Goal: Task Accomplishment & Management: Use online tool/utility

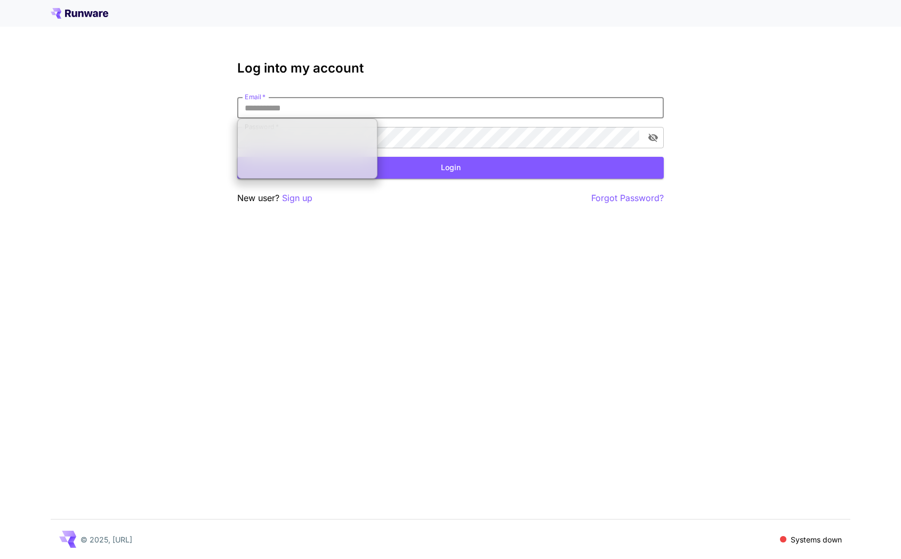
type input "**********"
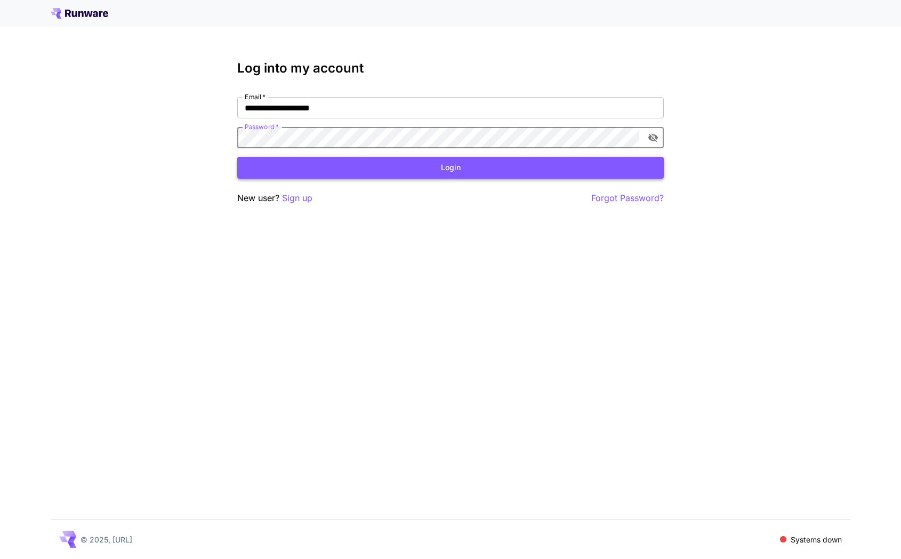
click at [301, 163] on button "Login" at bounding box center [450, 168] width 427 height 22
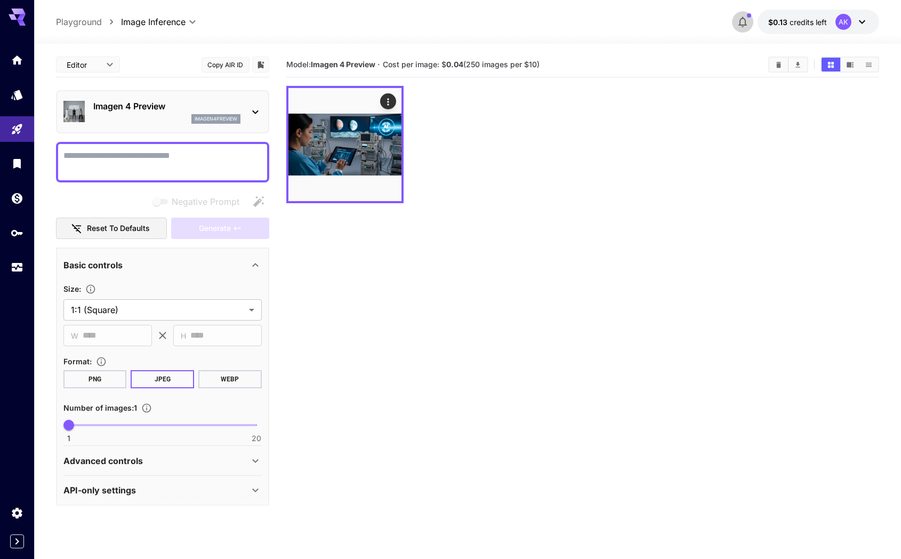
click at [746, 16] on icon "button" at bounding box center [742, 21] width 13 height 13
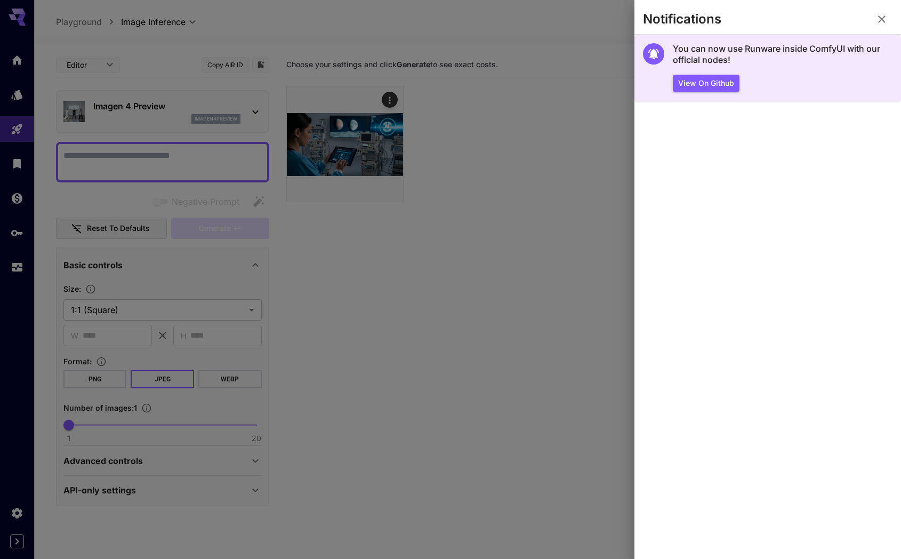
click at [712, 53] on h5 "You can now use Runware inside ComfyUI with our official nodes!" at bounding box center [783, 54] width 220 height 23
click at [725, 83] on button "View on Github" at bounding box center [706, 84] width 67 height 18
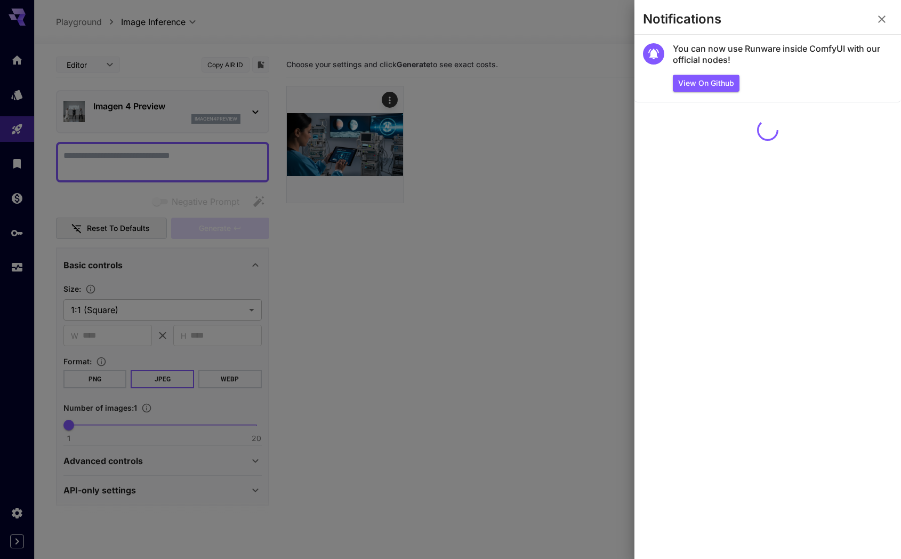
click at [514, 159] on div at bounding box center [450, 279] width 901 height 559
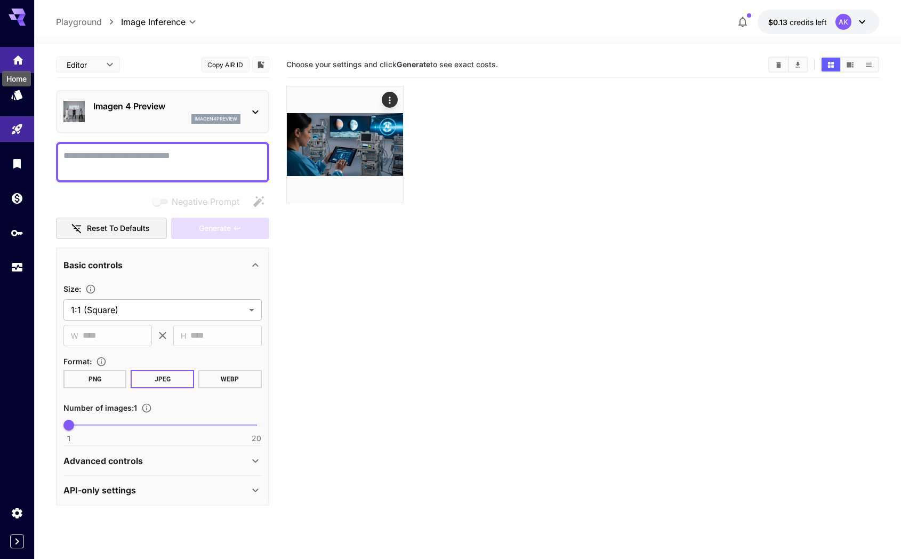
click at [12, 59] on icon "Home" at bounding box center [18, 57] width 13 height 13
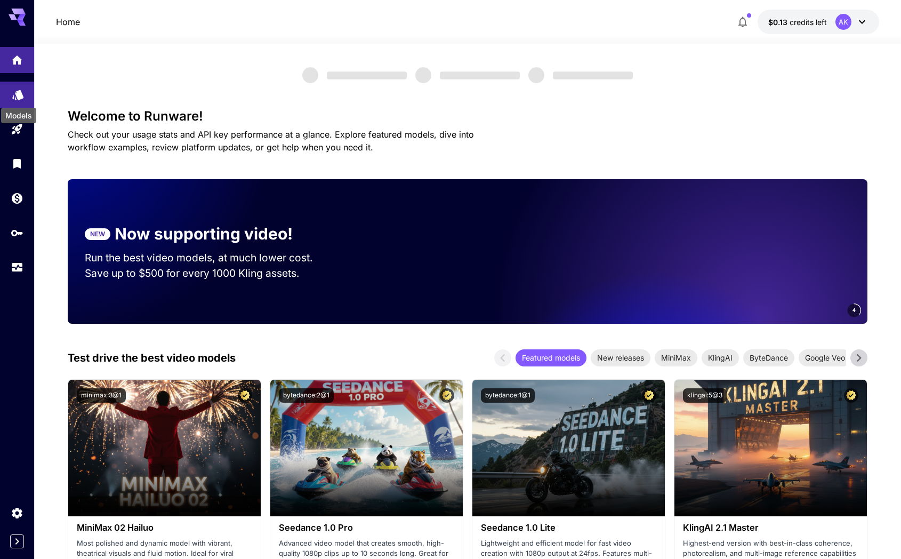
click at [14, 93] on icon "Models" at bounding box center [18, 91] width 13 height 13
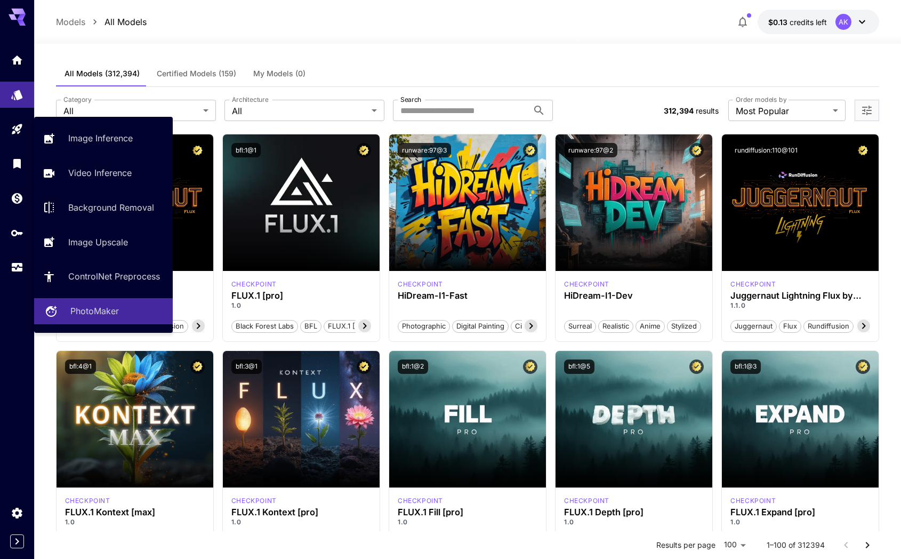
click at [83, 314] on p "PhotoMaker" at bounding box center [94, 310] width 49 height 13
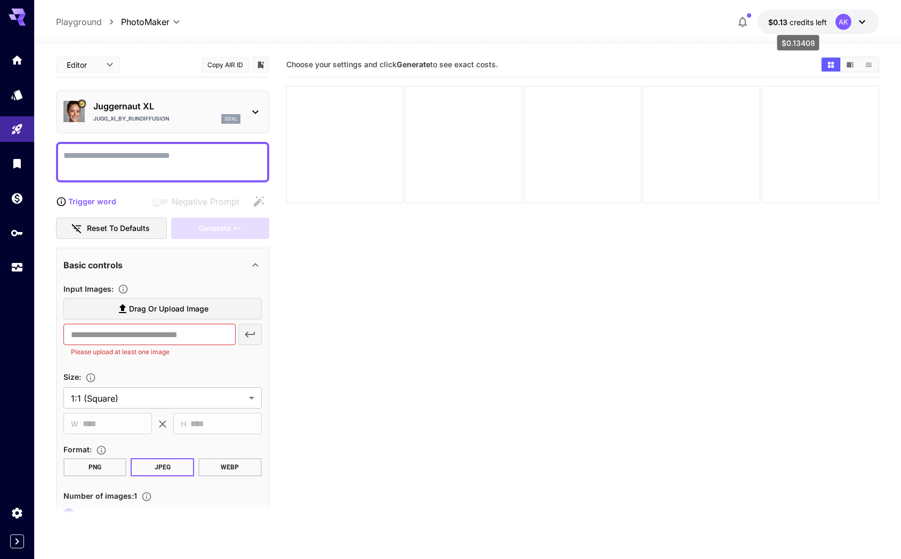
click at [792, 25] on span "credits left" at bounding box center [808, 22] width 37 height 9
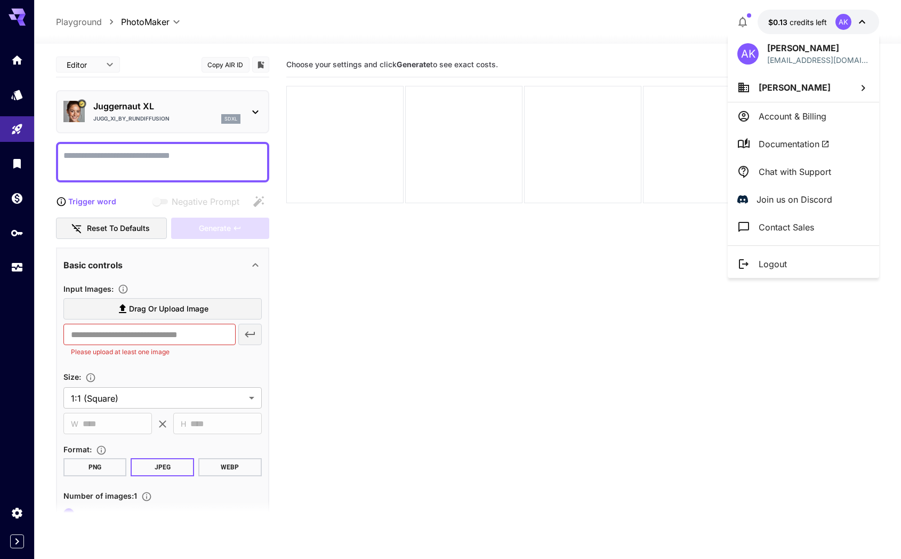
click at [811, 110] on p "Account & Billing" at bounding box center [793, 116] width 68 height 13
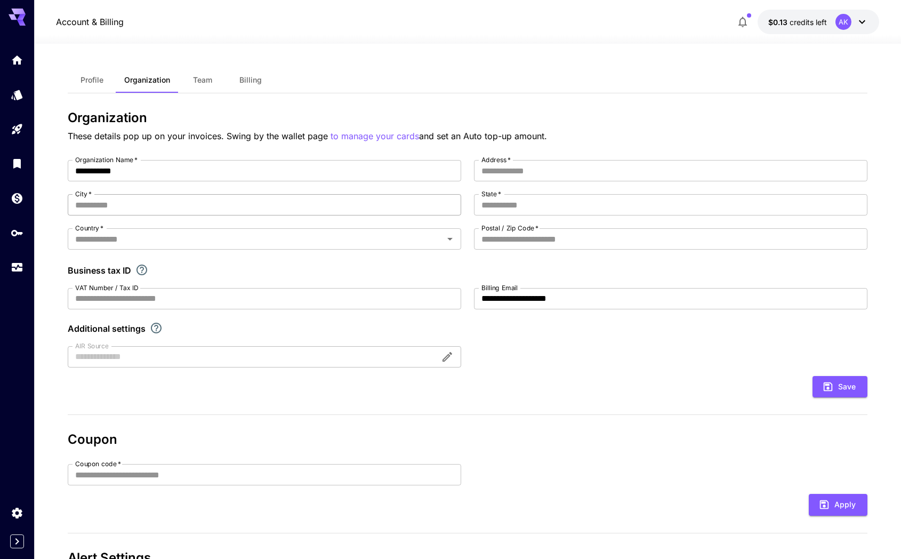
click at [166, 210] on input "City   *" at bounding box center [265, 204] width 394 height 21
type input "****"
click at [154, 242] on input "Country   *" at bounding box center [256, 238] width 370 height 15
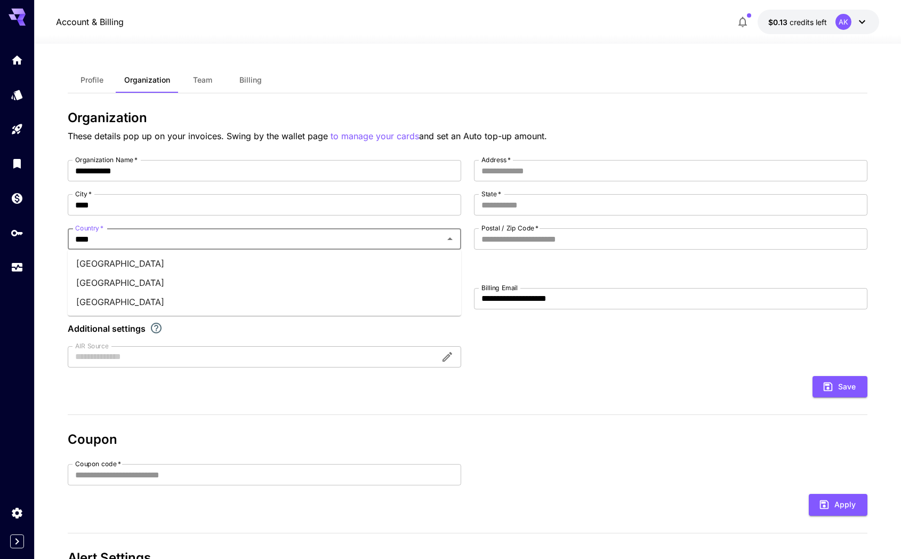
type input "*****"
click at [136, 287] on li "India" at bounding box center [265, 282] width 394 height 19
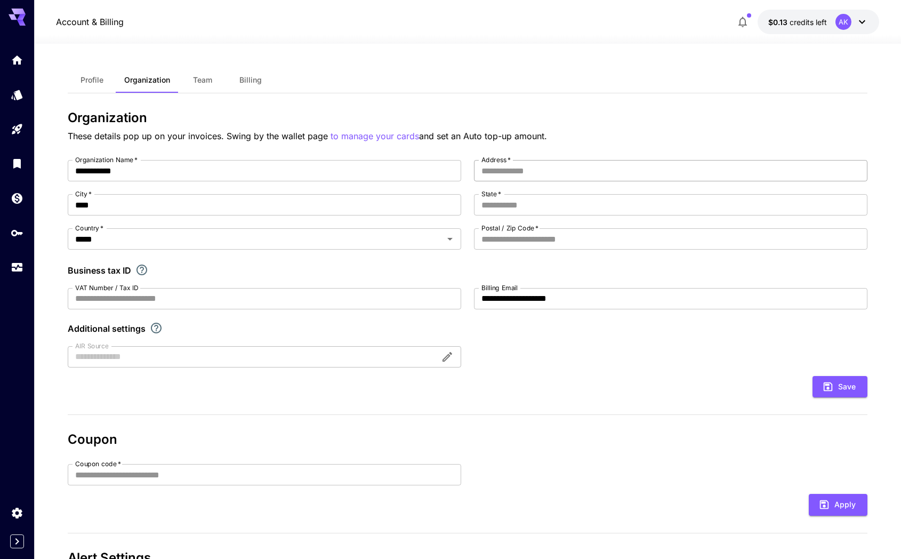
click at [518, 177] on input "Address   *" at bounding box center [671, 170] width 394 height 21
type input "**********"
click at [510, 201] on input "State   *" at bounding box center [671, 204] width 394 height 21
type input "**********"
click at [501, 238] on input "Postal / Zip Code   *" at bounding box center [671, 238] width 394 height 21
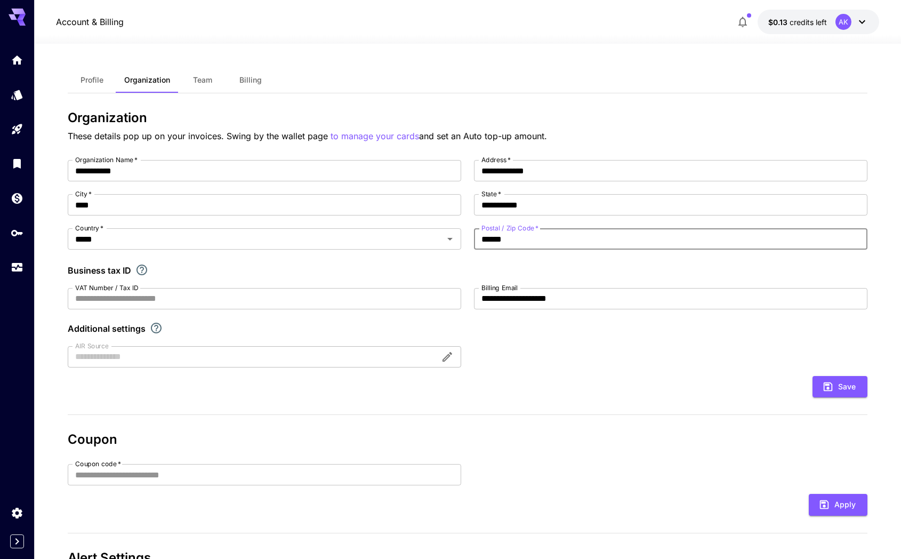
type input "******"
click at [585, 354] on div "**********" at bounding box center [468, 263] width 800 height 207
click at [831, 389] on icon "submit" at bounding box center [828, 387] width 12 height 12
click at [445, 359] on div at bounding box center [265, 356] width 394 height 21
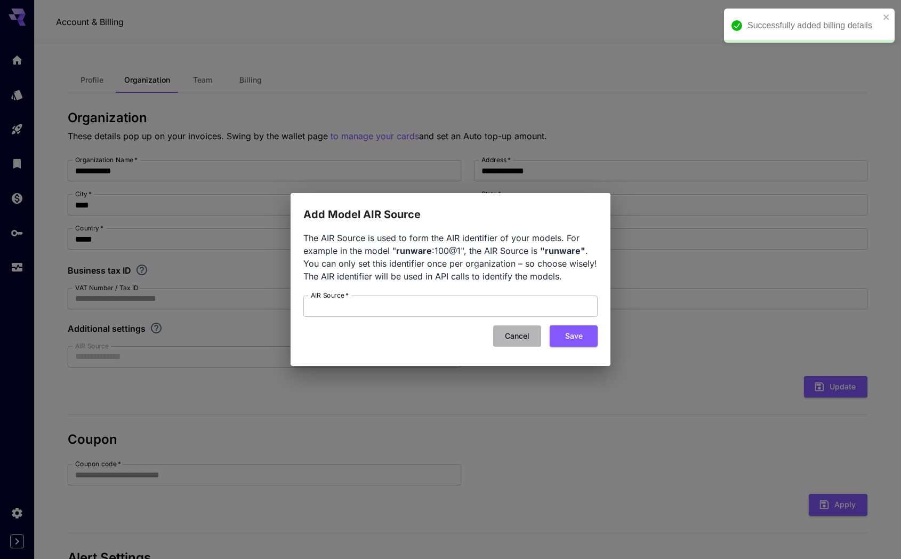
click at [517, 335] on button "Cancel" at bounding box center [517, 336] width 48 height 22
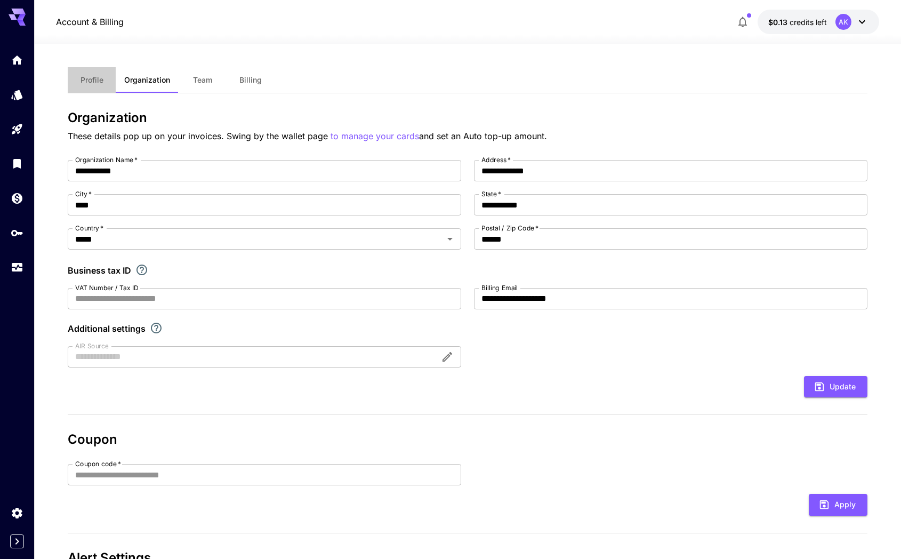
click at [88, 82] on span "Profile" at bounding box center [92, 80] width 23 height 10
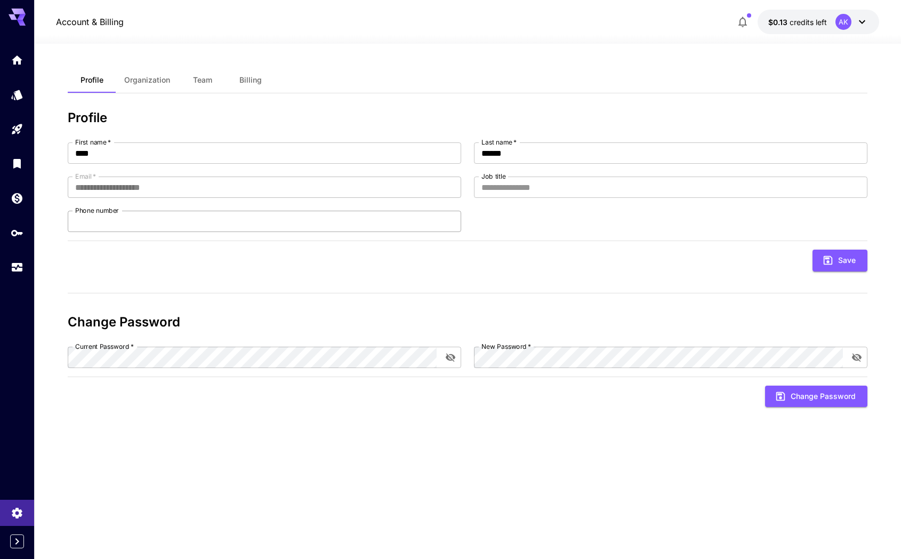
click at [215, 219] on input "Phone number" at bounding box center [265, 221] width 394 height 21
click at [147, 82] on span "Organization" at bounding box center [147, 80] width 46 height 10
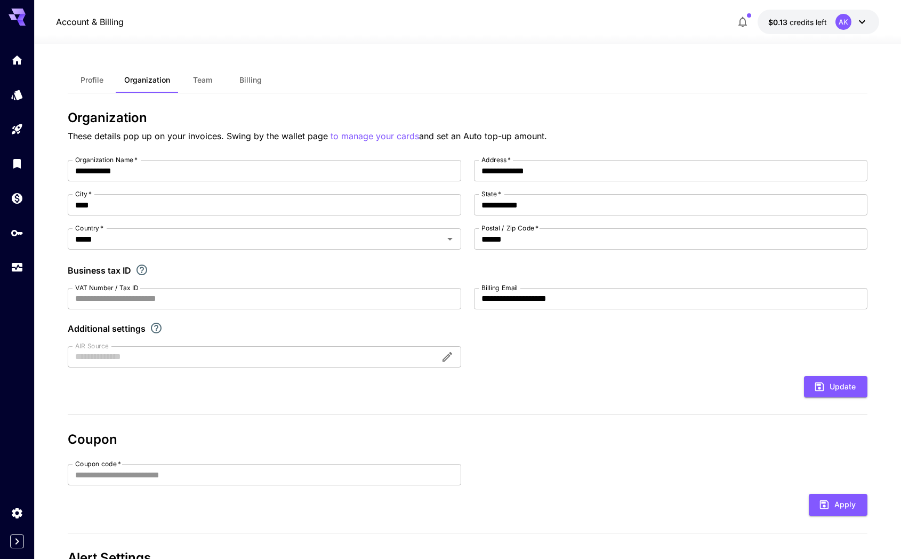
click at [206, 77] on span "Team" at bounding box center [202, 80] width 19 height 10
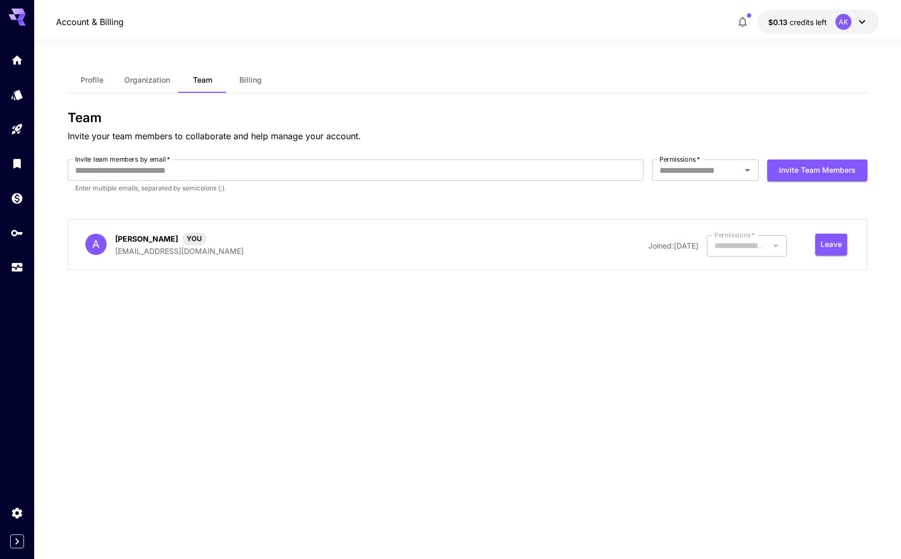
click at [252, 76] on span "Billing" at bounding box center [250, 80] width 22 height 10
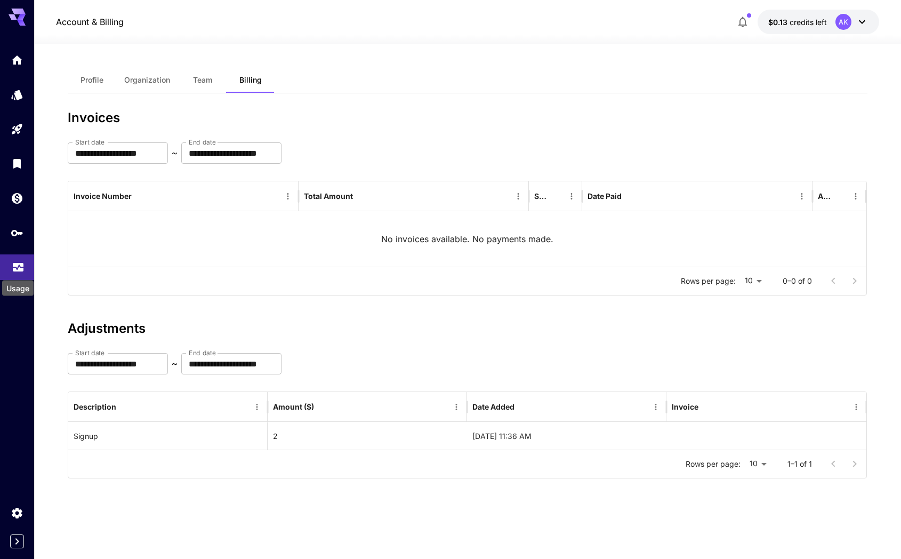
click at [15, 268] on icon "Usage" at bounding box center [18, 265] width 11 height 5
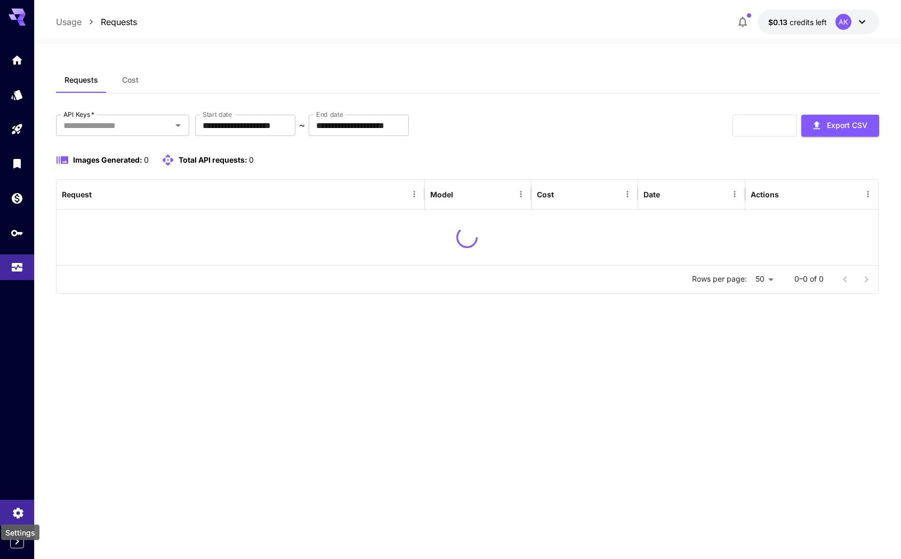
click at [12, 509] on icon "Settings" at bounding box center [18, 509] width 13 height 13
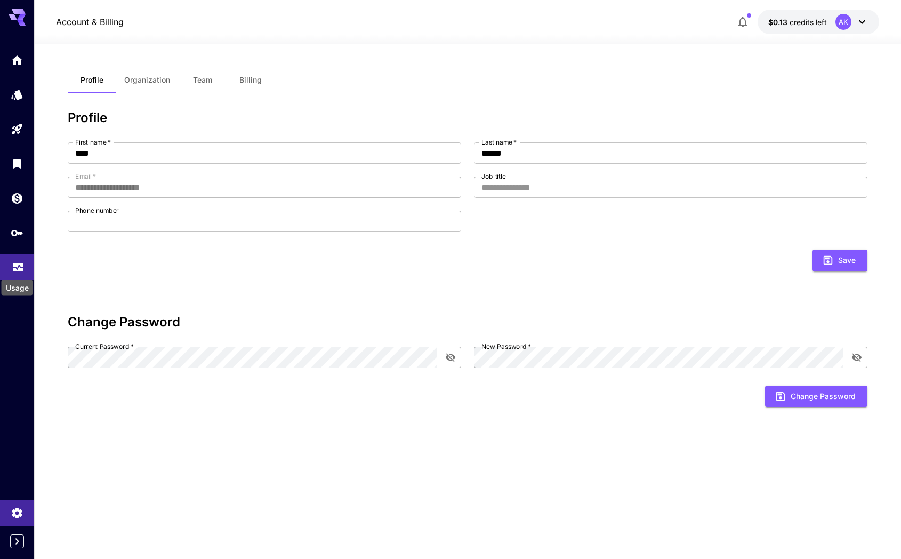
click at [14, 260] on icon "Usage" at bounding box center [18, 264] width 13 height 13
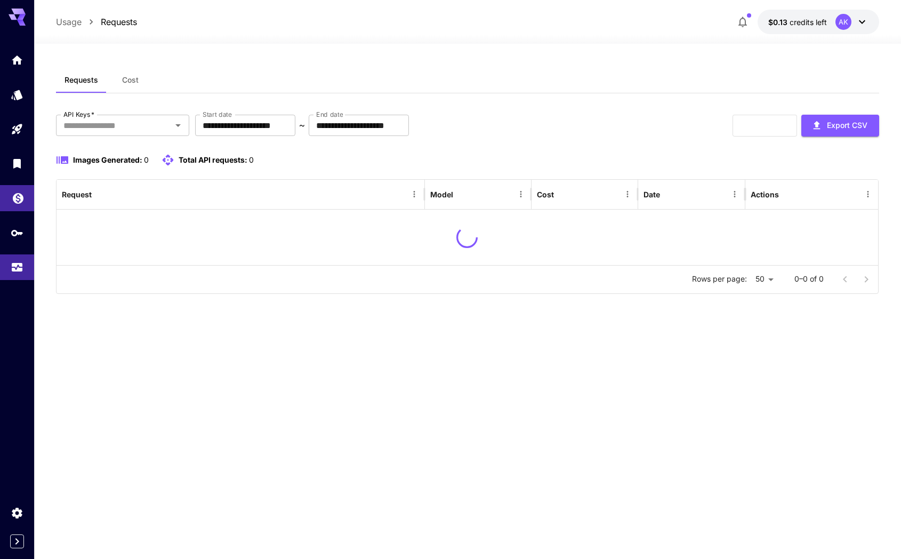
click at [20, 196] on icon "Wallet" at bounding box center [18, 195] width 11 height 11
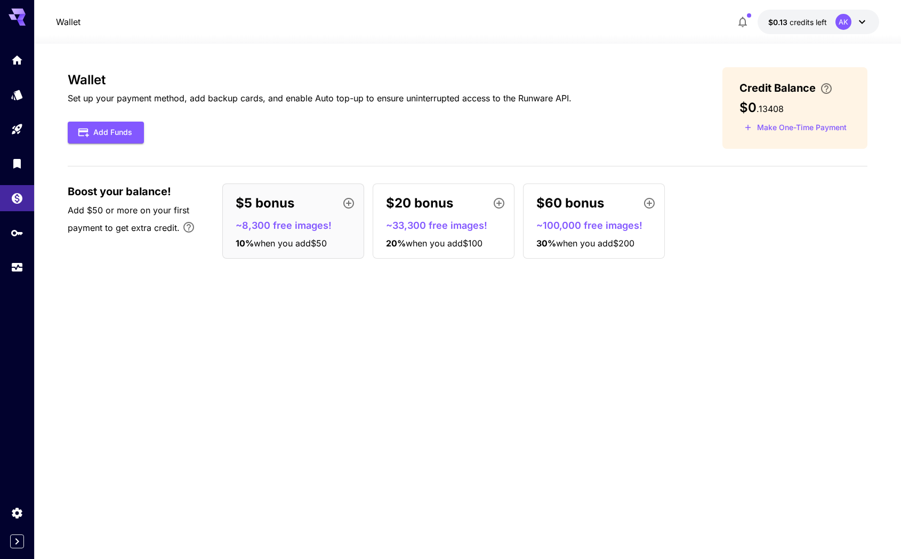
click at [338, 154] on div "Wallet Set up your payment method, add backup cards, and enable Auto top-up to …" at bounding box center [468, 167] width 800 height 200
click at [132, 128] on button "Add Funds" at bounding box center [106, 133] width 76 height 22
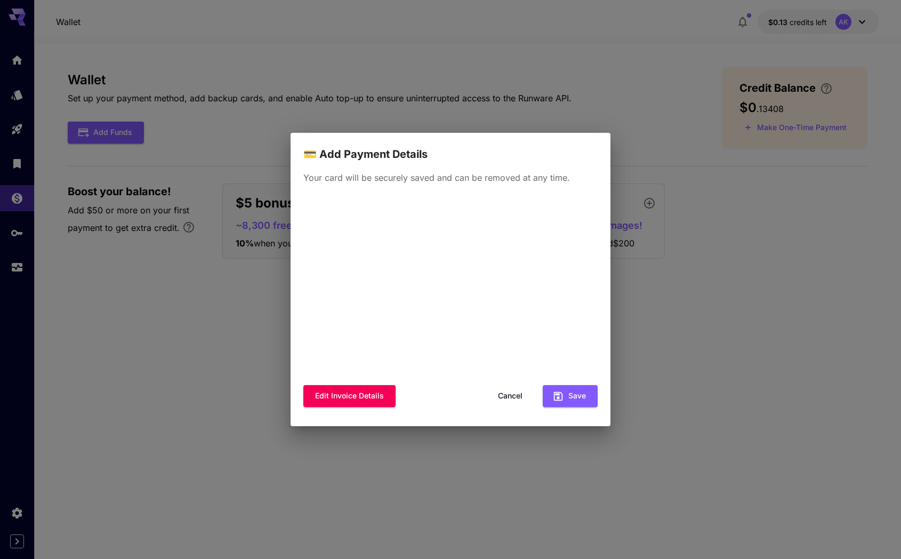
click at [418, 121] on div "💳 Add Payment Details Your card will be securely saved and can be removed at an…" at bounding box center [450, 279] width 901 height 559
click at [515, 399] on button "Cancel" at bounding box center [510, 396] width 48 height 22
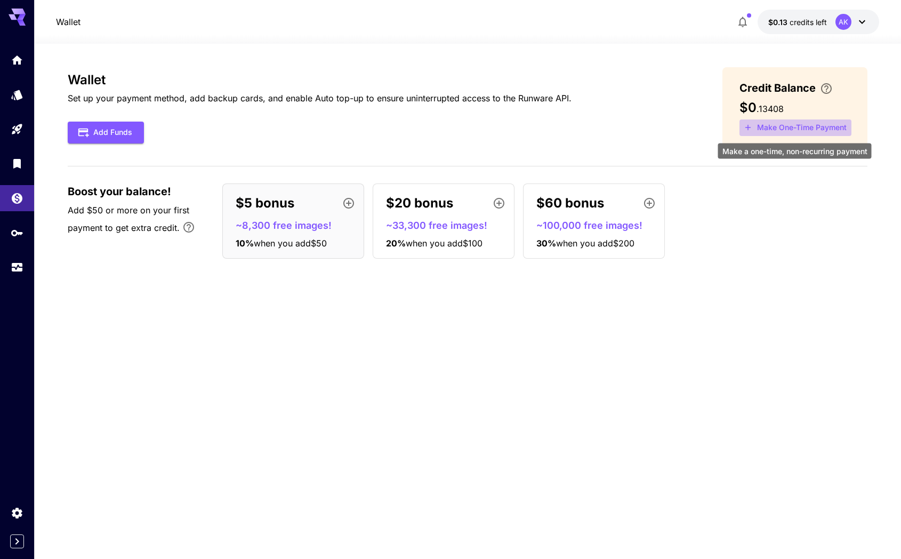
click at [783, 124] on button "Make One-Time Payment" at bounding box center [796, 127] width 112 height 17
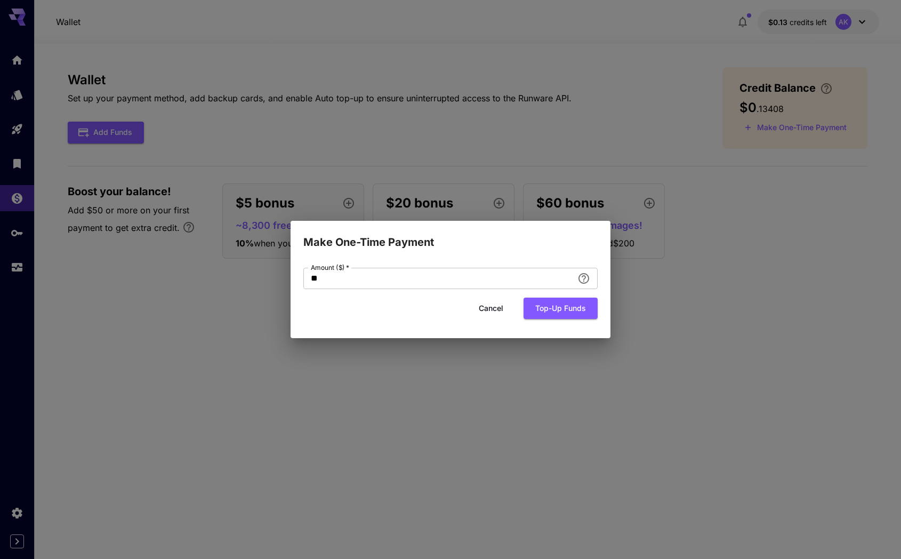
click at [493, 309] on button "Cancel" at bounding box center [491, 309] width 48 height 22
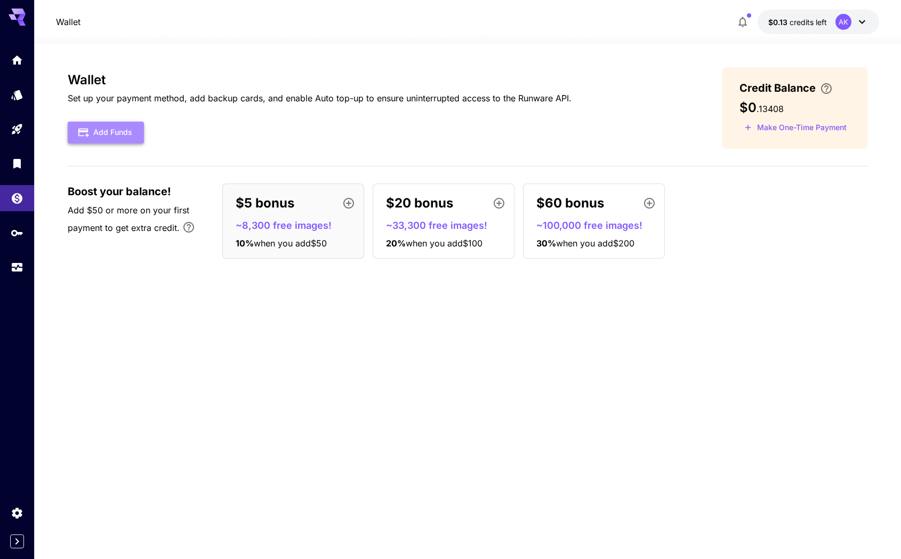
click at [100, 127] on button "Add Funds" at bounding box center [106, 133] width 76 height 22
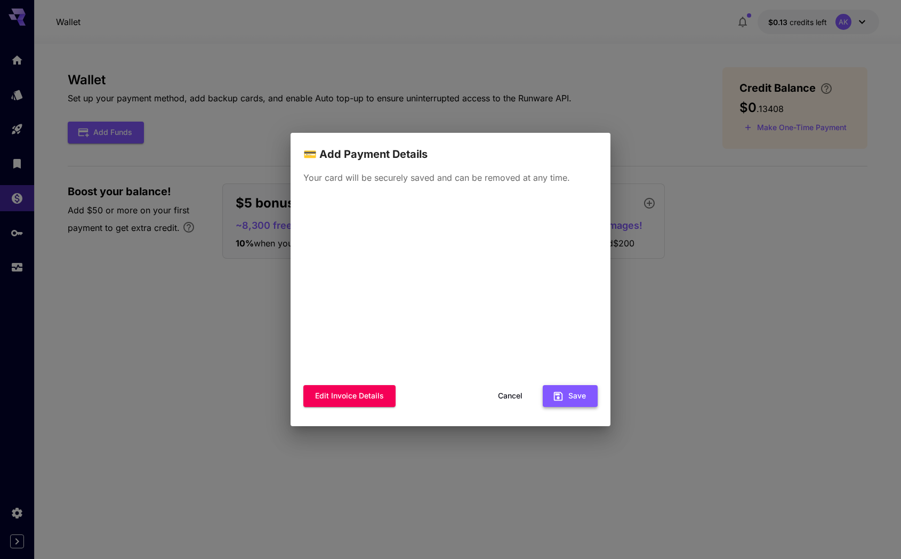
click at [572, 396] on button "Save" at bounding box center [570, 396] width 55 height 22
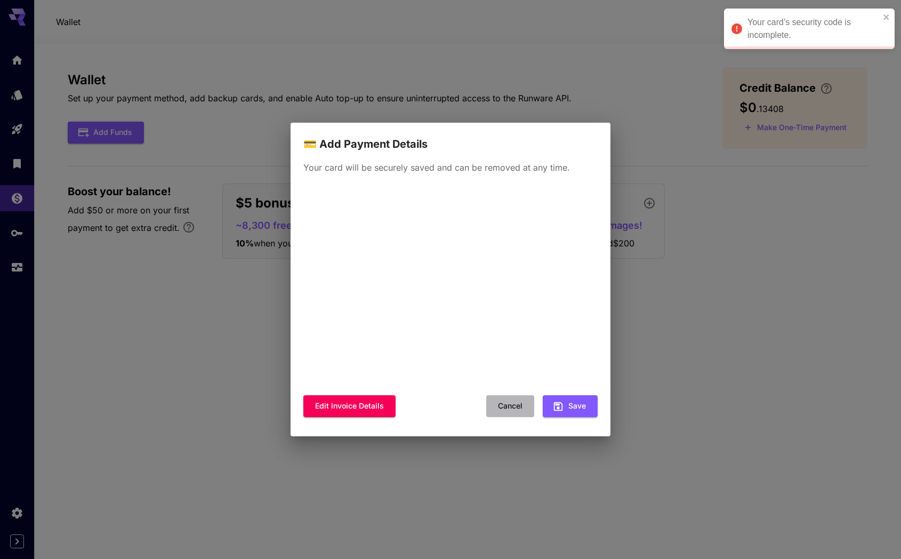
click at [505, 404] on button "Cancel" at bounding box center [510, 406] width 48 height 22
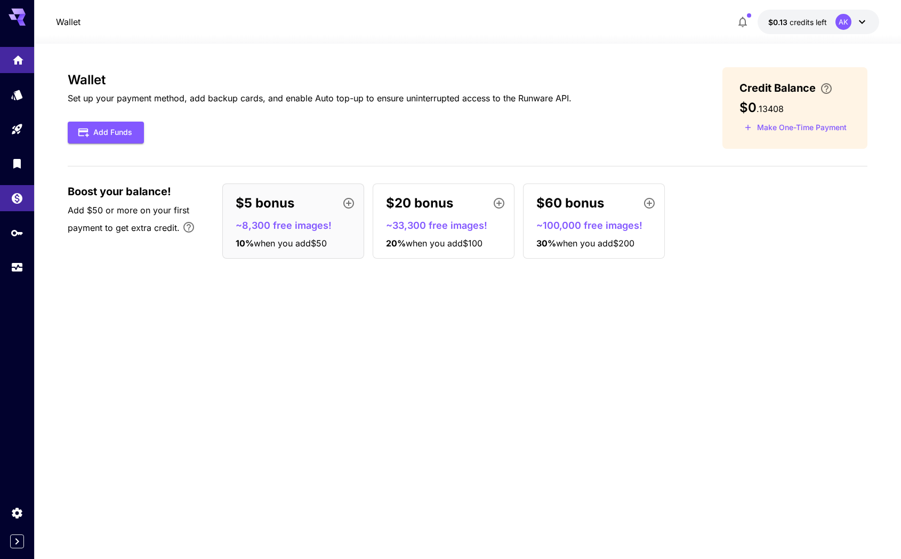
click at [18, 58] on icon "Home" at bounding box center [18, 56] width 11 height 9
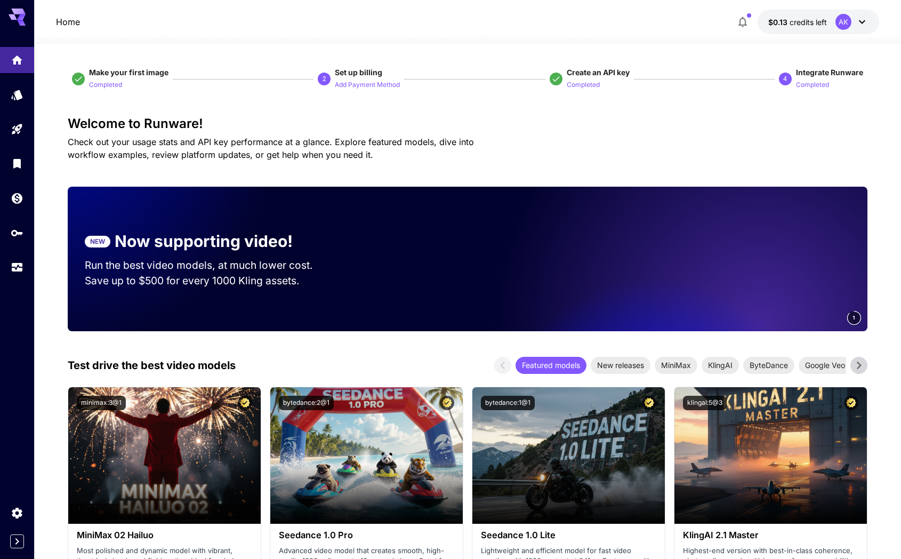
click at [765, 289] on video at bounding box center [718, 259] width 299 height 145
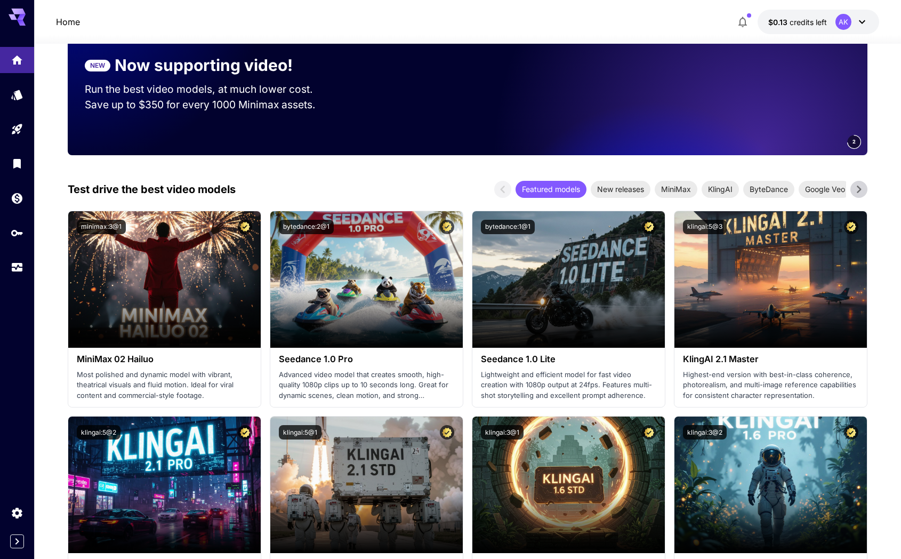
scroll to position [191, 0]
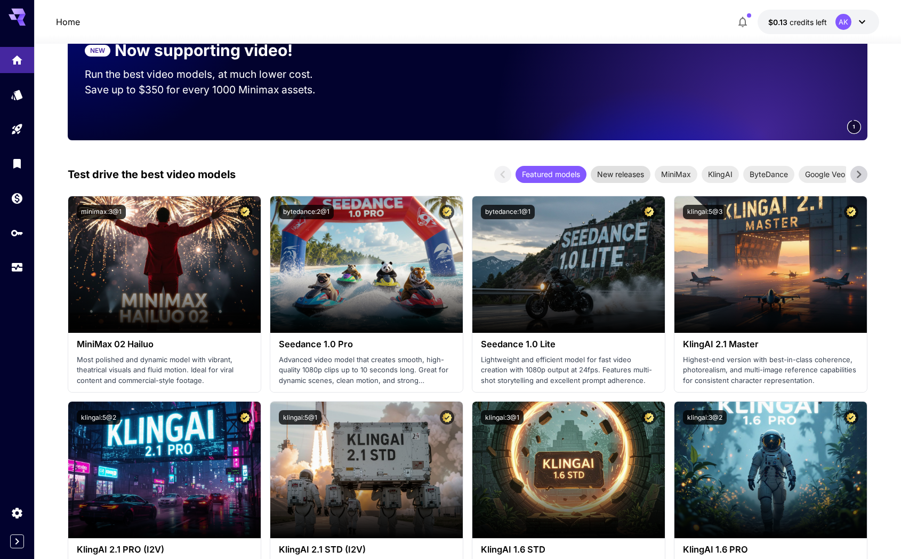
click at [620, 175] on span "New releases" at bounding box center [621, 173] width 60 height 11
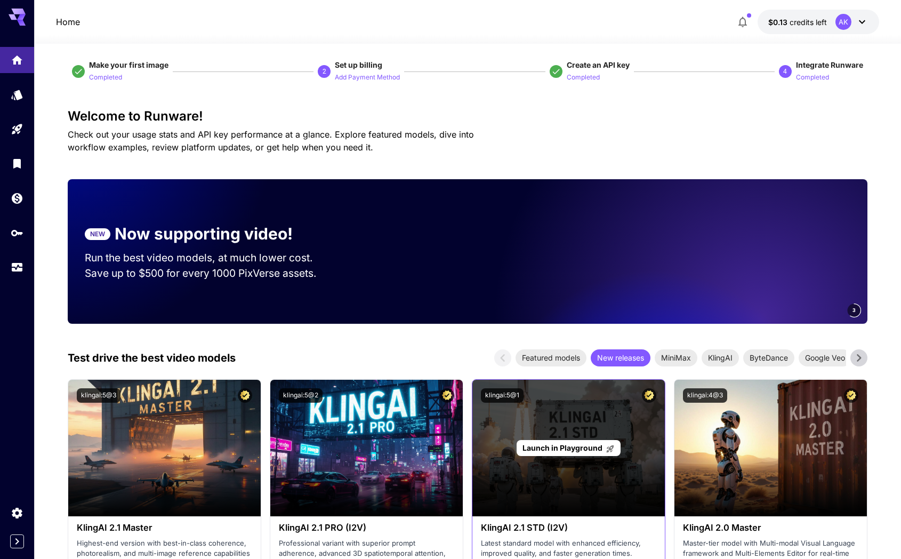
scroll to position [0, 0]
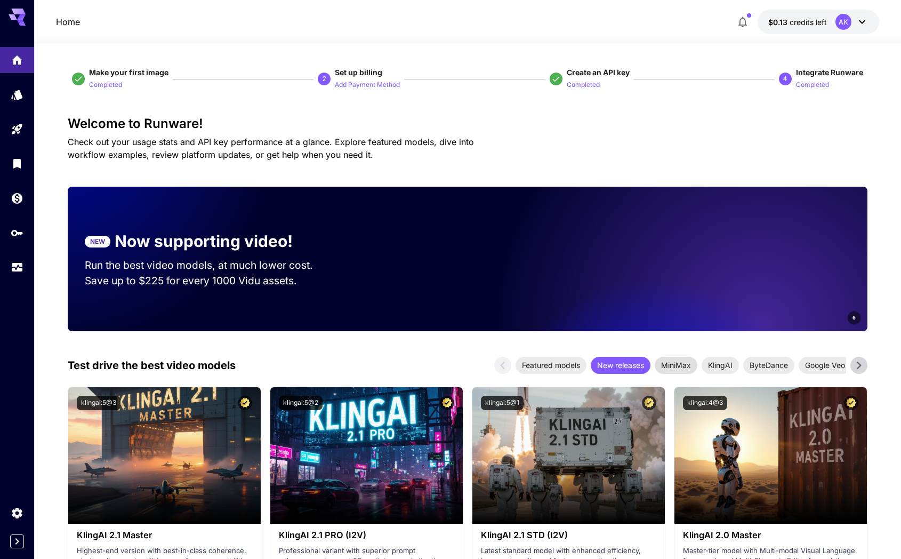
click at [692, 365] on span "MiniMax" at bounding box center [676, 364] width 43 height 11
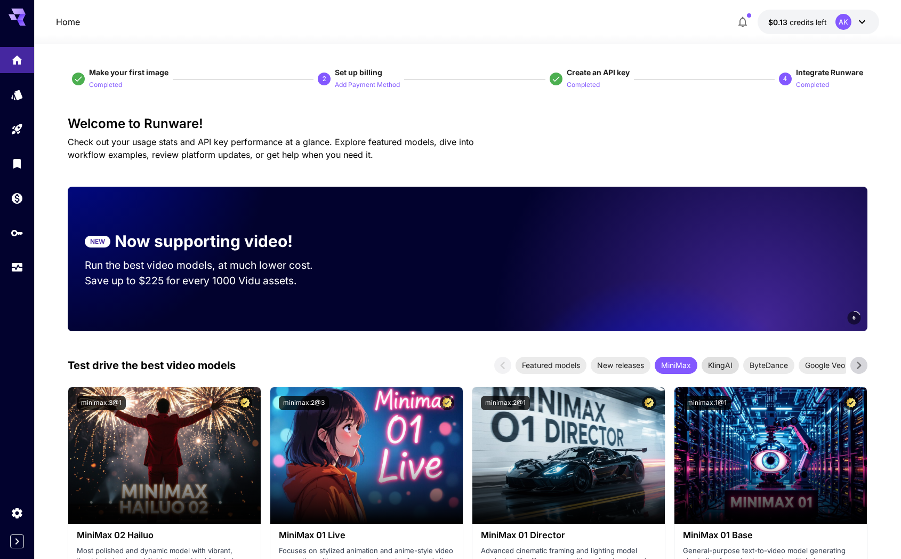
click at [719, 365] on span "KlingAI" at bounding box center [720, 364] width 37 height 11
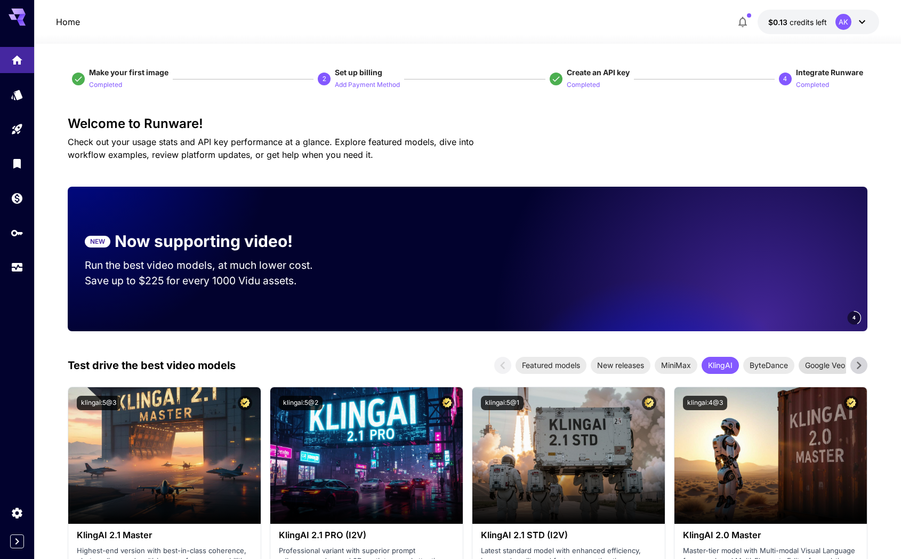
click at [825, 365] on span "Google Veo" at bounding box center [825, 364] width 53 height 11
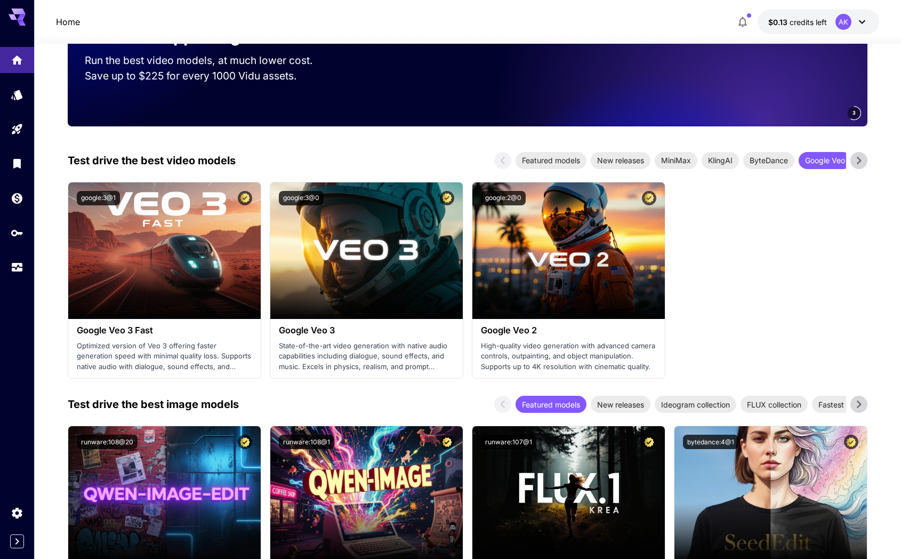
scroll to position [212, 0]
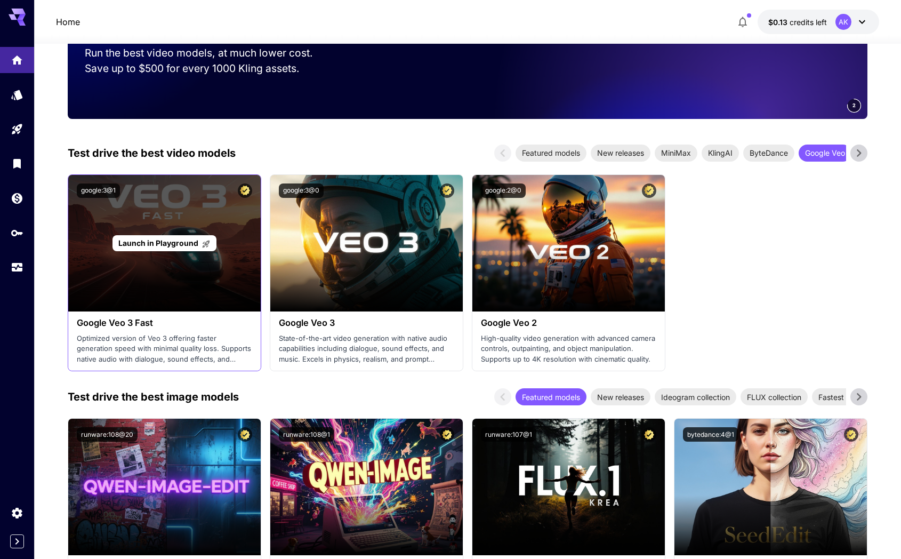
click at [191, 245] on span "Launch in Playground" at bounding box center [158, 242] width 80 height 9
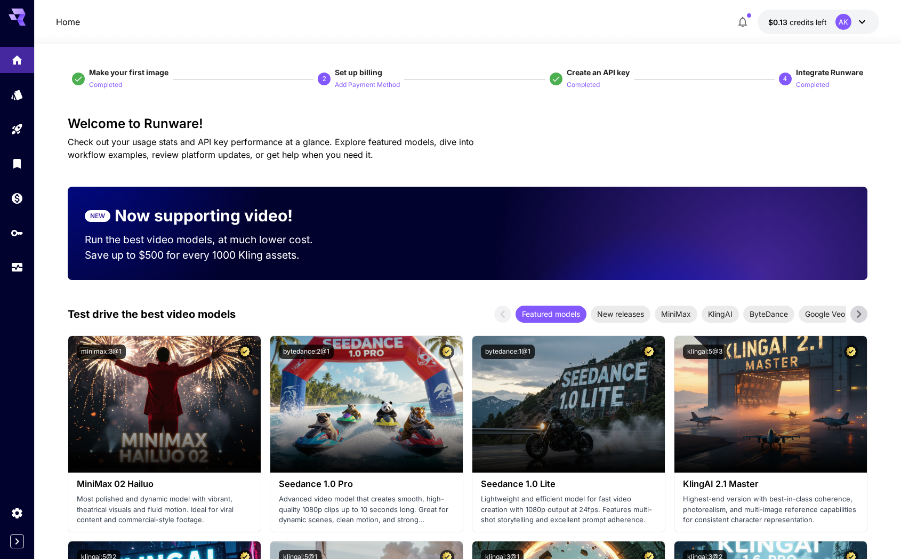
scroll to position [212, 0]
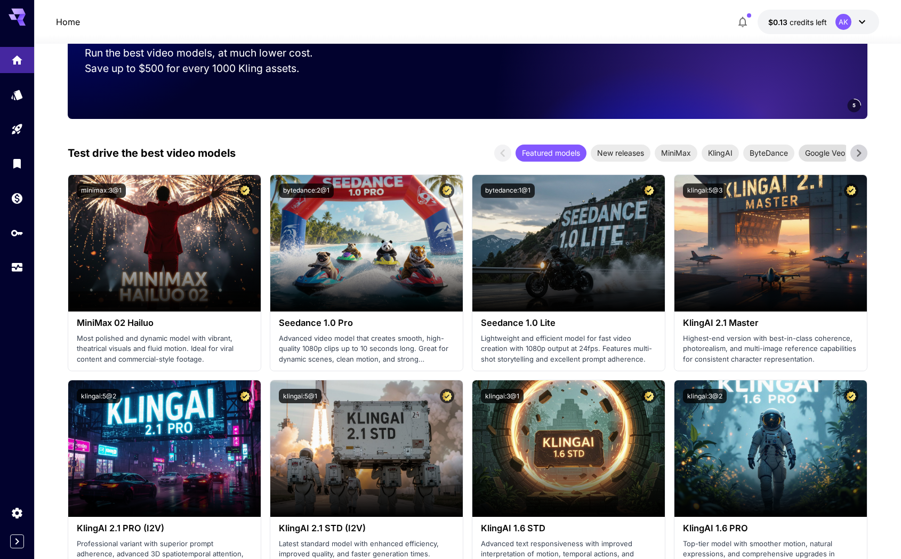
click at [816, 157] on span "Google Veo" at bounding box center [825, 152] width 53 height 11
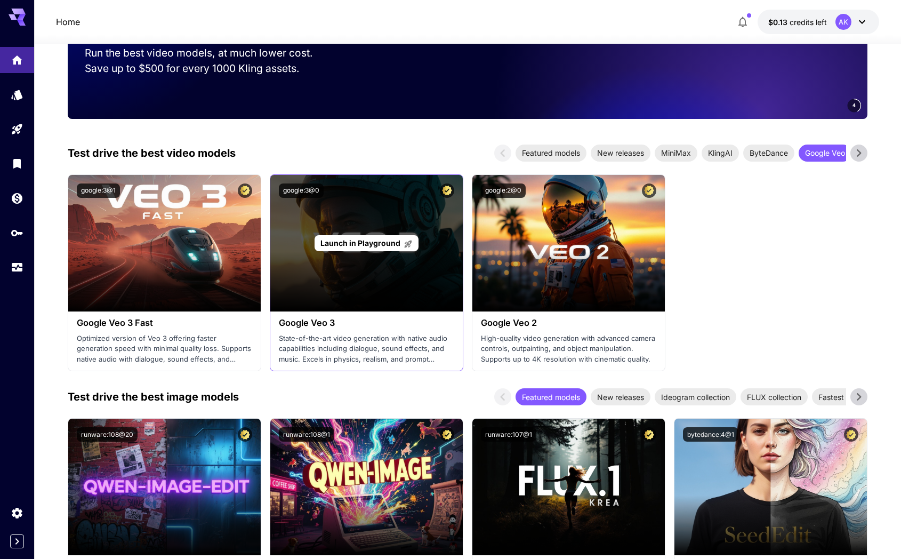
click at [376, 241] on span "Launch in Playground" at bounding box center [360, 242] width 80 height 9
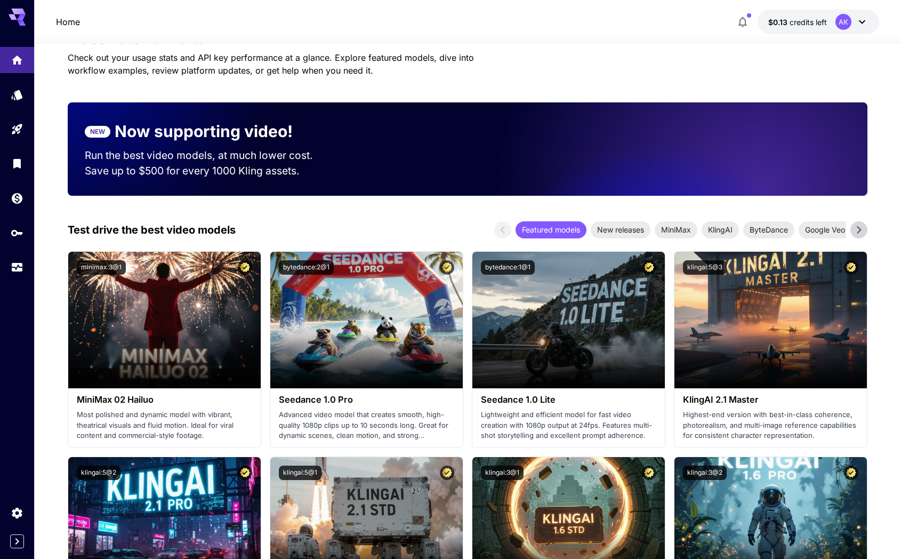
scroll to position [212, 0]
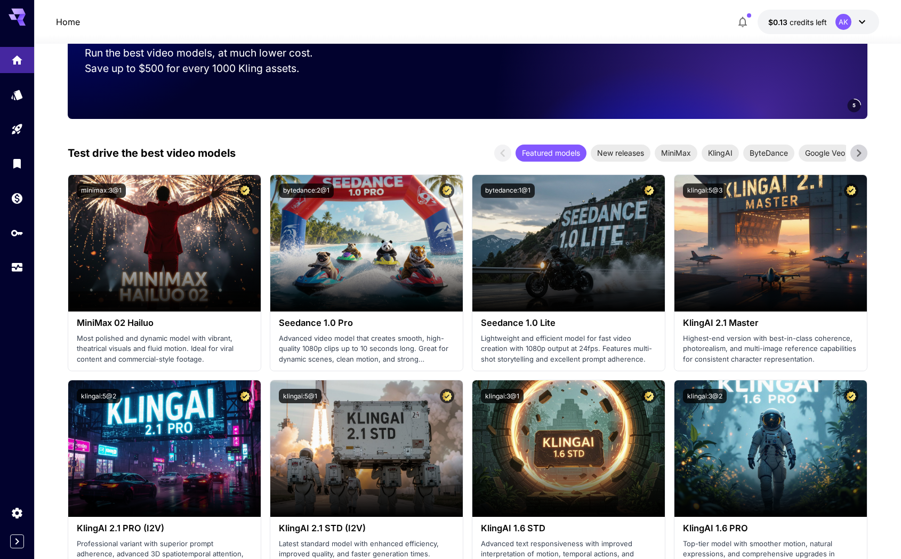
click at [867, 154] on button at bounding box center [858, 153] width 17 height 17
click at [864, 154] on icon at bounding box center [859, 153] width 16 height 16
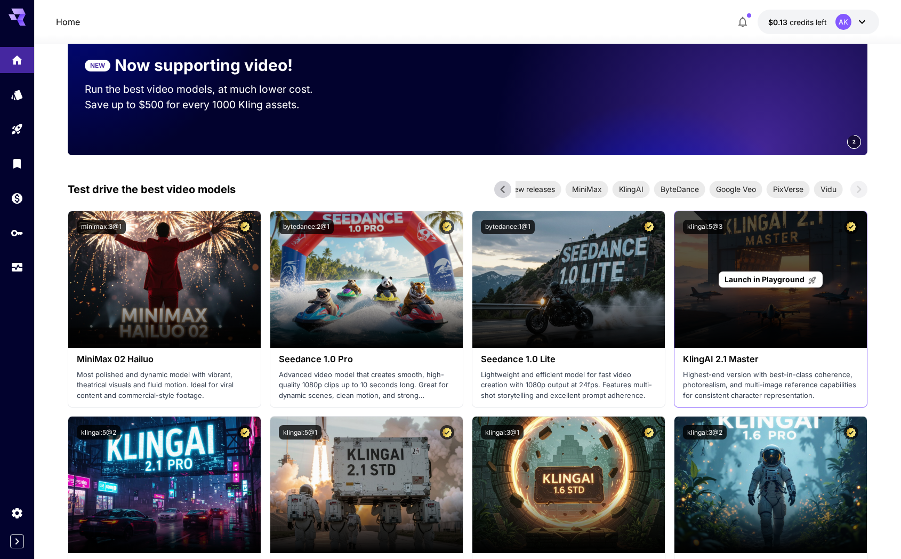
scroll to position [0, 0]
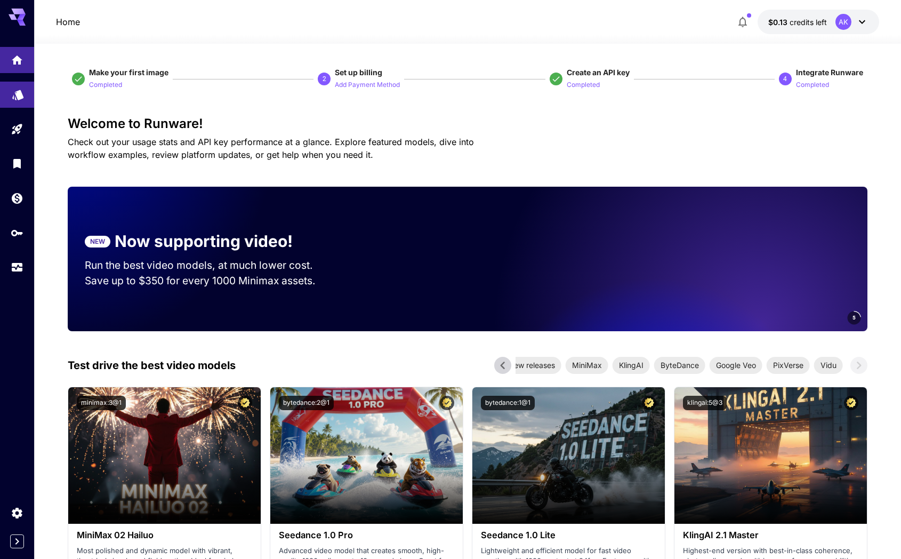
click at [21, 95] on icon "Models" at bounding box center [17, 91] width 11 height 10
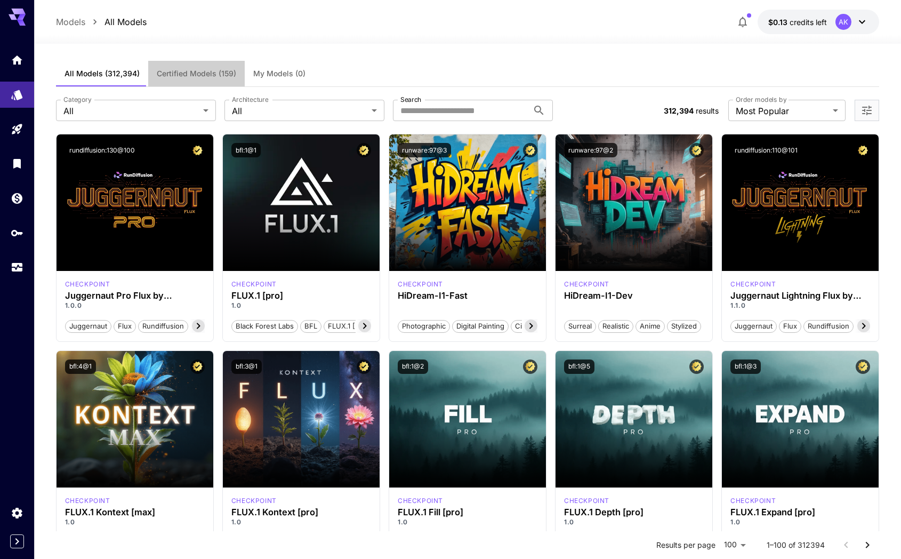
click at [182, 73] on span "Certified Models (159)" at bounding box center [196, 74] width 79 height 10
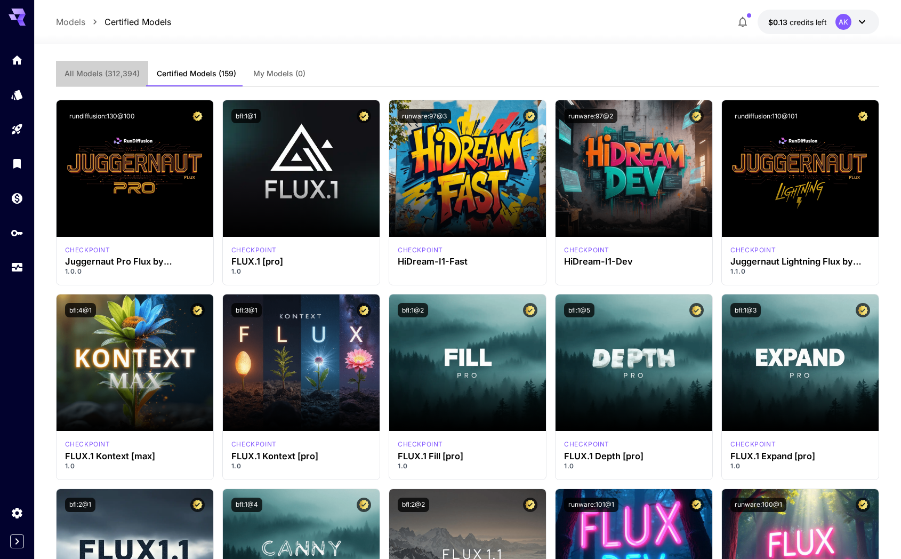
click at [102, 70] on span "All Models (312,394)" at bounding box center [102, 74] width 75 height 10
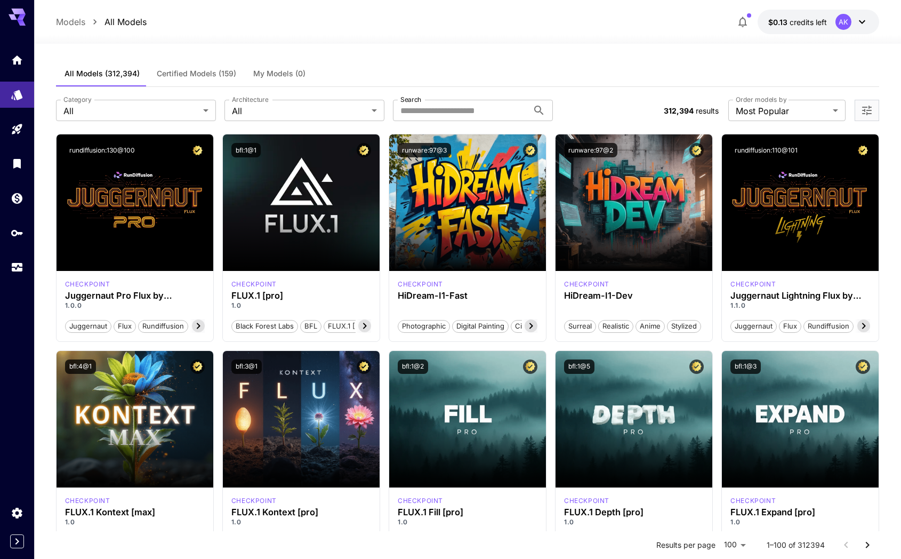
click at [187, 70] on span "Certified Models (159)" at bounding box center [196, 74] width 79 height 10
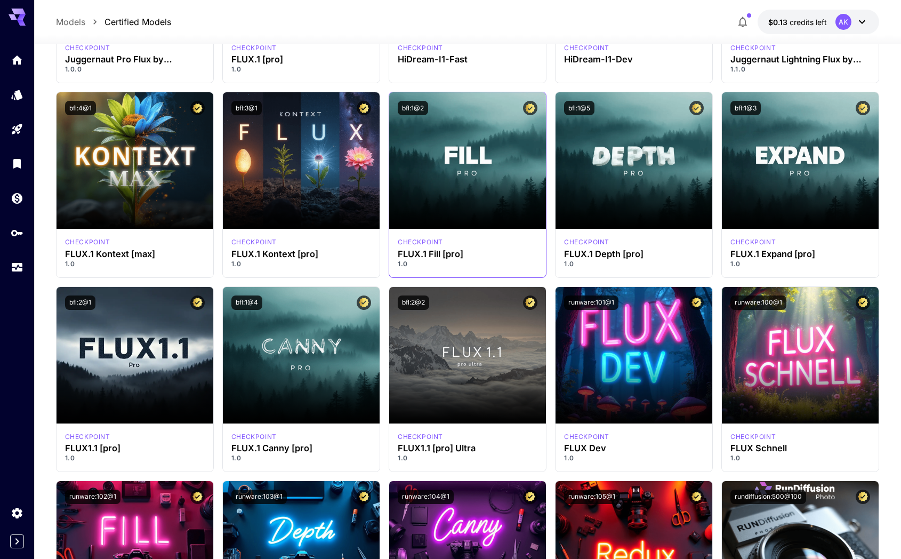
scroll to position [212, 0]
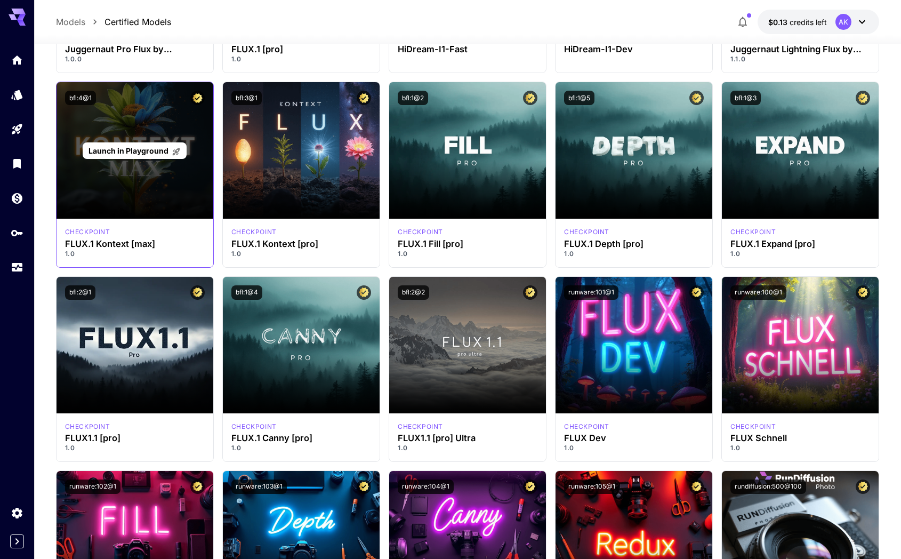
click at [149, 147] on span "Launch in Playground" at bounding box center [129, 150] width 80 height 9
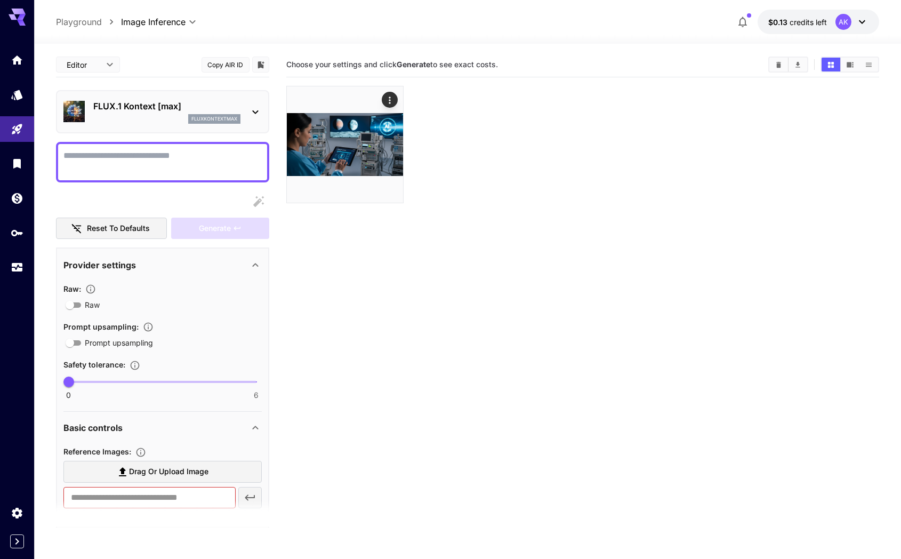
scroll to position [84, 0]
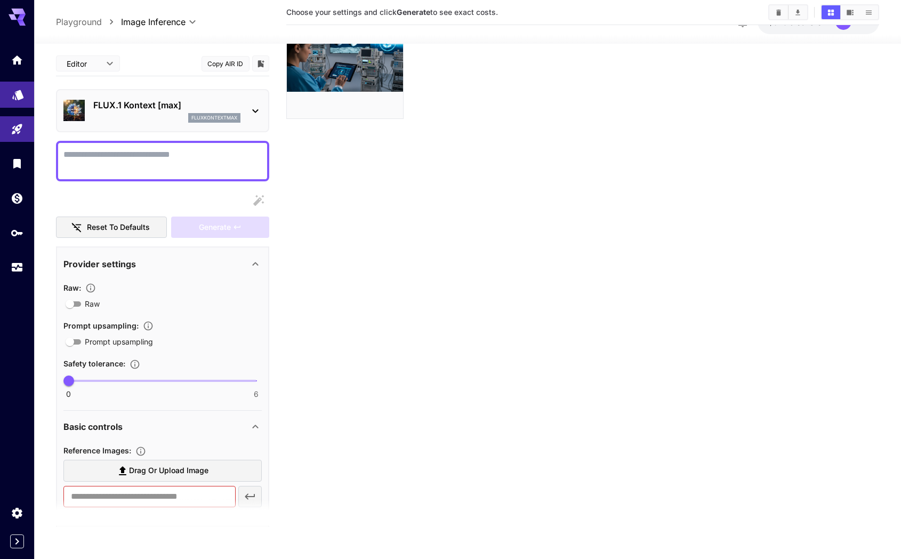
click at [14, 94] on icon "Models" at bounding box center [18, 91] width 13 height 13
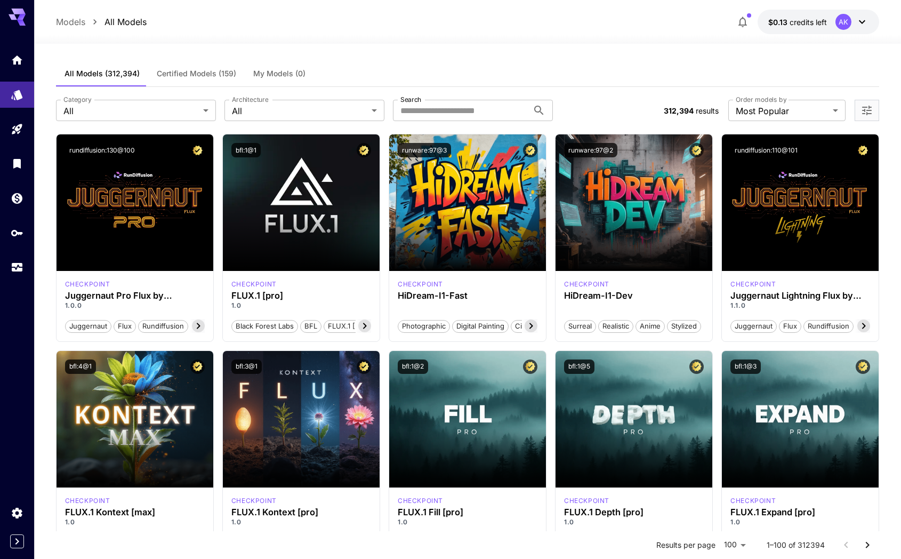
click at [204, 70] on span "Certified Models (159)" at bounding box center [196, 74] width 79 height 10
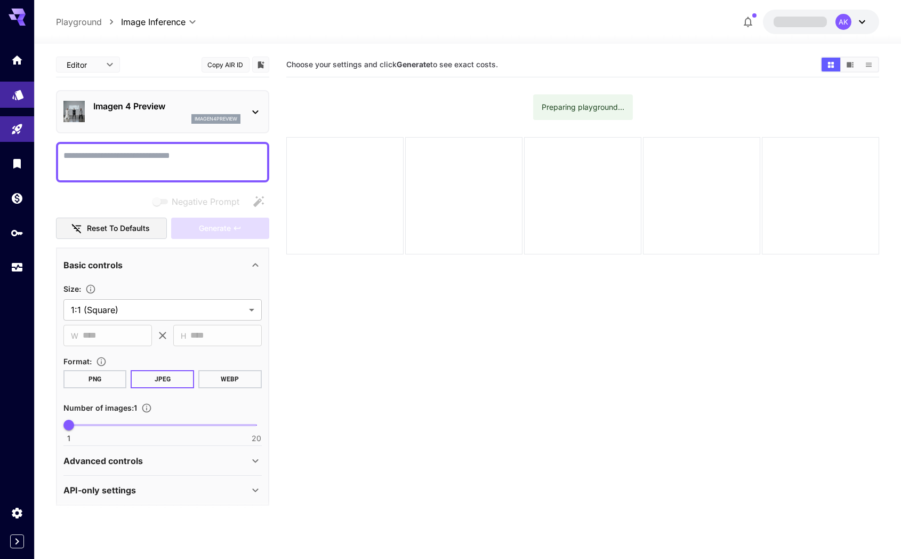
click at [26, 92] on link at bounding box center [17, 95] width 34 height 26
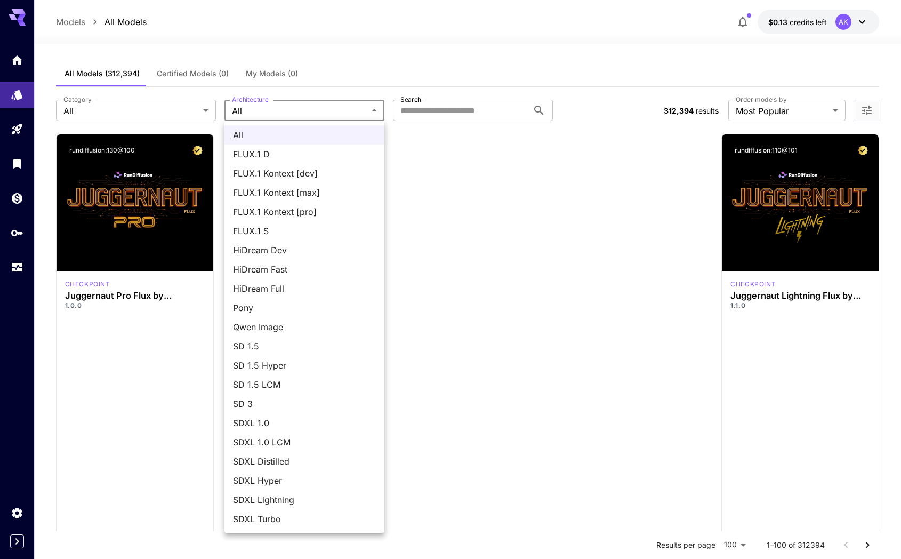
click at [355, 96] on div at bounding box center [450, 279] width 901 height 559
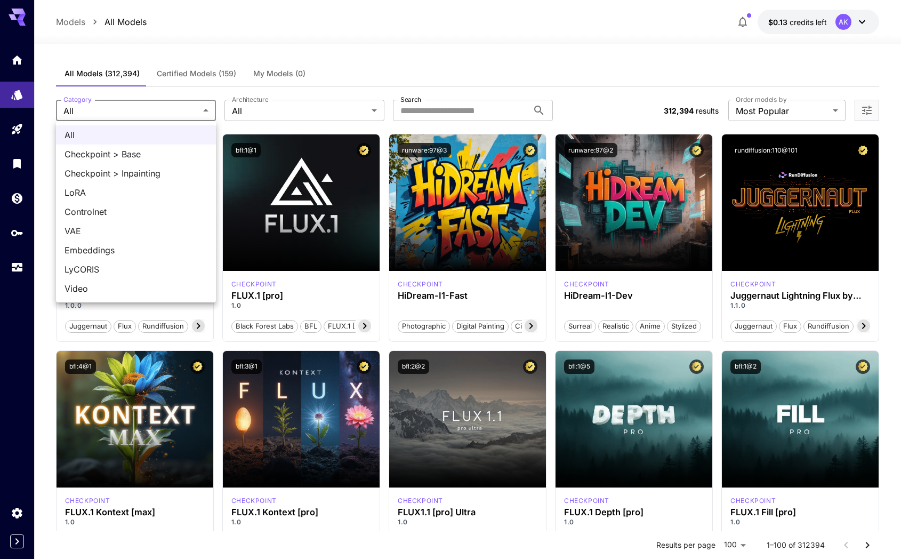
click at [124, 198] on span "LoRA" at bounding box center [136, 192] width 143 height 13
type input "****"
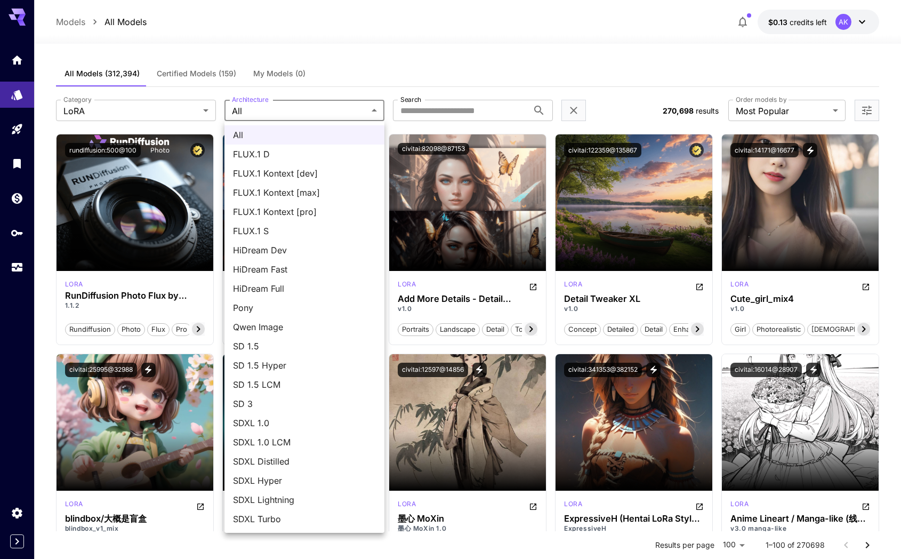
click at [346, 53] on div at bounding box center [450, 279] width 901 height 559
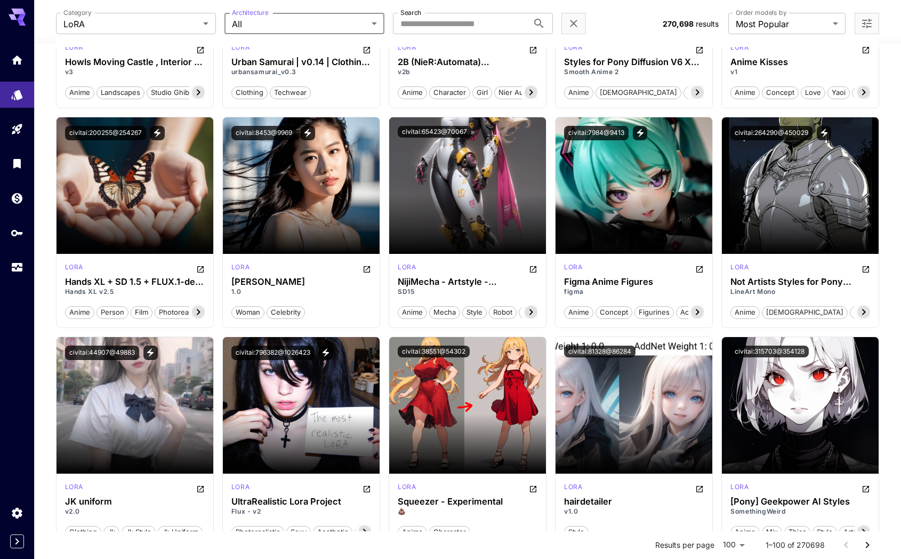
scroll to position [4025, 0]
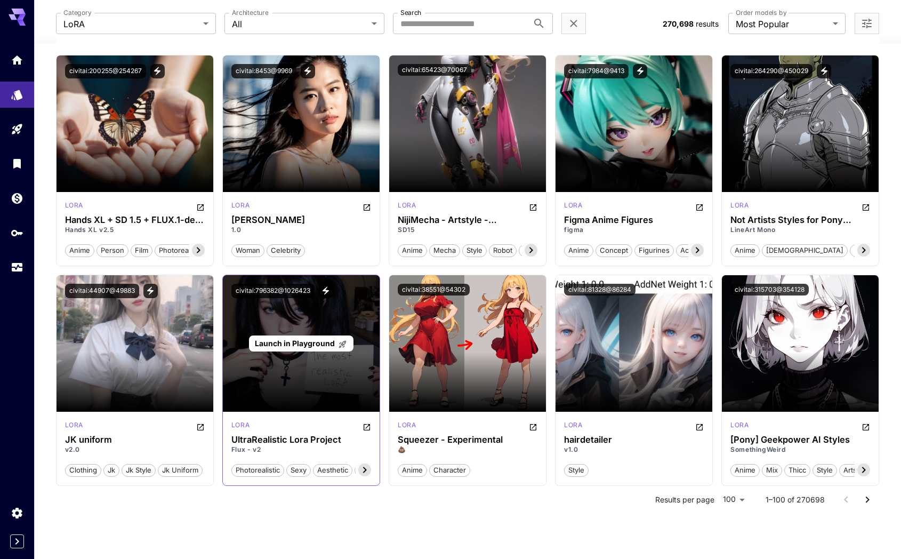
click at [303, 340] on span "Launch in Playground" at bounding box center [295, 343] width 80 height 9
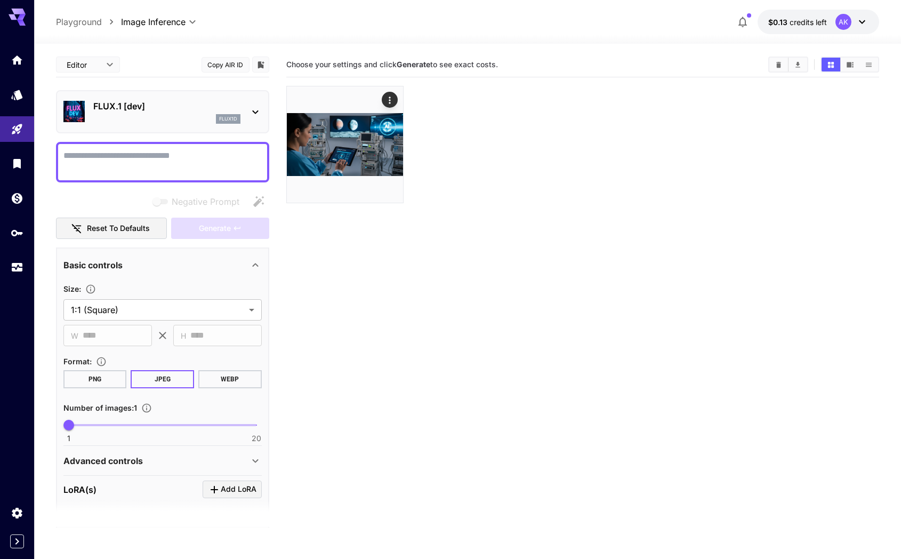
click at [138, 158] on textarea "Negative Prompt" at bounding box center [162, 162] width 198 height 26
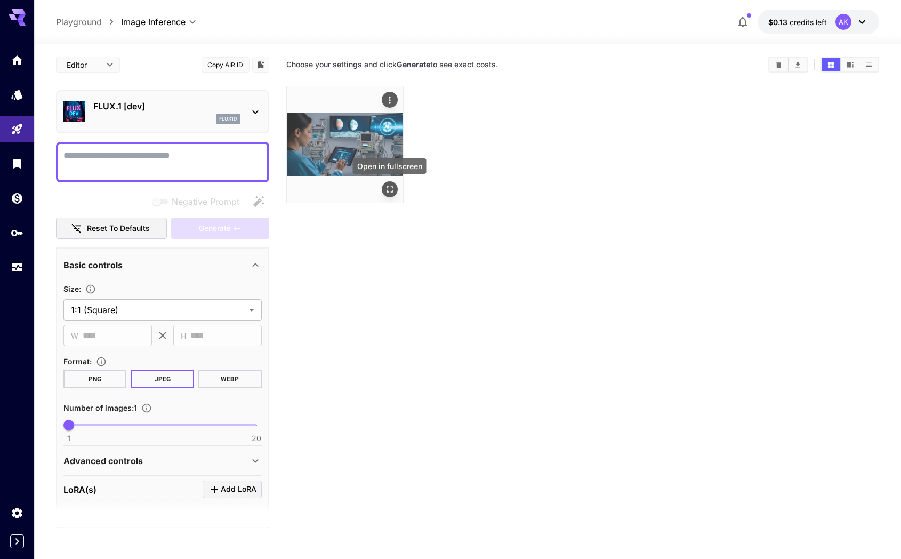
click at [389, 187] on icon "Open in fullscreen" at bounding box center [389, 189] width 11 height 11
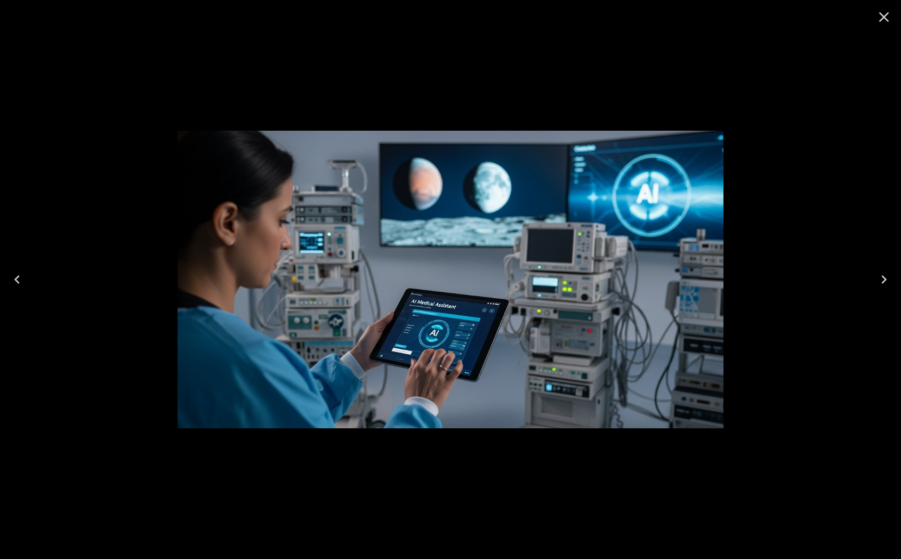
click at [887, 20] on icon "Close" at bounding box center [884, 17] width 10 height 10
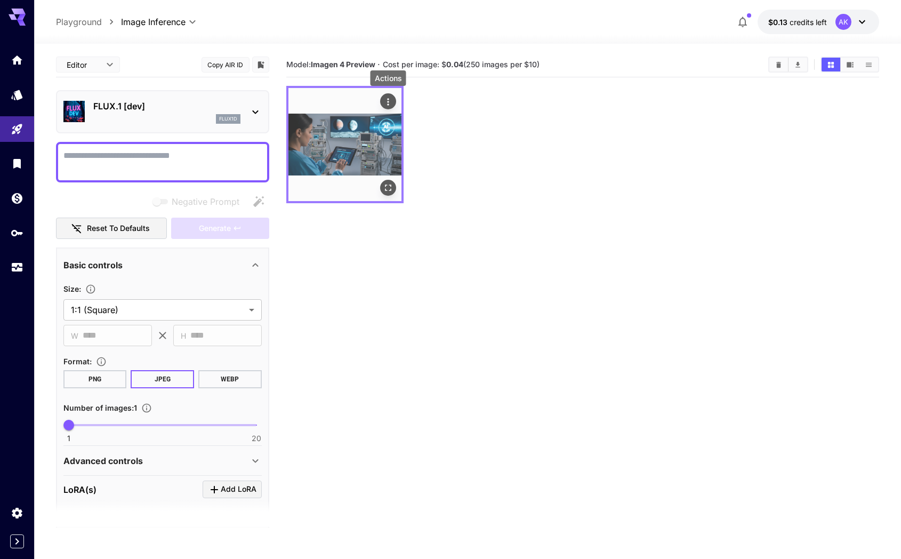
click at [389, 99] on icon "Actions" at bounding box center [388, 102] width 11 height 11
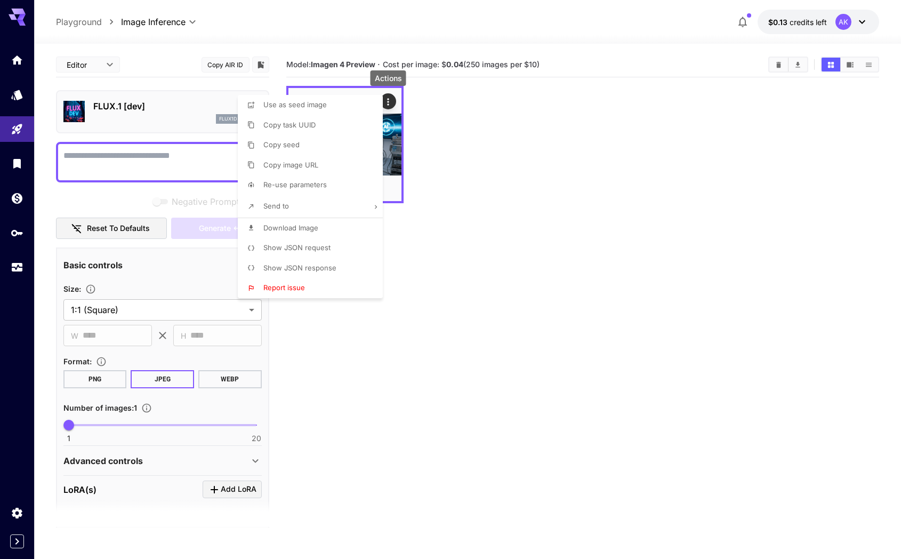
click at [321, 187] on span "Re-use parameters" at bounding box center [294, 184] width 63 height 9
type input "*********"
type textarea "**********"
type input "**********"
type input "****"
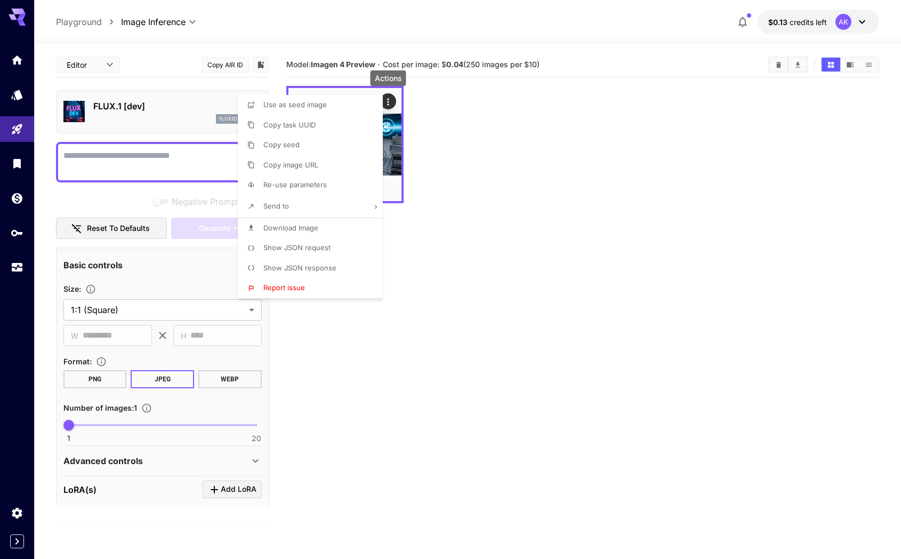
type input "***"
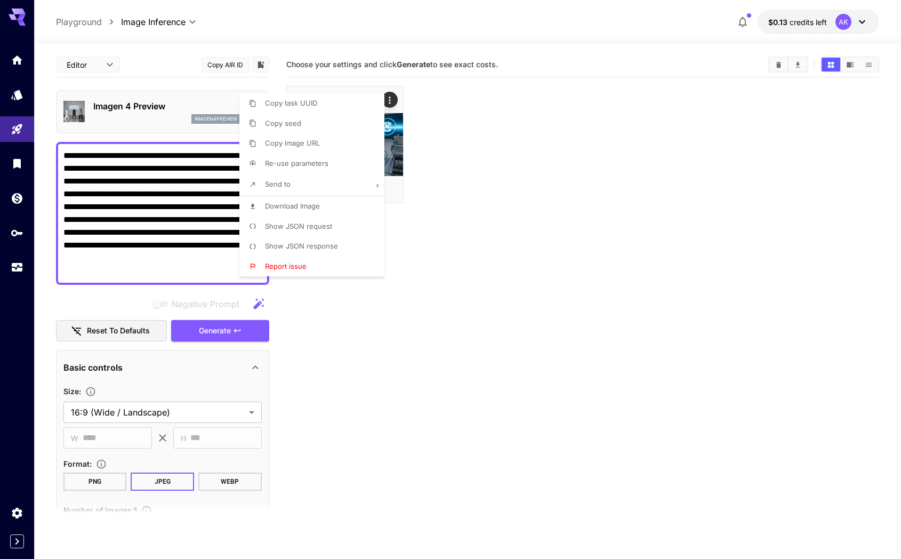
click at [312, 354] on div at bounding box center [450, 279] width 901 height 559
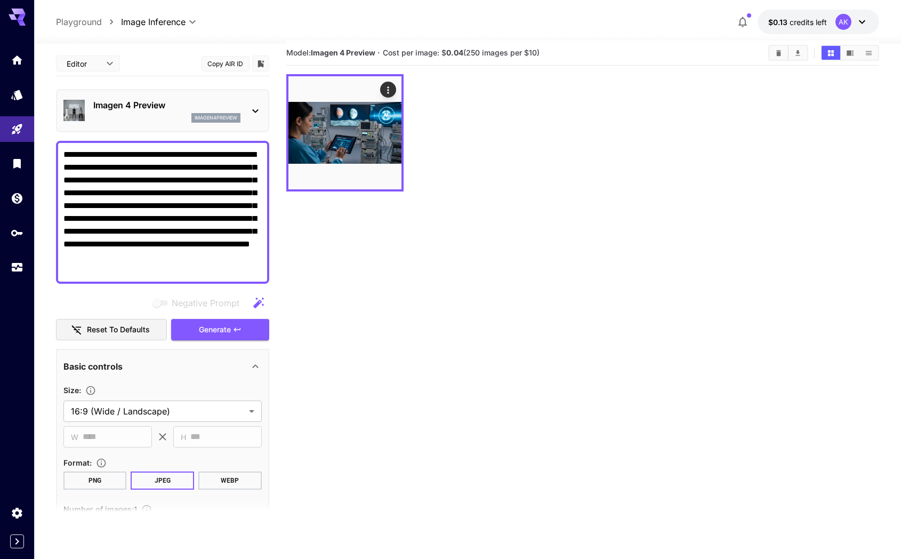
click at [187, 189] on textarea "**********" at bounding box center [162, 212] width 198 height 128
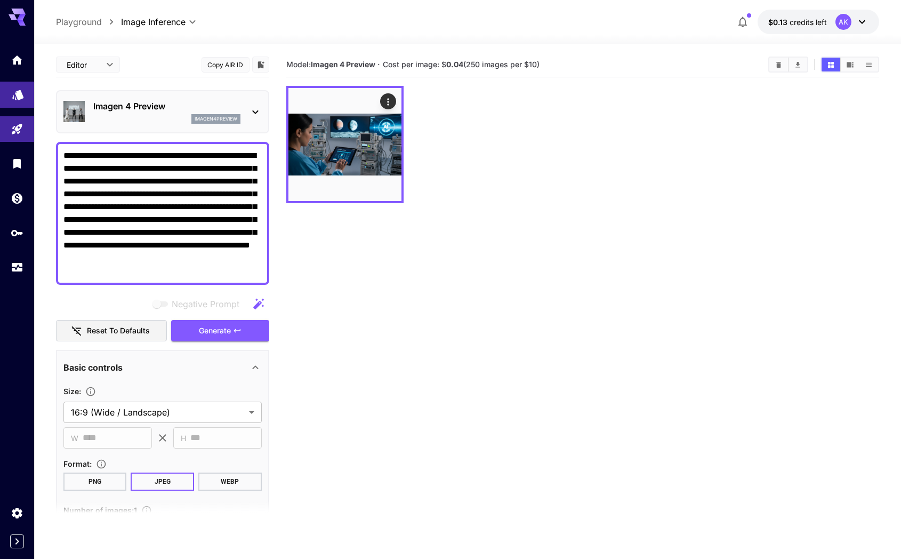
click at [21, 99] on link at bounding box center [17, 95] width 34 height 26
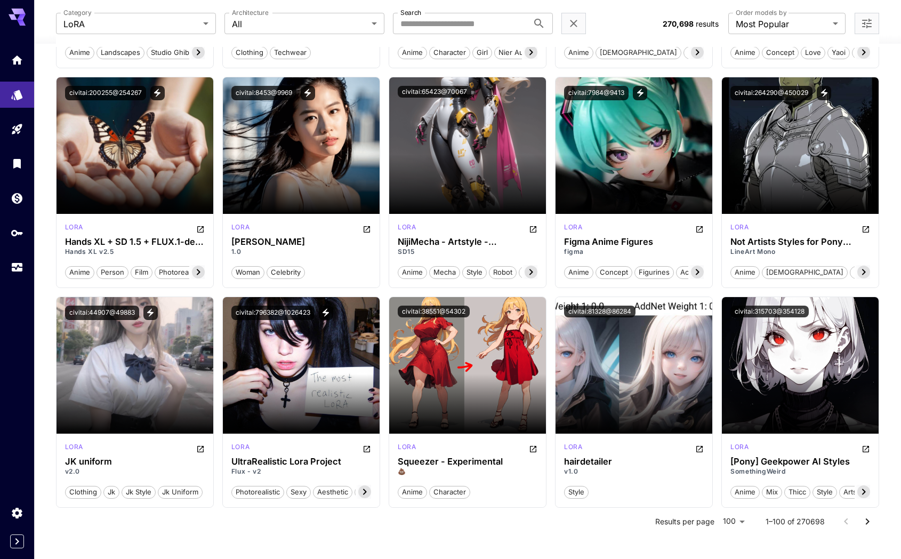
scroll to position [4025, 0]
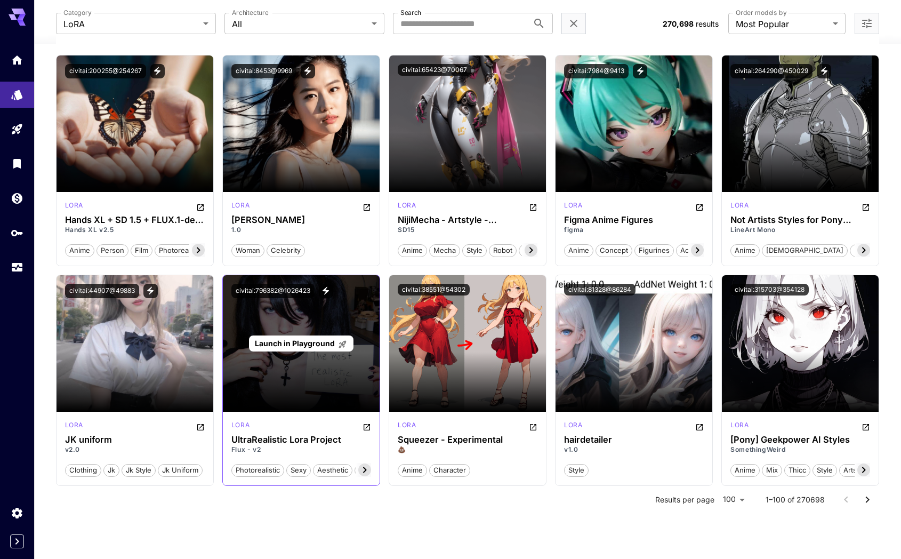
click at [287, 345] on span "Launch in Playground" at bounding box center [295, 343] width 80 height 9
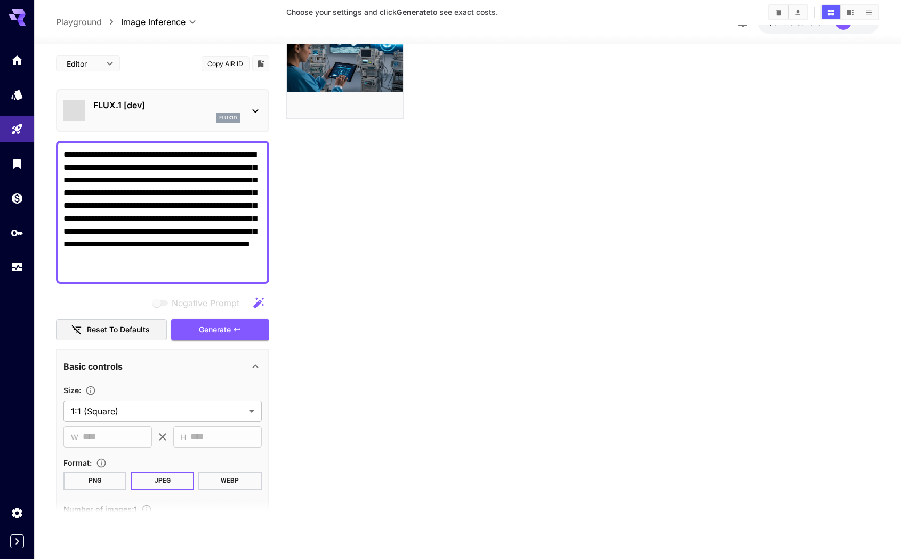
scroll to position [84, 0]
click at [172, 186] on textarea "**********" at bounding box center [162, 212] width 198 height 128
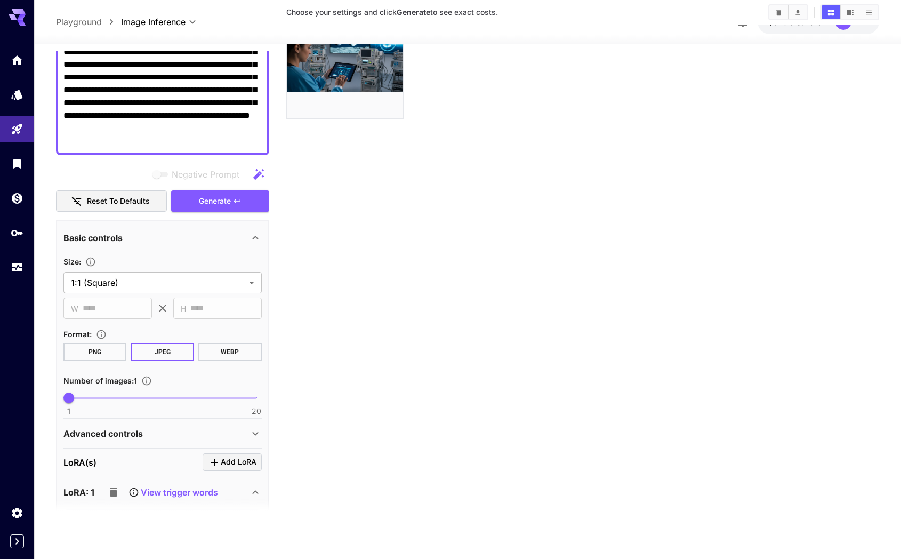
scroll to position [72, 0]
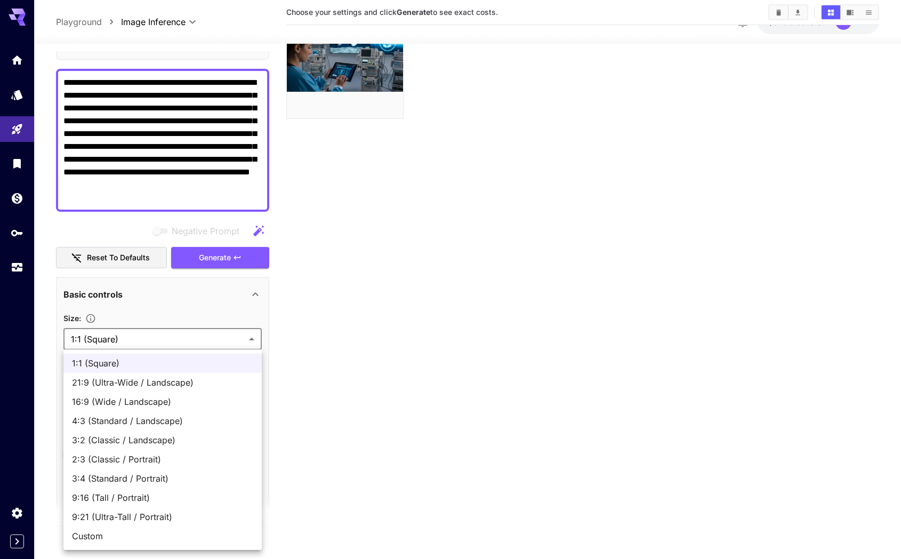
click at [175, 339] on body "**********" at bounding box center [450, 237] width 901 height 643
click at [142, 400] on span "16:9 (Wide / Landscape)" at bounding box center [162, 401] width 181 height 13
type input "**********"
type input "****"
type input "***"
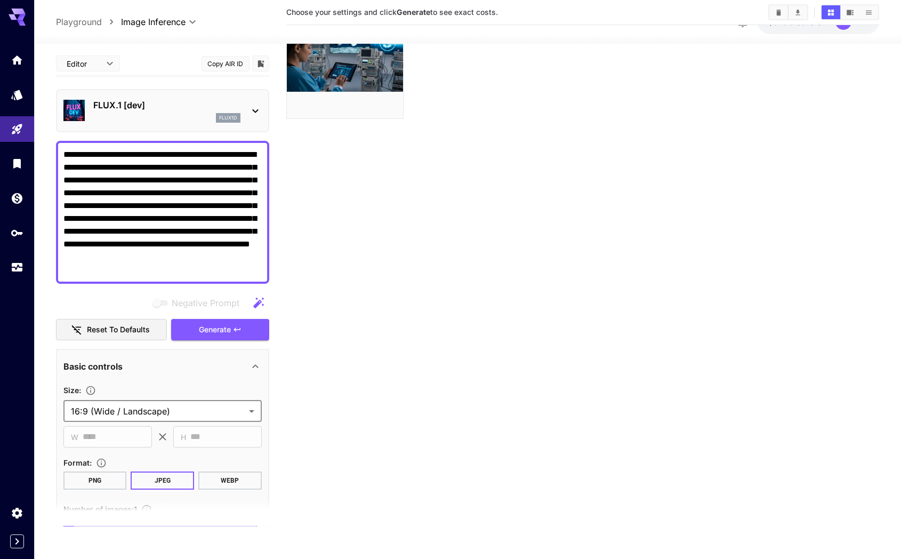
scroll to position [0, 0]
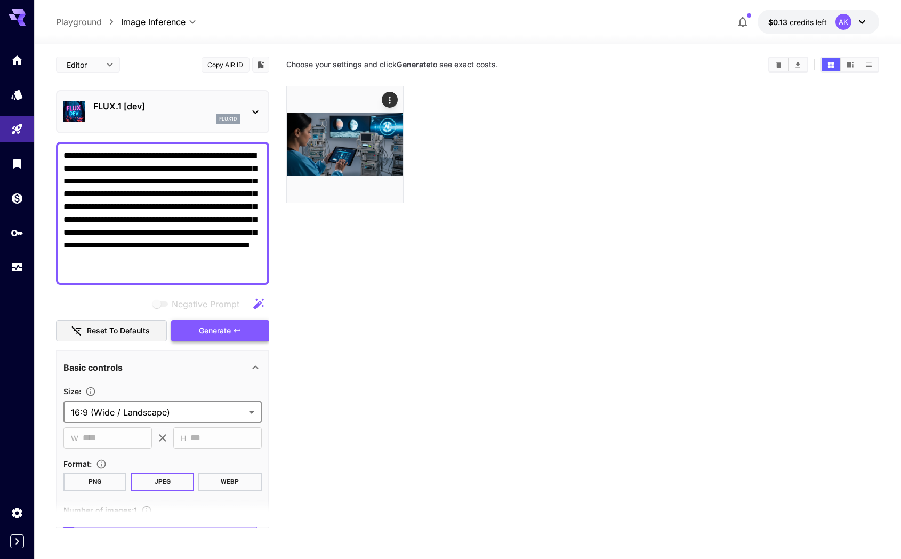
click at [219, 336] on span "Generate" at bounding box center [215, 330] width 32 height 13
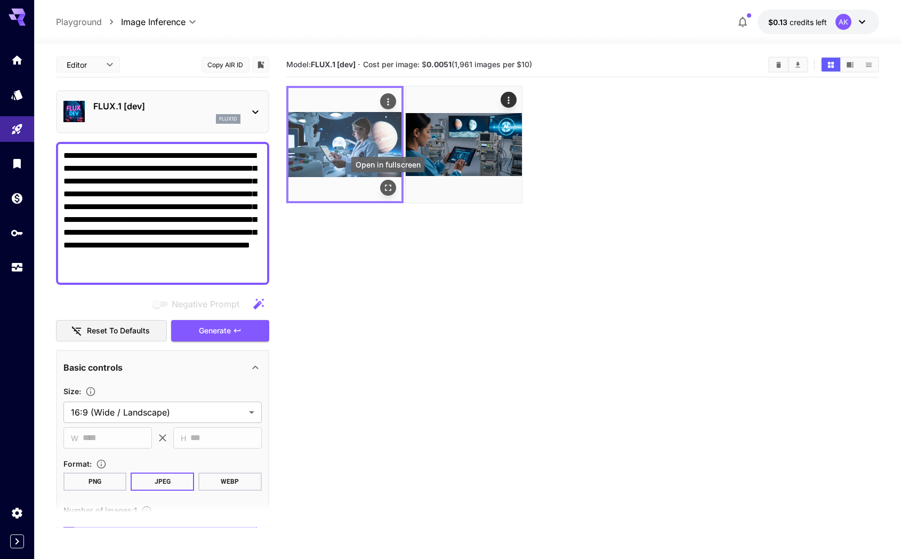
click at [387, 187] on icon "Open in fullscreen" at bounding box center [388, 187] width 11 height 11
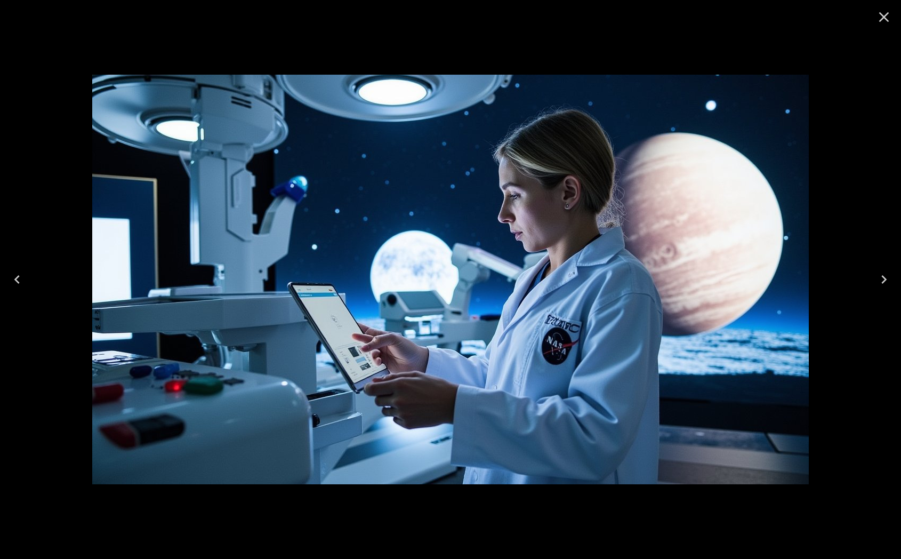
click at [884, 14] on icon "Close" at bounding box center [884, 17] width 17 height 17
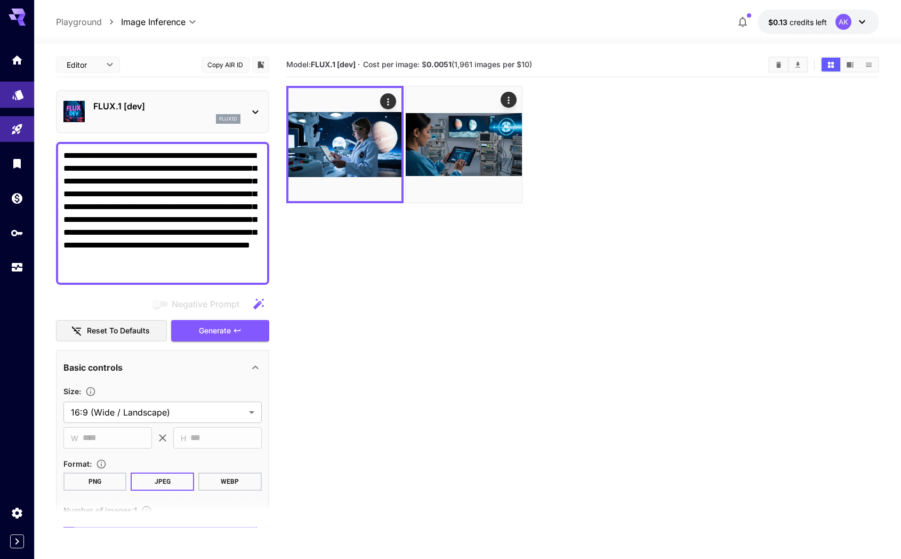
click at [18, 99] on link at bounding box center [17, 95] width 34 height 26
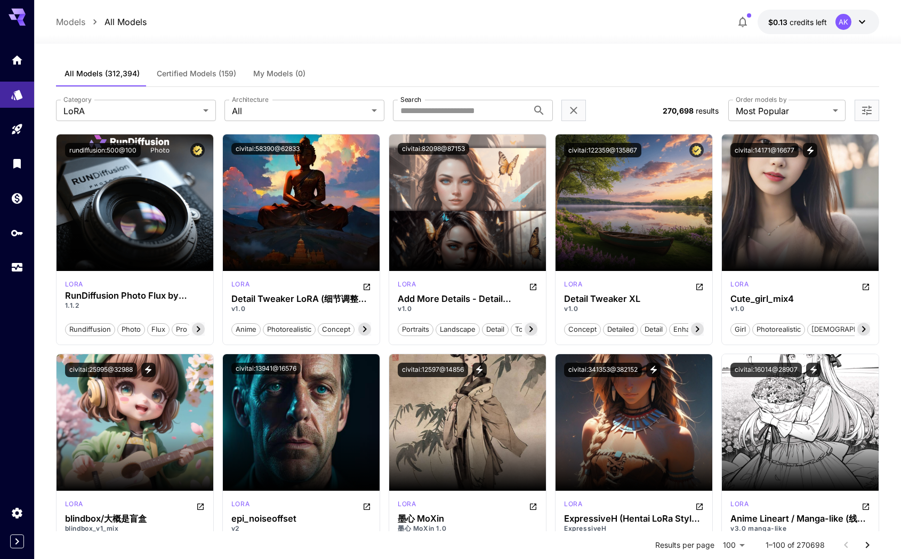
click at [121, 99] on div "**********" at bounding box center [468, 110] width 824 height 47
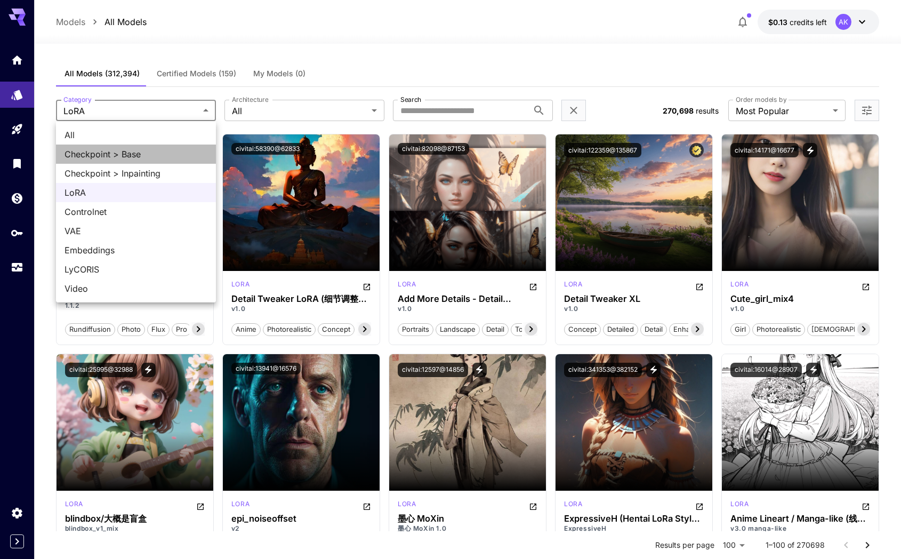
click at [113, 153] on span "Checkpoint > Base" at bounding box center [136, 154] width 143 height 13
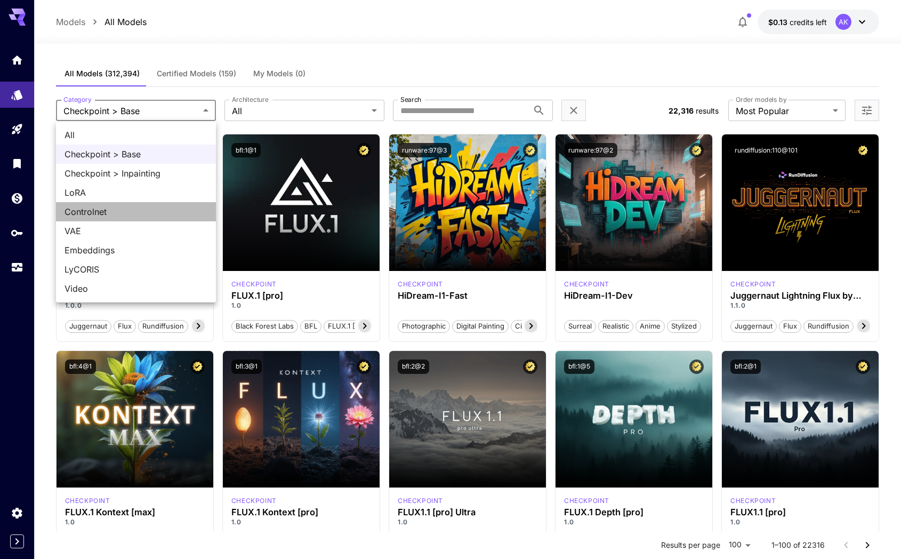
click at [107, 205] on span "Controlnet" at bounding box center [136, 211] width 143 height 13
type input "**********"
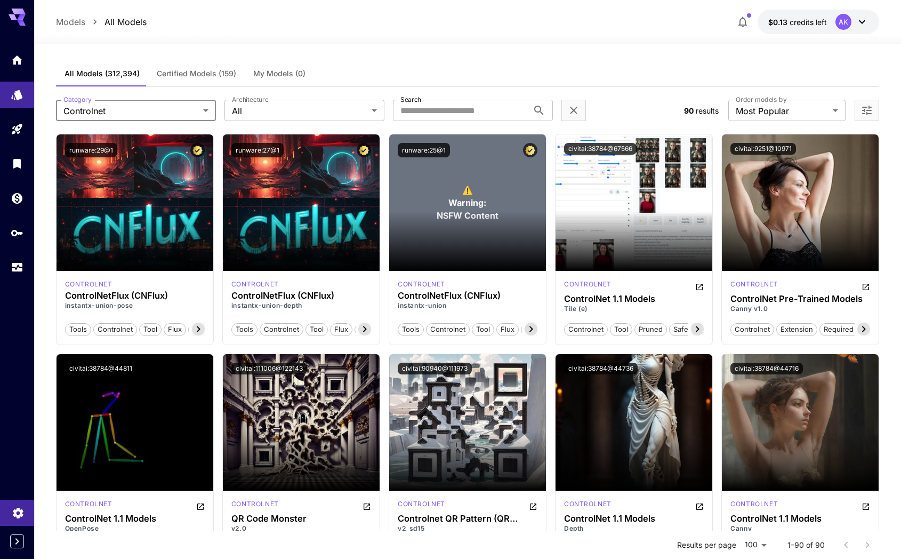
click at [14, 516] on icon "Settings" at bounding box center [18, 509] width 13 height 13
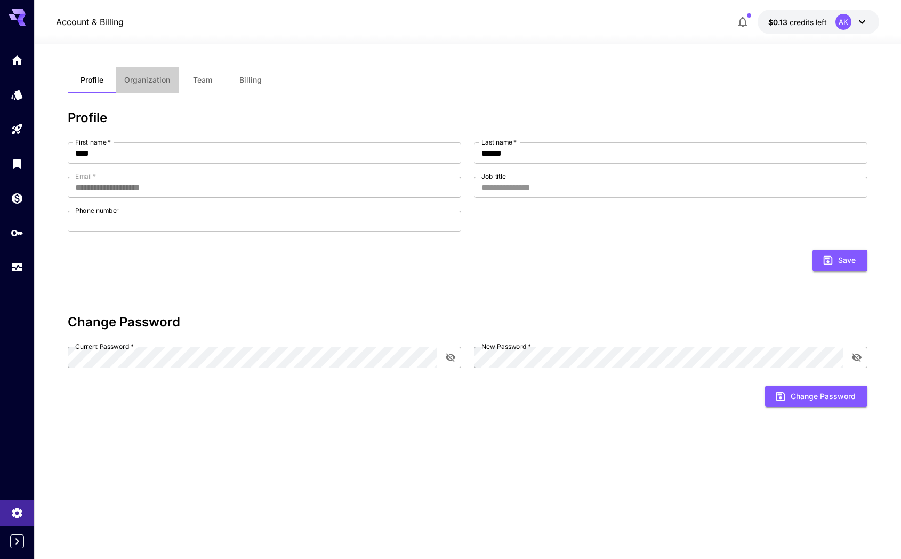
click at [140, 82] on span "Organization" at bounding box center [147, 80] width 46 height 10
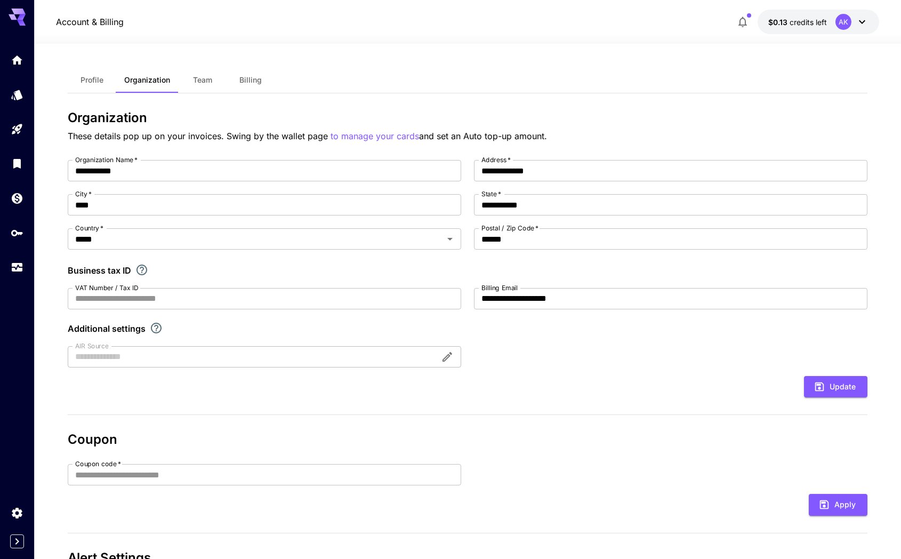
click at [206, 82] on span "Team" at bounding box center [202, 80] width 19 height 10
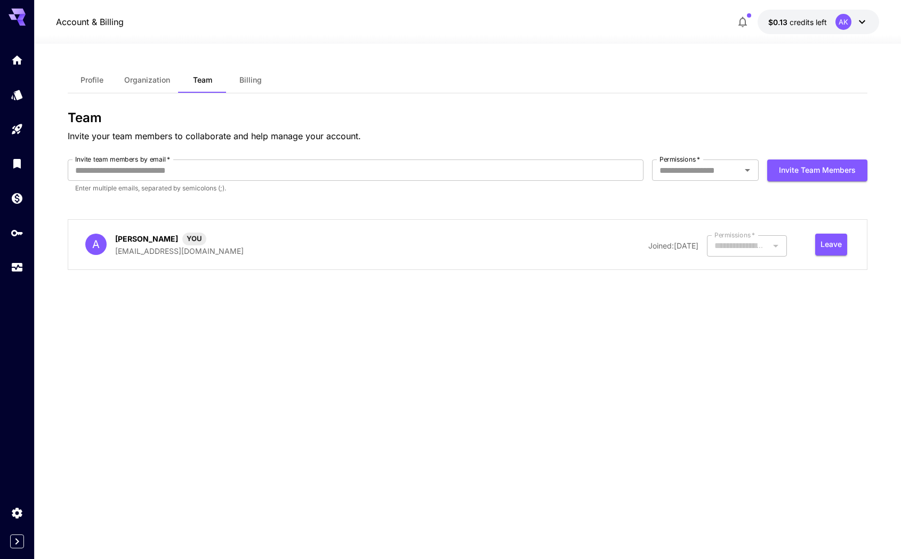
click at [251, 83] on span "Billing" at bounding box center [250, 80] width 22 height 10
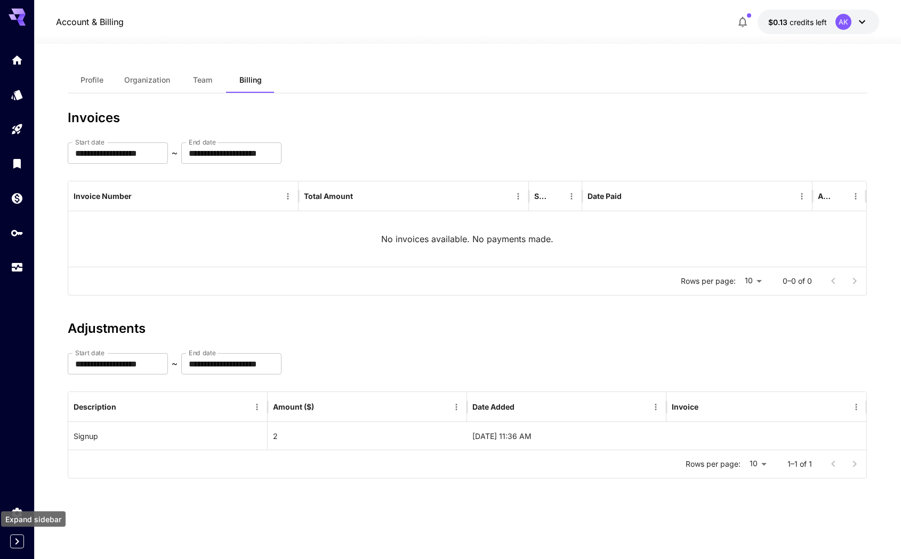
click at [14, 543] on icon "Expand sidebar" at bounding box center [17, 541] width 13 height 13
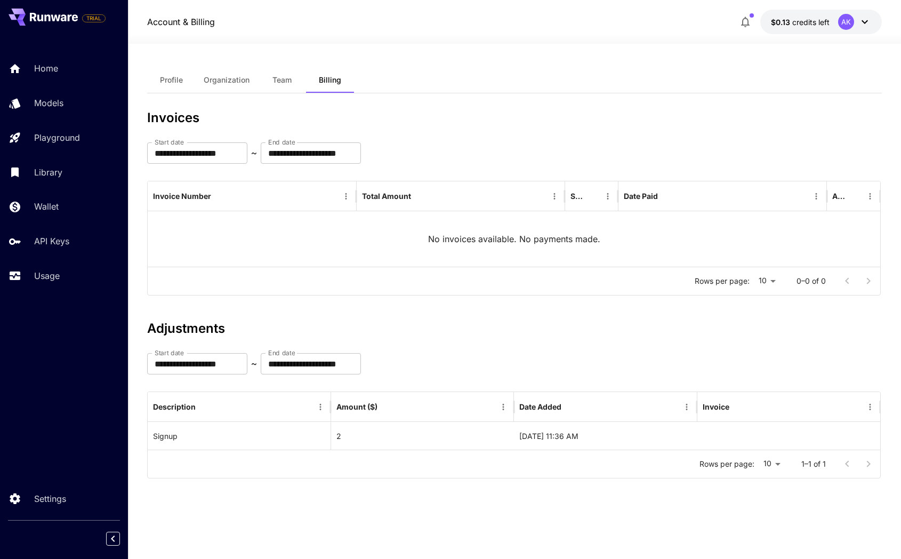
click at [860, 20] on icon at bounding box center [864, 21] width 13 height 13
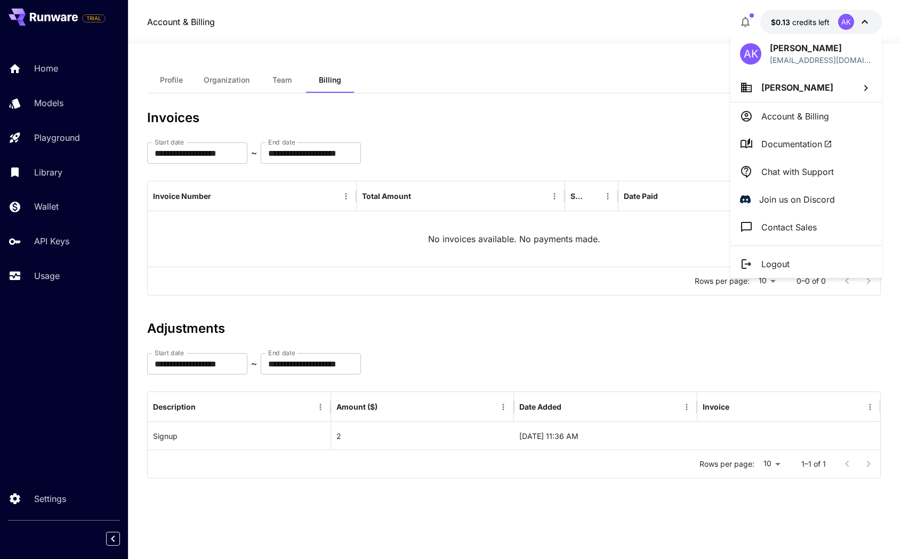
click at [622, 143] on div at bounding box center [450, 279] width 901 height 559
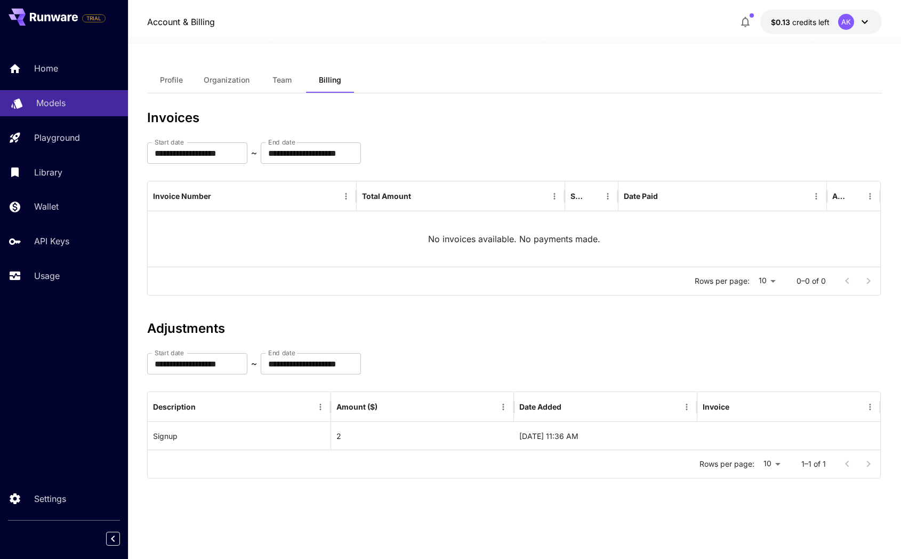
click at [68, 109] on div "Models" at bounding box center [77, 103] width 83 height 13
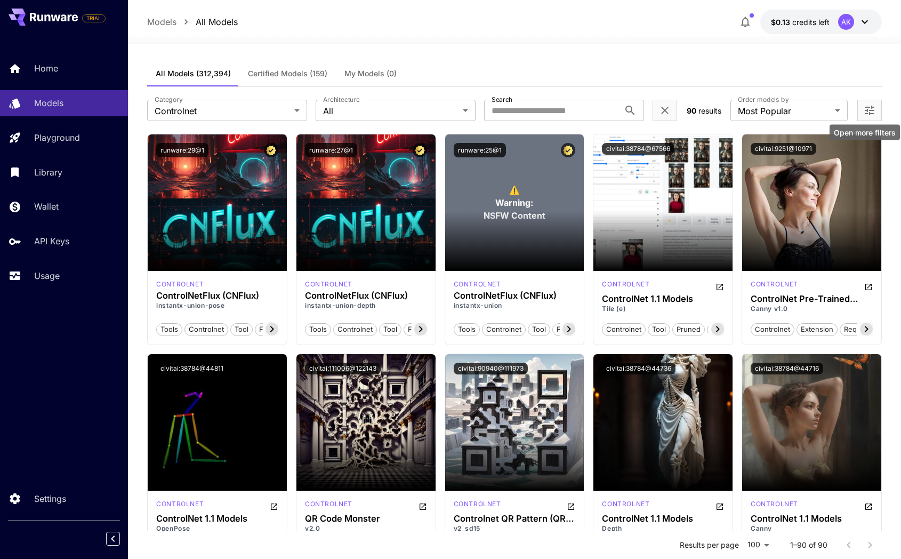
click at [863, 107] on icon "Open more filters" at bounding box center [869, 110] width 13 height 13
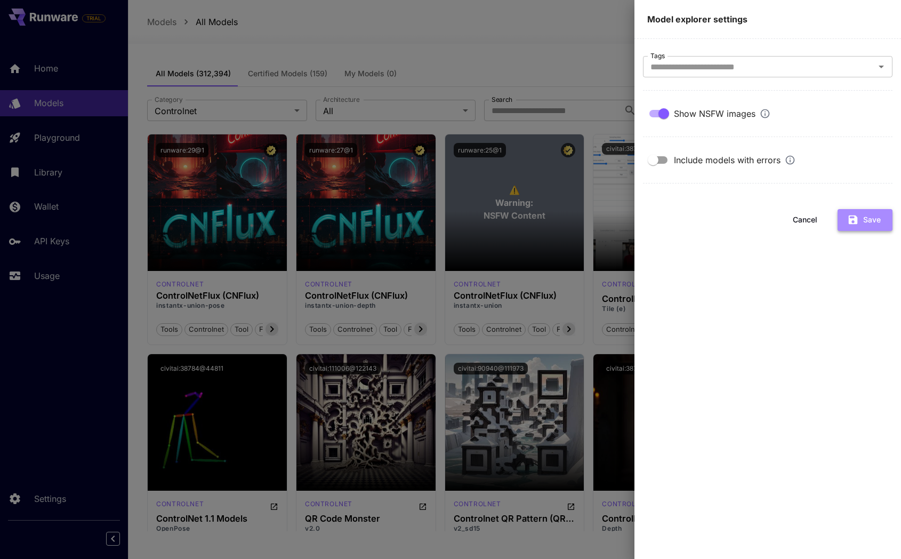
click at [873, 221] on button "Save" at bounding box center [865, 220] width 55 height 22
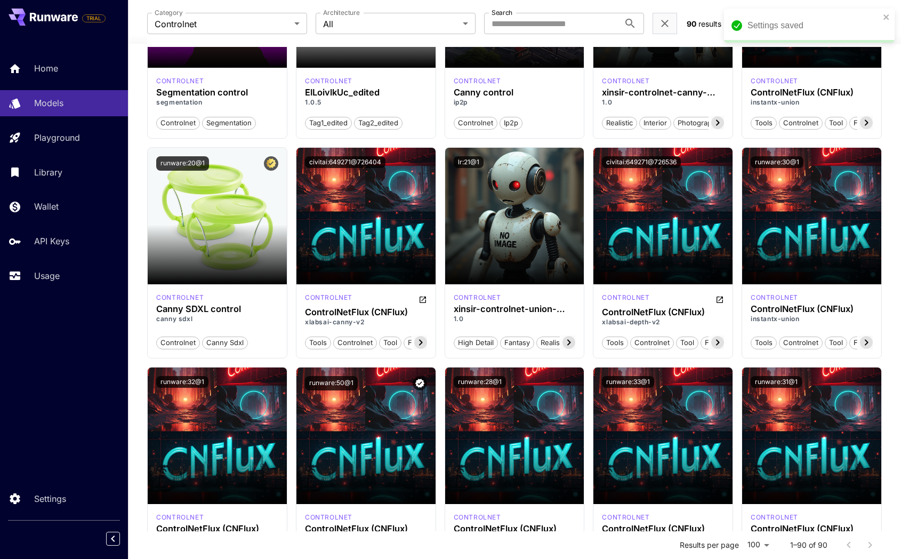
scroll to position [3577, 0]
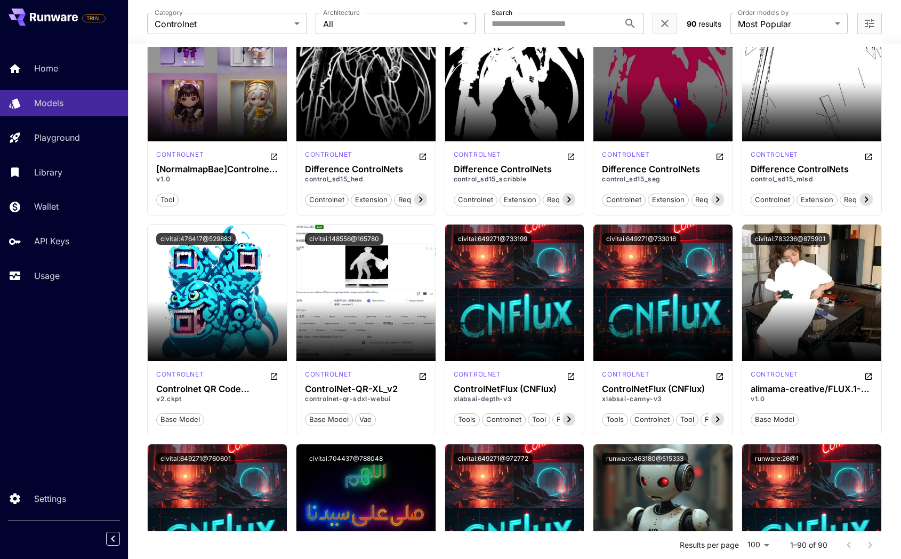
click at [427, 344] on div "Launch in Playground" at bounding box center [365, 292] width 139 height 137
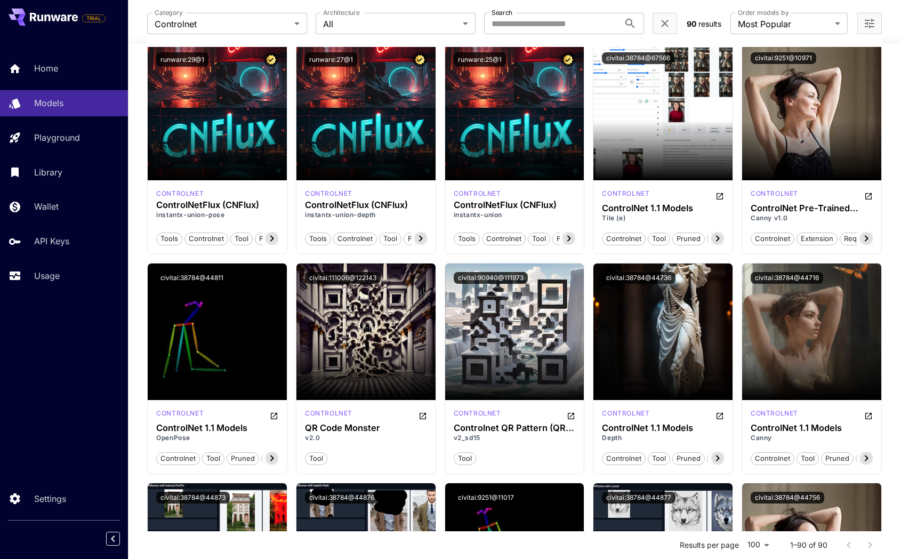
scroll to position [0, 0]
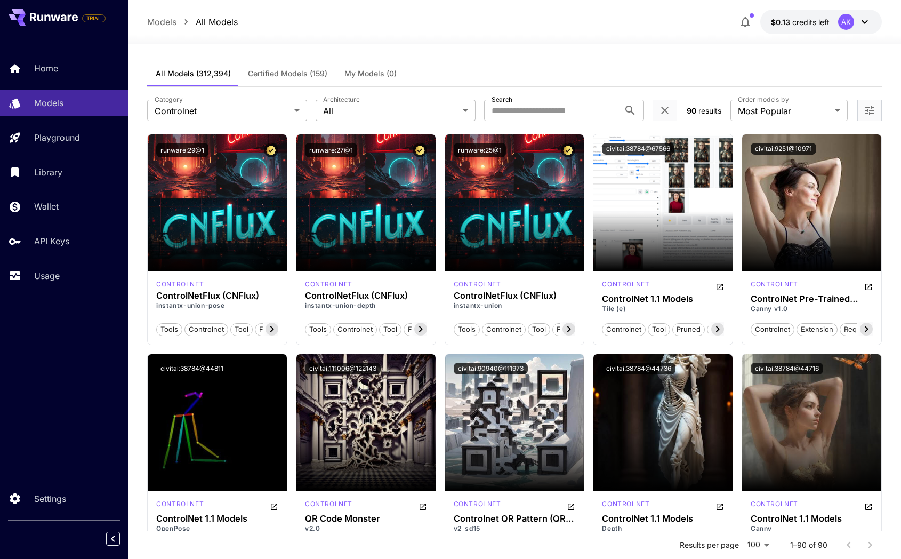
click at [874, 102] on div at bounding box center [869, 110] width 25 height 21
click at [873, 107] on icon "Open more filters" at bounding box center [870, 111] width 10 height 10
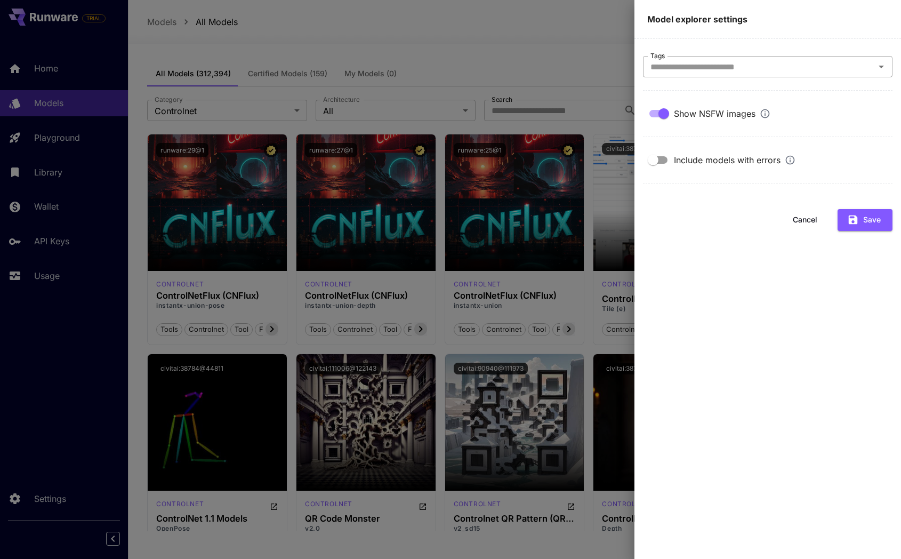
click at [749, 70] on input "Tags" at bounding box center [759, 66] width 226 height 15
click at [572, 60] on div at bounding box center [450, 279] width 901 height 559
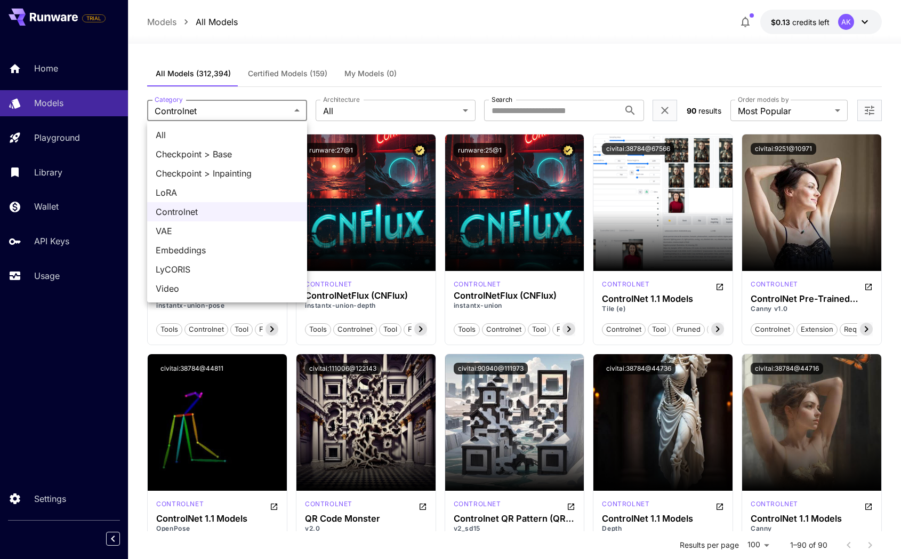
click at [191, 229] on span "VAE" at bounding box center [227, 230] width 143 height 13
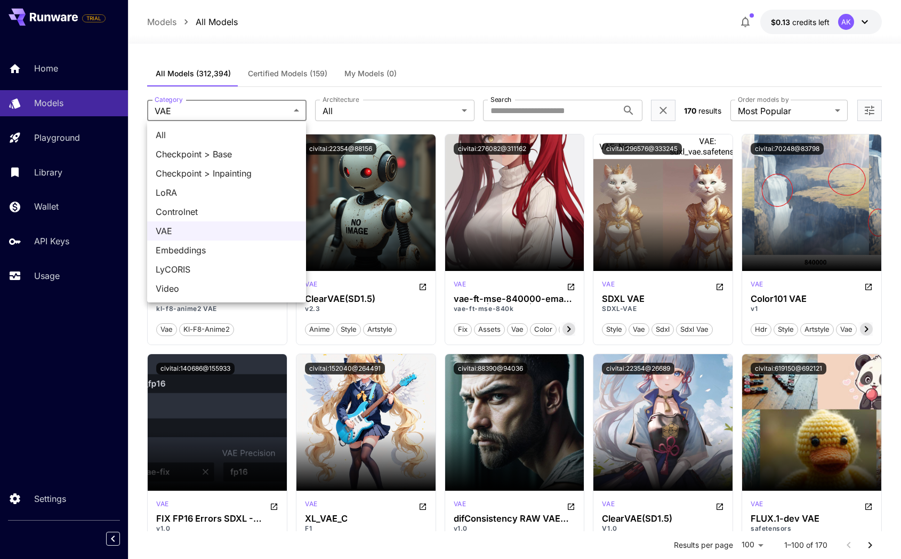
click at [191, 245] on span "Embeddings" at bounding box center [227, 250] width 142 height 13
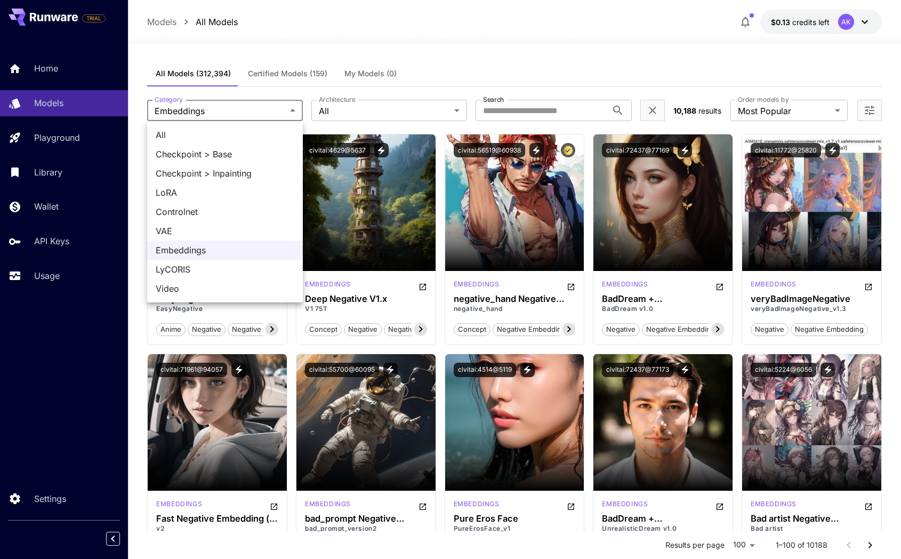
click at [184, 286] on span "Video" at bounding box center [225, 288] width 139 height 13
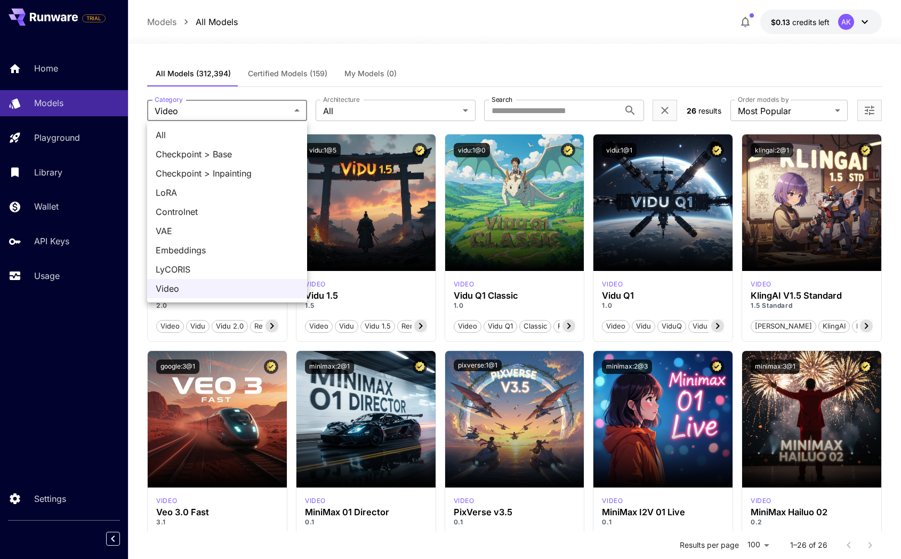
click at [201, 193] on span "LoRA" at bounding box center [227, 192] width 143 height 13
type input "****"
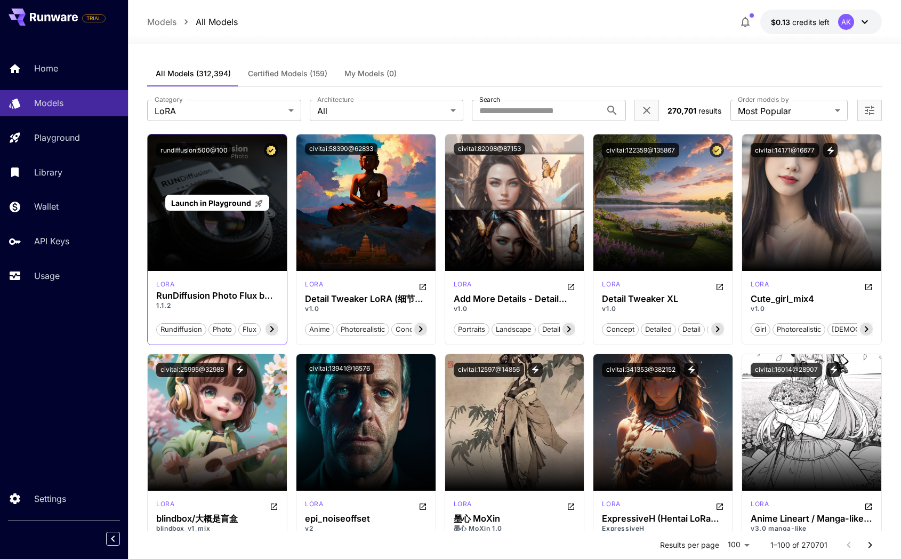
click at [221, 199] on span "Launch in Playground" at bounding box center [211, 202] width 80 height 9
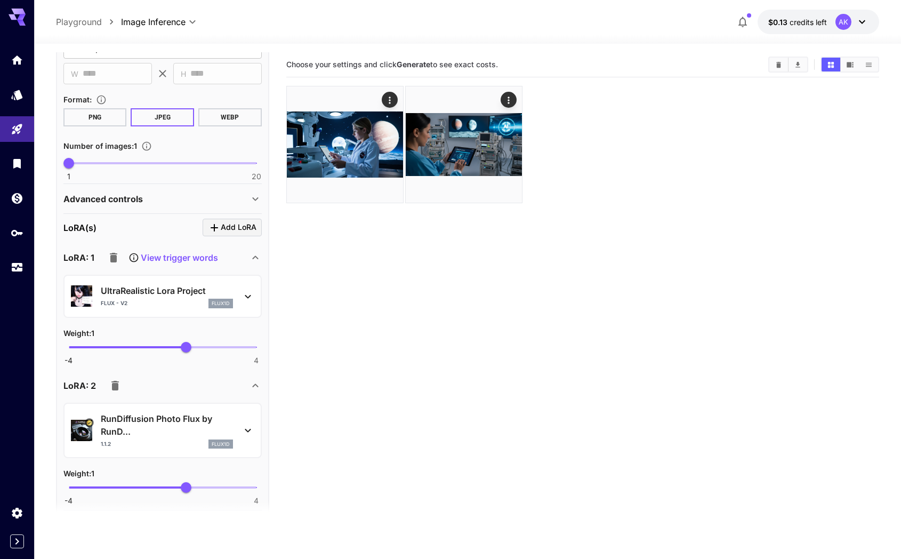
scroll to position [365, 0]
click at [111, 258] on icon "button" at bounding box center [113, 257] width 7 height 10
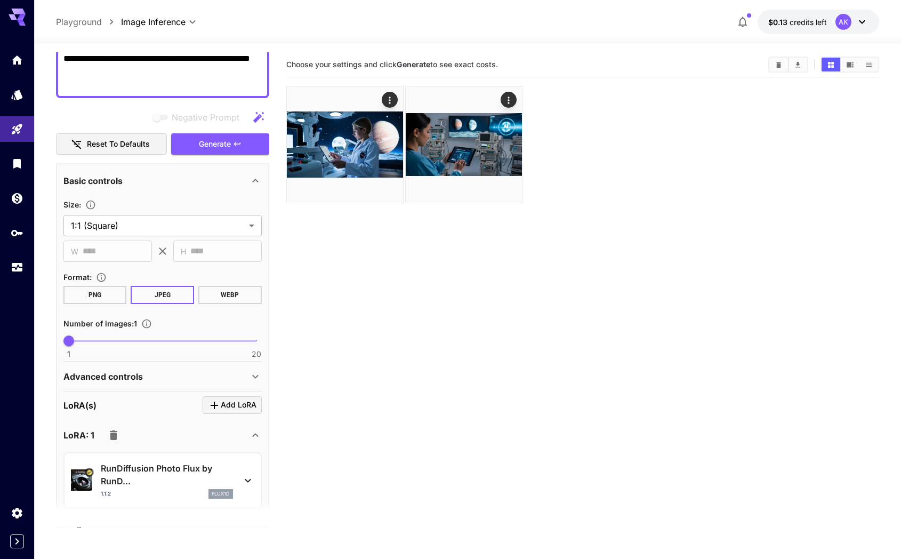
scroll to position [0, 0]
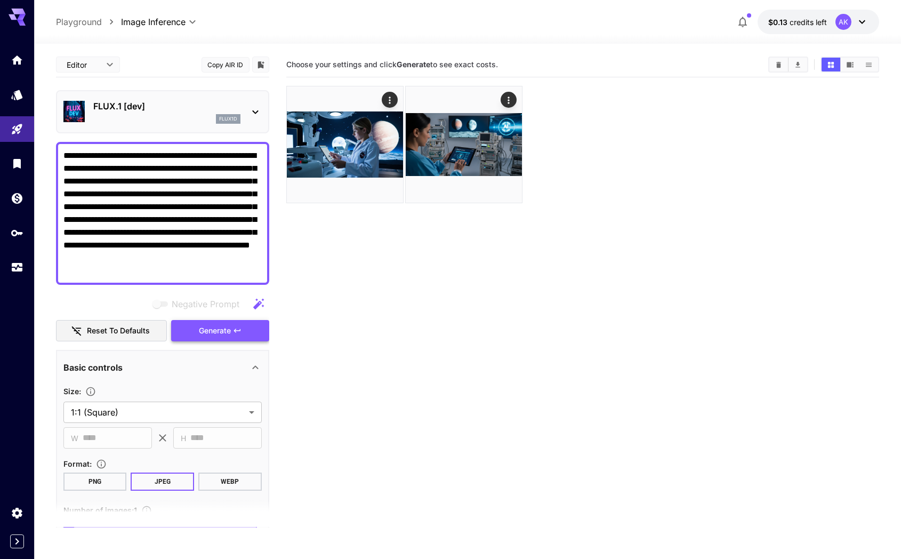
click at [215, 333] on span "Generate" at bounding box center [215, 330] width 32 height 13
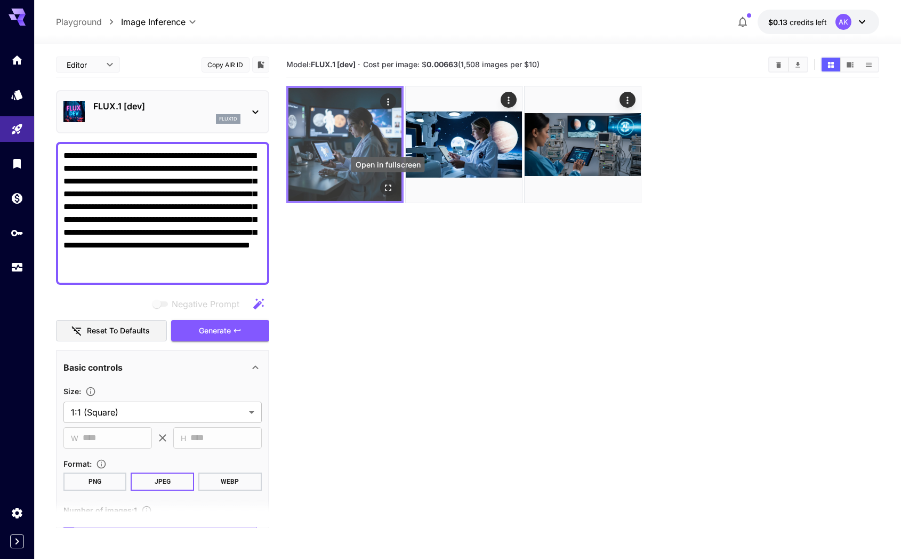
click at [386, 186] on icon "Open in fullscreen" at bounding box center [388, 187] width 11 height 11
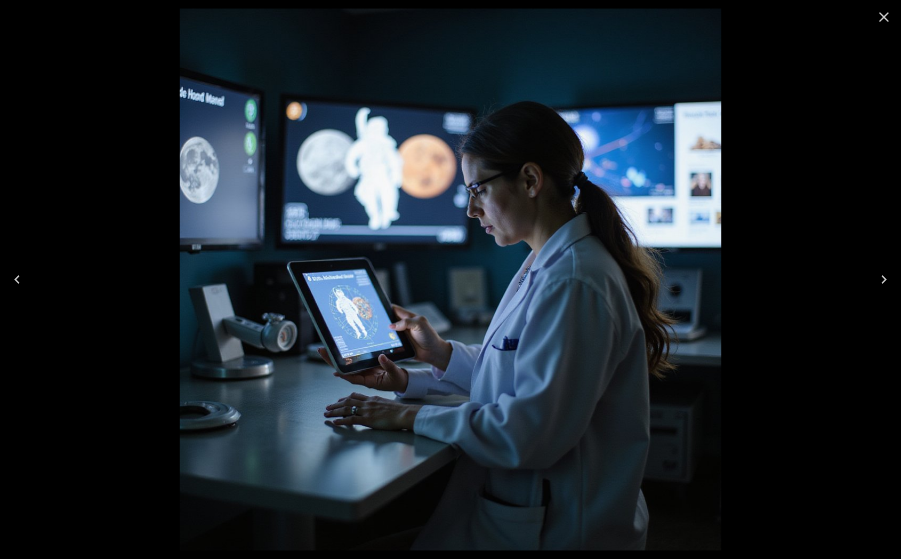
click at [886, 20] on icon "Close" at bounding box center [884, 17] width 10 height 10
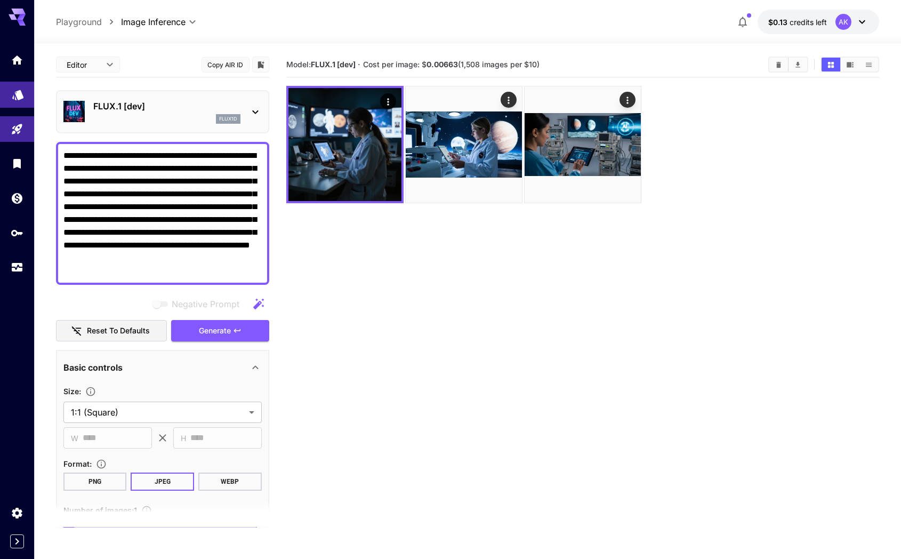
click at [3, 91] on link at bounding box center [17, 95] width 34 height 26
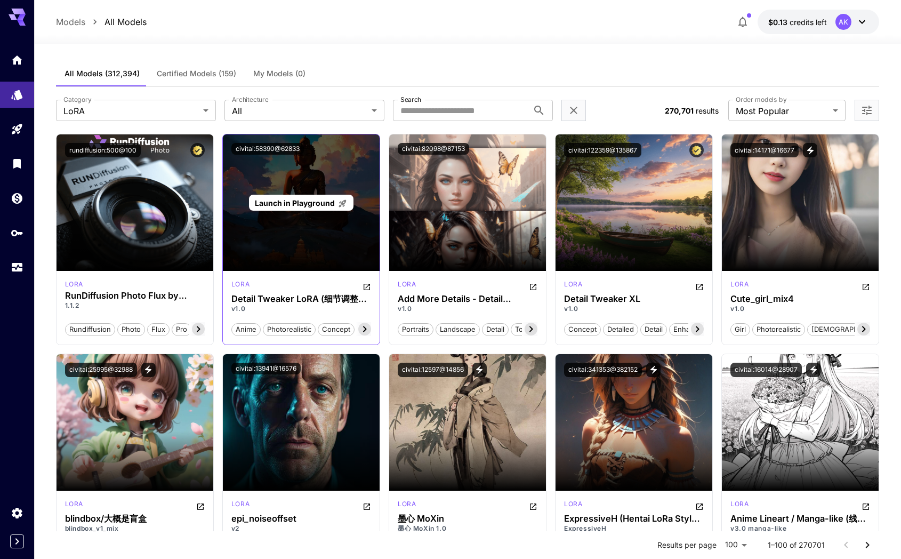
click at [309, 205] on span "Launch in Playground" at bounding box center [295, 202] width 80 height 9
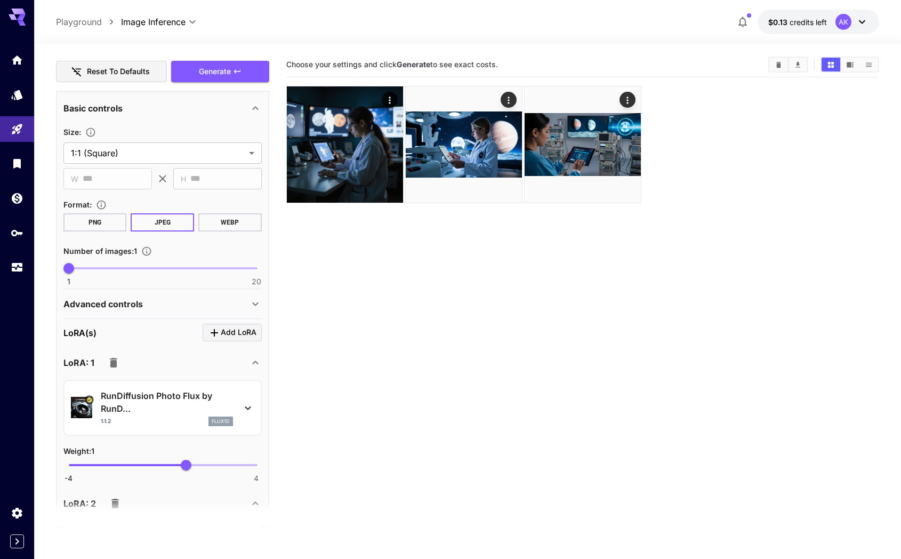
scroll to position [506, 0]
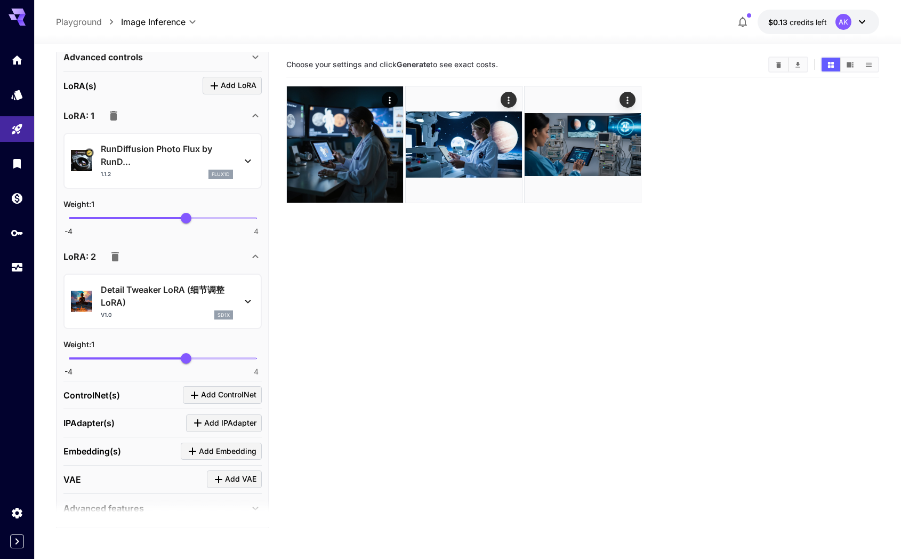
click at [248, 300] on icon at bounding box center [248, 301] width 13 height 13
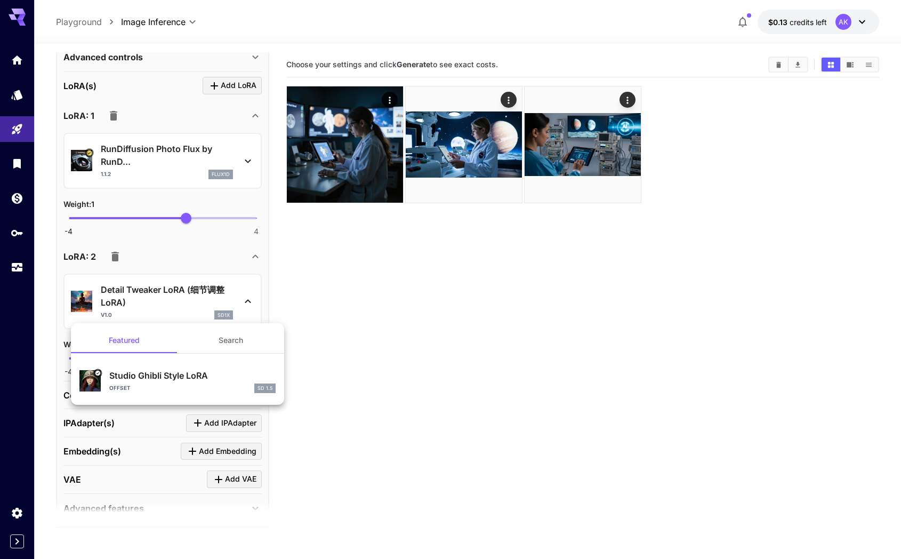
click at [227, 342] on button "Search" at bounding box center [231, 340] width 107 height 26
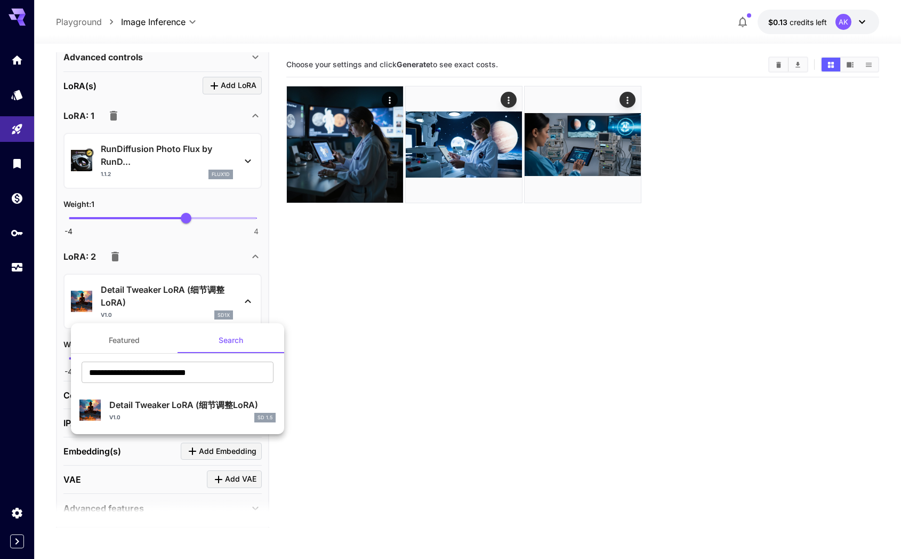
click at [133, 342] on button "Featured" at bounding box center [124, 340] width 107 height 26
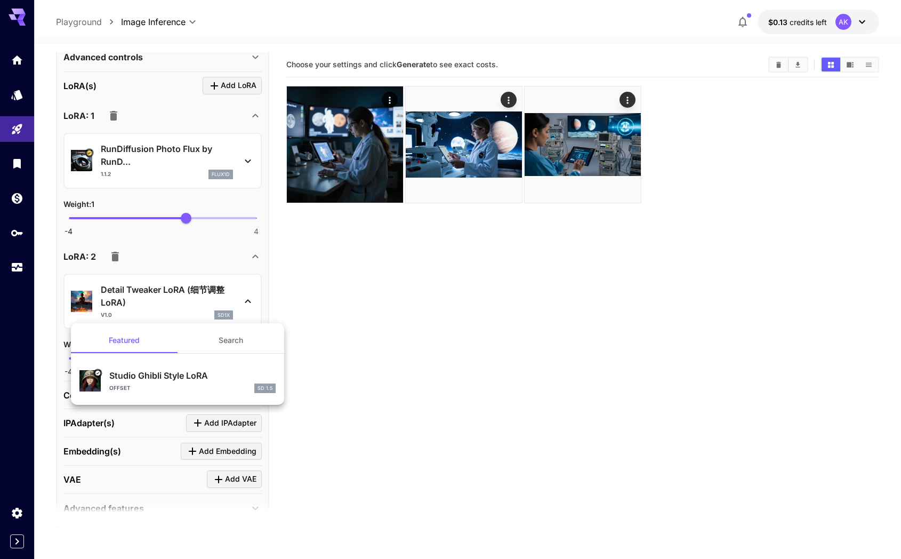
click at [159, 380] on p "Studio Ghibli Style LoRA" at bounding box center [192, 375] width 166 height 13
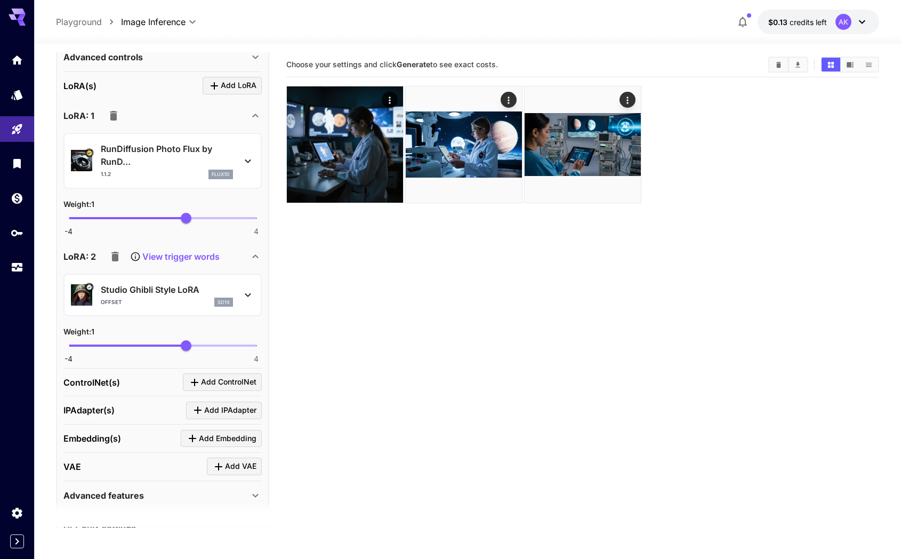
click at [113, 113] on icon "button" at bounding box center [113, 116] width 7 height 10
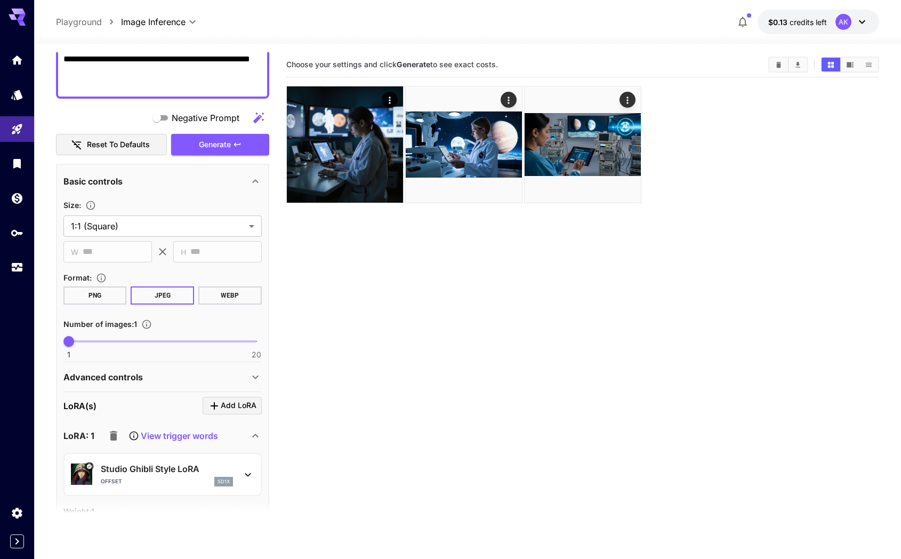
scroll to position [83, 0]
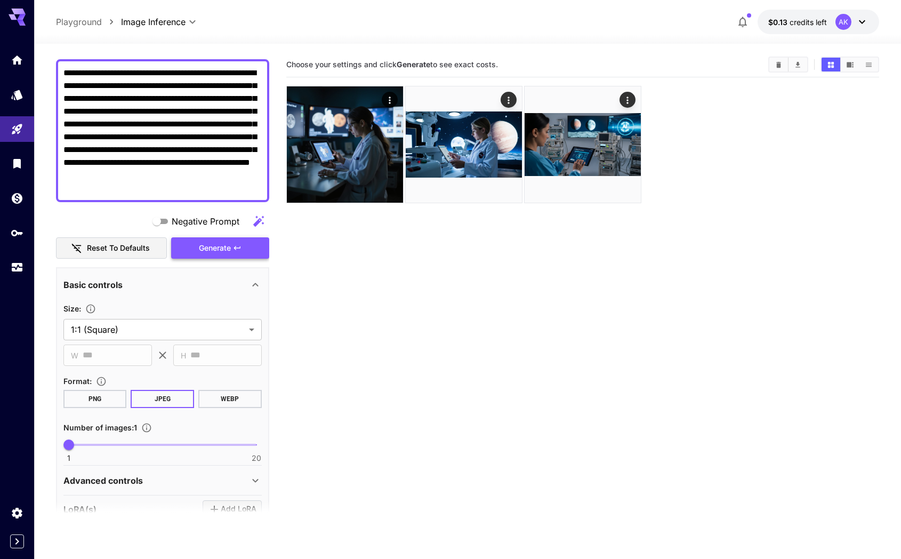
click at [224, 247] on span "Generate" at bounding box center [215, 248] width 32 height 13
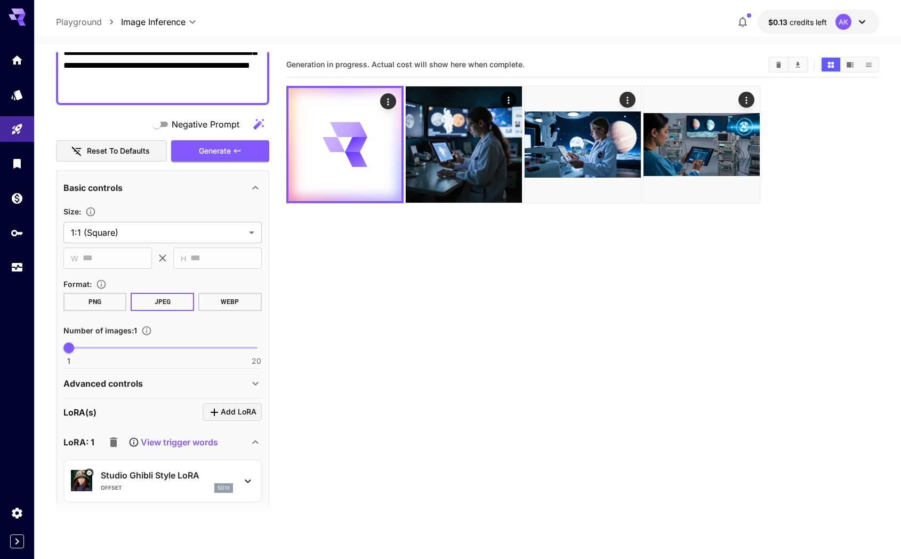
scroll to position [0, 0]
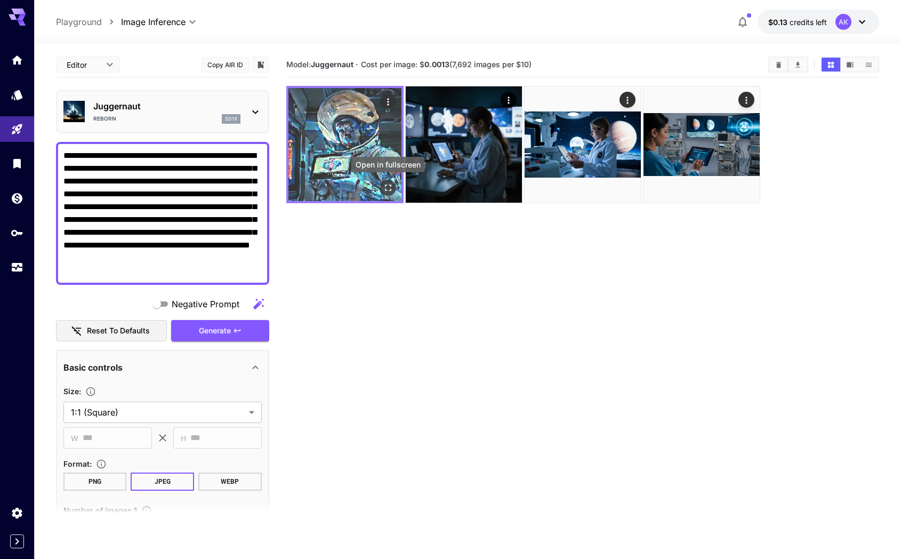
click at [386, 186] on icon "Open in fullscreen" at bounding box center [388, 187] width 11 height 11
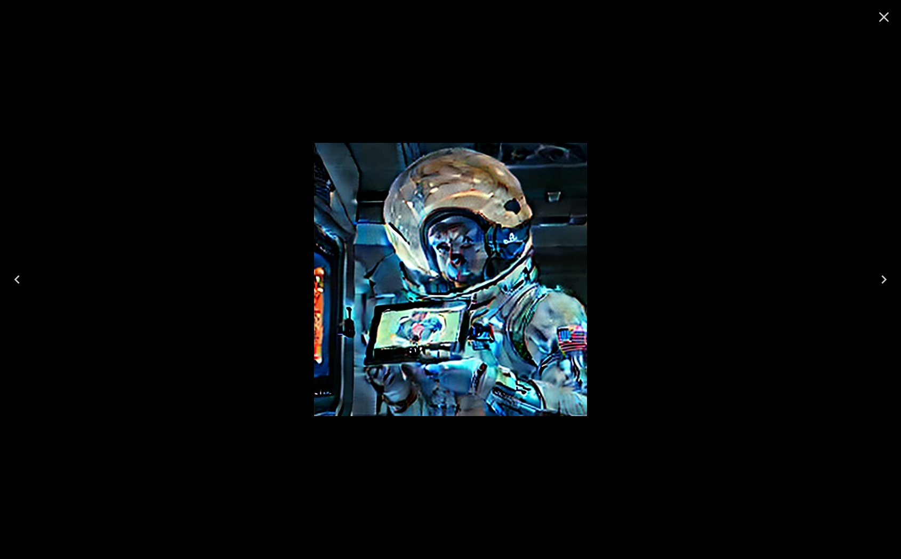
click at [762, 130] on div at bounding box center [450, 279] width 901 height 559
click at [885, 27] on button "Close" at bounding box center [884, 17] width 26 height 26
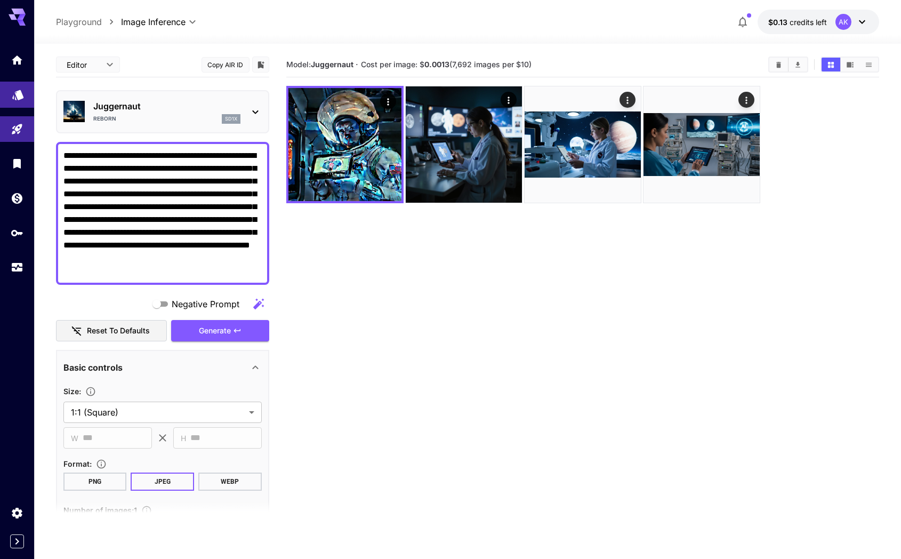
click at [19, 92] on icon "Models" at bounding box center [17, 91] width 11 height 10
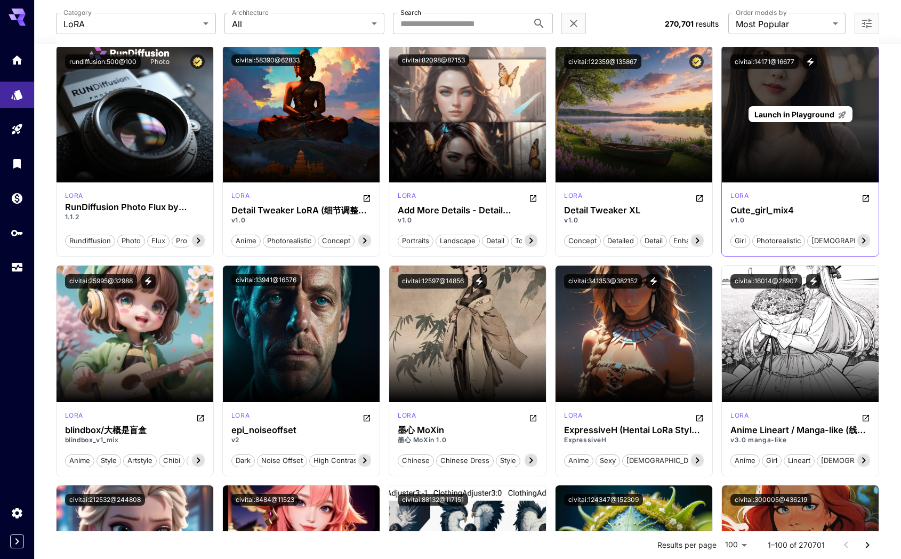
scroll to position [162, 0]
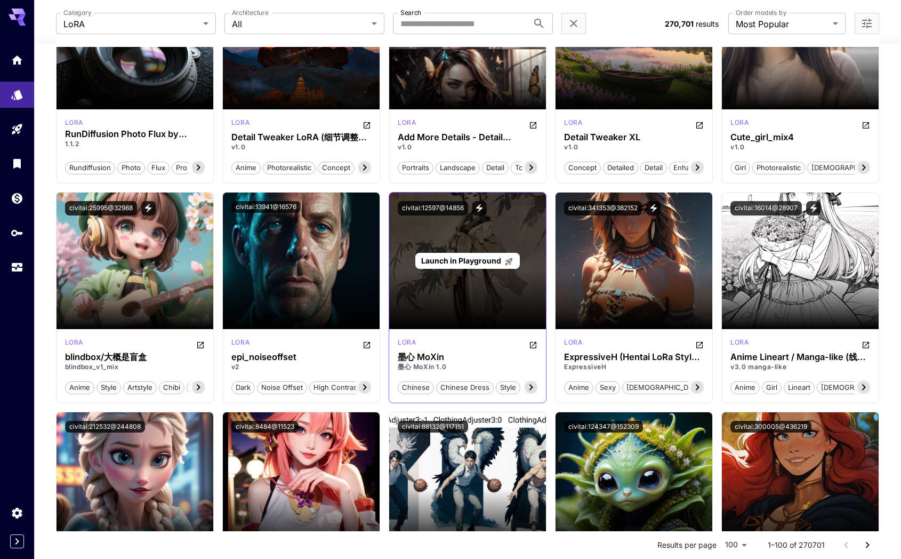
click at [460, 260] on span "Launch in Playground" at bounding box center [461, 260] width 80 height 9
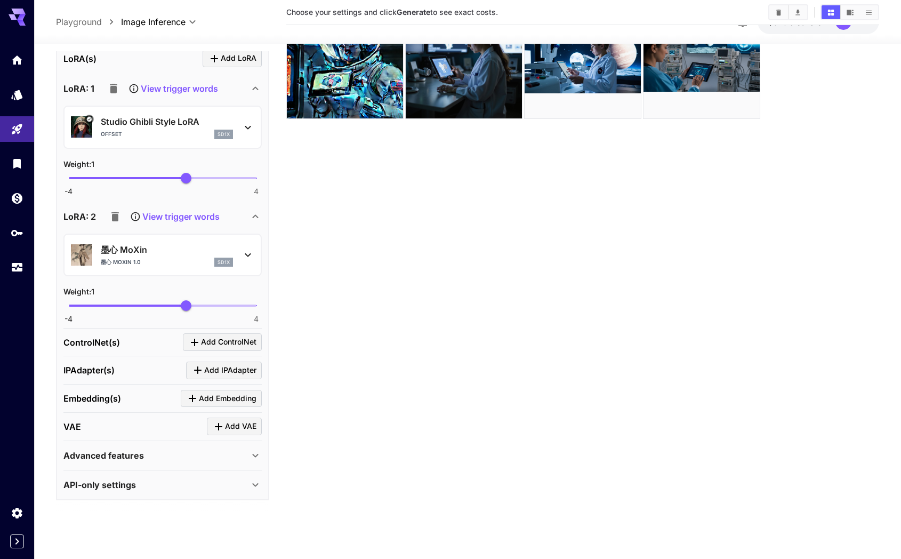
scroll to position [23, 0]
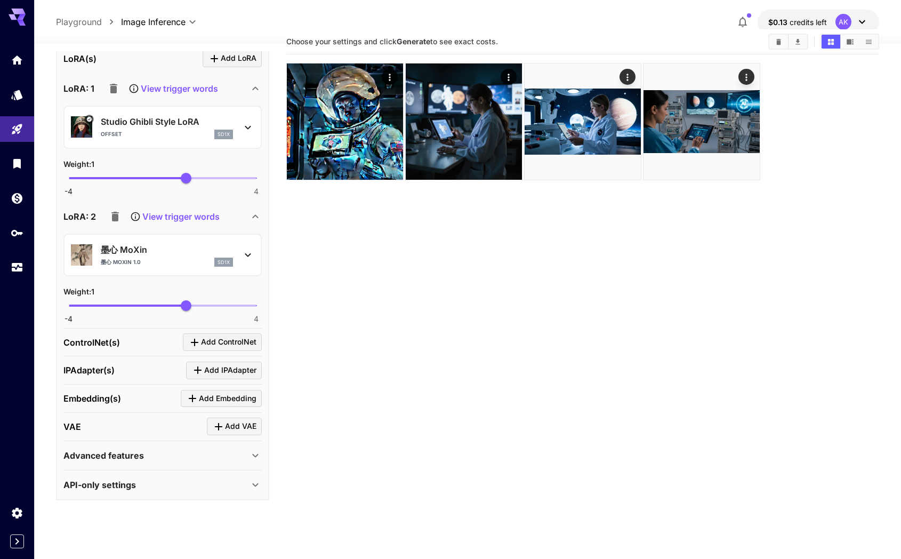
click at [117, 90] on icon "button" at bounding box center [113, 88] width 13 height 13
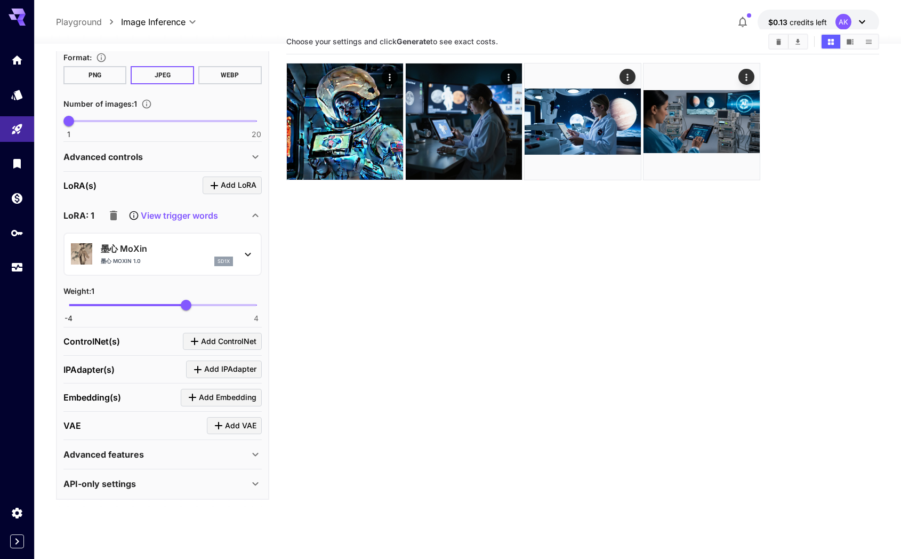
scroll to position [404, 0]
click at [180, 215] on p "View trigger words" at bounding box center [179, 216] width 77 height 13
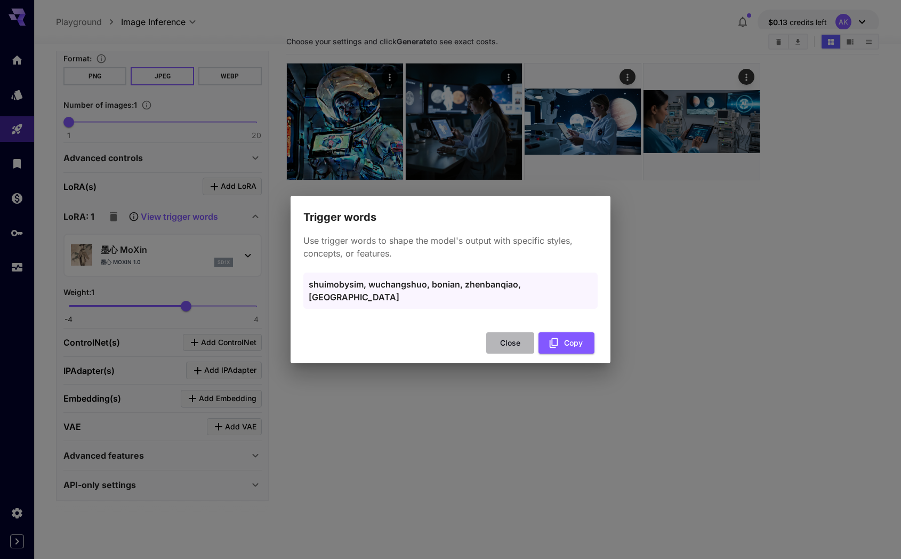
click at [508, 334] on button "Close" at bounding box center [510, 343] width 48 height 22
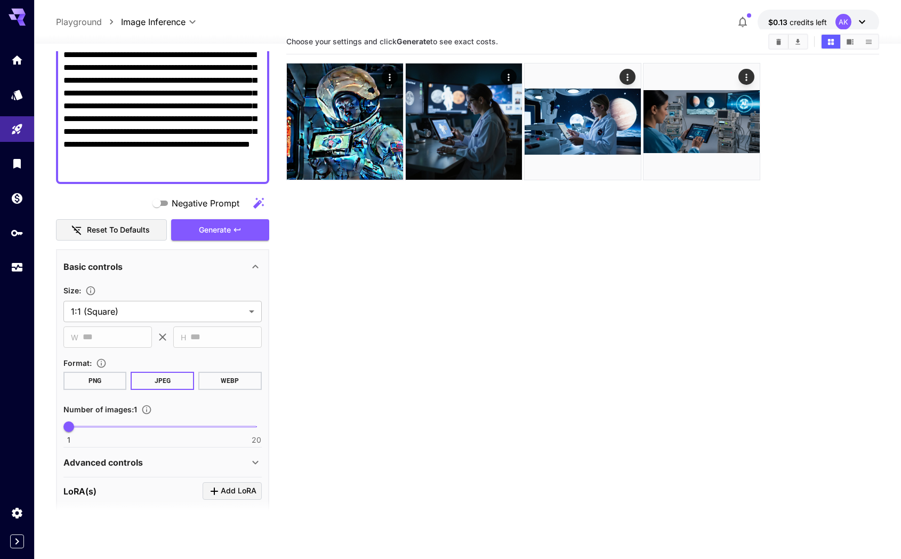
scroll to position [53, 0]
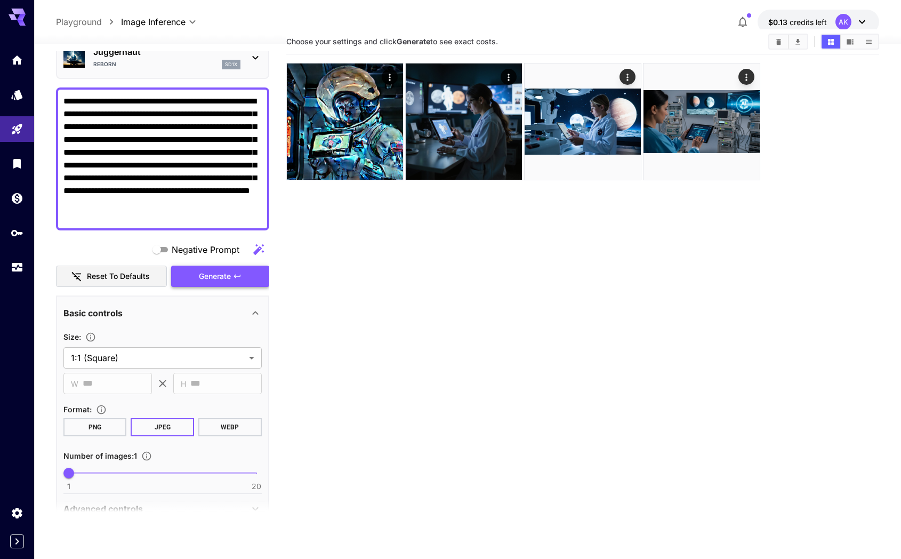
click at [212, 275] on span "Generate" at bounding box center [215, 276] width 32 height 13
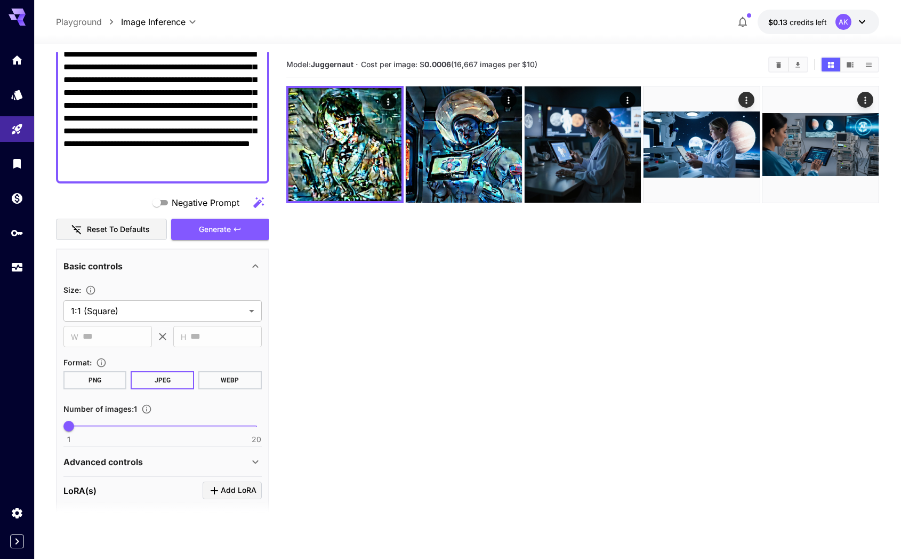
scroll to position [0, 0]
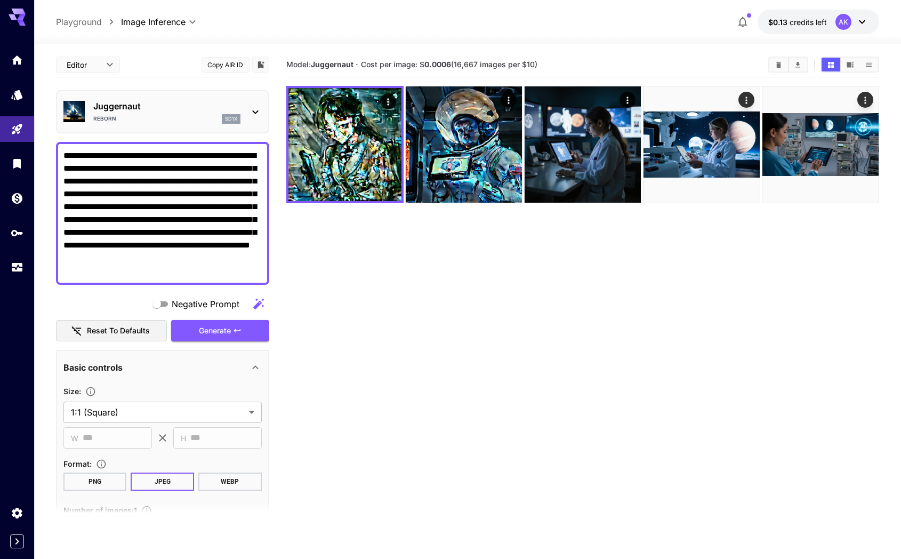
click at [255, 116] on icon at bounding box center [255, 112] width 13 height 13
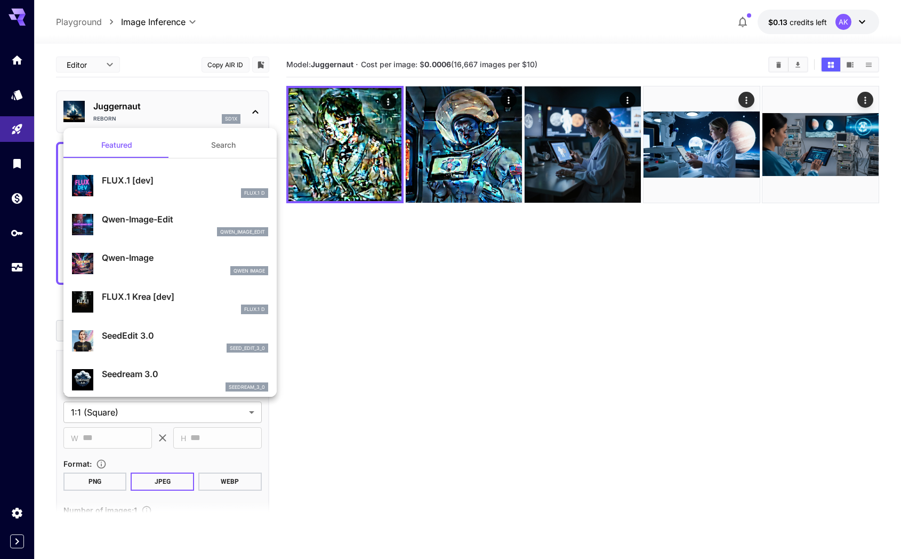
click at [177, 180] on p "FLUX.1 [dev]" at bounding box center [185, 180] width 166 height 13
type input "**********"
type input "****"
type input "**"
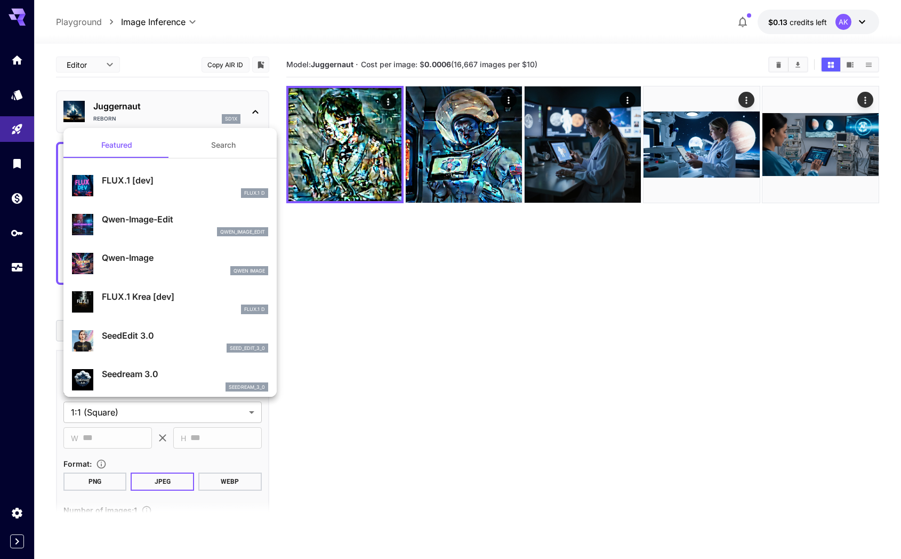
type input "***"
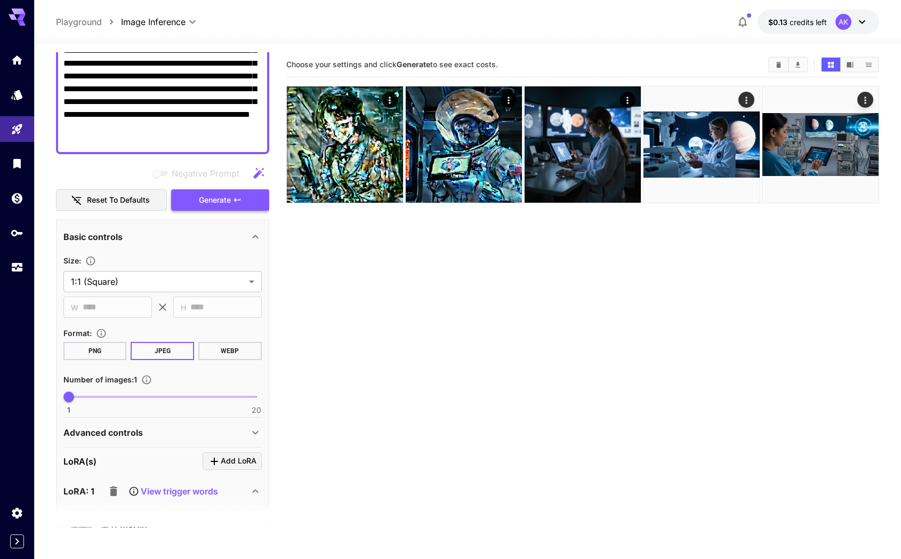
scroll to position [115, 0]
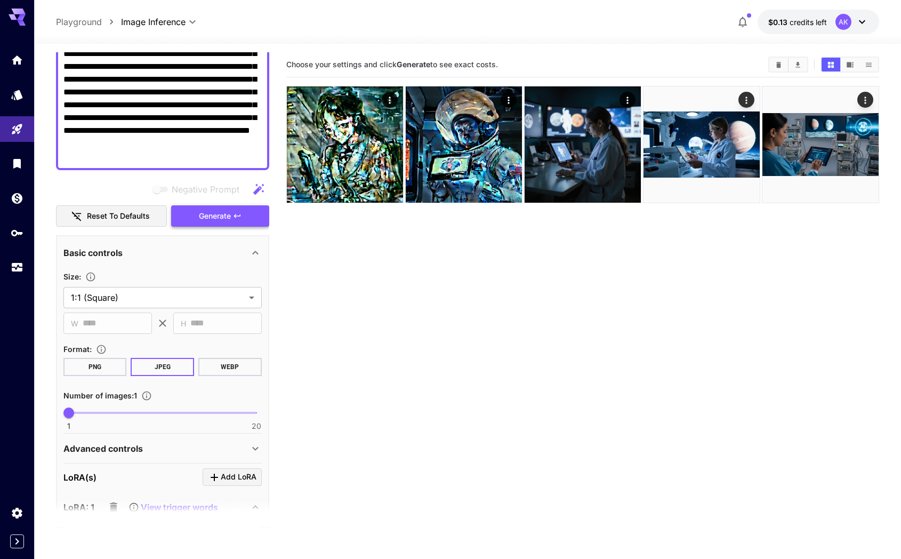
click at [220, 215] on span "Generate" at bounding box center [215, 216] width 32 height 13
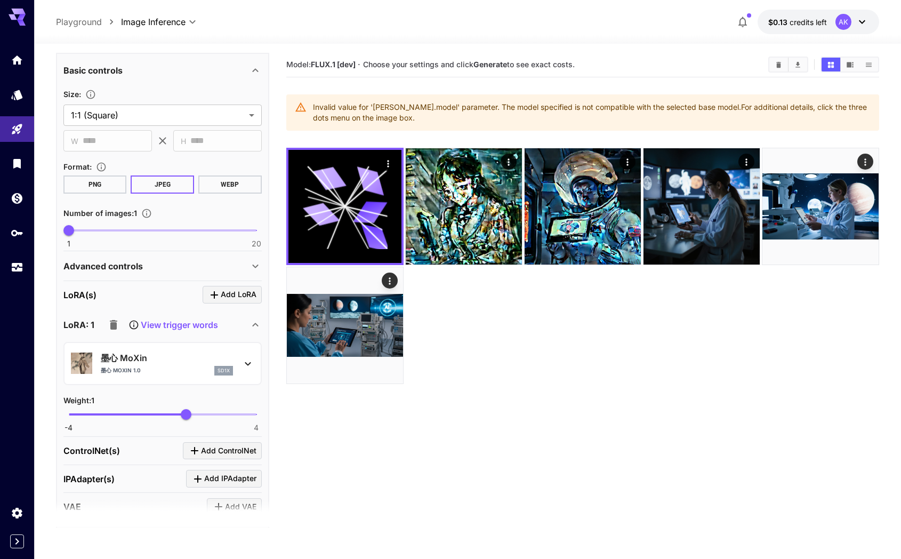
scroll to position [0, 0]
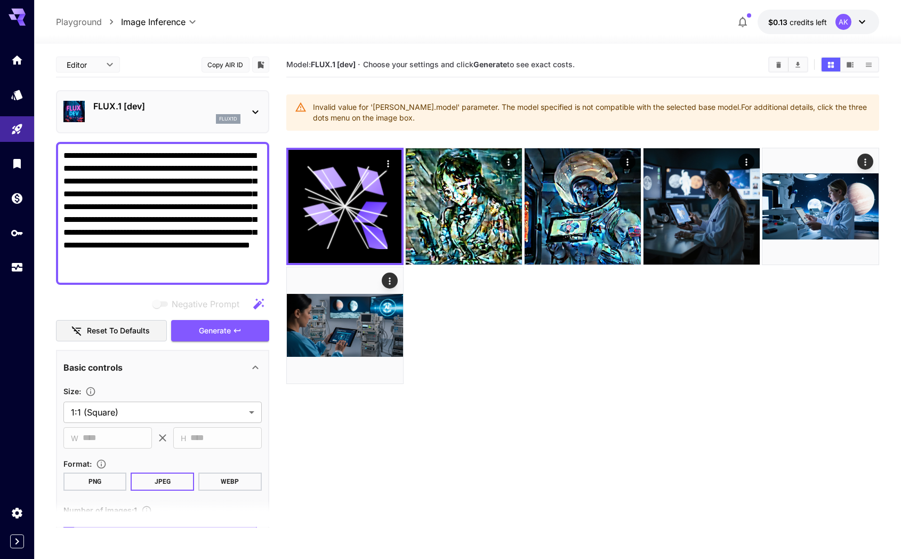
click at [237, 128] on div "FLUX.1 [dev] flux1d" at bounding box center [162, 111] width 213 height 43
click at [237, 114] on div "FLUX.1 [dev] flux1d" at bounding box center [166, 112] width 147 height 24
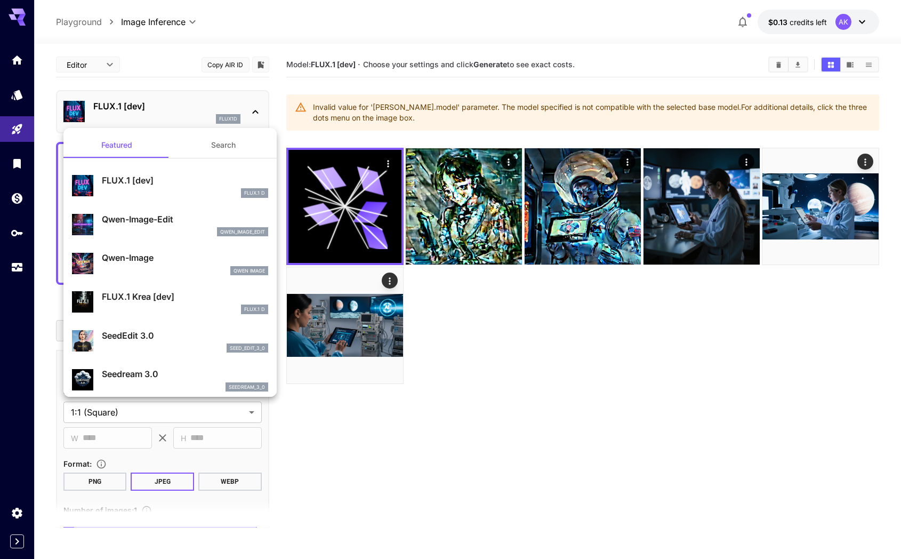
click at [612, 396] on div at bounding box center [450, 279] width 901 height 559
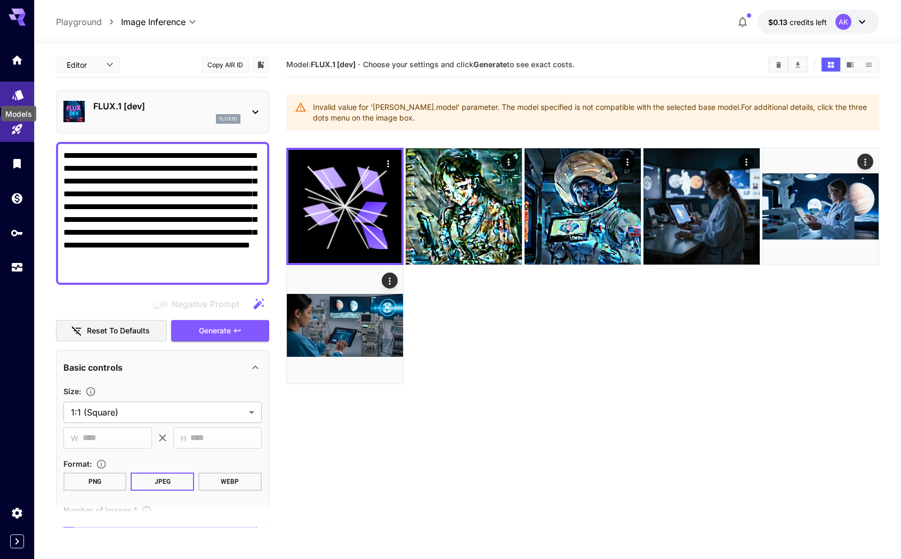
click at [13, 95] on icon "Models" at bounding box center [18, 91] width 13 height 13
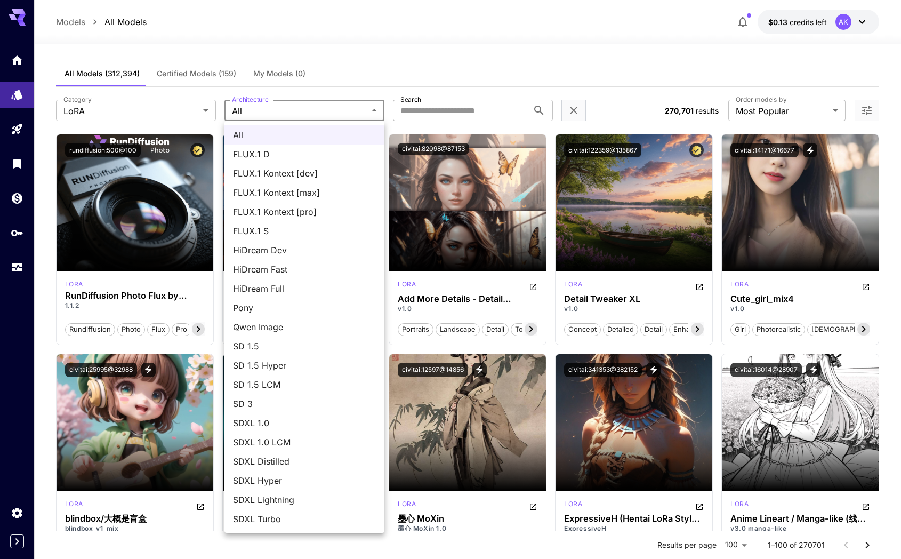
click at [265, 150] on span "FLUX.1 D" at bounding box center [304, 154] width 143 height 13
type input "******"
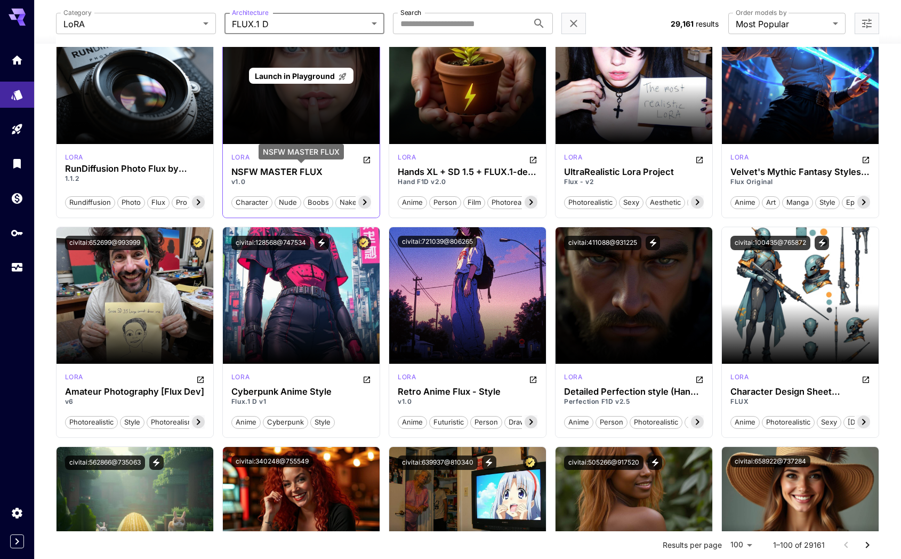
scroll to position [137, 0]
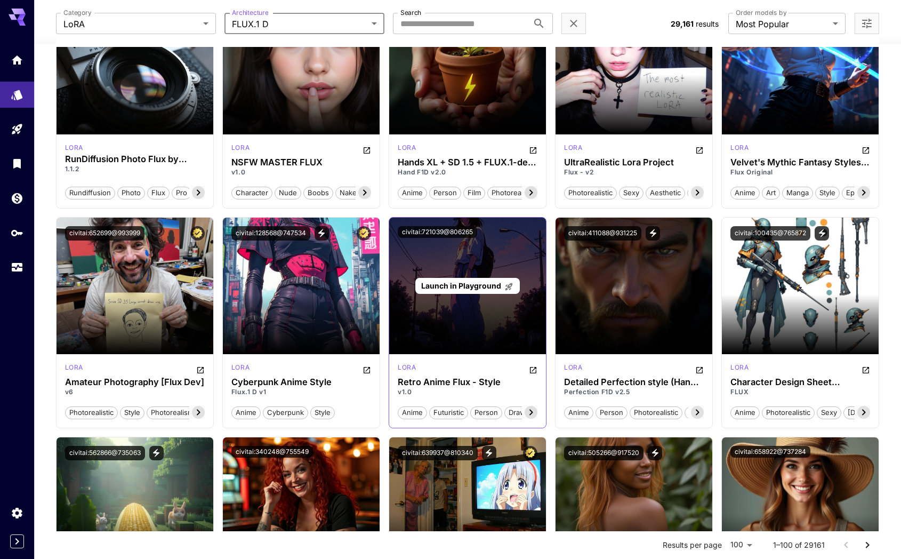
click at [470, 290] on p "Launch in Playground" at bounding box center [467, 285] width 92 height 11
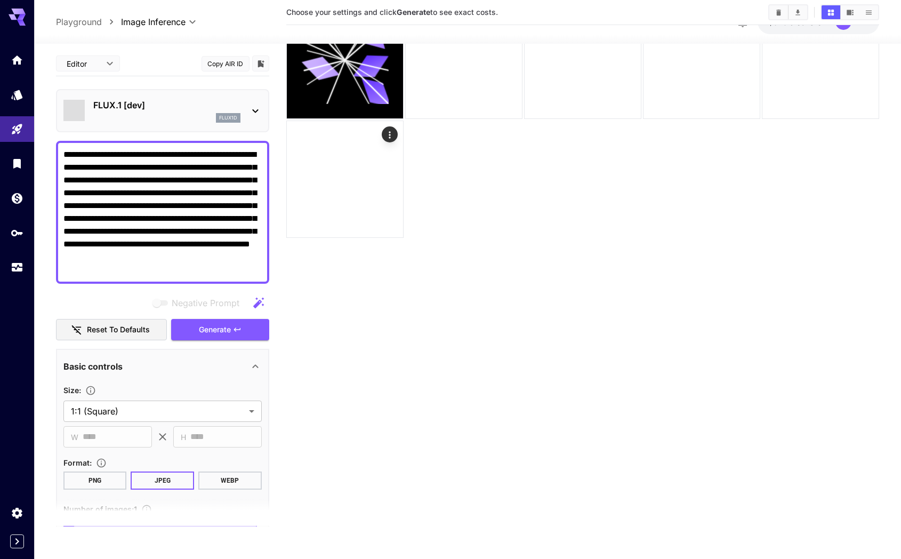
scroll to position [84, 0]
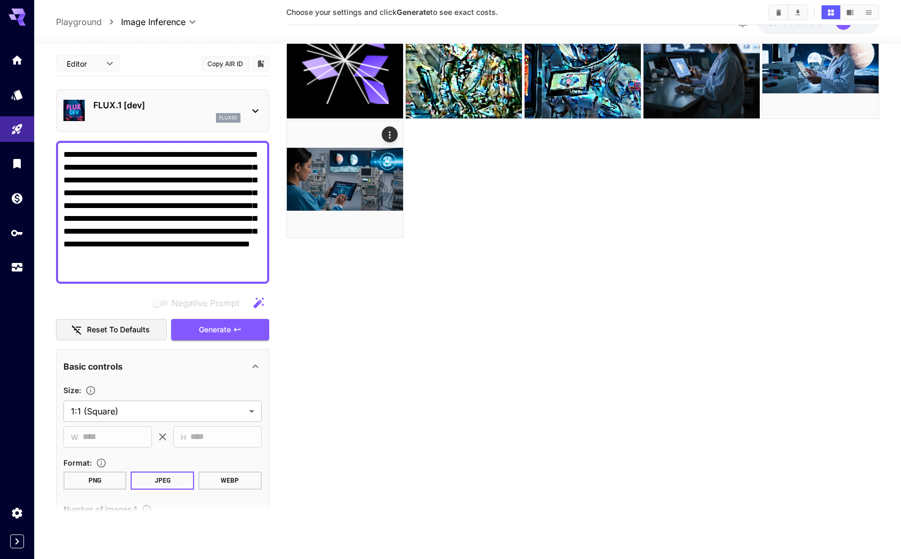
click at [197, 231] on textarea "**********" at bounding box center [162, 212] width 198 height 128
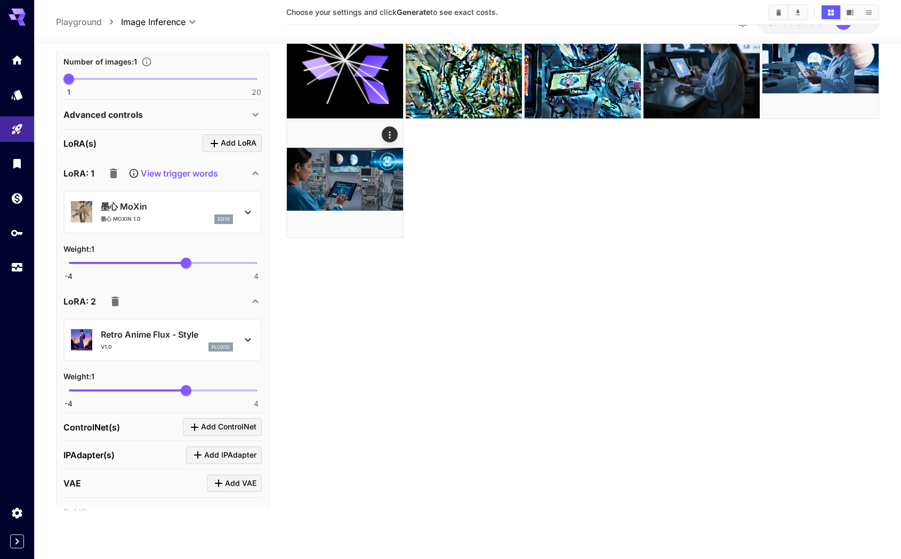
scroll to position [357, 0]
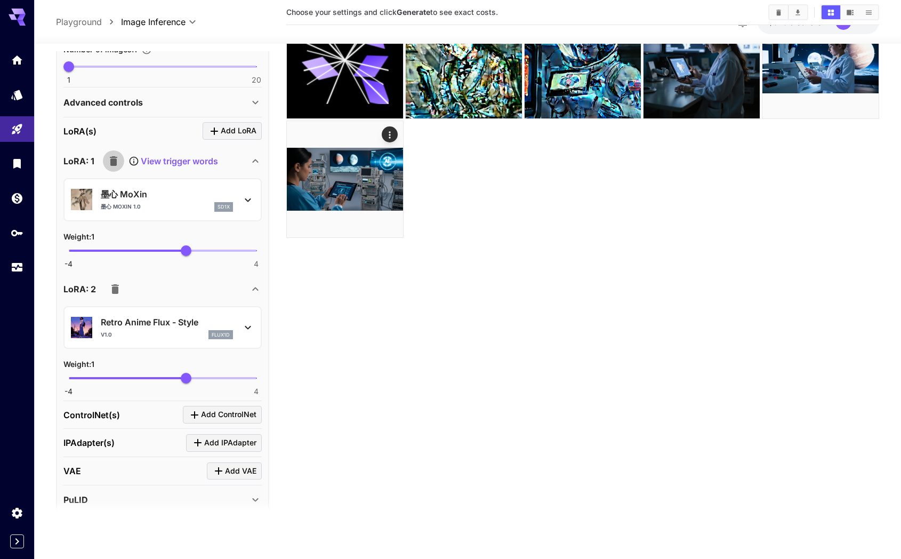
click at [111, 158] on icon "button" at bounding box center [113, 161] width 7 height 10
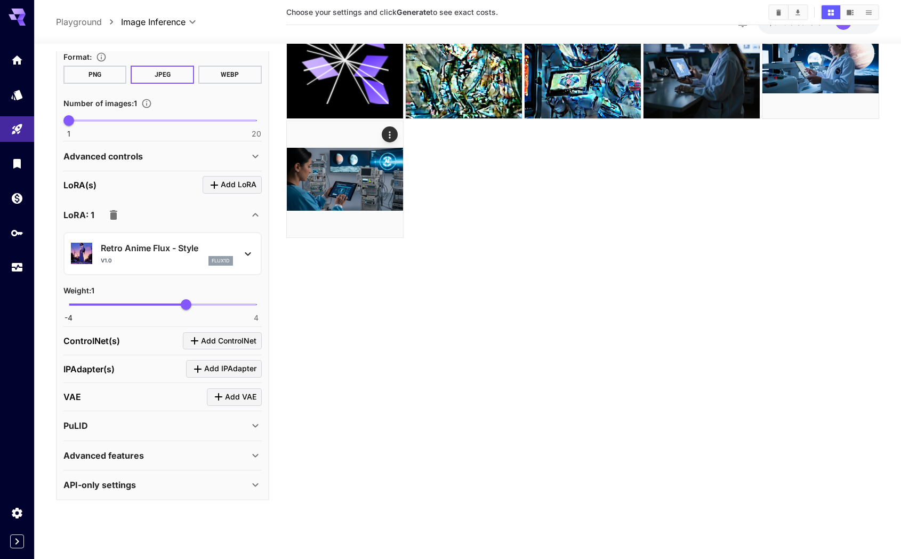
click at [249, 254] on icon at bounding box center [248, 253] width 13 height 13
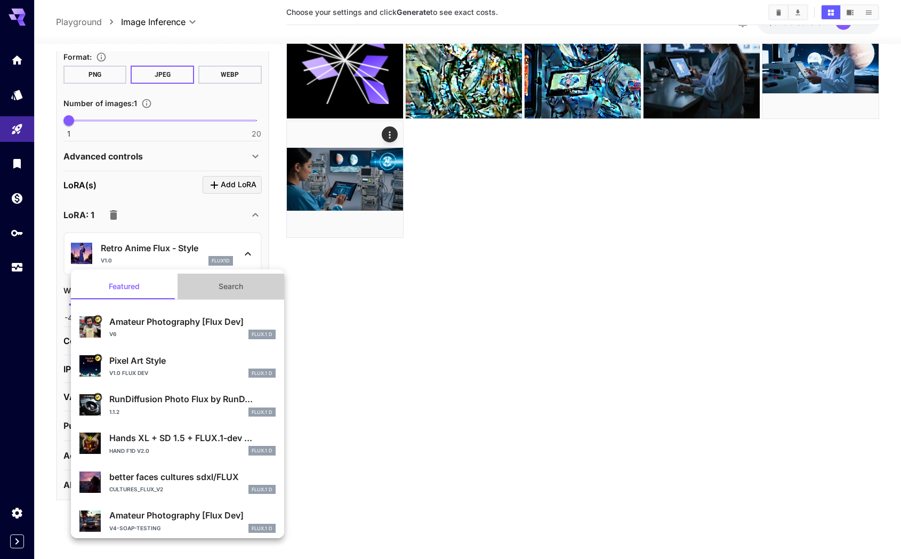
click at [223, 282] on button "Search" at bounding box center [231, 287] width 107 height 26
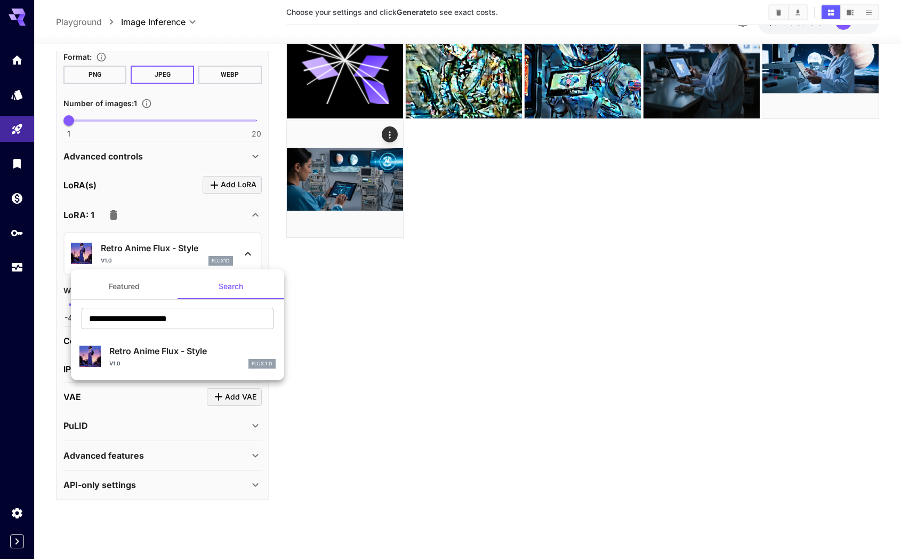
click at [122, 281] on button "Featured" at bounding box center [124, 287] width 107 height 26
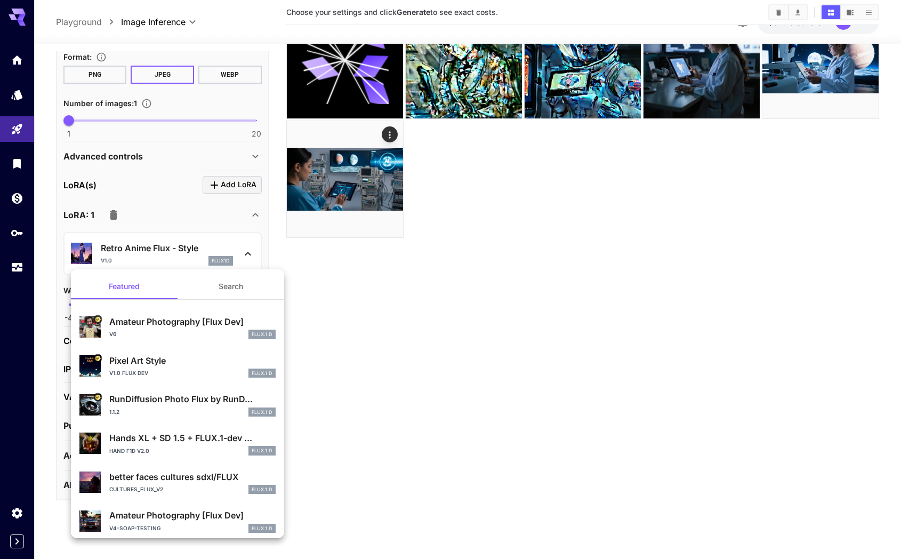
click at [331, 283] on div at bounding box center [450, 279] width 901 height 559
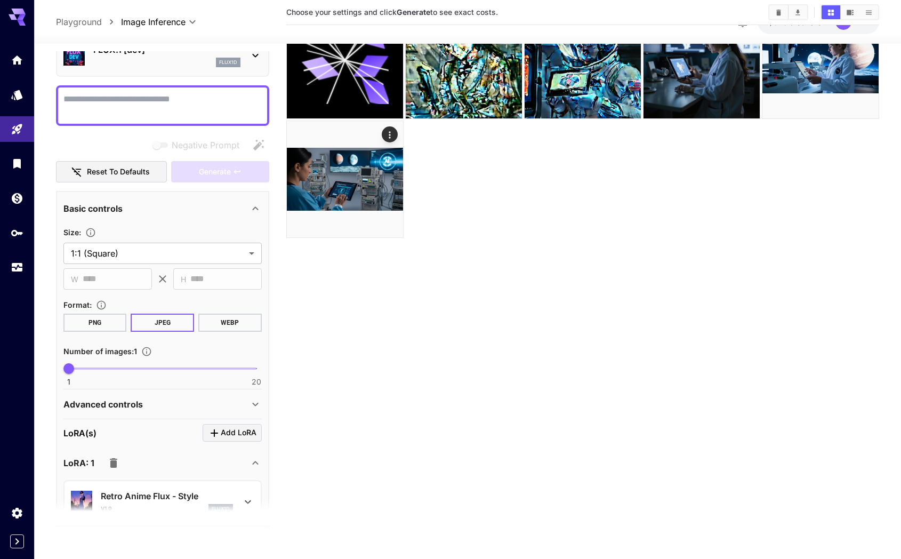
scroll to position [0, 0]
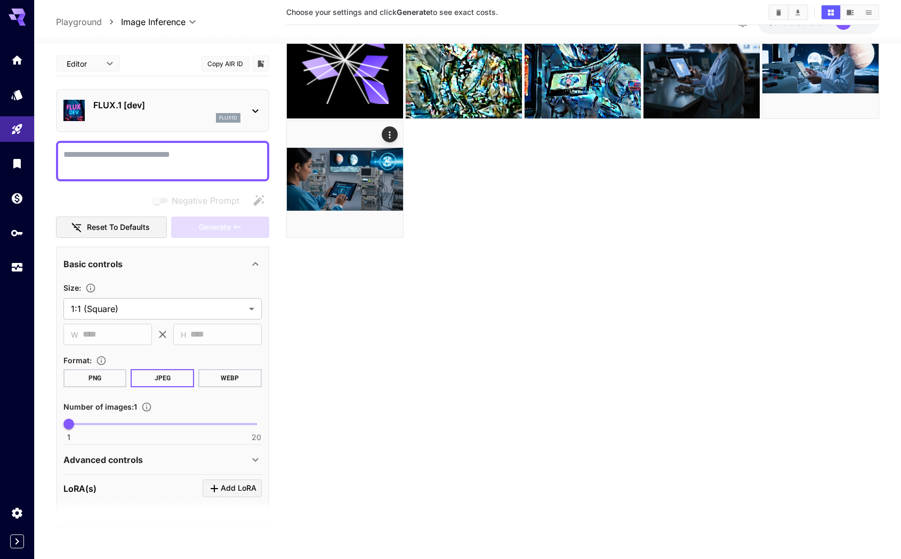
click at [162, 160] on textarea "Negative Prompt" at bounding box center [162, 161] width 198 height 26
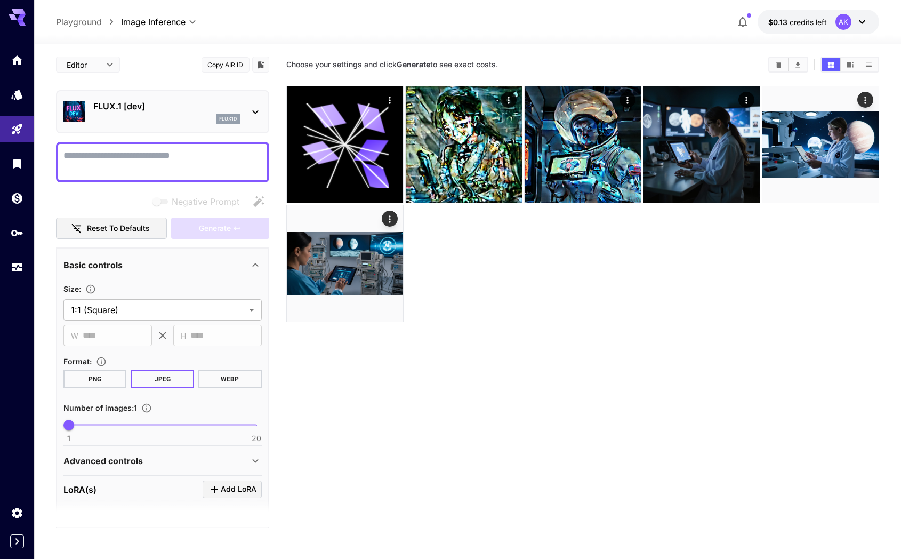
click at [571, 252] on div at bounding box center [582, 204] width 593 height 236
click at [772, 66] on button "Clear Images" at bounding box center [778, 65] width 19 height 14
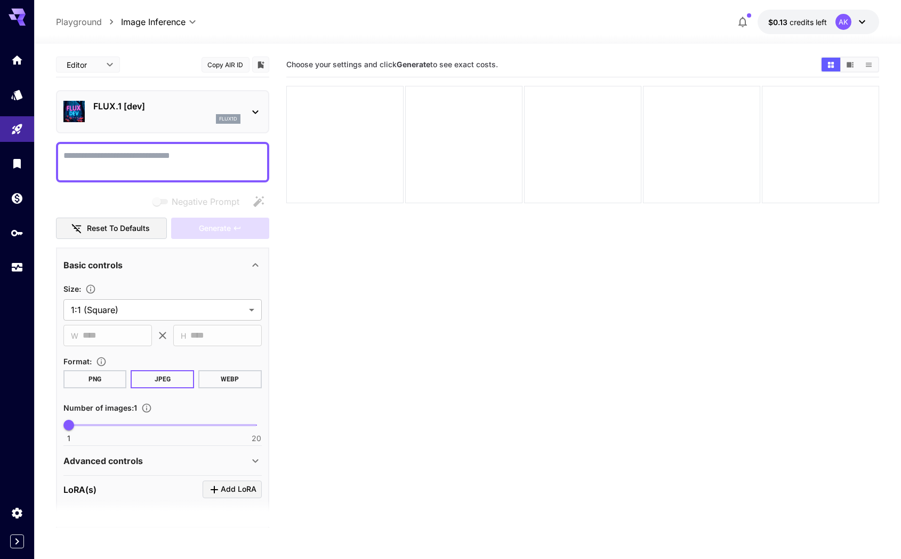
click at [138, 165] on textarea "Negative Prompt" at bounding box center [162, 162] width 198 height 26
paste textarea "**********"
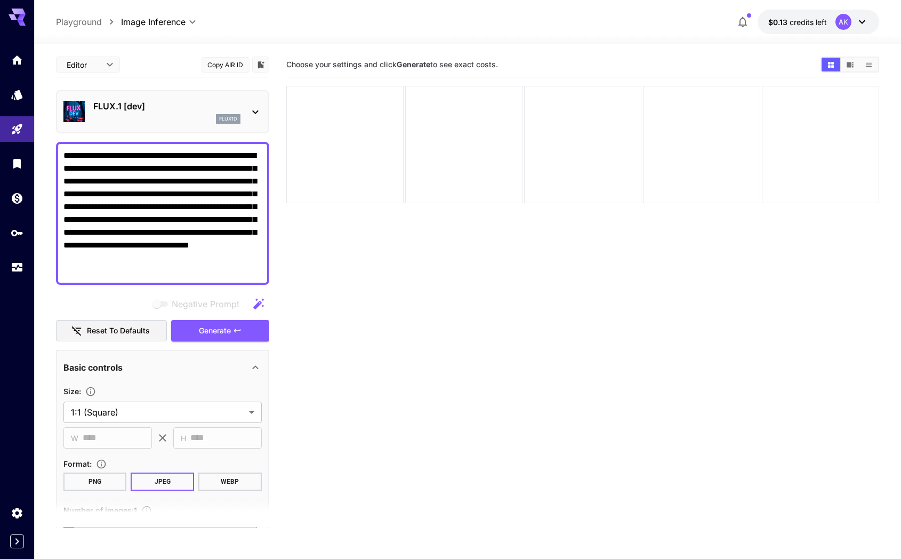
type textarea "**********"
click at [260, 301] on icon "button" at bounding box center [258, 303] width 11 height 11
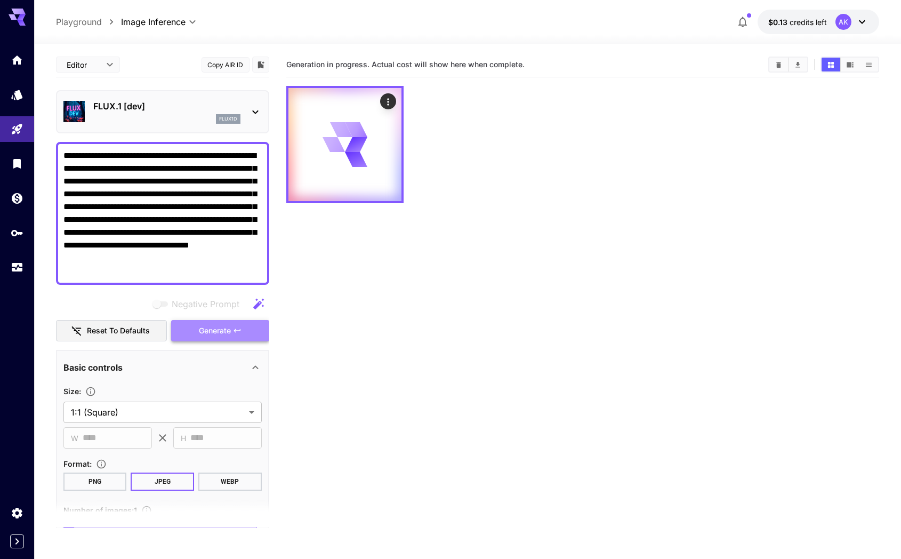
click at [239, 327] on icon "button" at bounding box center [237, 330] width 9 height 9
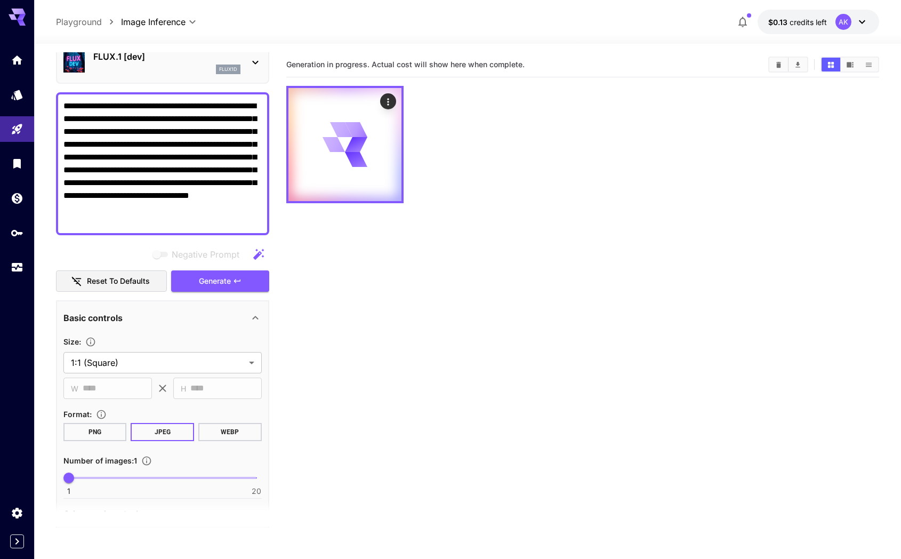
scroll to position [57, 0]
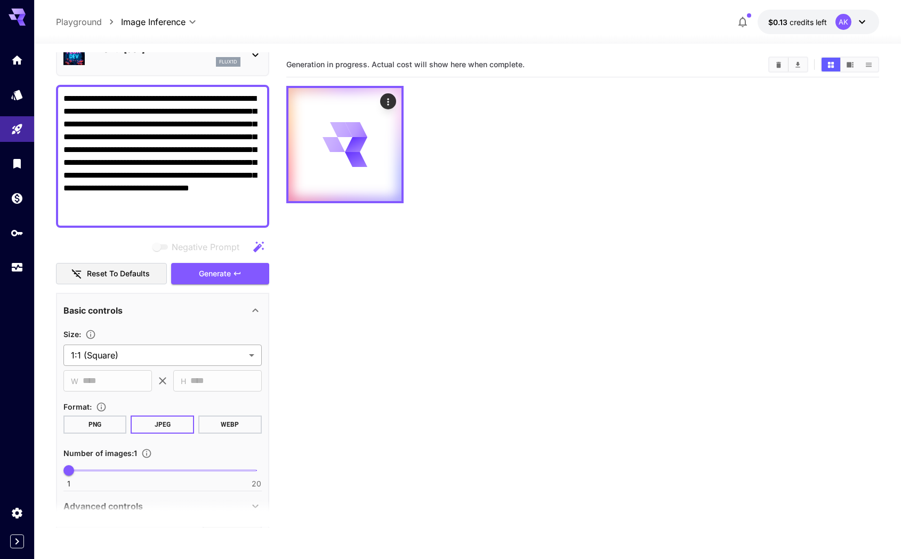
click at [218, 355] on body "**********" at bounding box center [450, 321] width 901 height 643
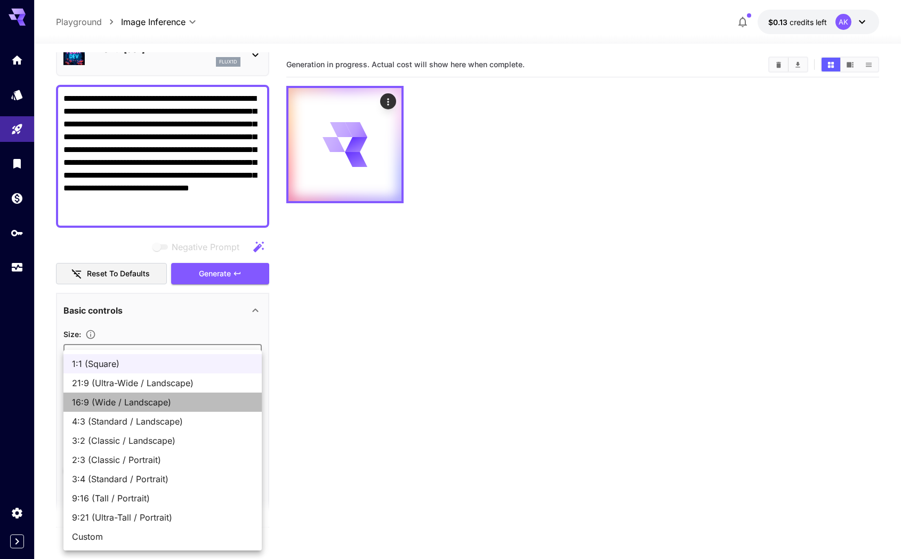
click at [160, 400] on span "16:9 (Wide / Landscape)" at bounding box center [162, 402] width 181 height 13
type input "**********"
type input "****"
type input "***"
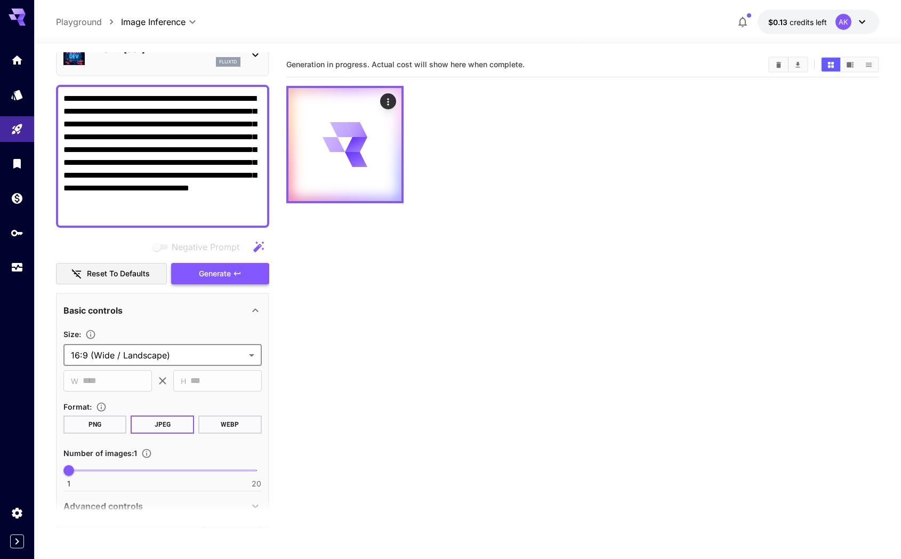
click at [211, 273] on span "Generate" at bounding box center [215, 273] width 32 height 13
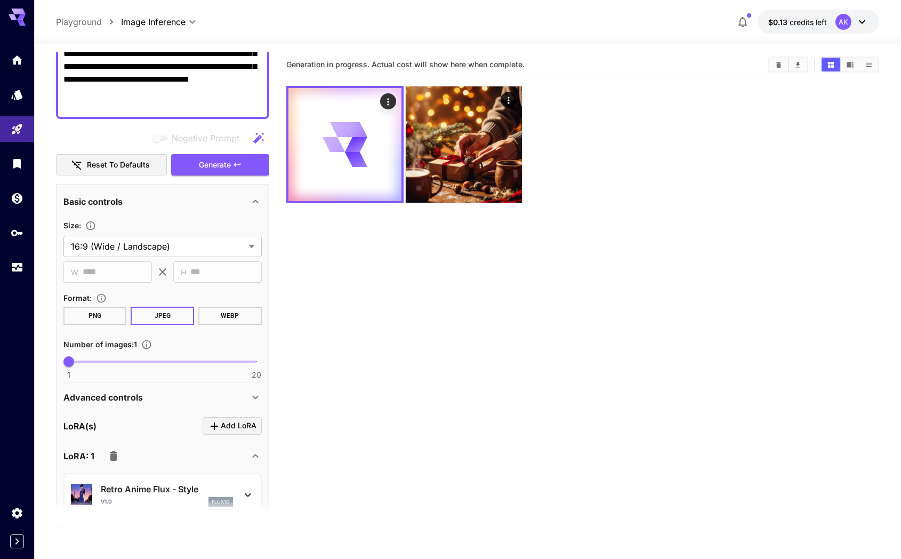
scroll to position [406, 0]
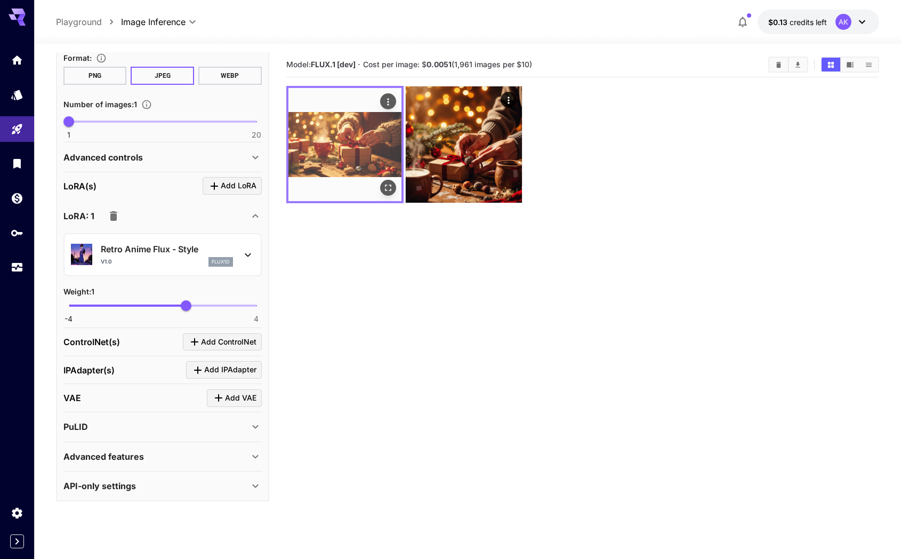
click at [392, 187] on icon "Open in fullscreen" at bounding box center [388, 187] width 11 height 11
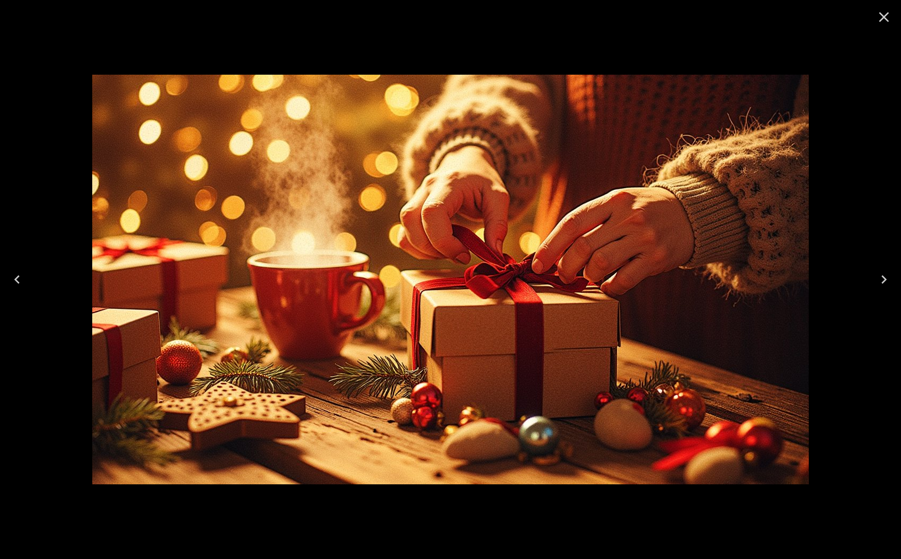
click at [887, 280] on icon "Next" at bounding box center [884, 279] width 17 height 17
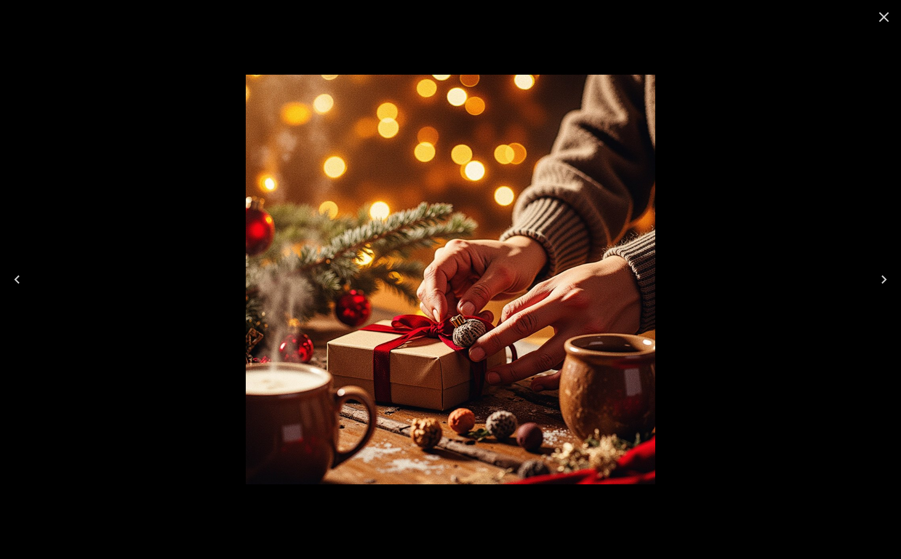
click at [17, 279] on icon "Previous" at bounding box center [17, 279] width 17 height 17
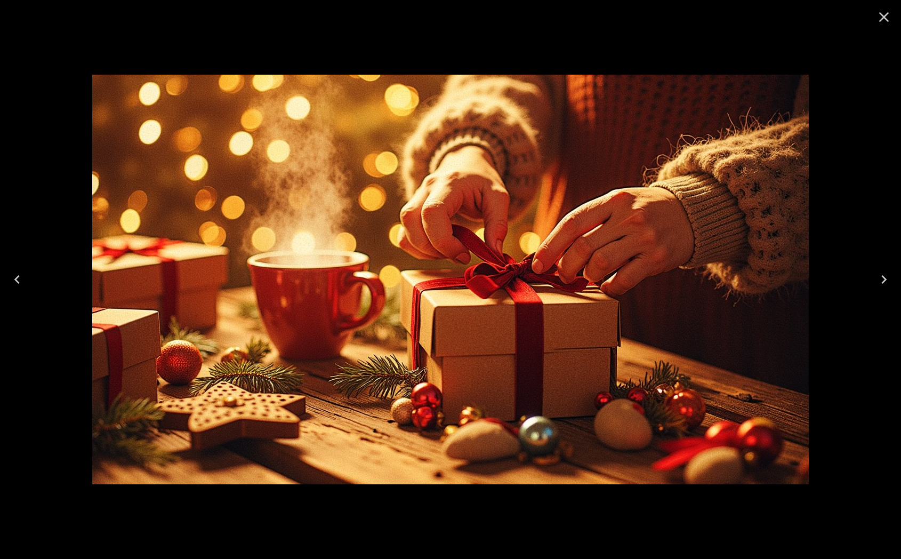
click at [888, 18] on icon "Close" at bounding box center [884, 17] width 17 height 17
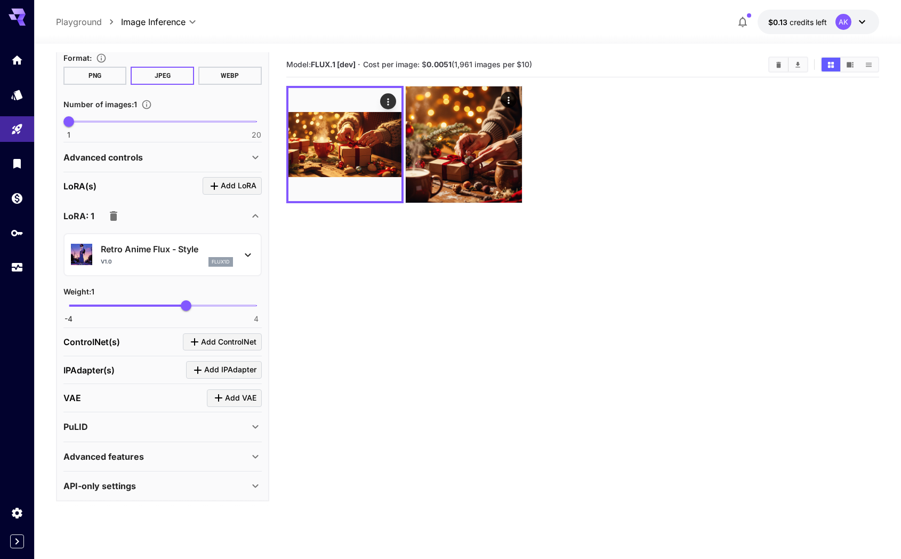
click at [247, 250] on icon at bounding box center [248, 254] width 13 height 13
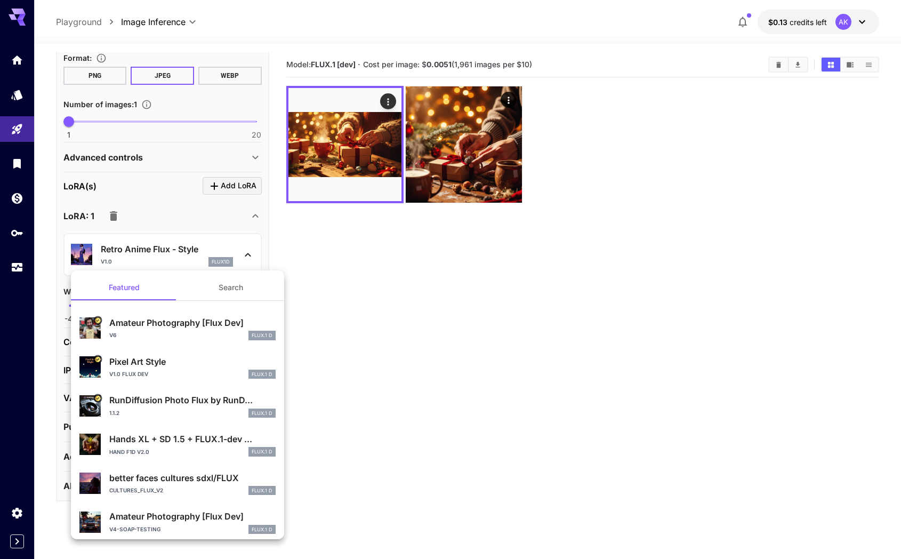
click at [314, 265] on div at bounding box center [450, 279] width 901 height 559
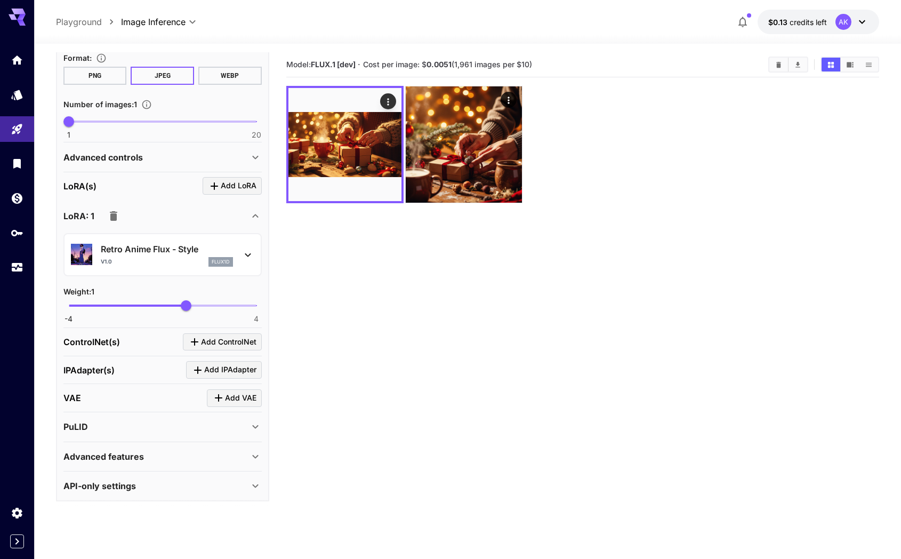
click at [117, 215] on icon "button" at bounding box center [113, 216] width 13 height 13
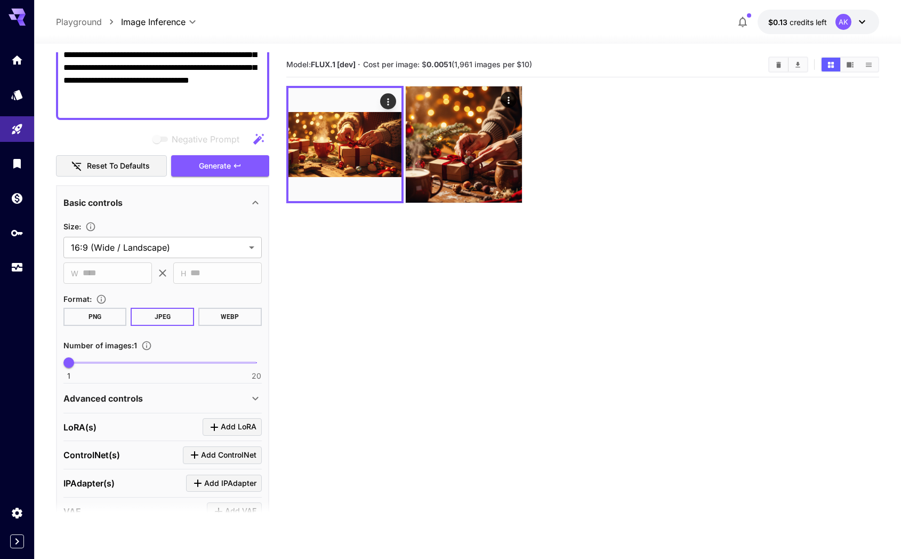
scroll to position [111, 0]
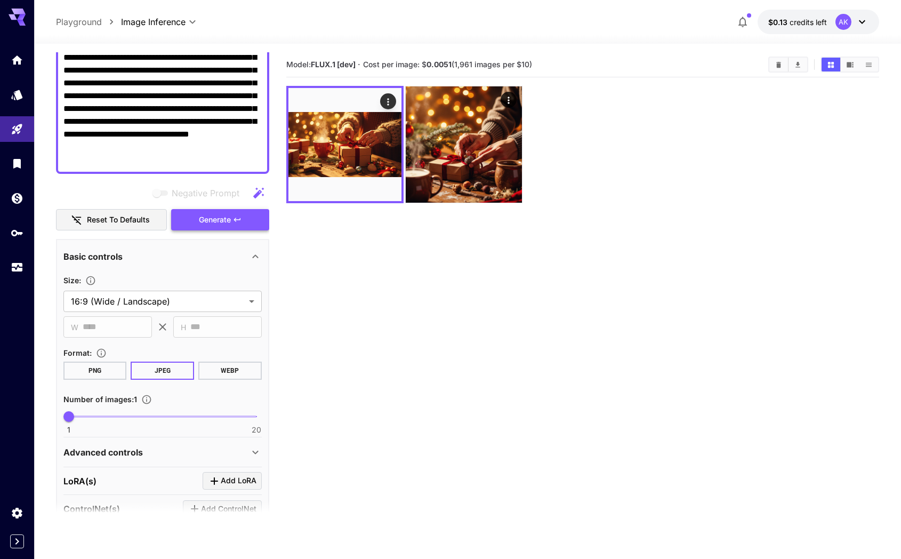
click at [214, 217] on span "Generate" at bounding box center [215, 219] width 32 height 13
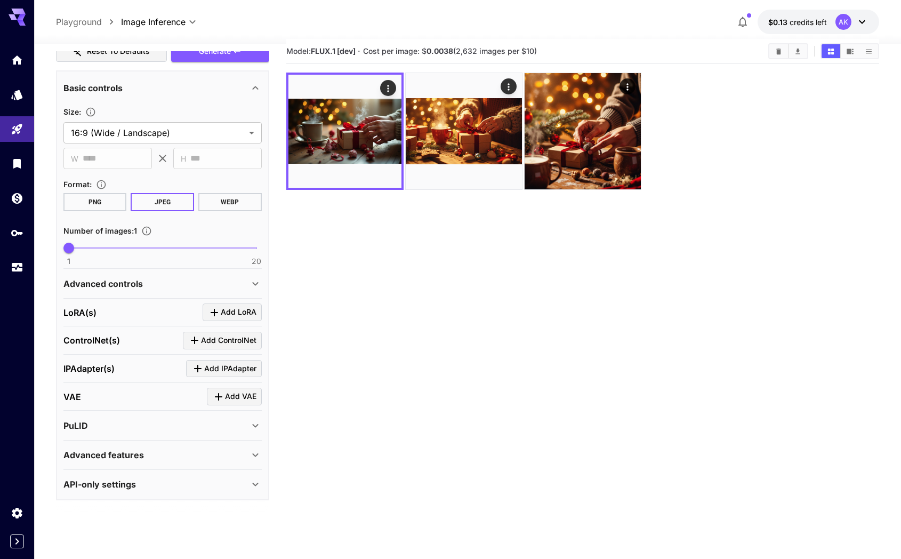
scroll to position [14, 0]
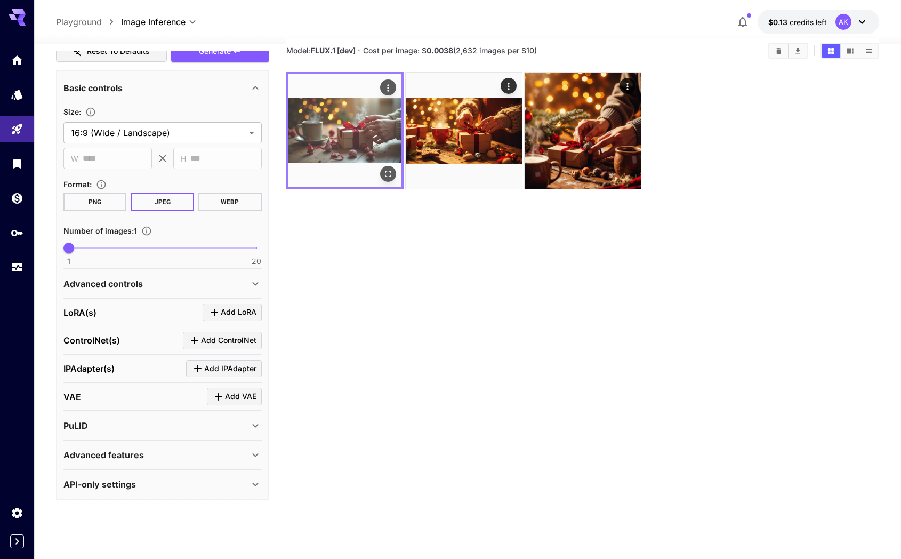
click at [386, 173] on icon "Open in fullscreen" at bounding box center [388, 173] width 11 height 11
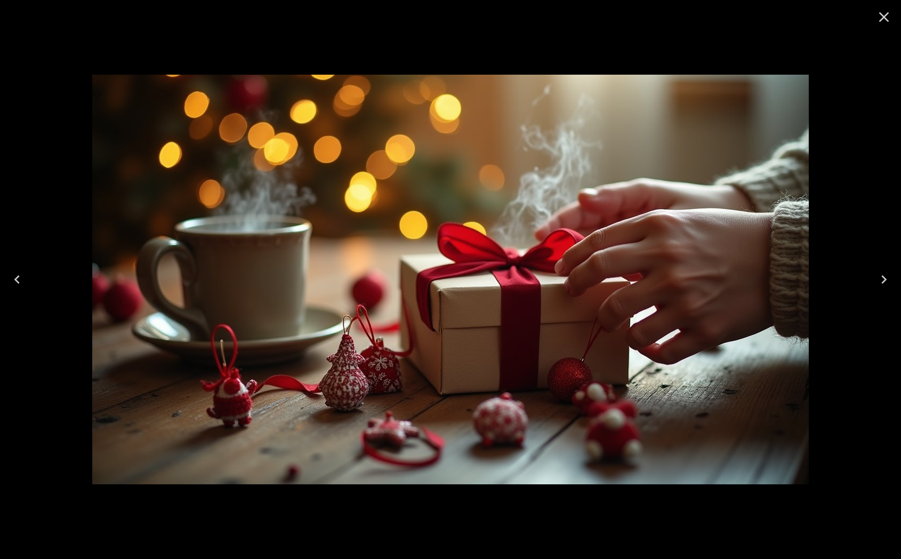
click at [888, 20] on icon "Close" at bounding box center [884, 17] width 10 height 10
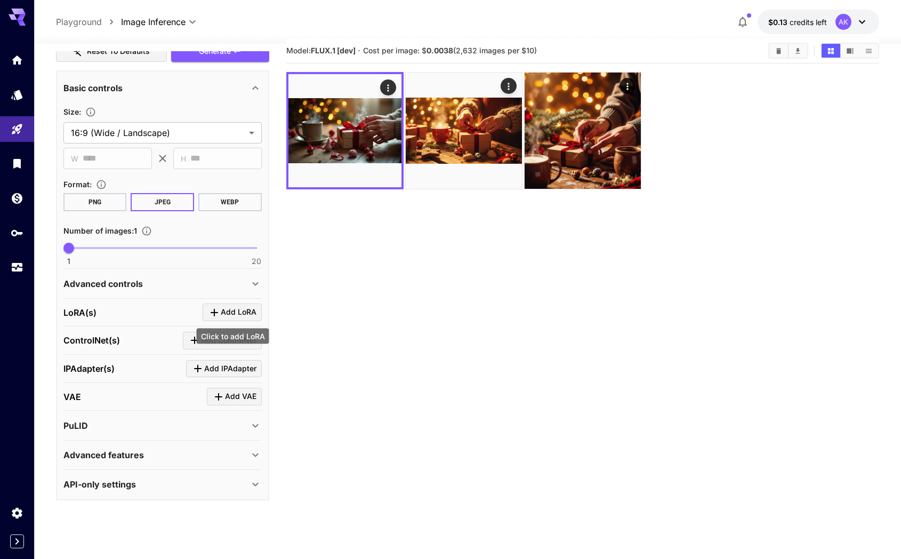
click at [221, 308] on span "Add LoRA" at bounding box center [239, 312] width 36 height 13
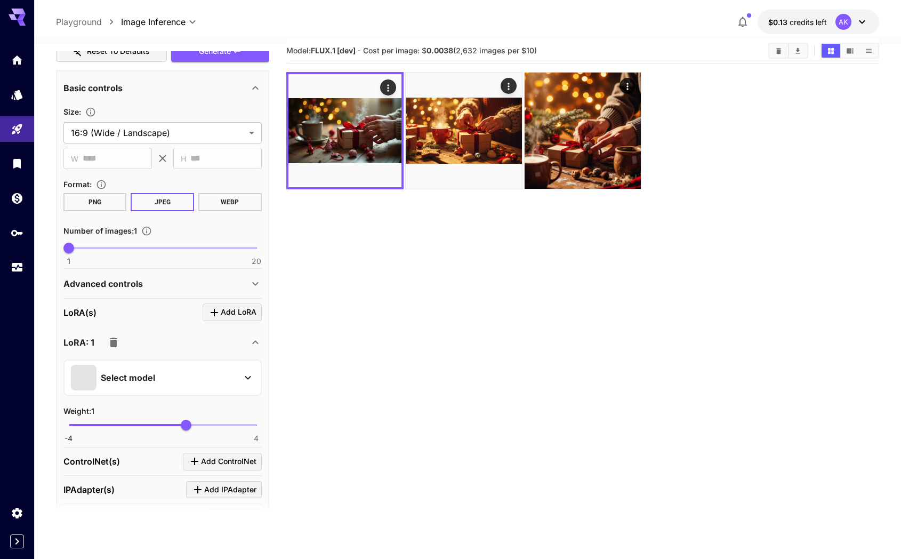
click at [167, 377] on div "Select model" at bounding box center [154, 378] width 166 height 26
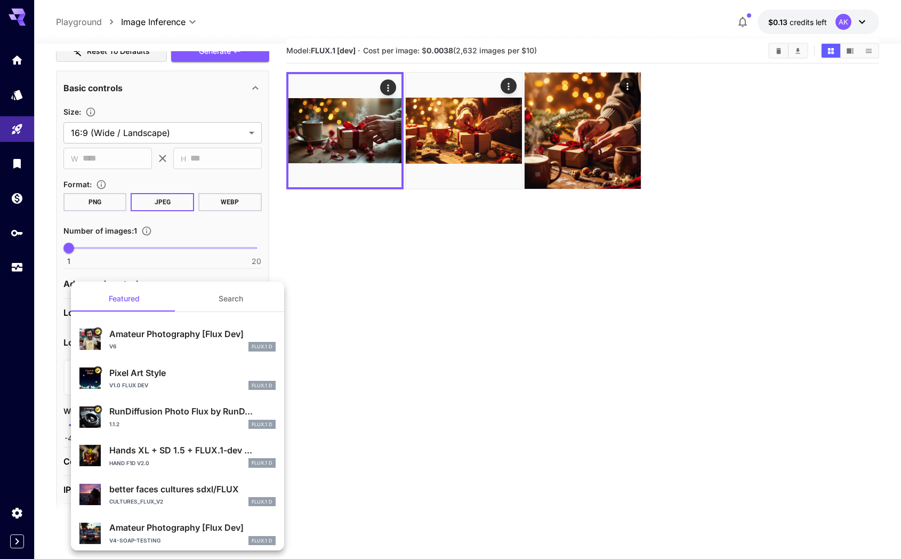
scroll to position [43, 0]
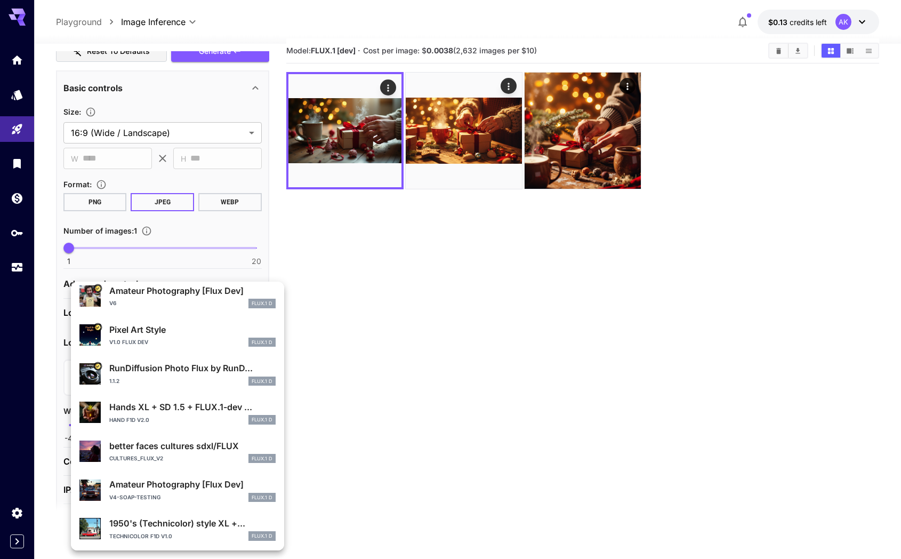
click at [143, 408] on p "Hands XL + SD 1.5 + FLUX.1-dev ..." at bounding box center [192, 406] width 166 height 13
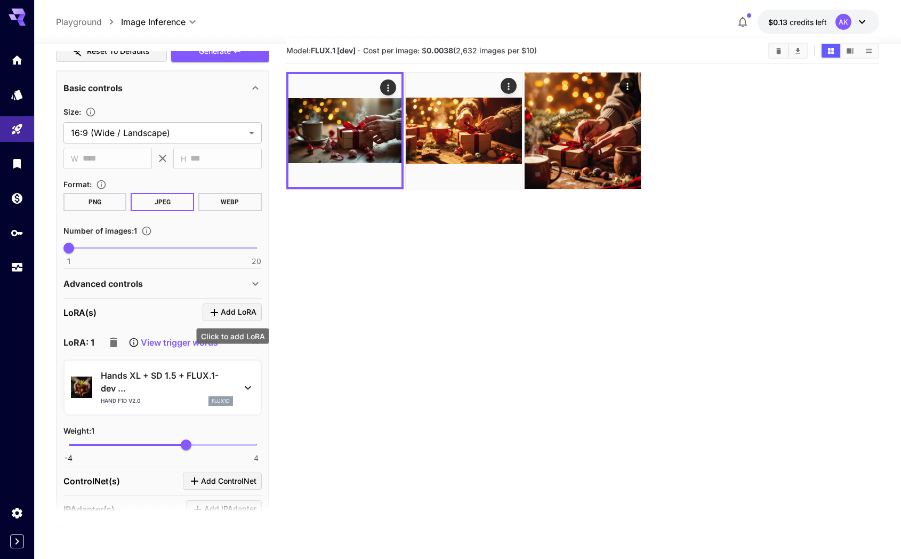
click at [235, 310] on span "Add LoRA" at bounding box center [239, 312] width 36 height 13
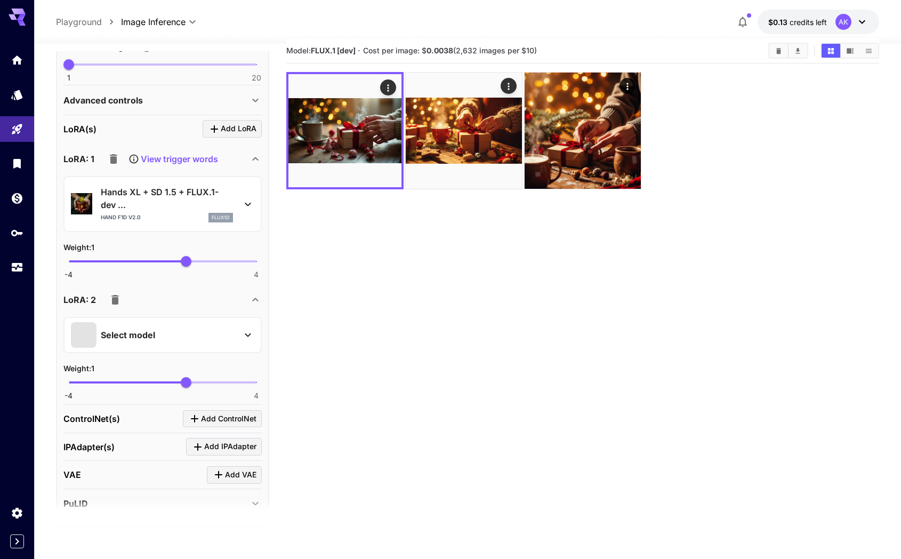
scroll to position [494, 0]
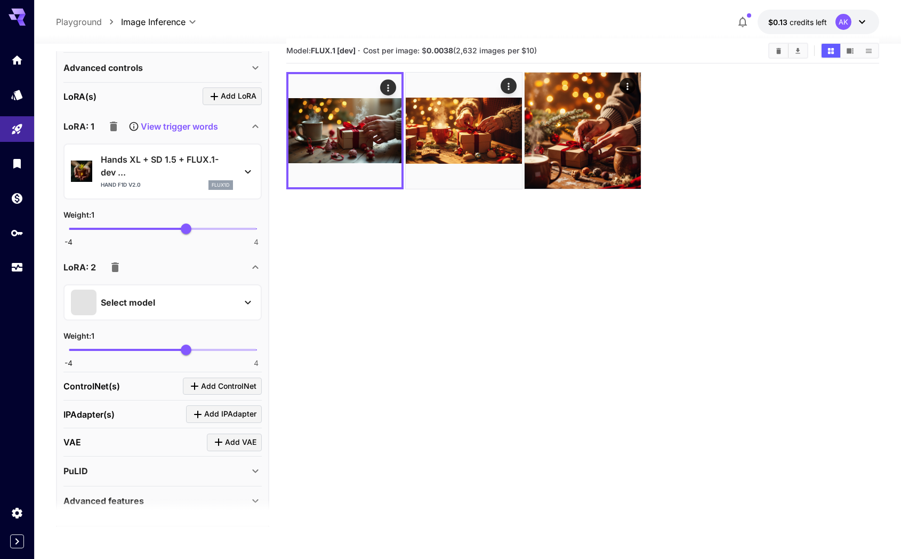
click at [157, 306] on div "Select model" at bounding box center [154, 303] width 166 height 26
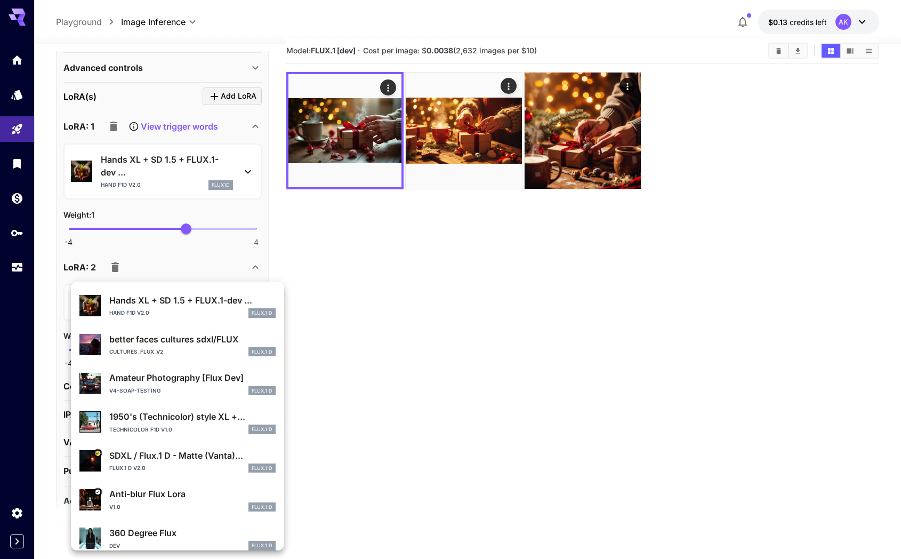
scroll to position [194, 0]
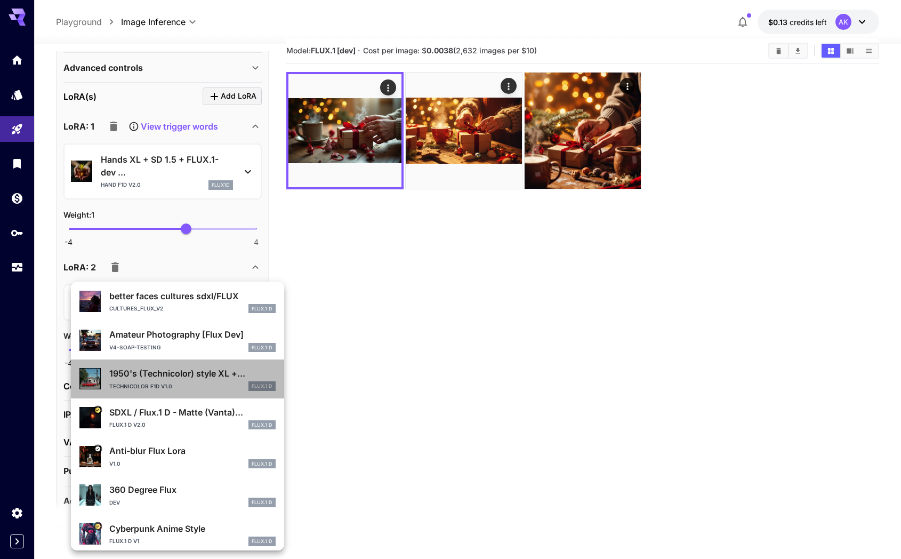
click at [167, 378] on p "1950's (Technicolor) style XL +..." at bounding box center [192, 373] width 166 height 13
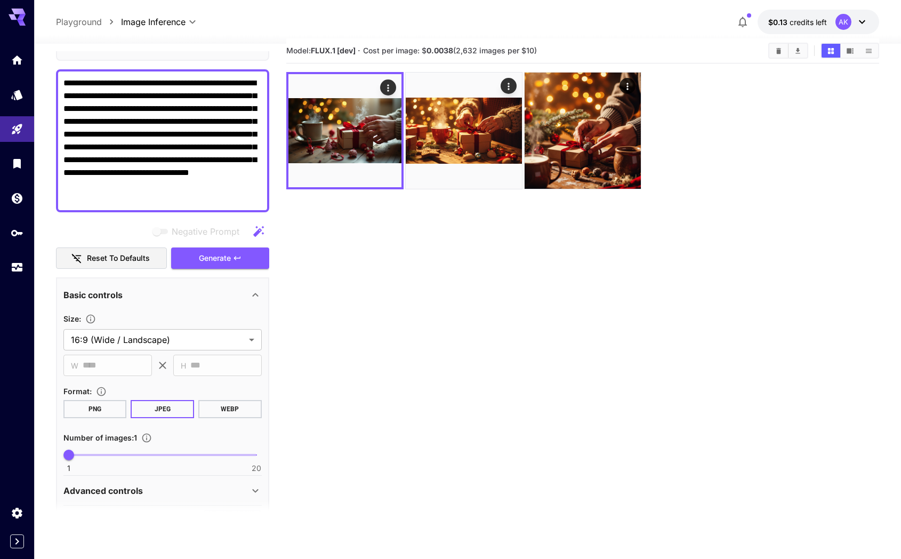
scroll to position [12, 0]
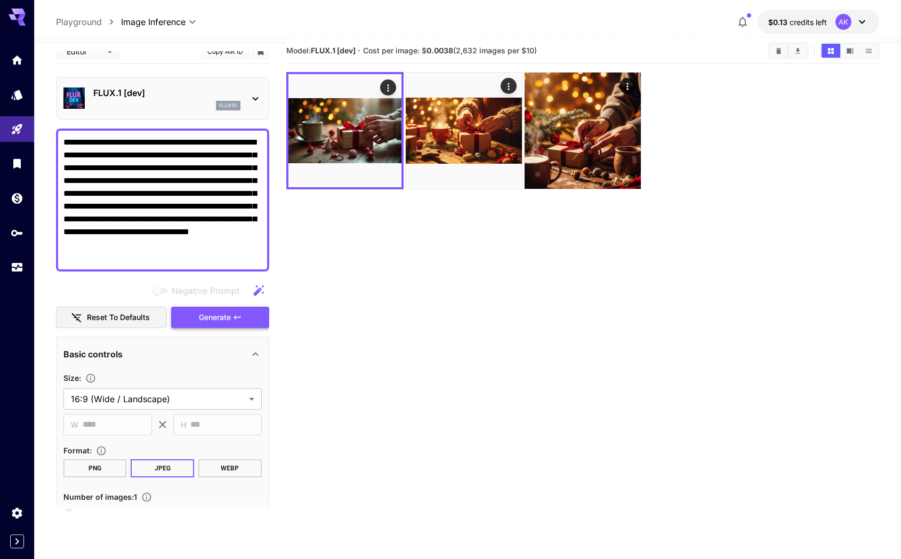
click at [225, 316] on span "Generate" at bounding box center [215, 317] width 32 height 13
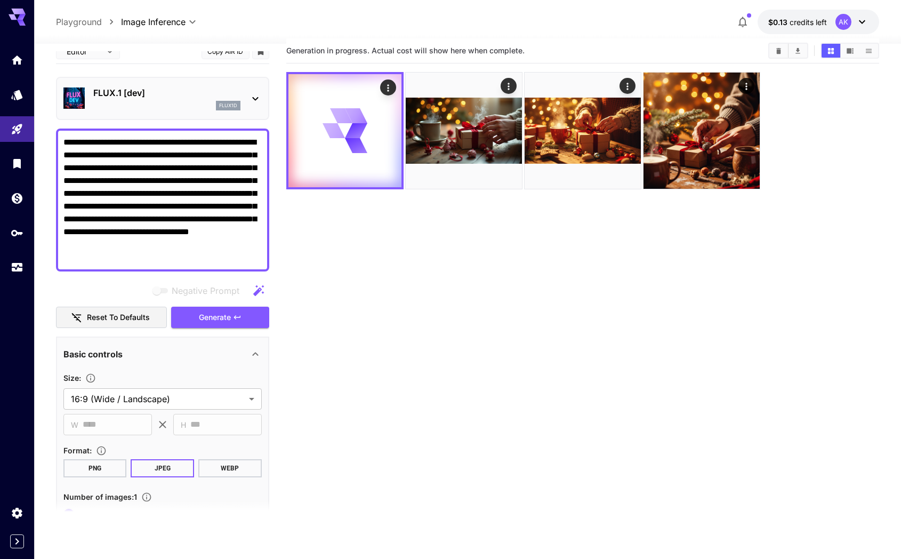
scroll to position [0, 0]
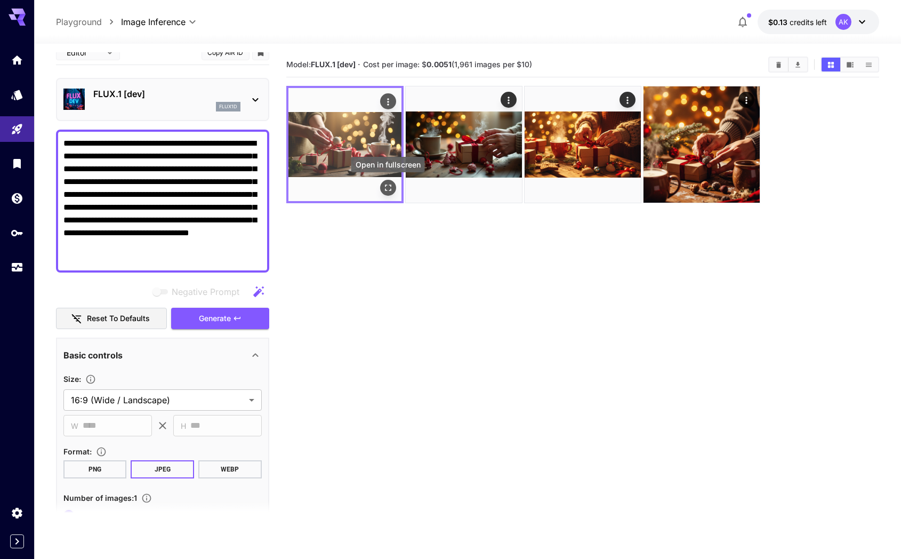
click at [391, 187] on icon "Open in fullscreen" at bounding box center [388, 187] width 11 height 11
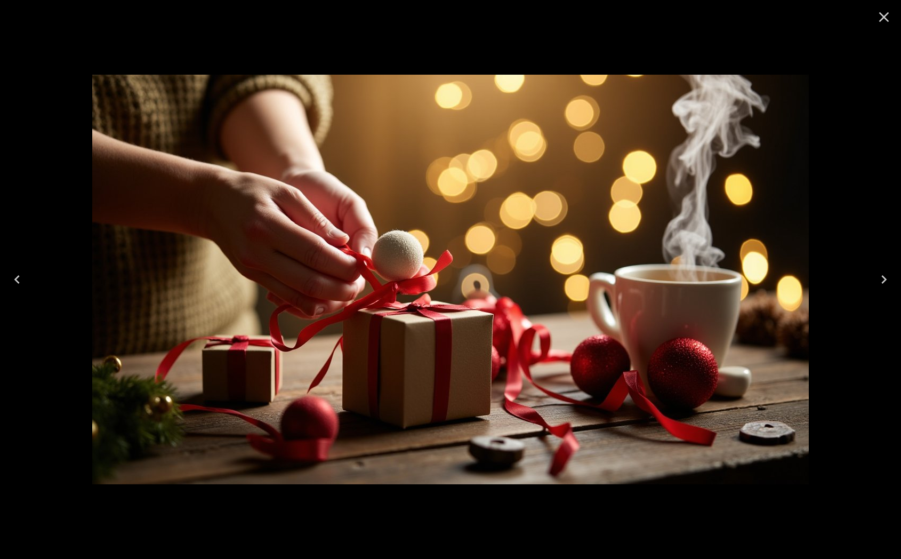
scroll to position [12, 0]
click at [885, 21] on icon "Close" at bounding box center [884, 17] width 17 height 17
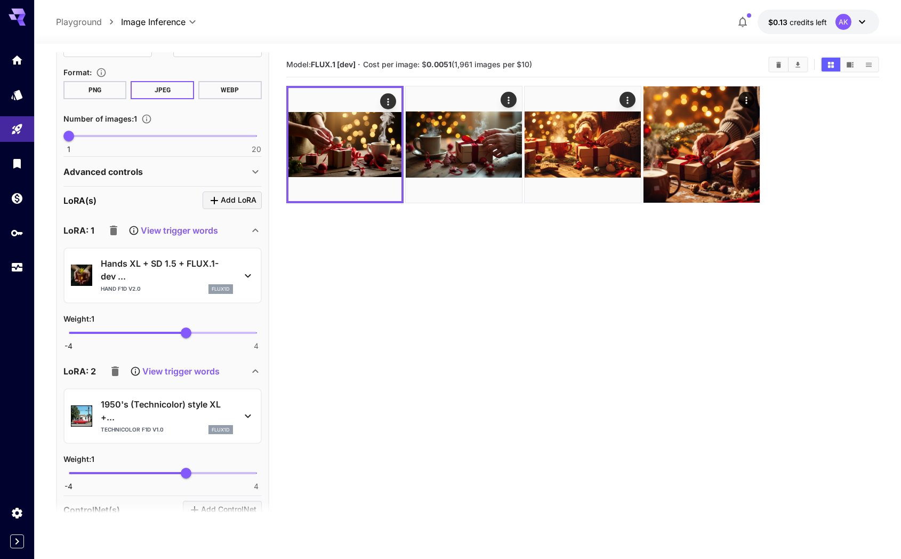
scroll to position [396, 0]
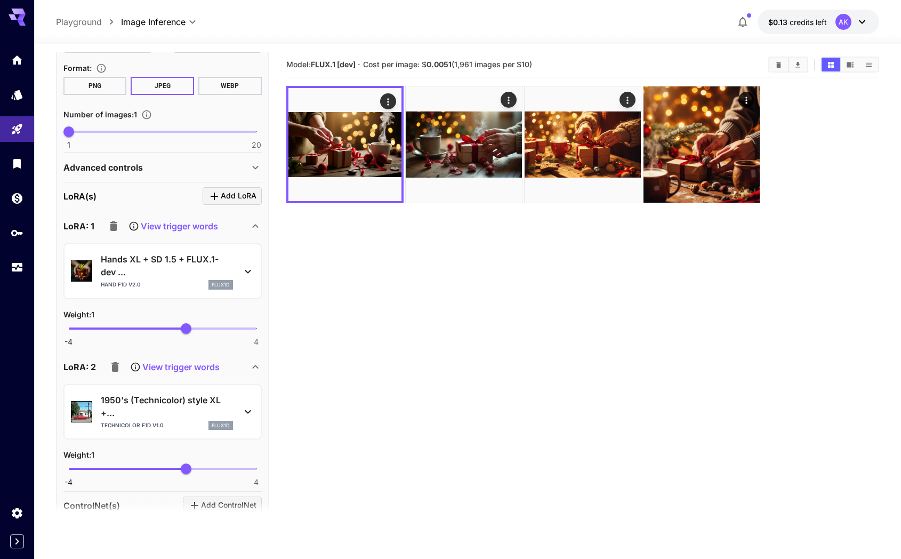
click at [113, 226] on icon "button" at bounding box center [113, 226] width 7 height 10
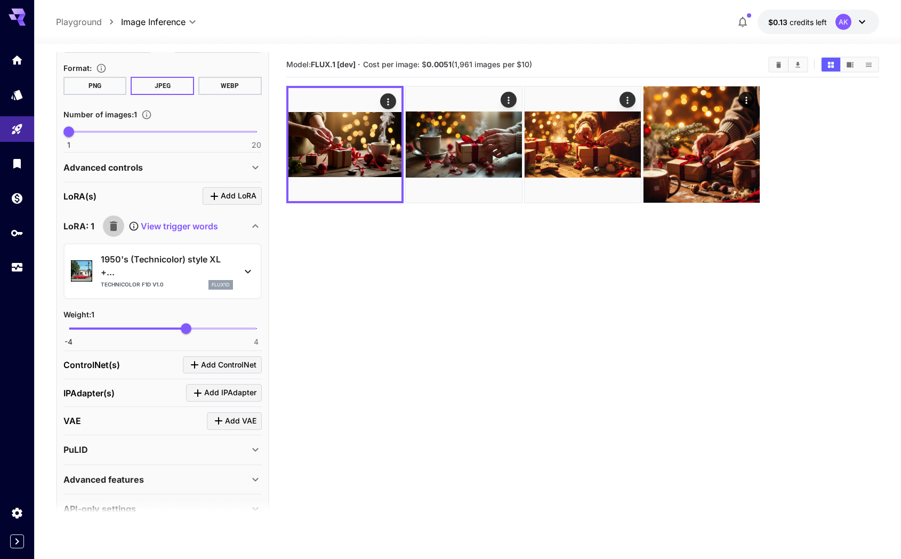
click at [113, 220] on icon "button" at bounding box center [113, 226] width 13 height 13
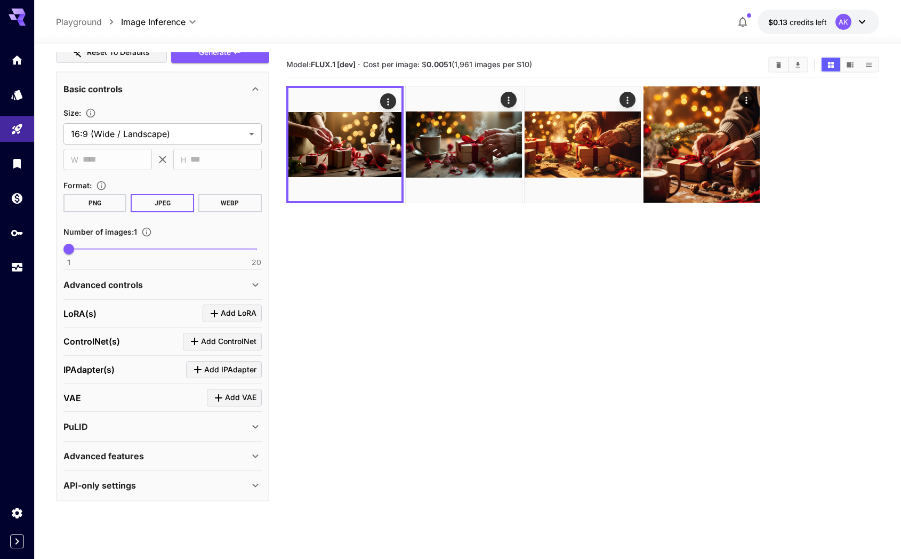
click at [215, 315] on icon "Click to add LoRA" at bounding box center [214, 313] width 13 height 13
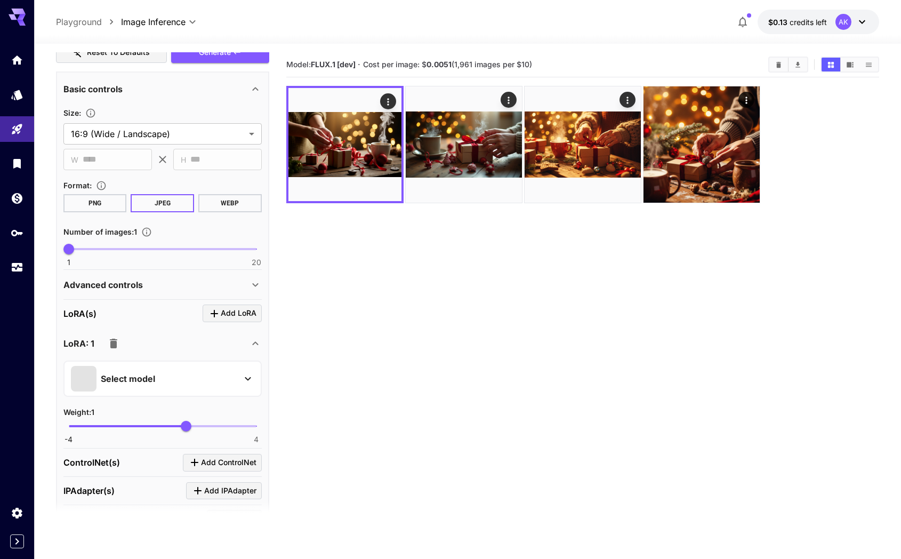
click at [171, 375] on div "Select model" at bounding box center [154, 379] width 166 height 26
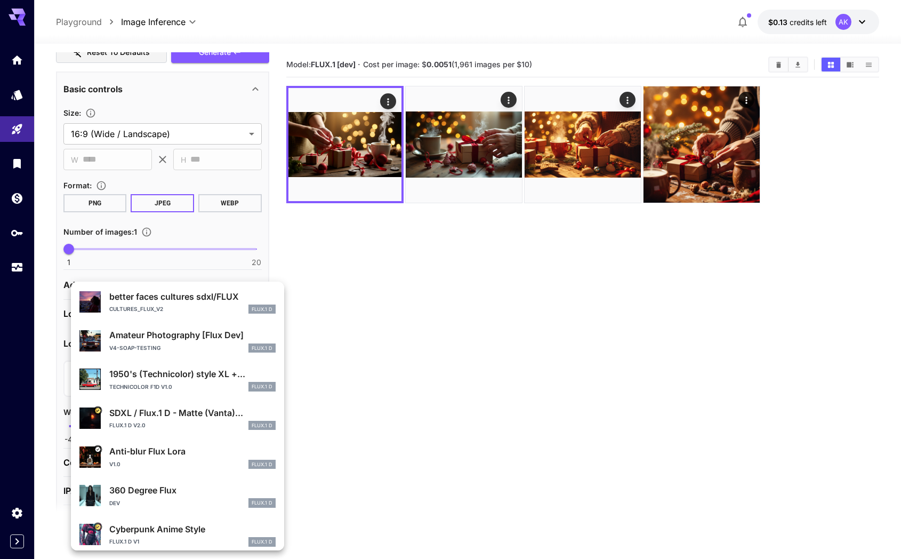
scroll to position [201, 0]
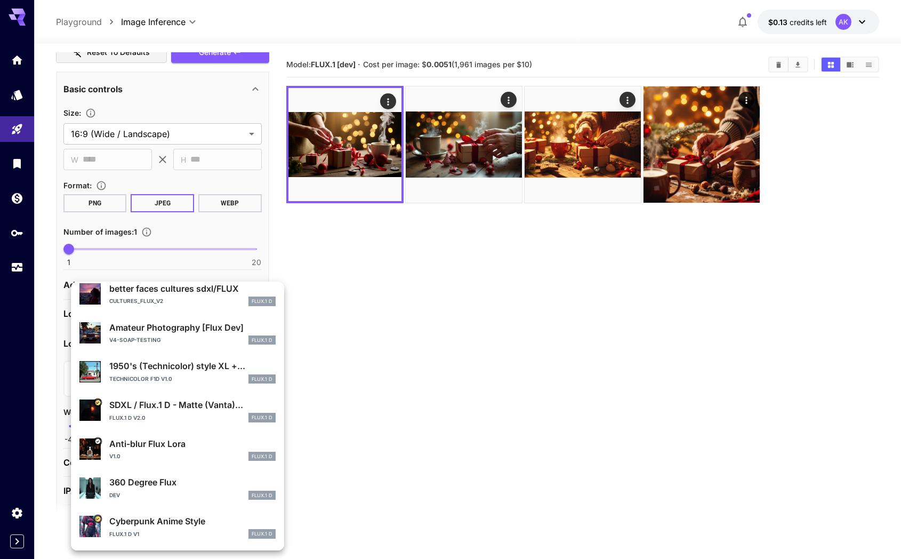
click at [174, 521] on p "Cyberpunk Anime Style" at bounding box center [192, 521] width 166 height 13
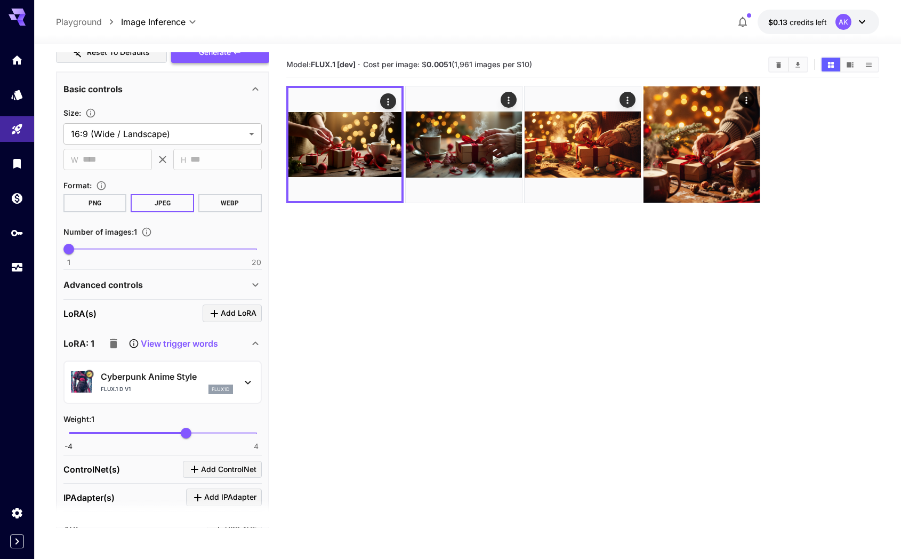
click at [222, 57] on span "Generate" at bounding box center [215, 52] width 32 height 13
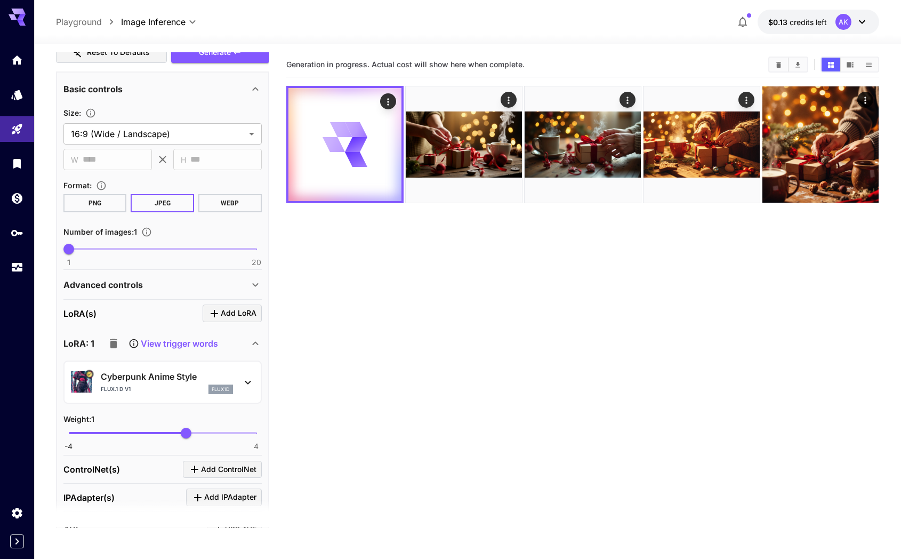
click at [152, 366] on div "Cyberpunk Anime Style Flux.1 D v1 flux1d" at bounding box center [162, 382] width 183 height 33
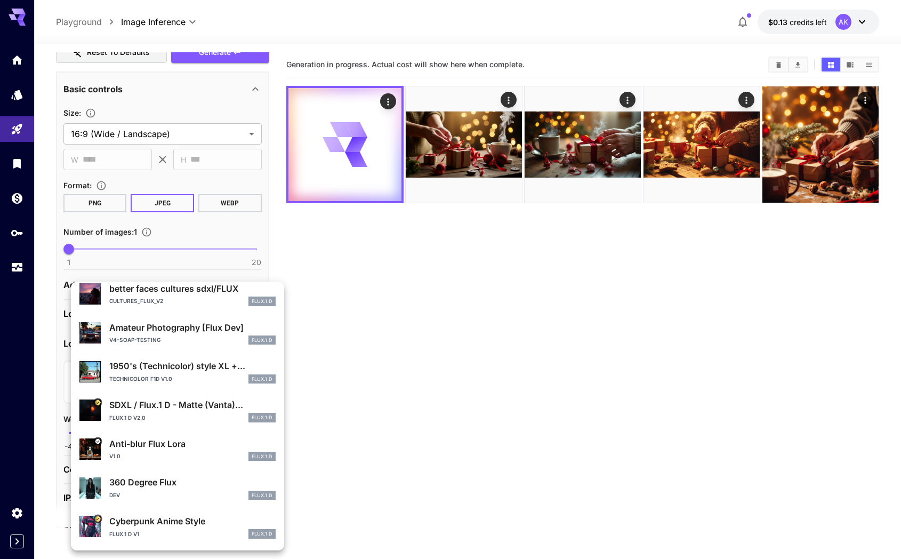
scroll to position [0, 0]
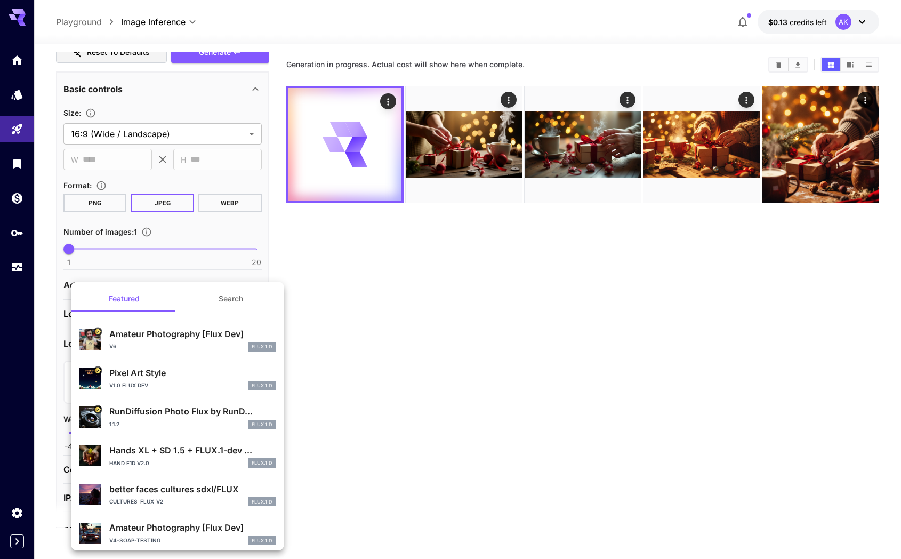
click at [222, 298] on button "Search" at bounding box center [231, 299] width 107 height 26
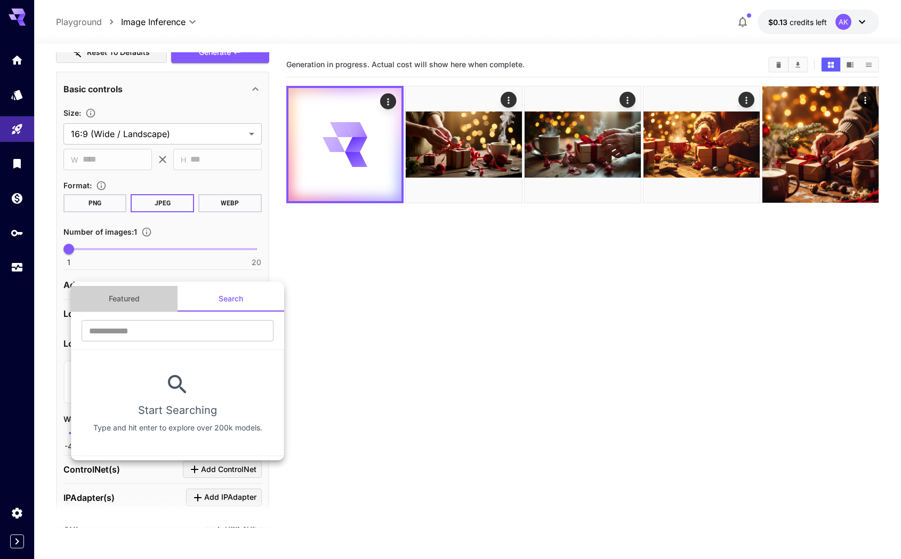
click at [132, 301] on button "Featured" at bounding box center [124, 299] width 107 height 26
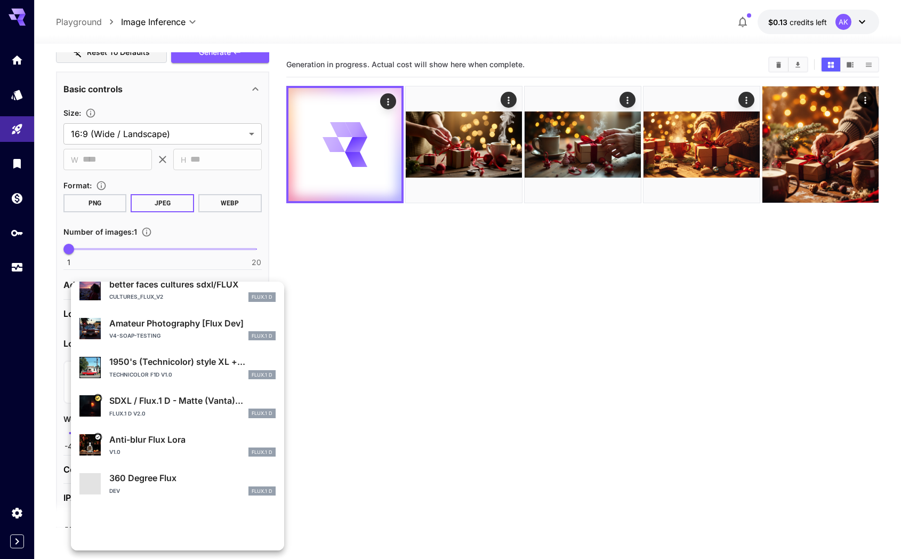
scroll to position [201, 0]
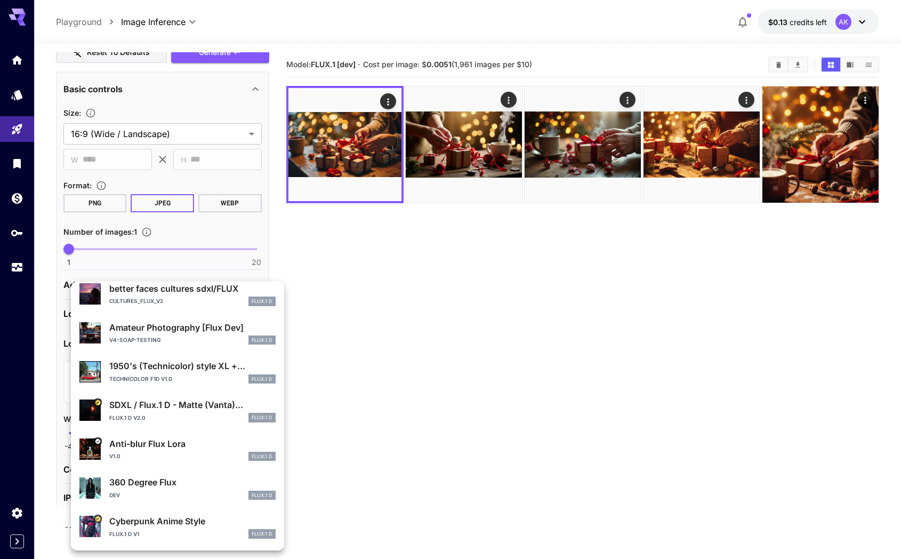
click at [379, 350] on div at bounding box center [450, 279] width 901 height 559
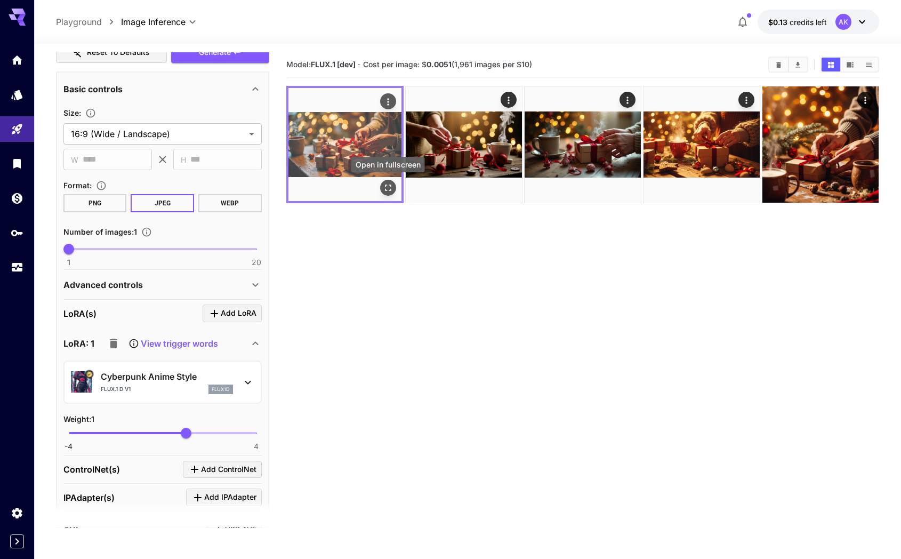
click at [388, 185] on icon "Open in fullscreen" at bounding box center [388, 187] width 11 height 11
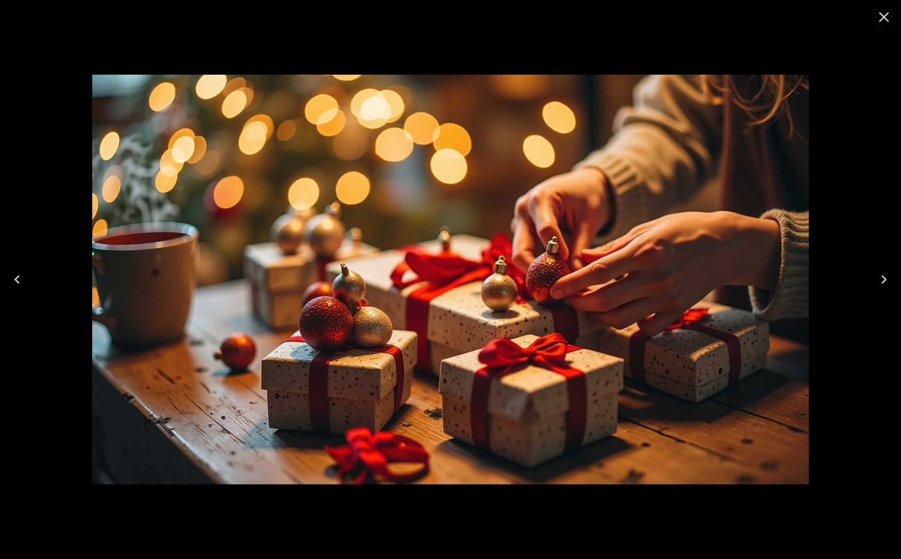
click at [878, 277] on icon "Next" at bounding box center [884, 279] width 17 height 17
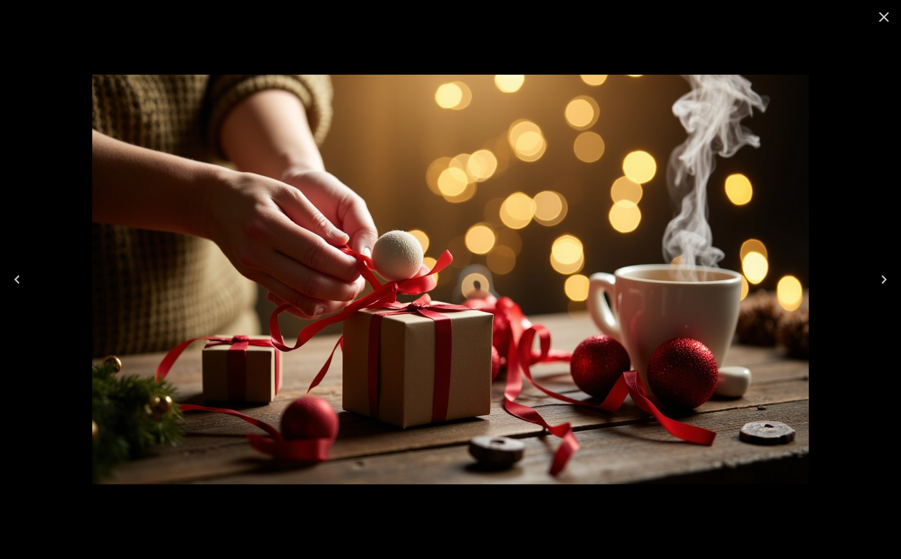
click at [878, 277] on icon "Next" at bounding box center [884, 279] width 17 height 17
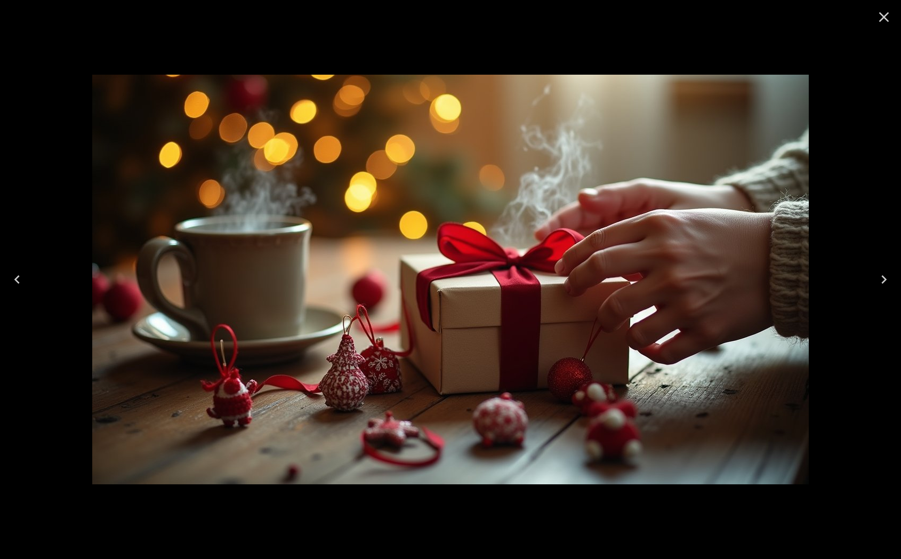
click at [878, 277] on icon "Next" at bounding box center [884, 279] width 17 height 17
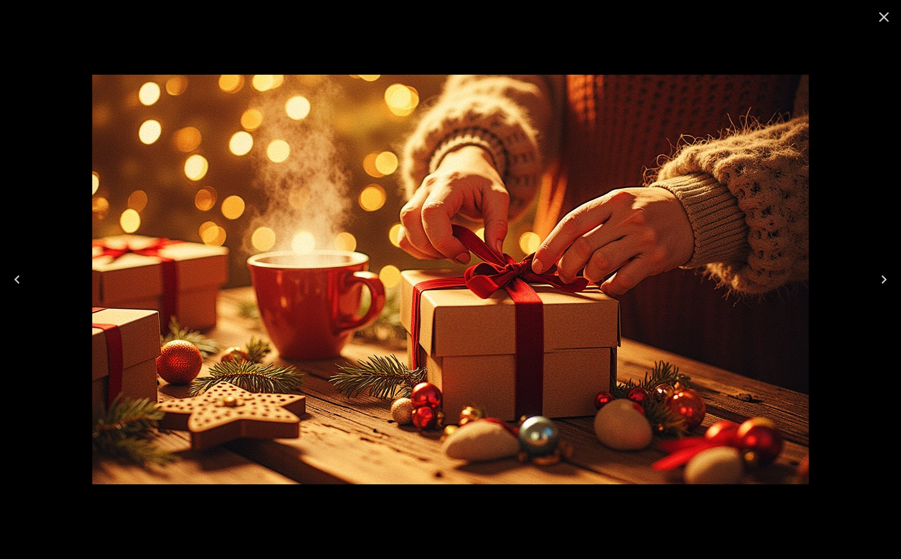
click at [878, 277] on icon "Next" at bounding box center [884, 279] width 17 height 17
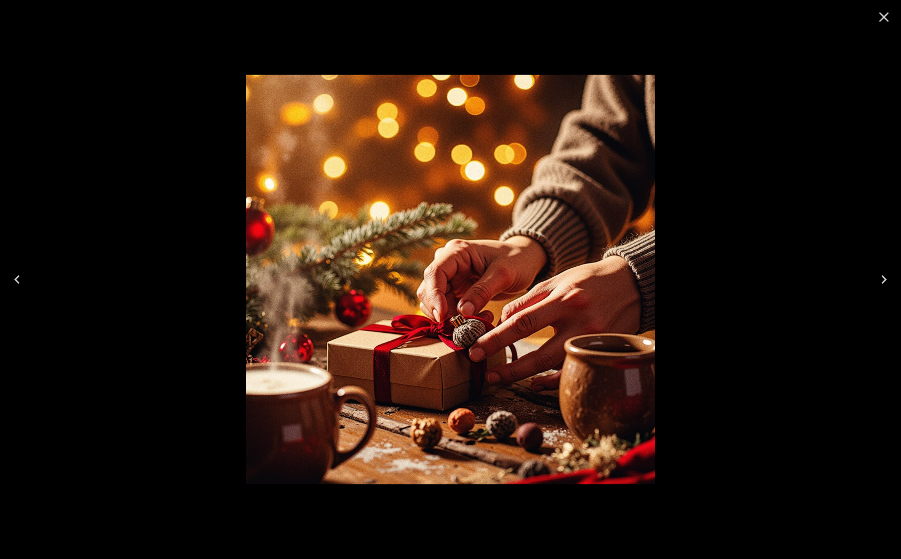
click at [879, 20] on icon "Close" at bounding box center [884, 17] width 17 height 17
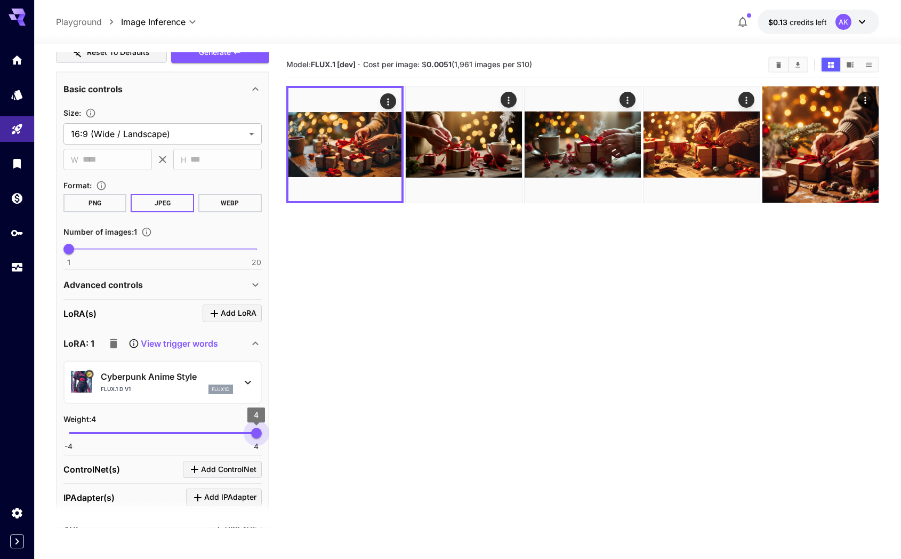
drag, startPoint x: 182, startPoint y: 430, endPoint x: 263, endPoint y: 442, distance: 81.4
click at [263, 442] on div "**********" at bounding box center [162, 349] width 213 height 557
click at [238, 59] on button "Generate" at bounding box center [220, 53] width 98 height 22
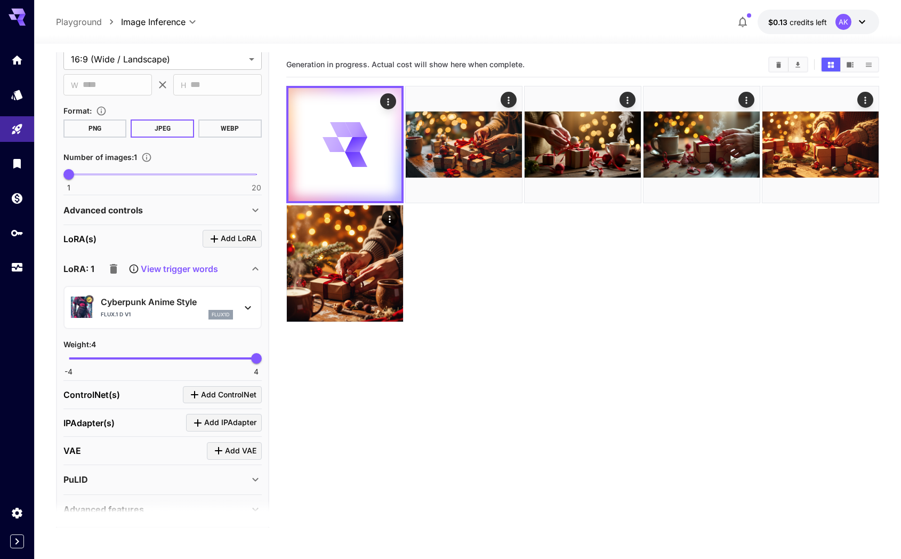
scroll to position [406, 0]
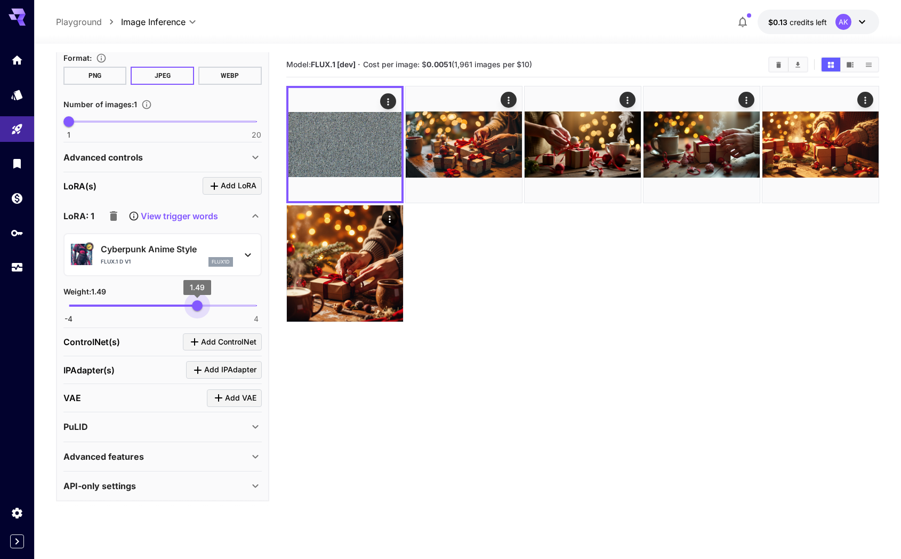
type input "****"
drag, startPoint x: 253, startPoint y: 300, endPoint x: 198, endPoint y: 302, distance: 55.5
click at [198, 302] on span "1.51" at bounding box center [197, 305] width 11 height 11
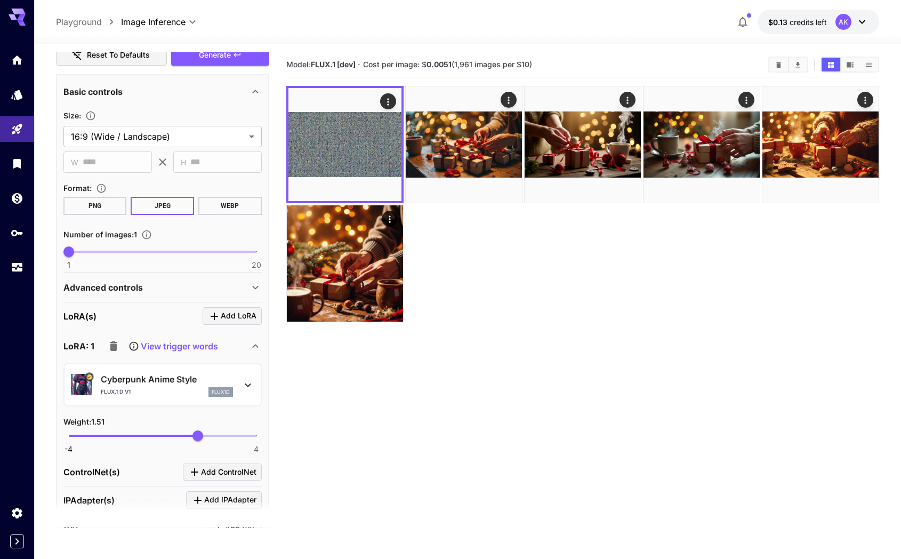
scroll to position [237, 0]
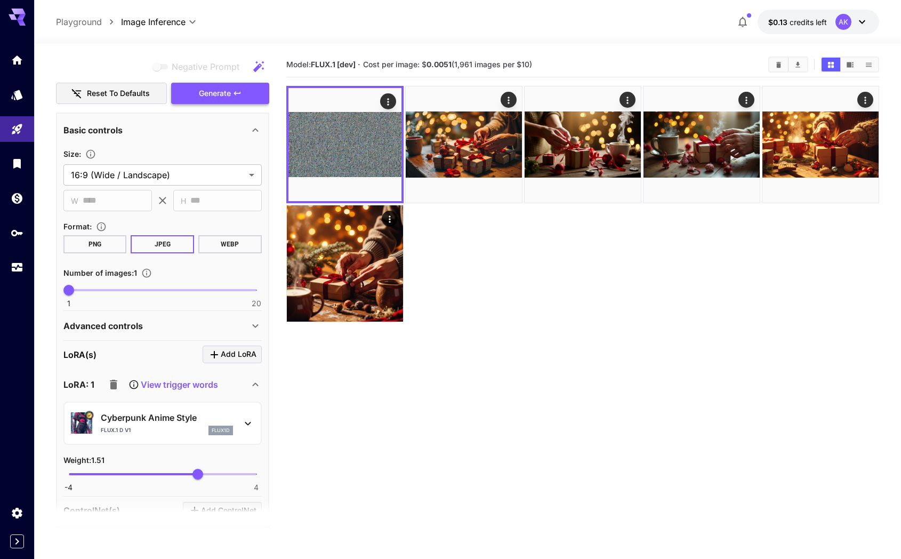
click at [220, 93] on span "Generate" at bounding box center [215, 93] width 32 height 13
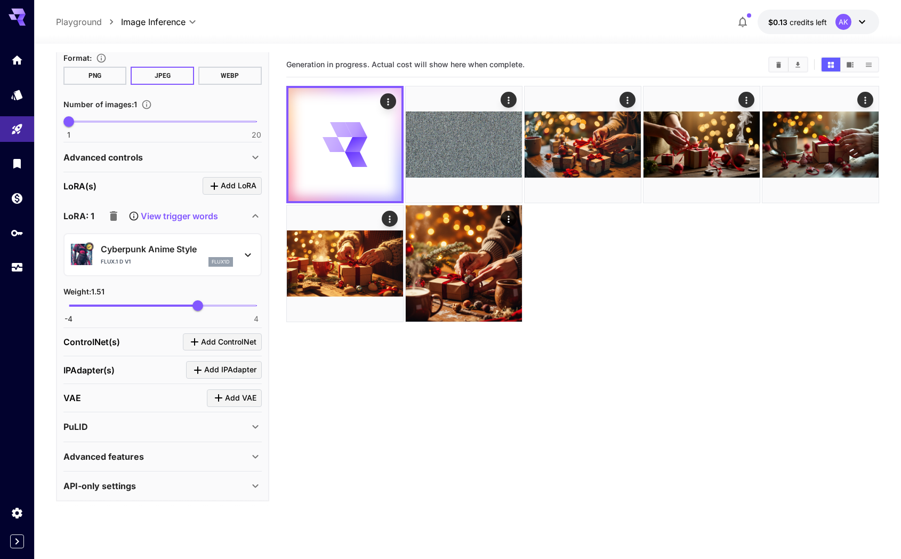
scroll to position [23, 0]
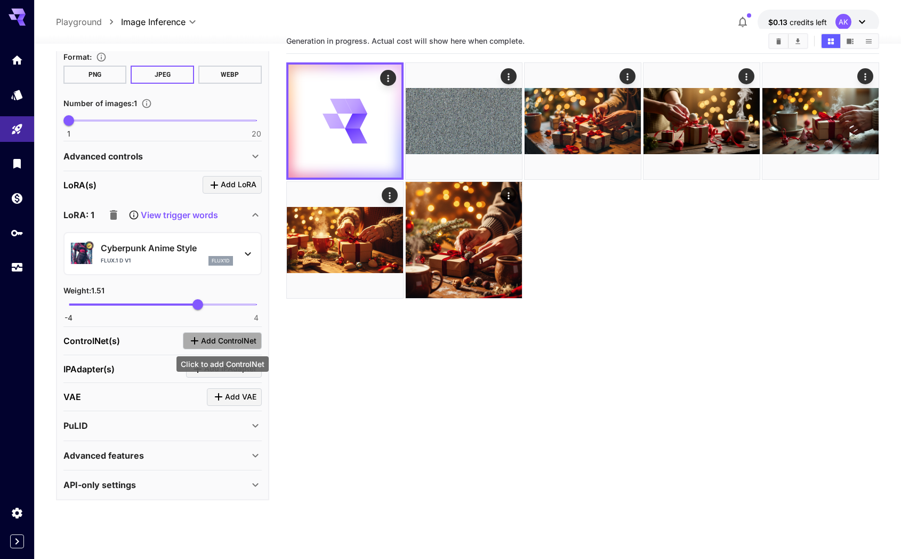
click at [210, 335] on span "Add ControlNet" at bounding box center [228, 340] width 55 height 13
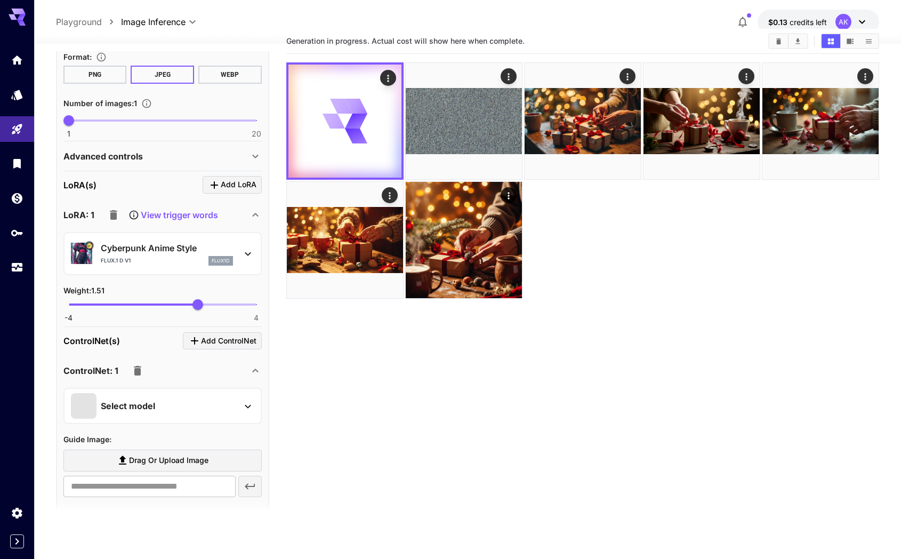
click at [156, 398] on div "Select model" at bounding box center [154, 406] width 166 height 26
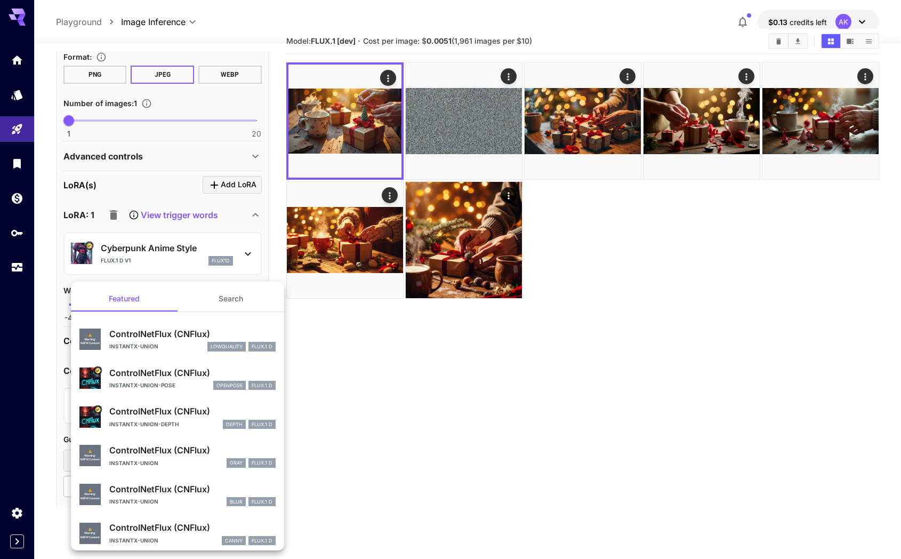
click at [447, 365] on div at bounding box center [450, 279] width 901 height 559
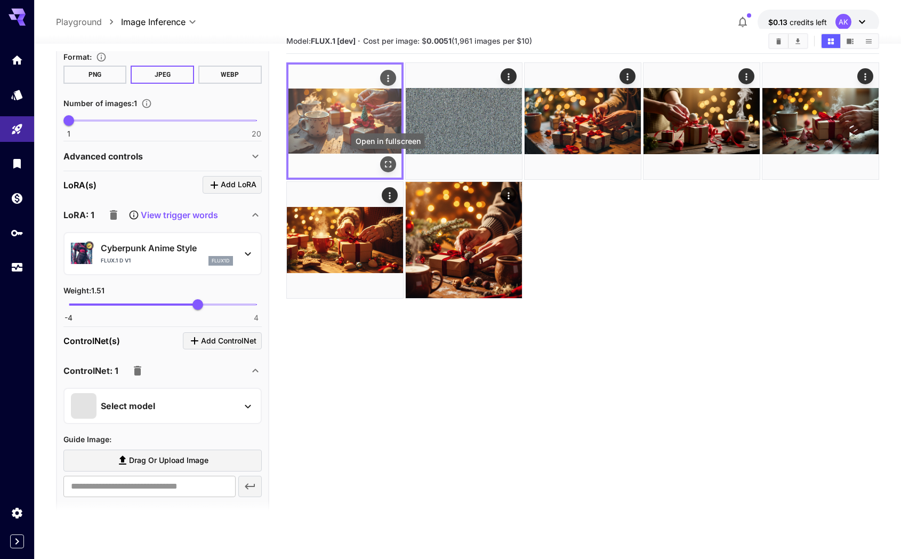
click at [388, 163] on icon "Open in fullscreen" at bounding box center [388, 164] width 11 height 11
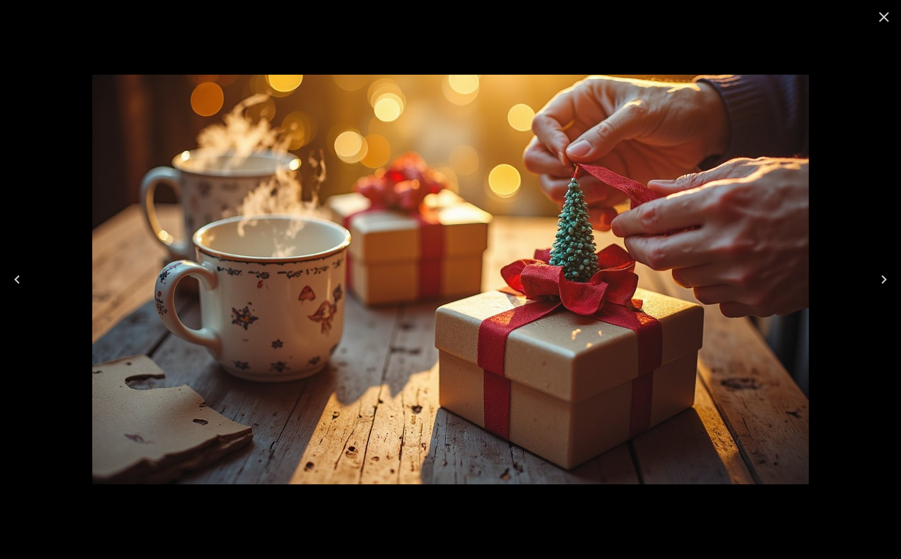
click at [880, 20] on icon "Close" at bounding box center [884, 17] width 10 height 10
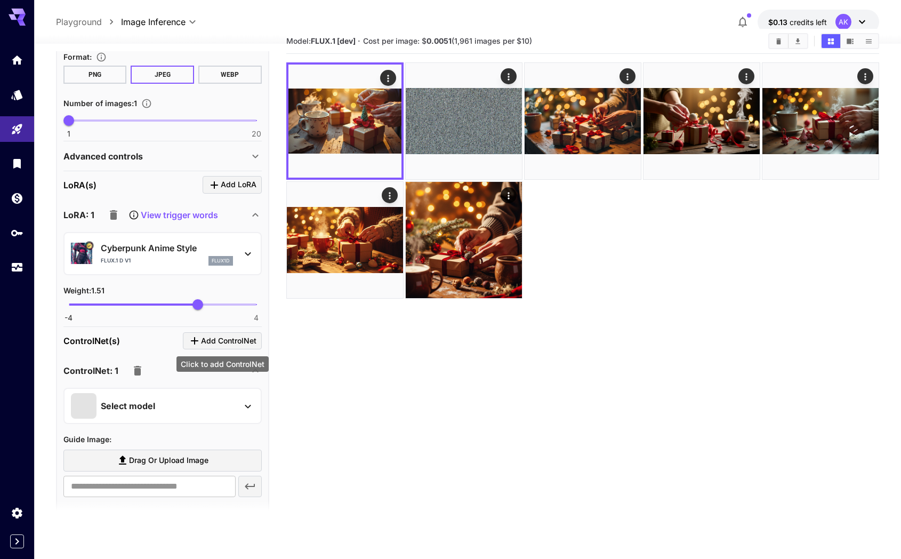
click at [214, 335] on span "Add ControlNet" at bounding box center [228, 340] width 55 height 13
click at [216, 404] on div "Select model" at bounding box center [154, 406] width 166 height 26
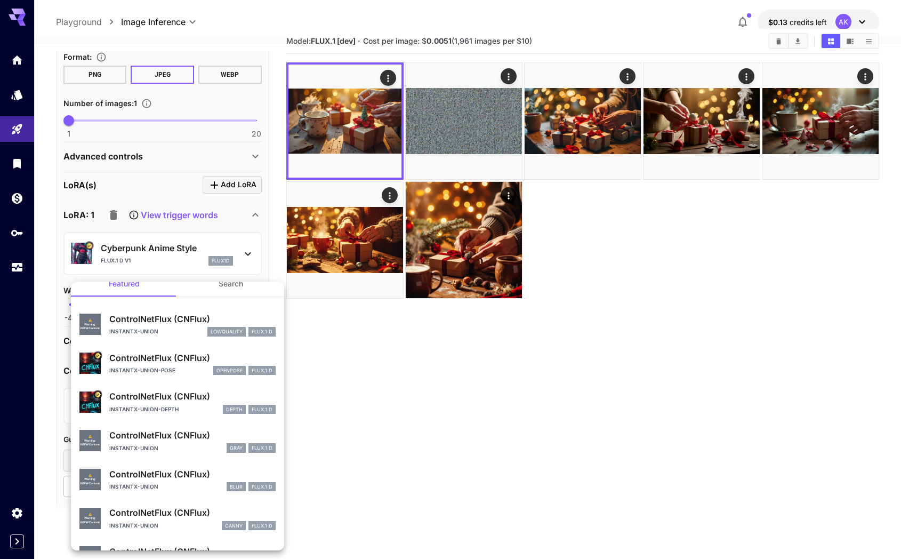
scroll to position [0, 0]
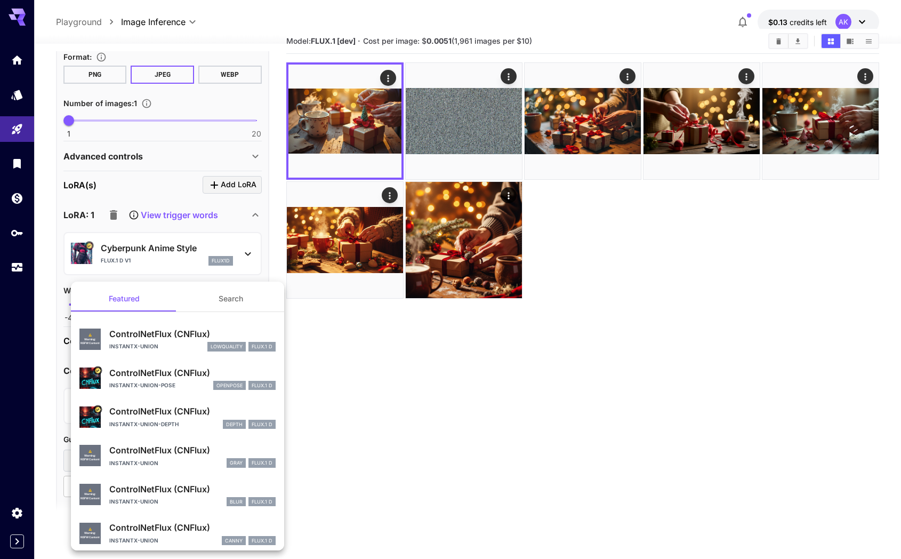
click at [335, 386] on div at bounding box center [450, 279] width 901 height 559
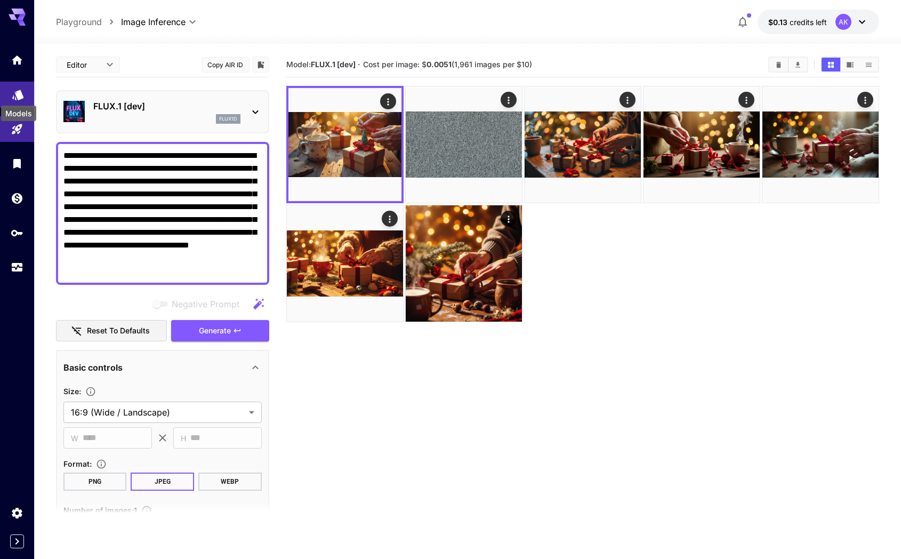
click at [14, 102] on div "Models" at bounding box center [18, 110] width 37 height 24
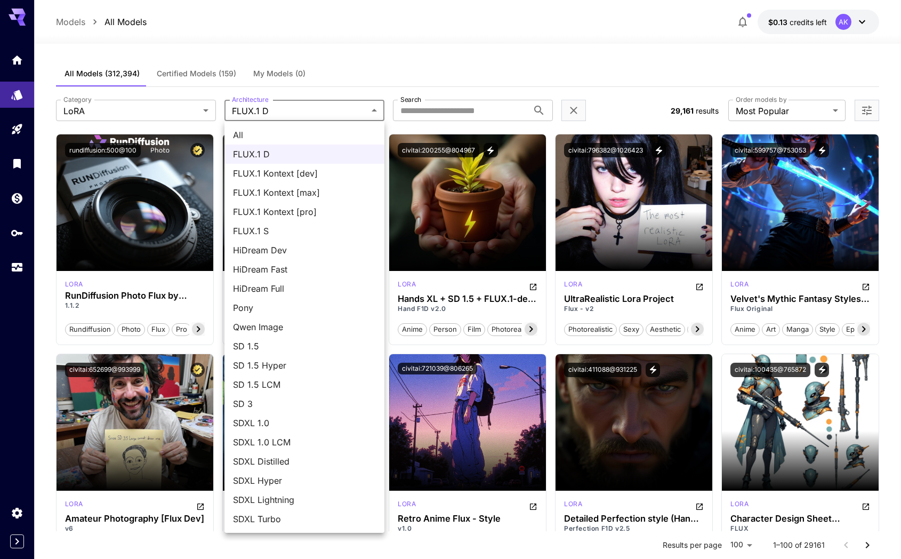
click at [277, 174] on span "FLUX.1 Kontext [dev]" at bounding box center [304, 173] width 143 height 13
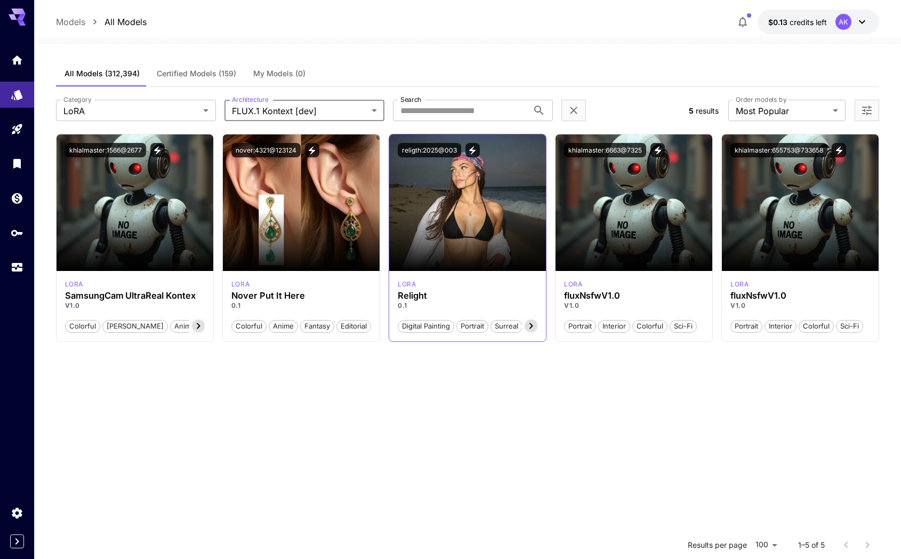
click at [450, 194] on img at bounding box center [467, 202] width 157 height 137
click at [467, 240] on section at bounding box center [467, 241] width 157 height 60
click at [435, 294] on h3 "Relight" at bounding box center [468, 296] width 140 height 10
click at [336, 110] on body "**********" at bounding box center [450, 376] width 901 height 752
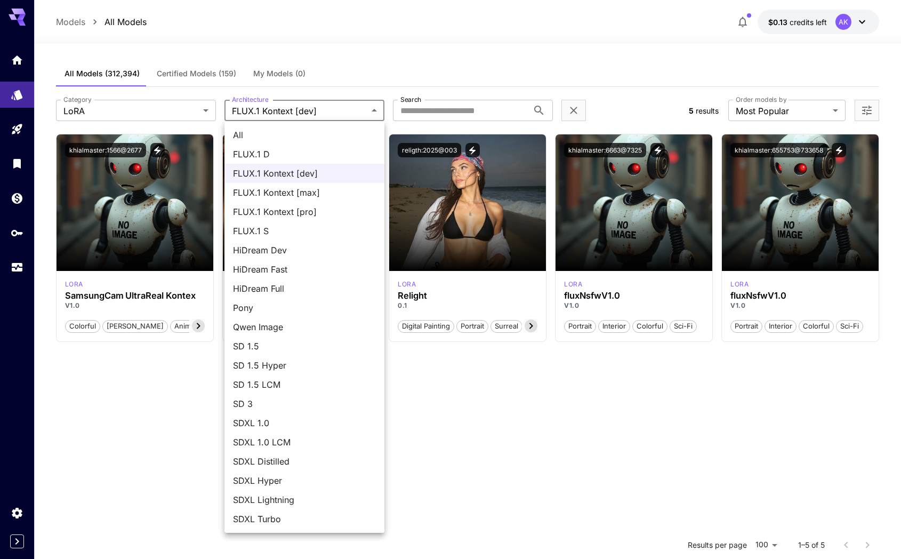
click at [365, 78] on div at bounding box center [450, 279] width 901 height 559
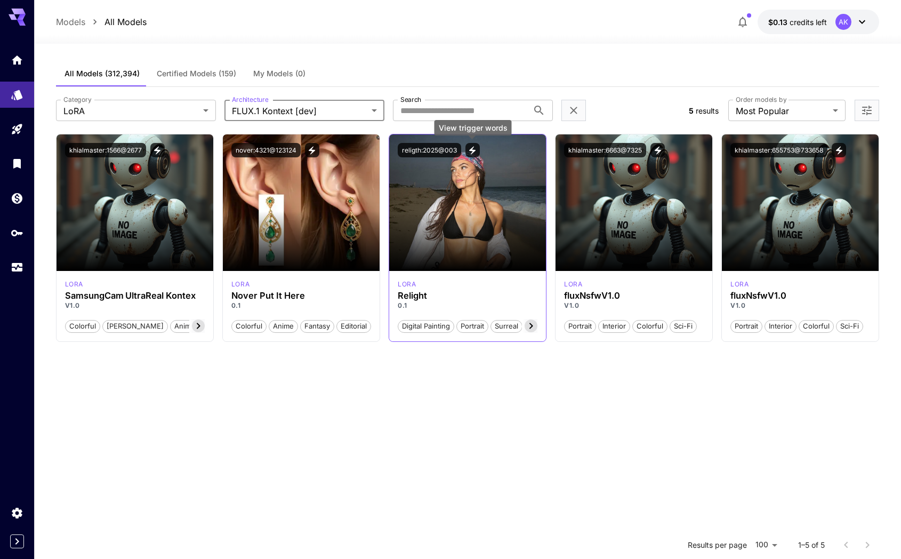
click at [474, 150] on icon "View trigger words" at bounding box center [472, 150] width 6 height 8
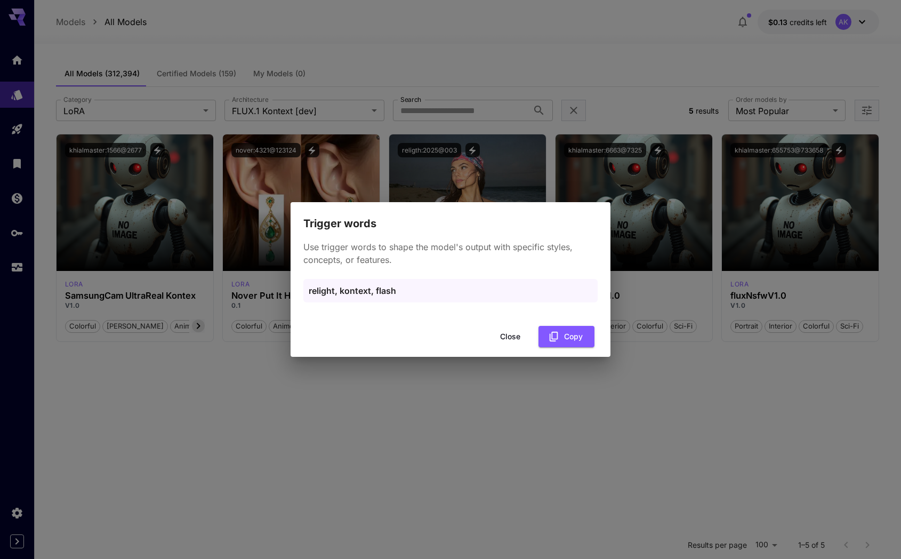
click at [512, 341] on button "Close" at bounding box center [510, 337] width 48 height 22
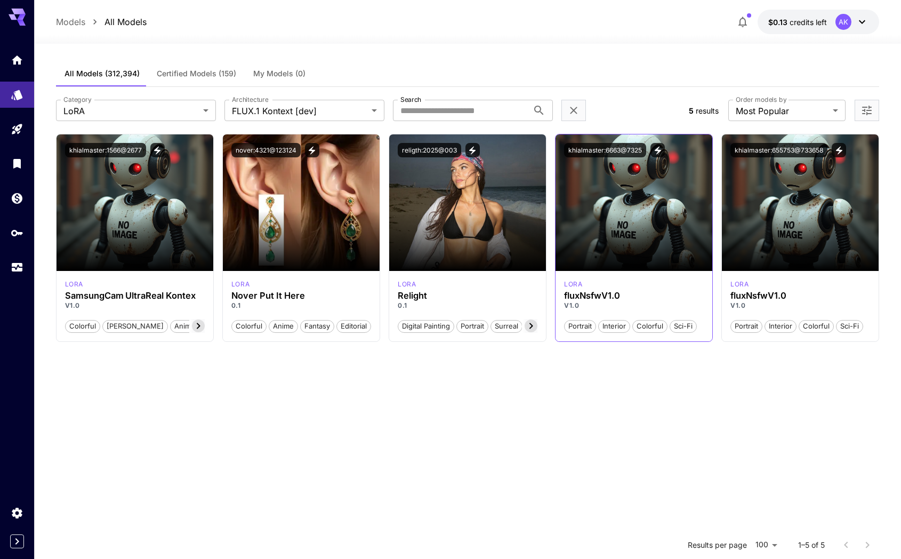
click at [621, 227] on section at bounding box center [634, 241] width 157 height 60
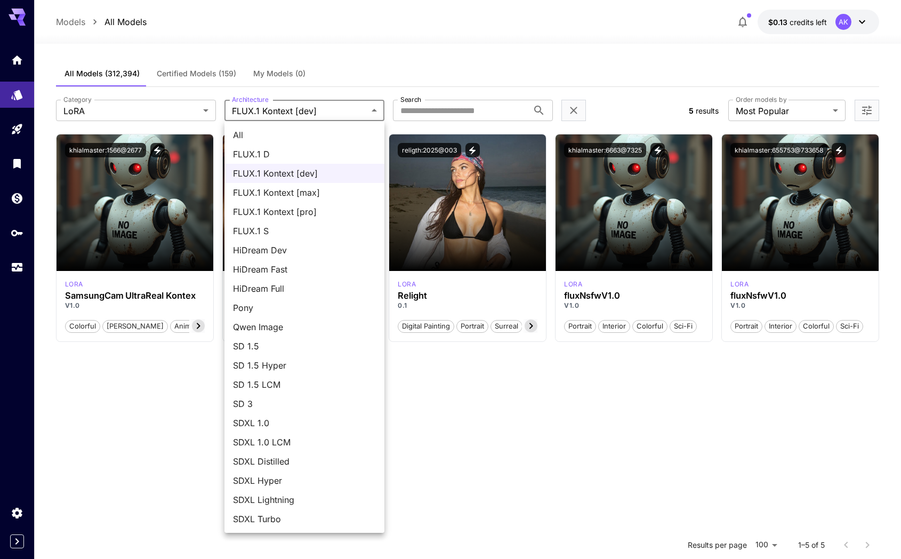
click at [259, 110] on body "**********" at bounding box center [450, 376] width 901 height 752
click at [260, 192] on span "FLUX.1 Kontext [max]" at bounding box center [304, 192] width 143 height 13
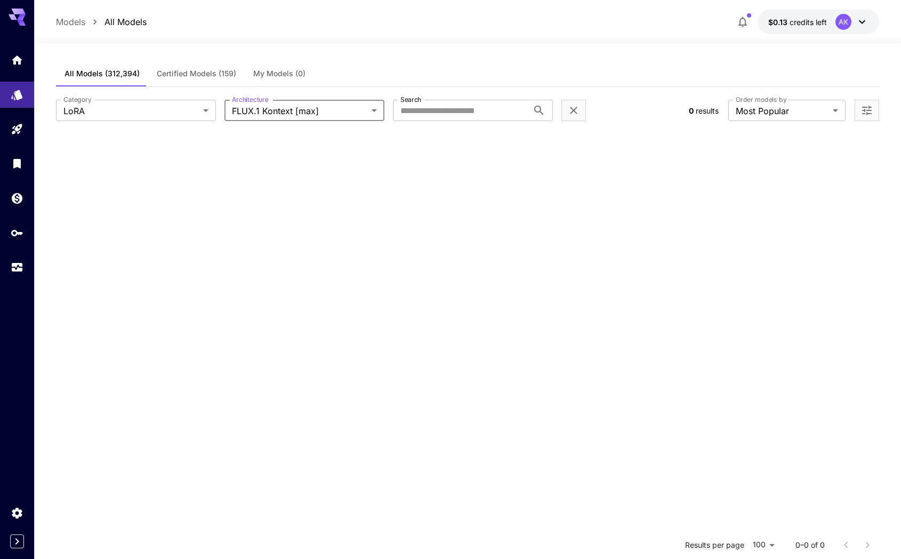
click at [333, 110] on body "**********" at bounding box center [450, 376] width 901 height 752
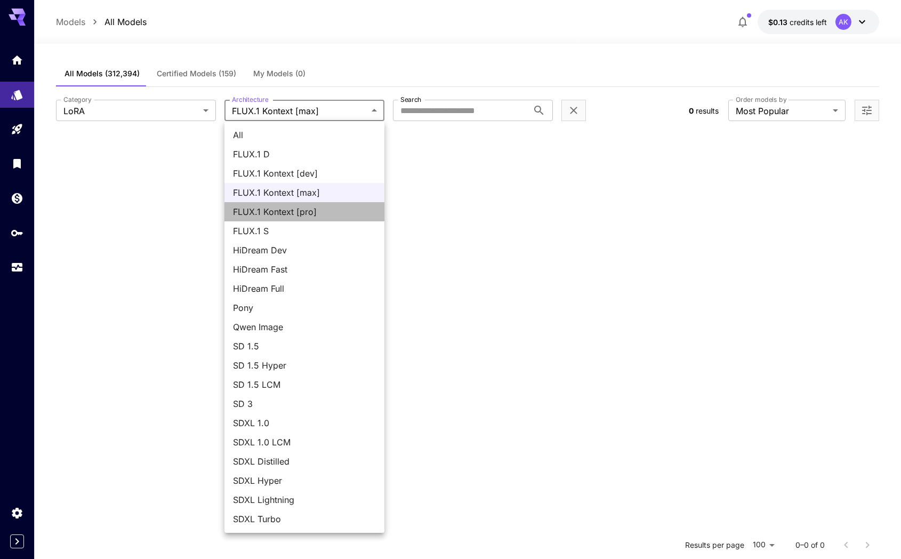
click at [298, 205] on span "FLUX.1 Kontext [pro]" at bounding box center [304, 211] width 143 height 13
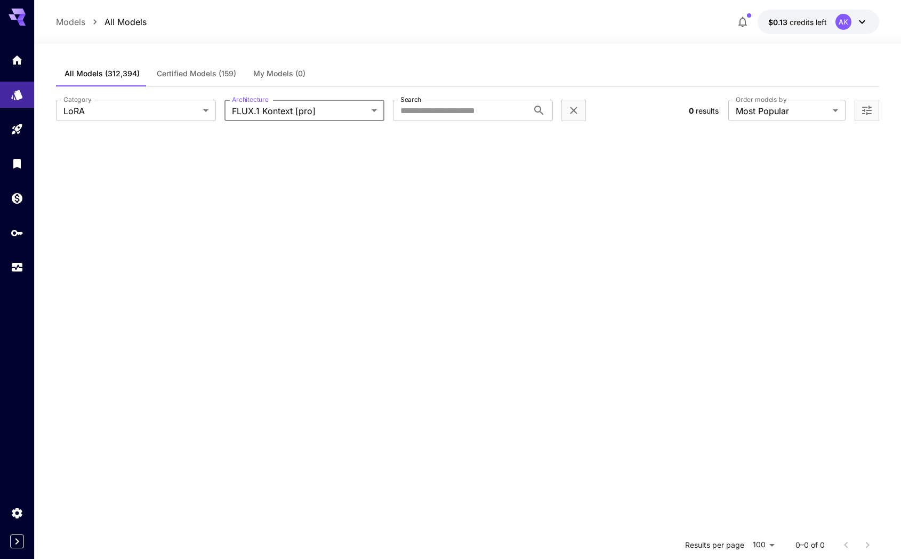
click at [325, 111] on body "**********" at bounding box center [450, 376] width 901 height 752
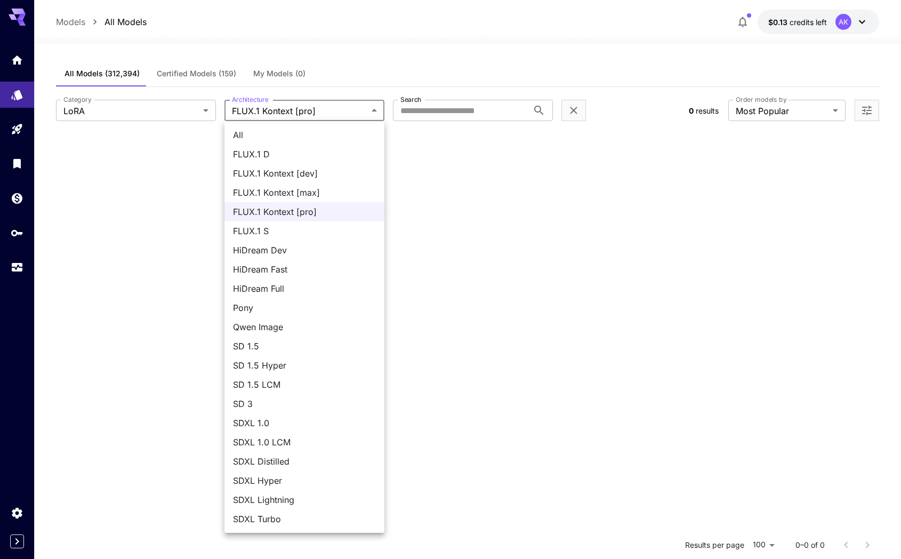
click at [283, 235] on span "FLUX.1 S" at bounding box center [304, 230] width 143 height 13
type input "******"
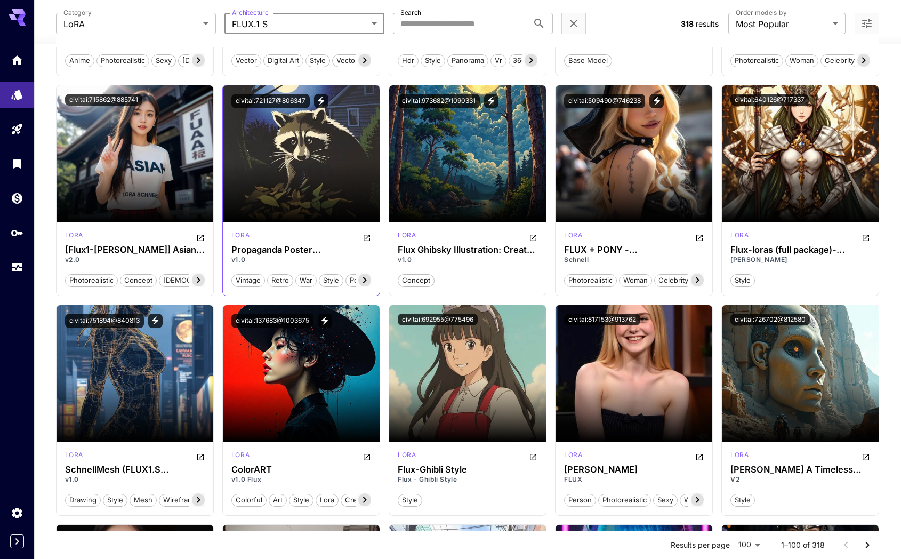
scroll to position [657, 0]
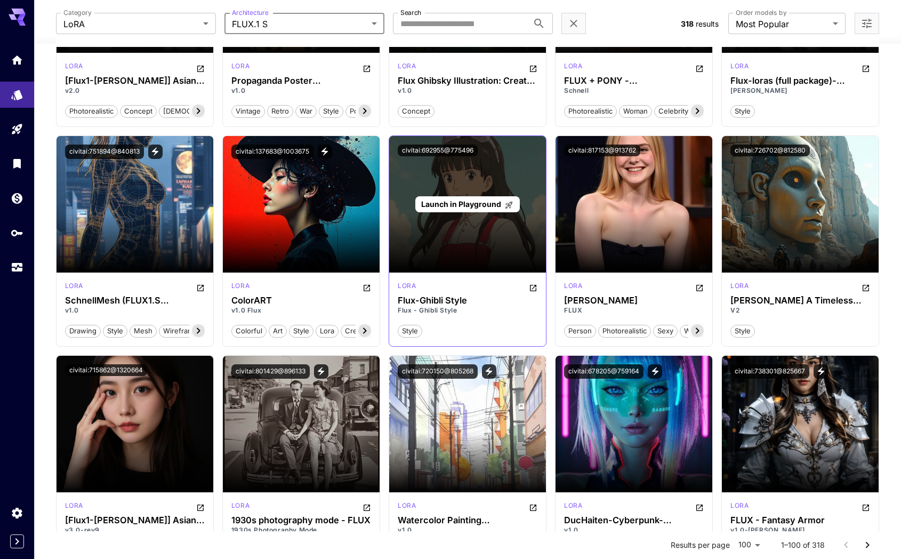
click at [459, 203] on span "Launch in Playground" at bounding box center [461, 203] width 80 height 9
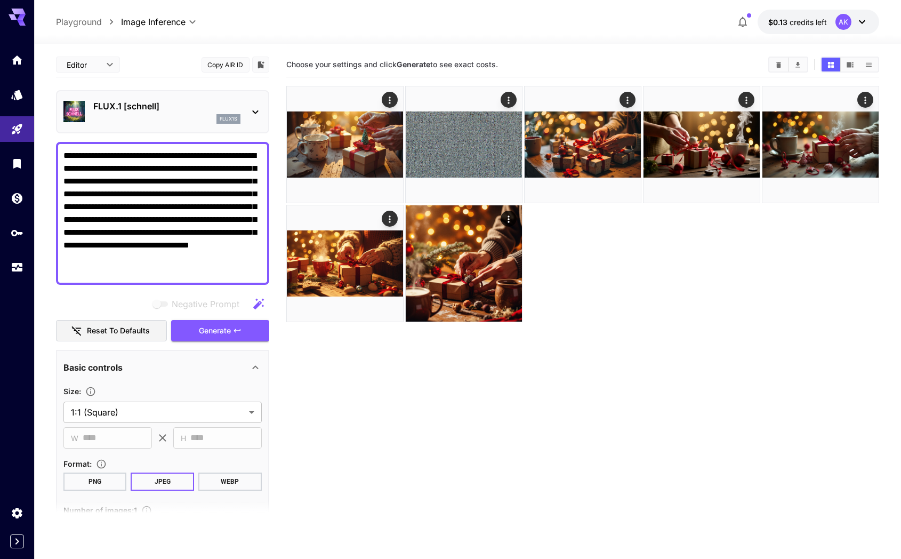
click at [155, 216] on textarea "**********" at bounding box center [162, 213] width 198 height 128
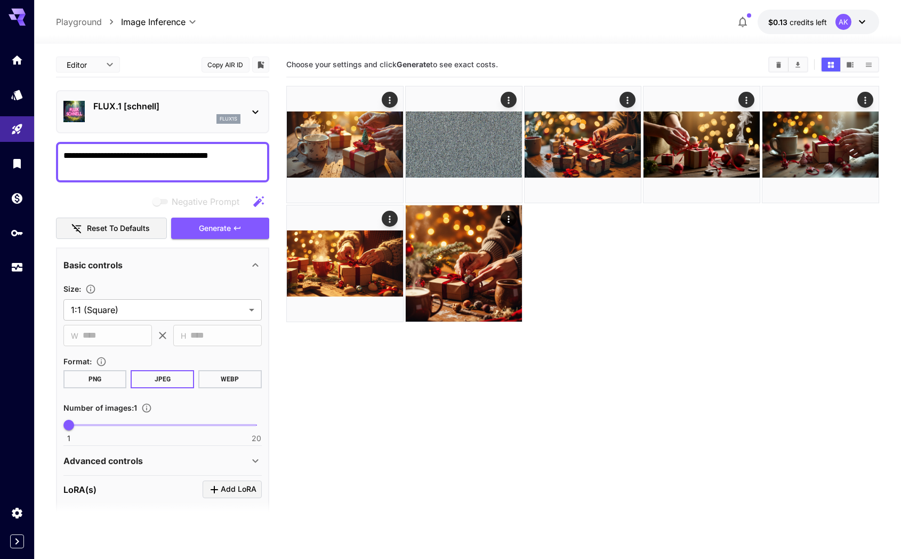
click at [263, 201] on icon "button" at bounding box center [258, 201] width 13 height 13
type textarea "**********"
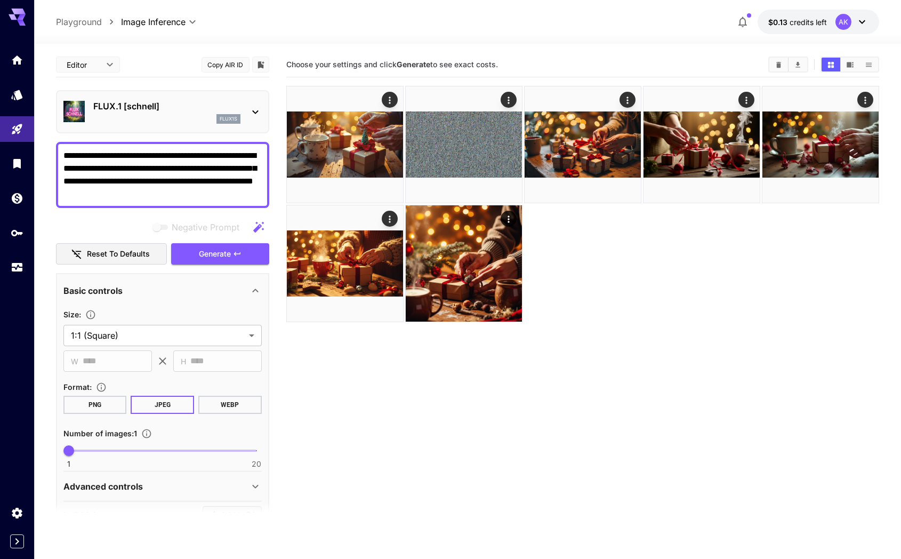
scroll to position [59, 0]
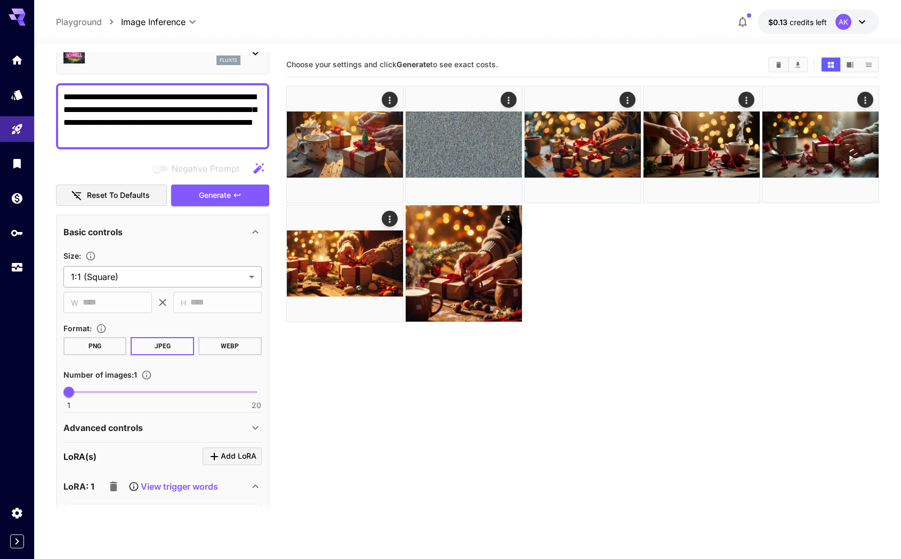
click at [181, 272] on body "**********" at bounding box center [450, 321] width 901 height 643
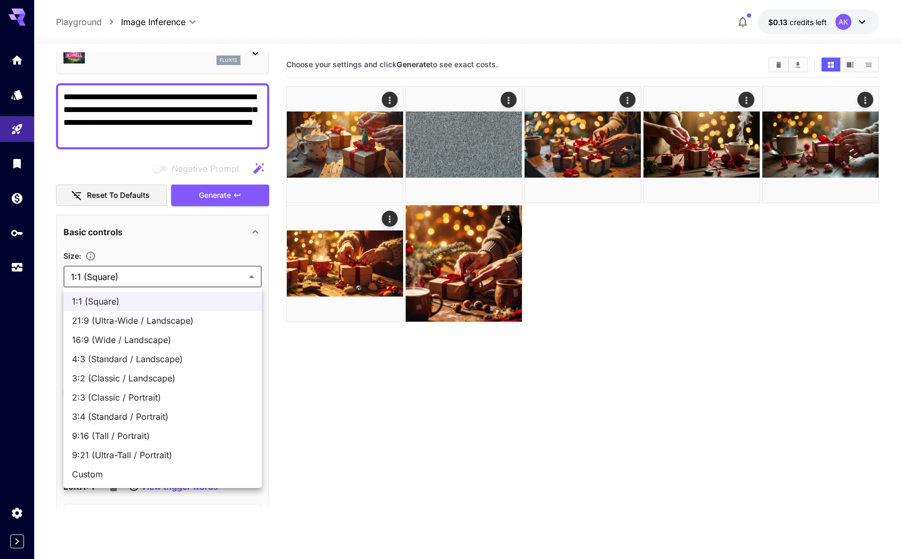
click at [152, 341] on span "16:9 (Wide / Landscape)" at bounding box center [162, 339] width 181 height 13
type input "**********"
type input "****"
type input "***"
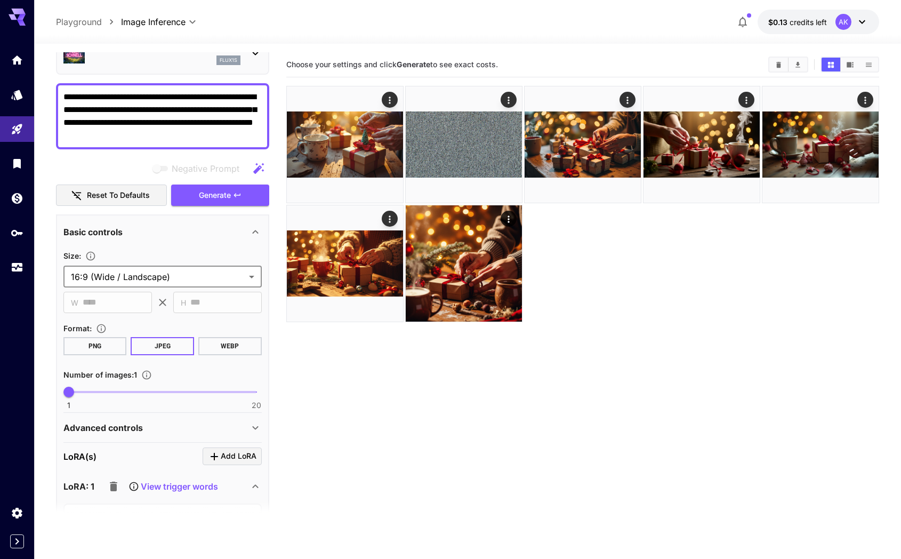
click at [178, 272] on body "**********" at bounding box center [450, 321] width 901 height 643
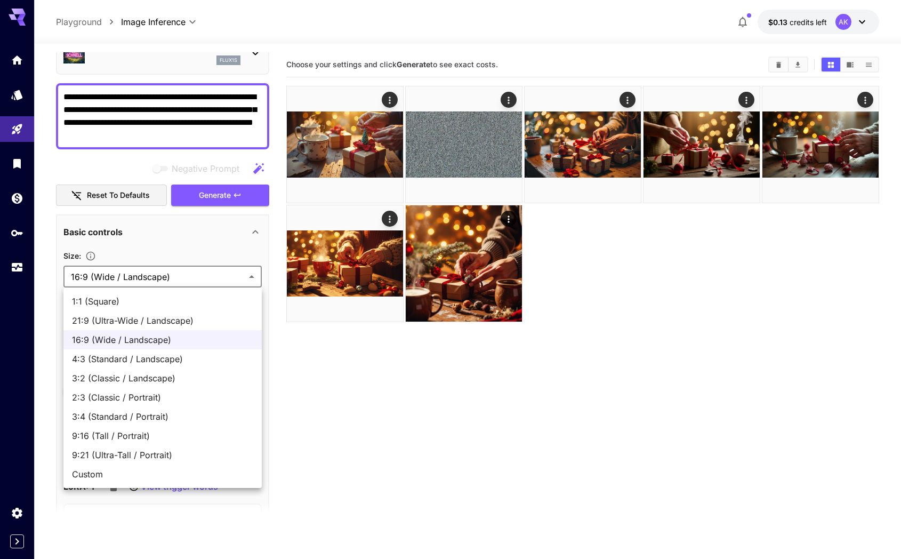
click at [136, 436] on span "9:16 (Tall / Portrait)" at bounding box center [162, 435] width 181 height 13
type input "**********"
type input "***"
type input "****"
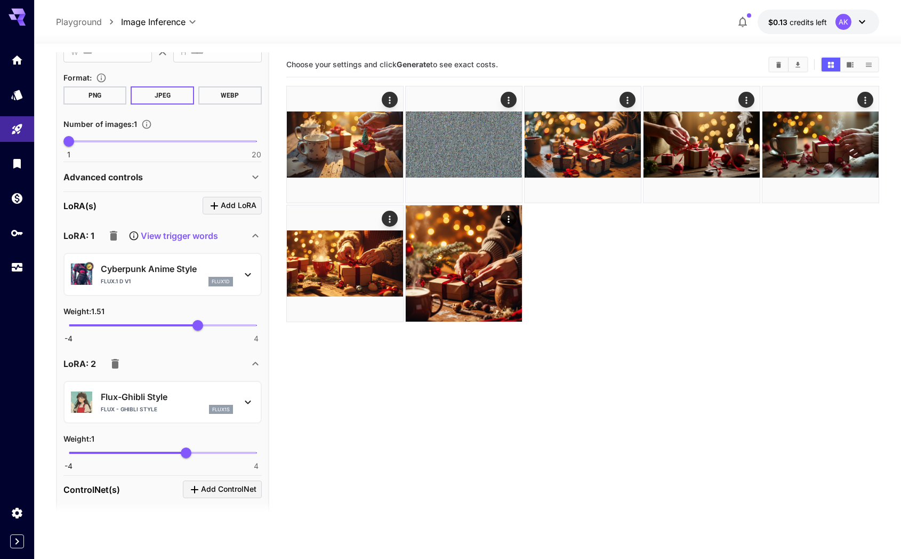
scroll to position [314, 0]
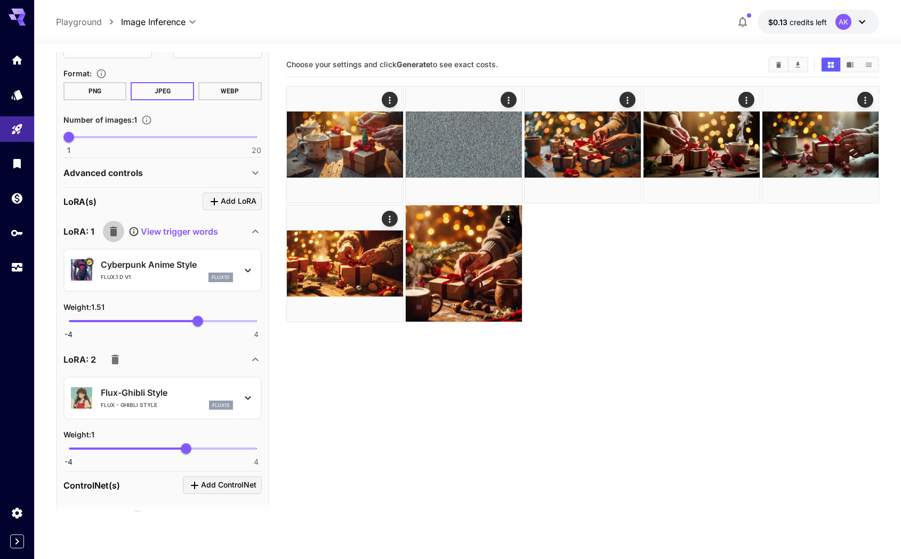
click at [113, 231] on icon "button" at bounding box center [113, 232] width 7 height 10
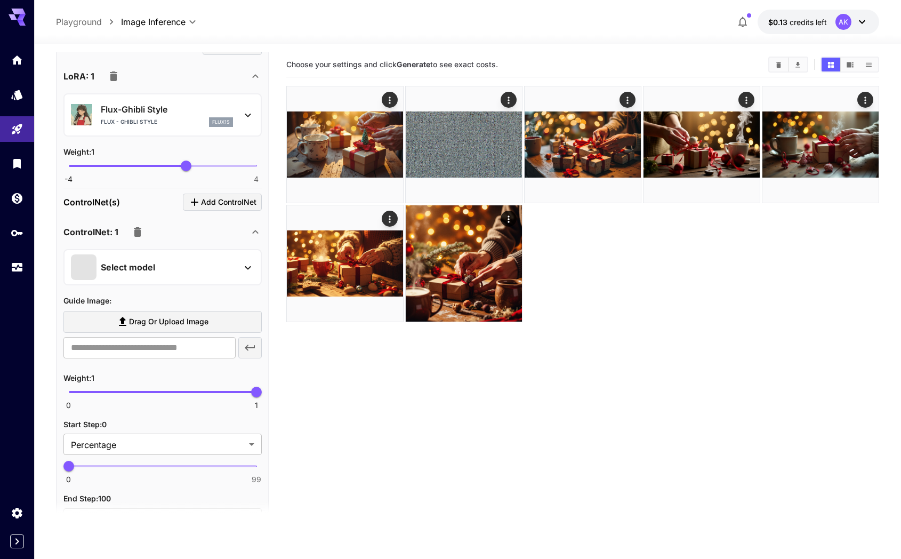
scroll to position [0, 0]
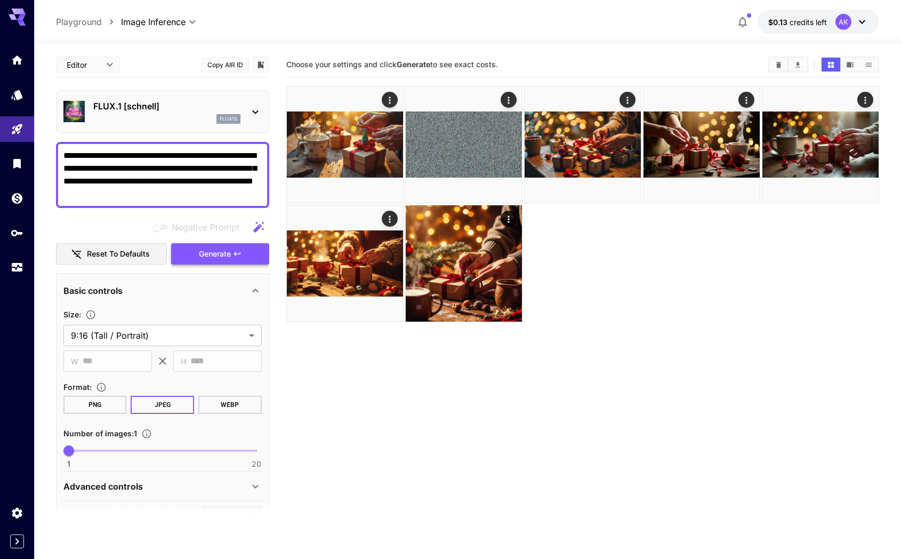
click at [205, 250] on span "Generate" at bounding box center [215, 253] width 32 height 13
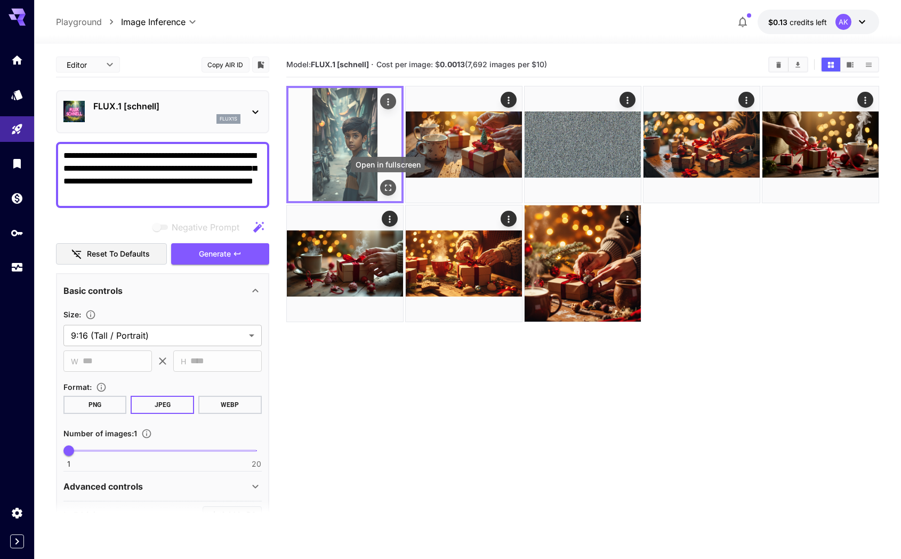
click at [386, 186] on icon "Open in fullscreen" at bounding box center [388, 187] width 11 height 11
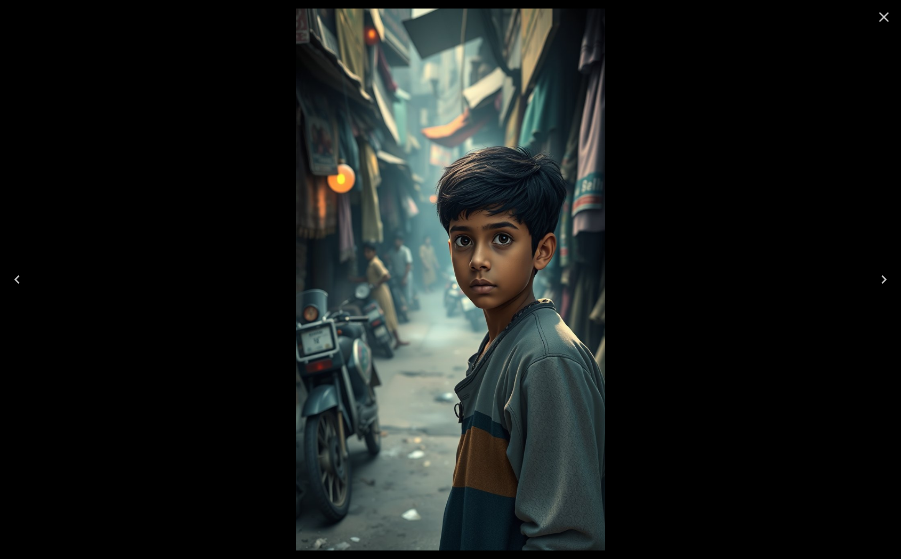
click at [882, 18] on icon "Close" at bounding box center [884, 17] width 10 height 10
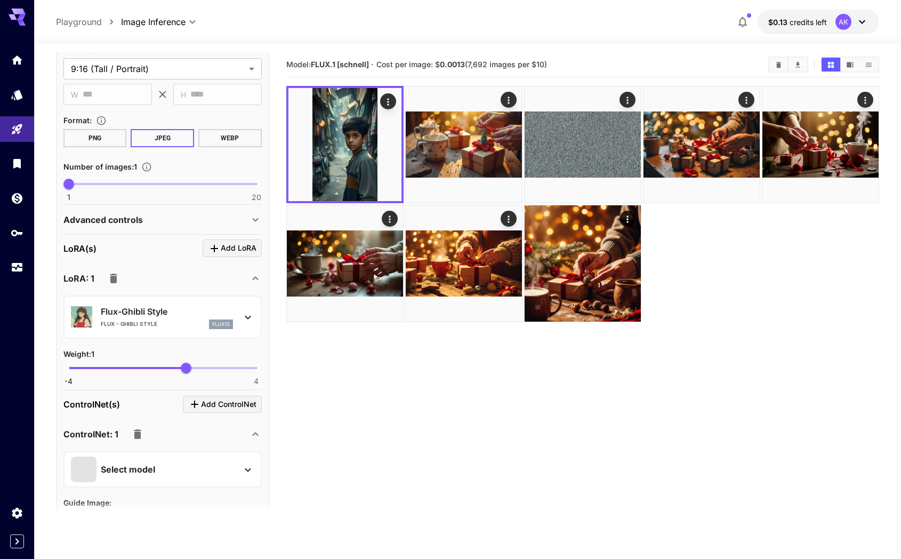
scroll to position [275, 0]
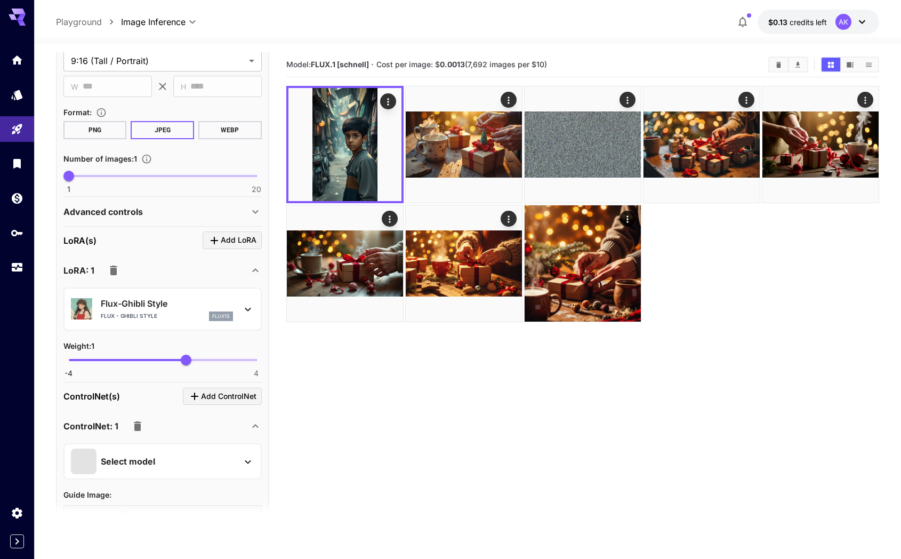
click at [248, 312] on icon at bounding box center [248, 309] width 13 height 13
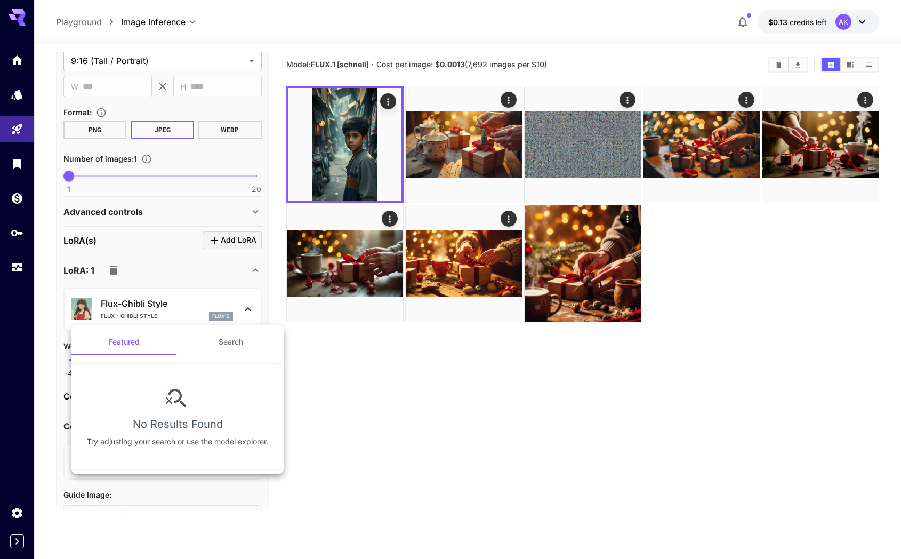
click at [247, 311] on div at bounding box center [450, 279] width 901 height 559
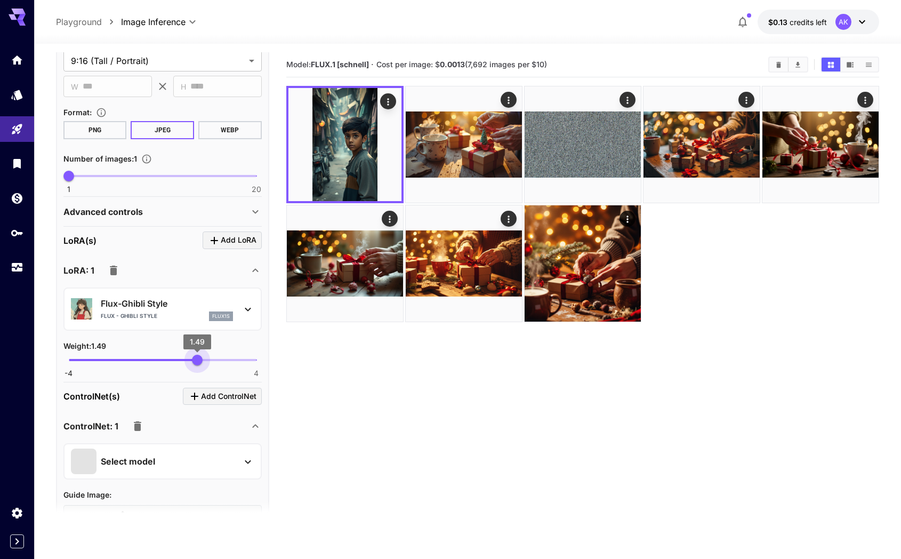
drag, startPoint x: 187, startPoint y: 360, endPoint x: 197, endPoint y: 360, distance: 10.7
click at [197, 360] on span "1.49" at bounding box center [197, 360] width 11 height 11
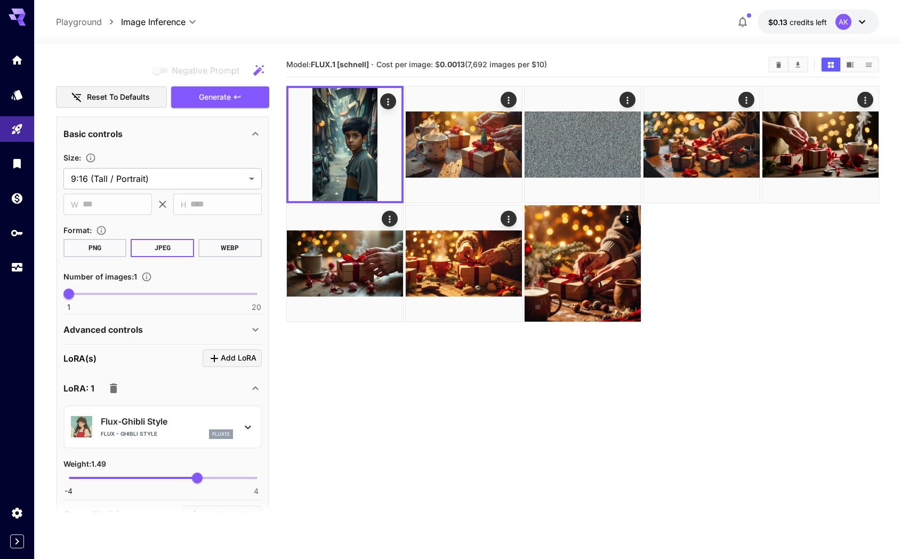
scroll to position [0, 0]
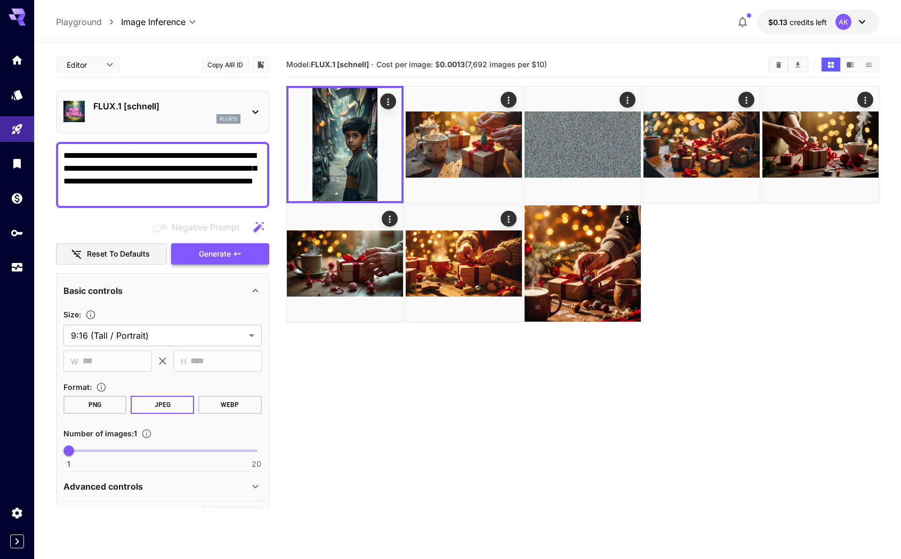
click at [211, 252] on span "Generate" at bounding box center [215, 253] width 32 height 13
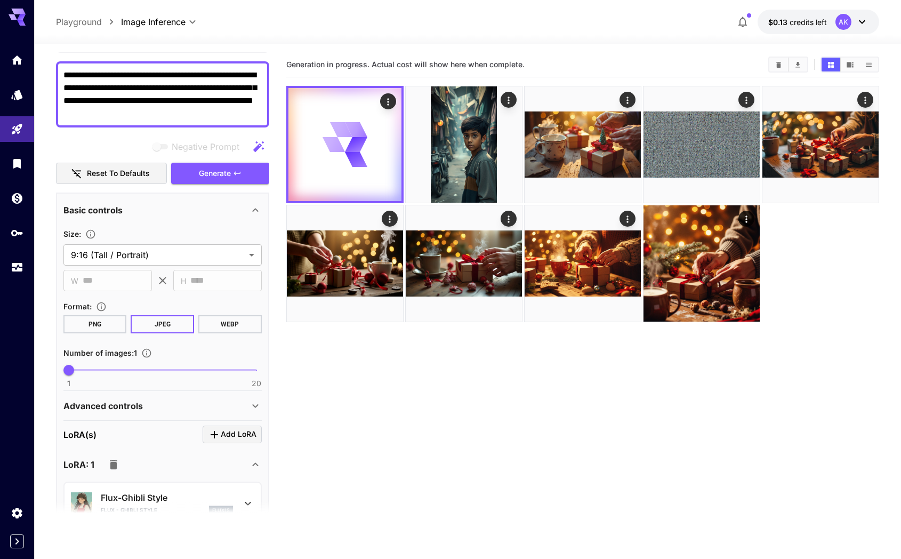
scroll to position [181, 0]
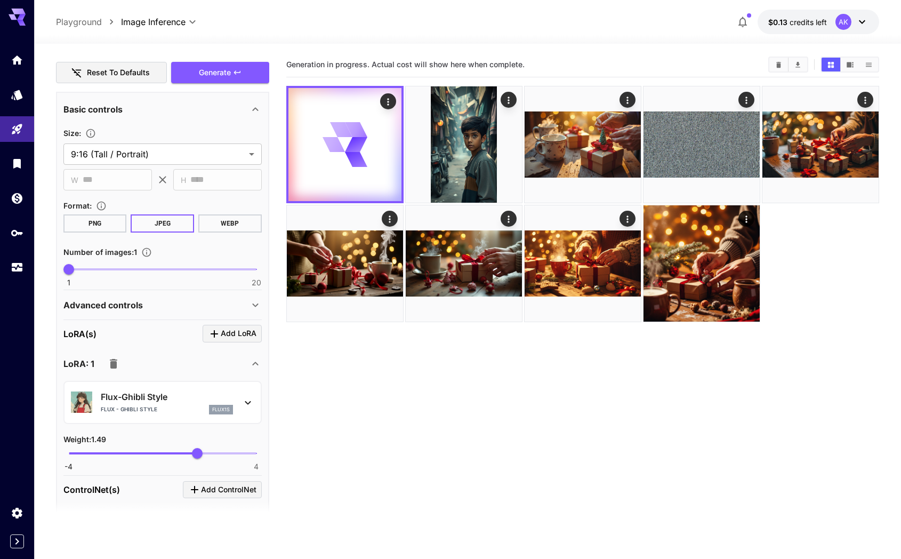
click at [194, 306] on div "Advanced controls" at bounding box center [156, 305] width 186 height 13
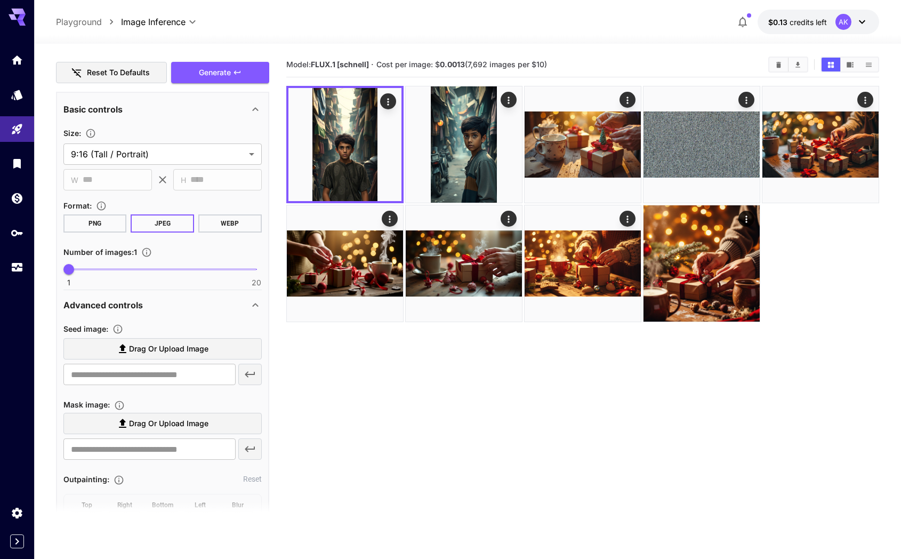
click at [188, 305] on div "Advanced controls" at bounding box center [156, 305] width 186 height 13
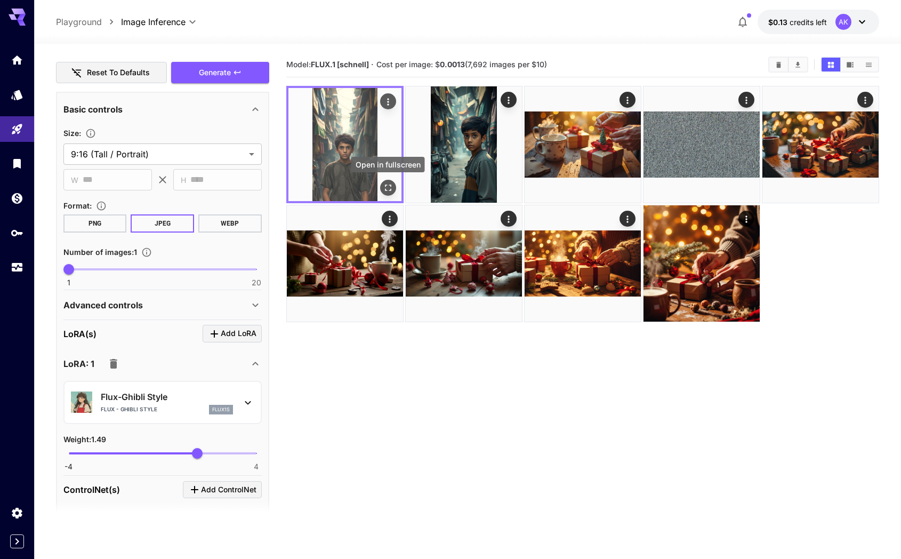
click at [387, 185] on icon "Open in fullscreen" at bounding box center [388, 187] width 6 height 6
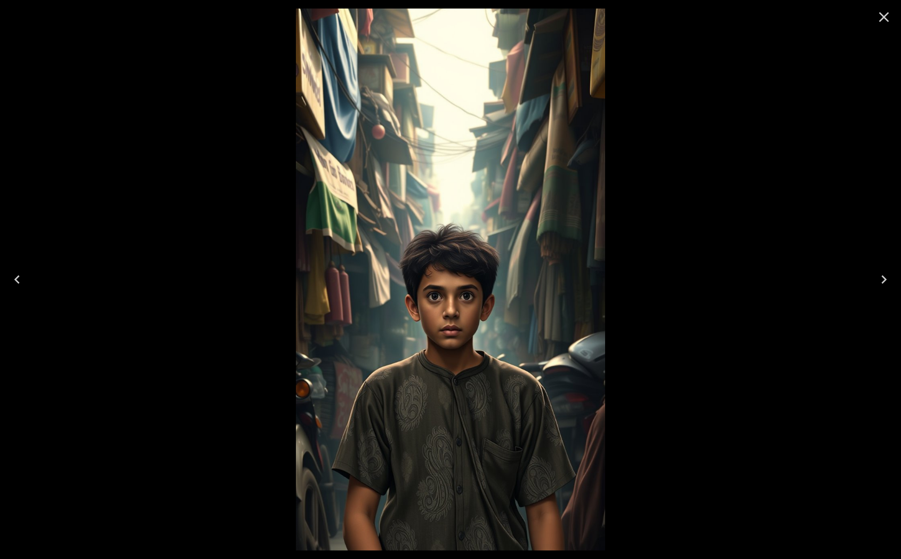
click at [883, 18] on icon "Close" at bounding box center [884, 17] width 10 height 10
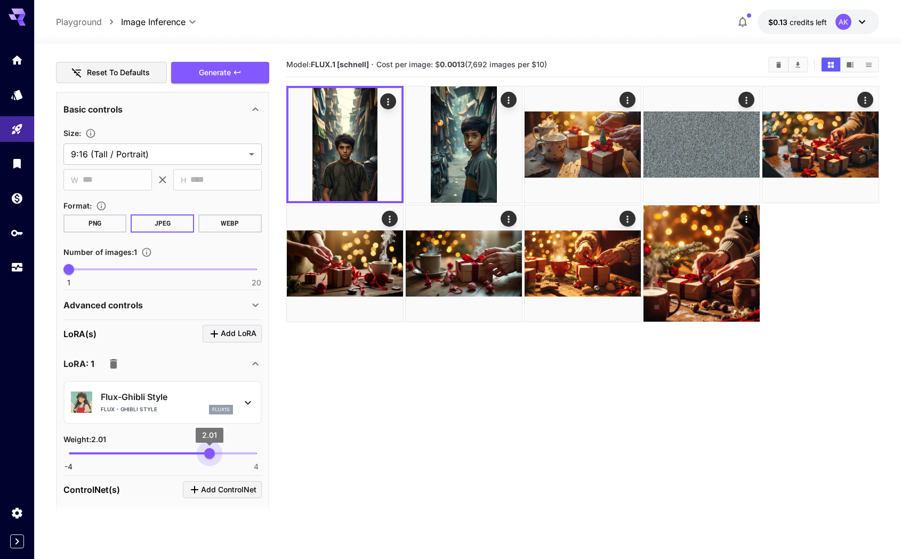
type input "****"
drag, startPoint x: 197, startPoint y: 453, endPoint x: 210, endPoint y: 454, distance: 12.8
click at [210, 454] on span "2.03" at bounding box center [210, 453] width 11 height 11
click at [238, 77] on button "Generate" at bounding box center [220, 73] width 98 height 22
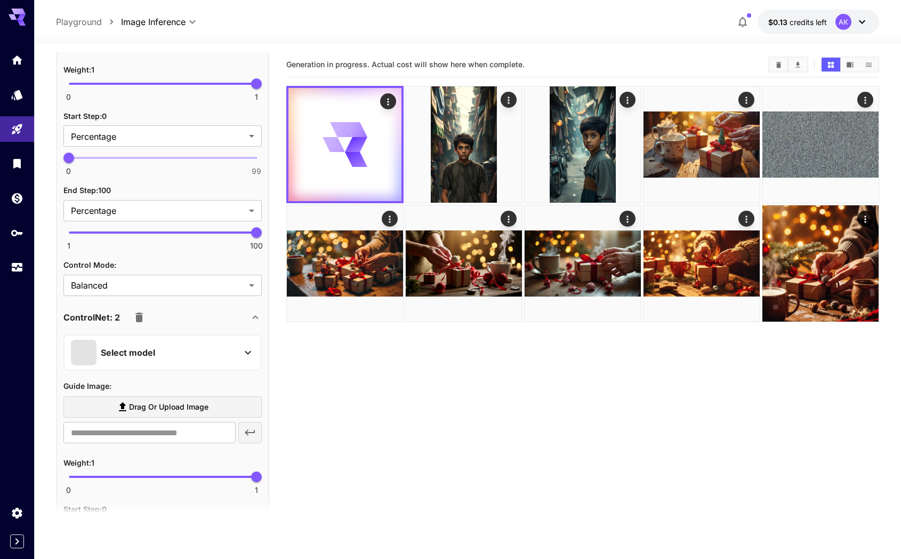
scroll to position [780, 0]
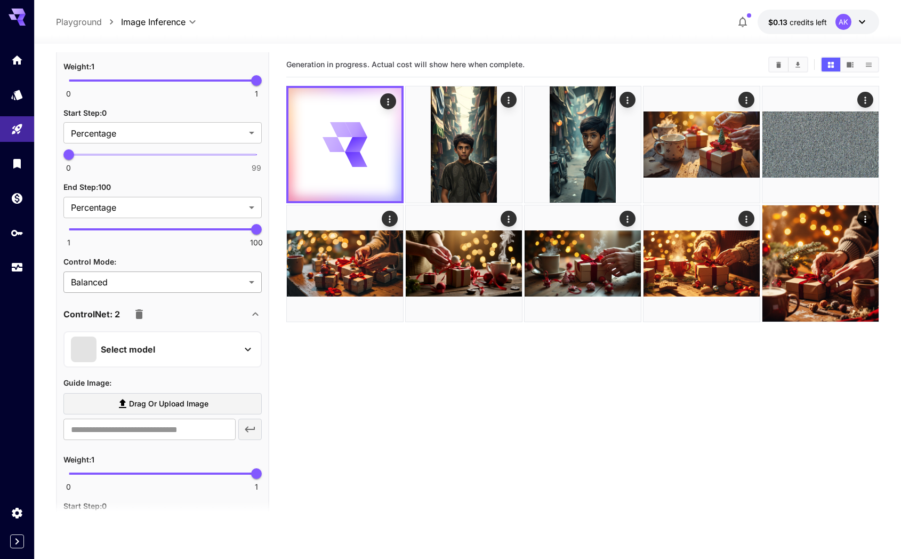
click at [186, 282] on body "**********" at bounding box center [450, 321] width 901 height 643
click at [187, 256] on div at bounding box center [450, 279] width 901 height 559
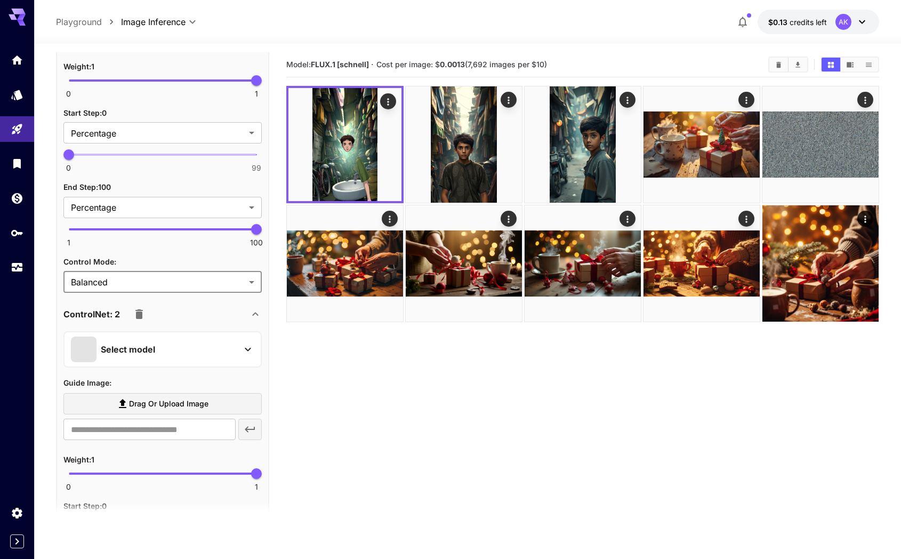
scroll to position [859, 0]
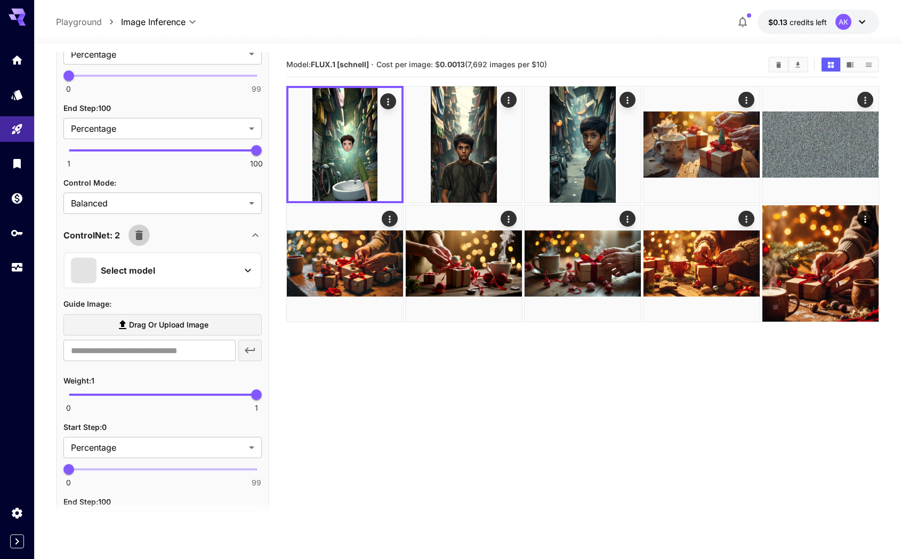
click at [137, 237] on icon "button" at bounding box center [138, 235] width 7 height 10
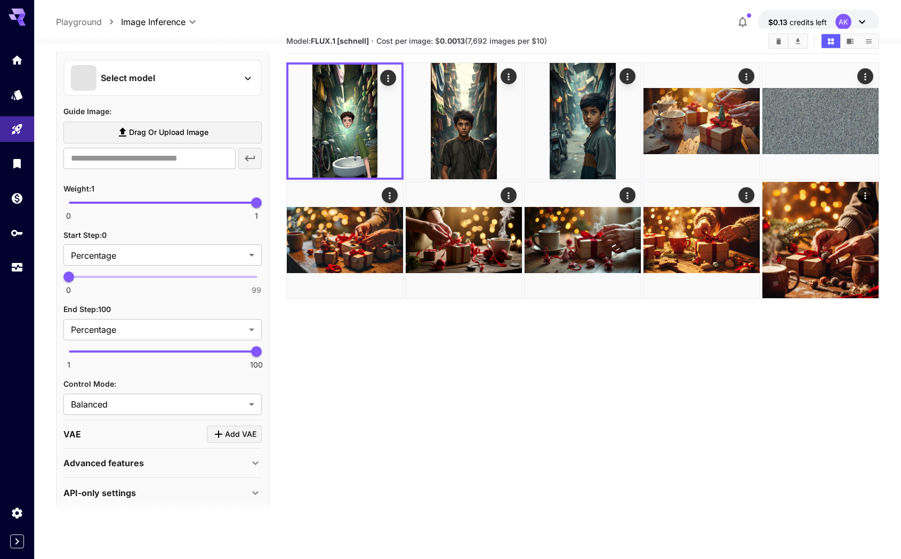
scroll to position [656, 0]
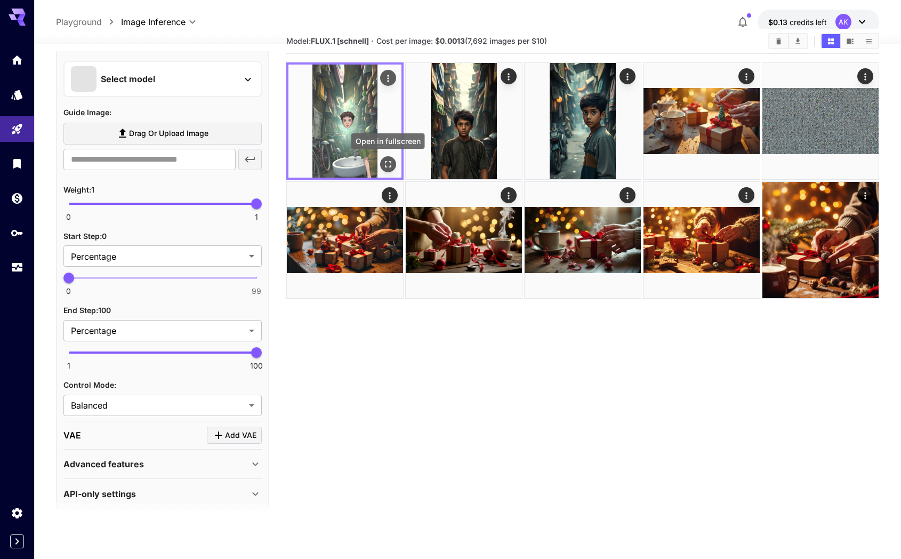
click at [386, 162] on icon "Open in fullscreen" at bounding box center [388, 164] width 6 height 6
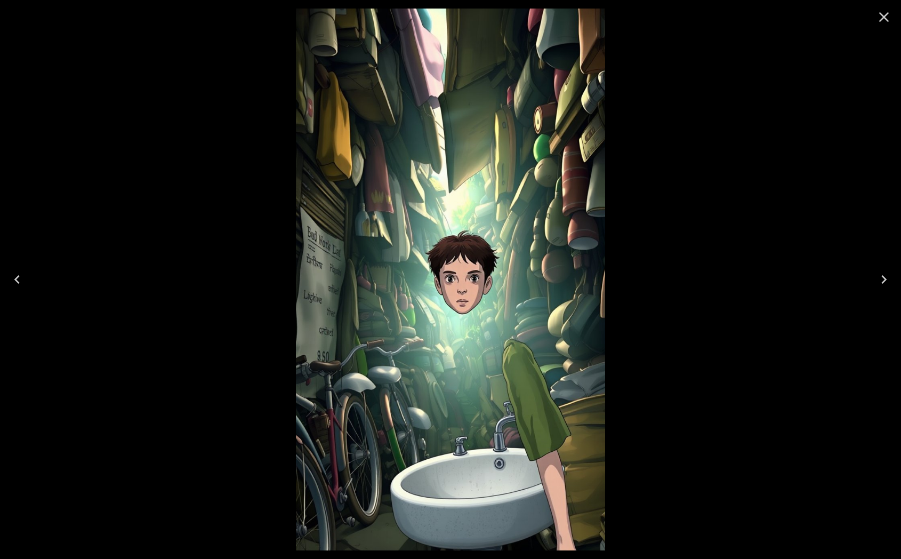
click at [886, 16] on icon "Close" at bounding box center [884, 17] width 17 height 17
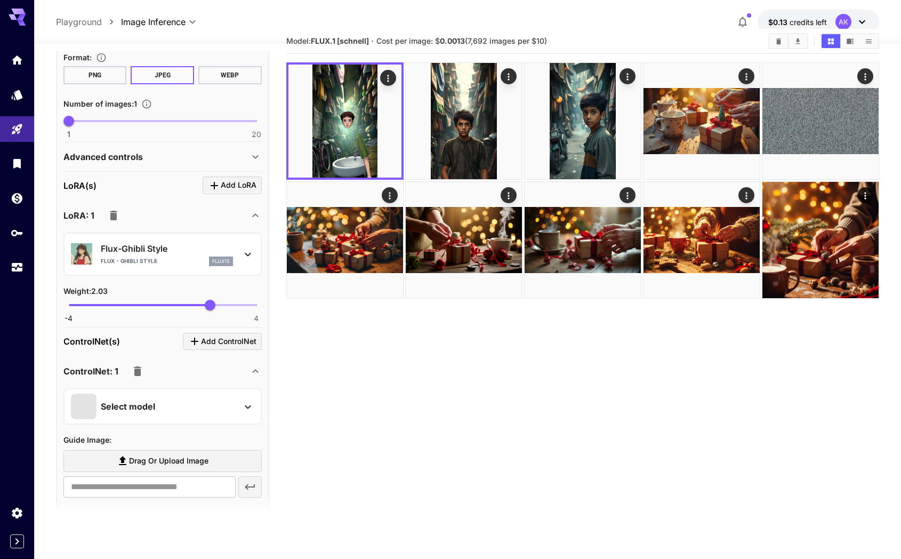
scroll to position [0, 0]
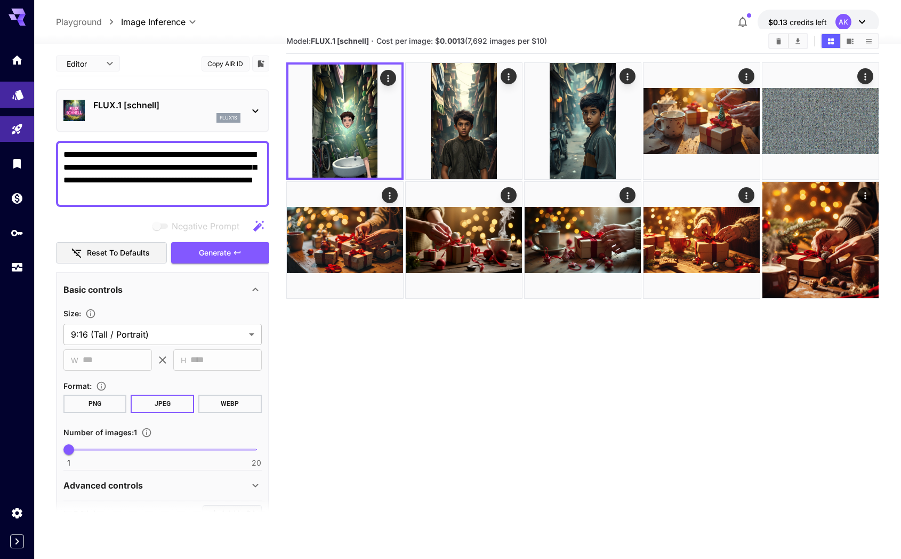
click at [25, 100] on link at bounding box center [17, 95] width 34 height 26
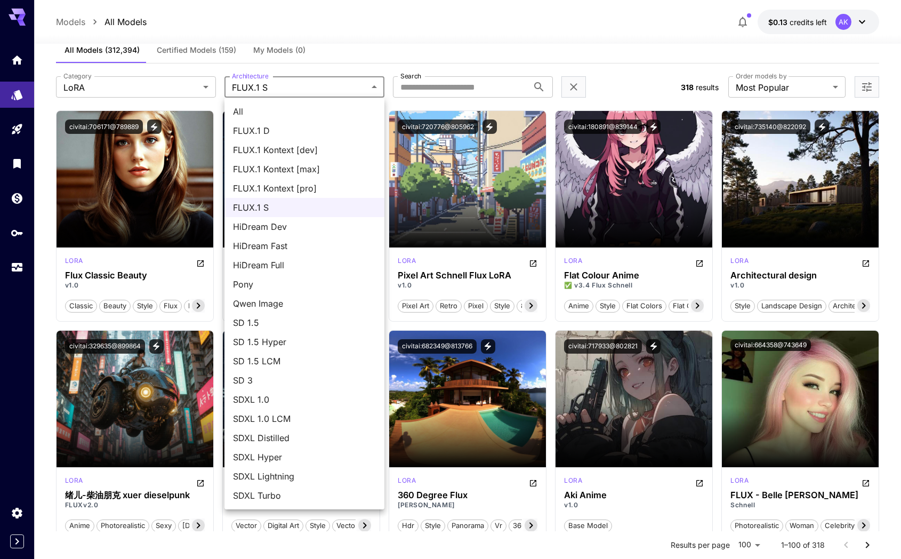
click at [275, 129] on span "FLUX.1 D" at bounding box center [304, 130] width 143 height 13
type input "******"
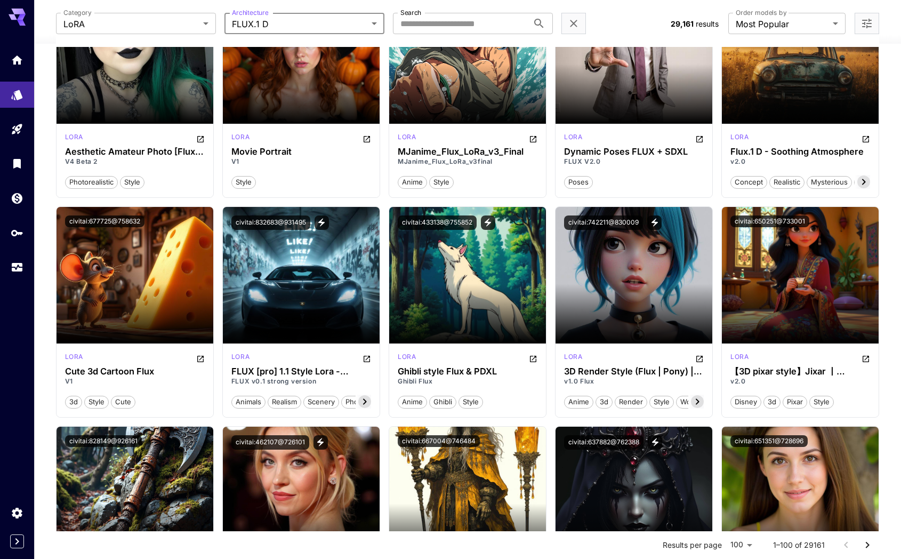
scroll to position [3713, 0]
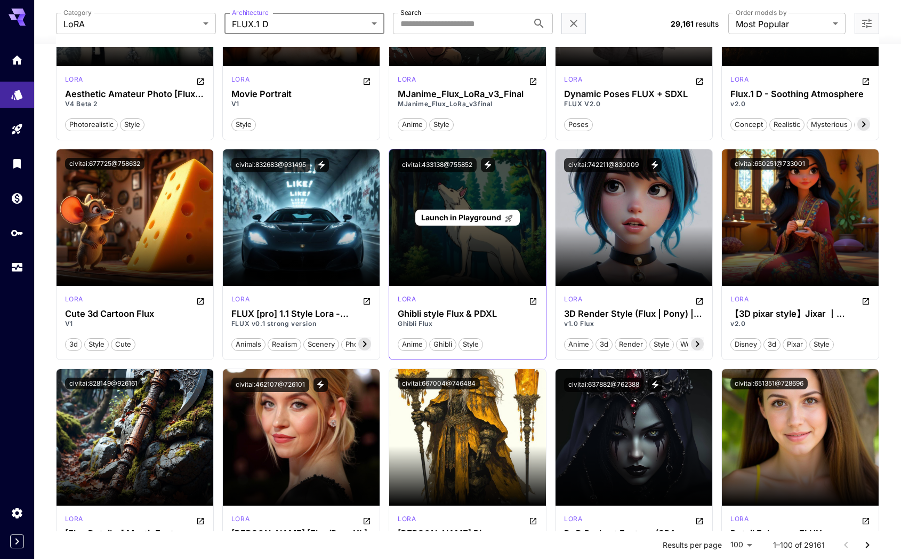
click at [480, 218] on span "Launch in Playground" at bounding box center [461, 217] width 80 height 9
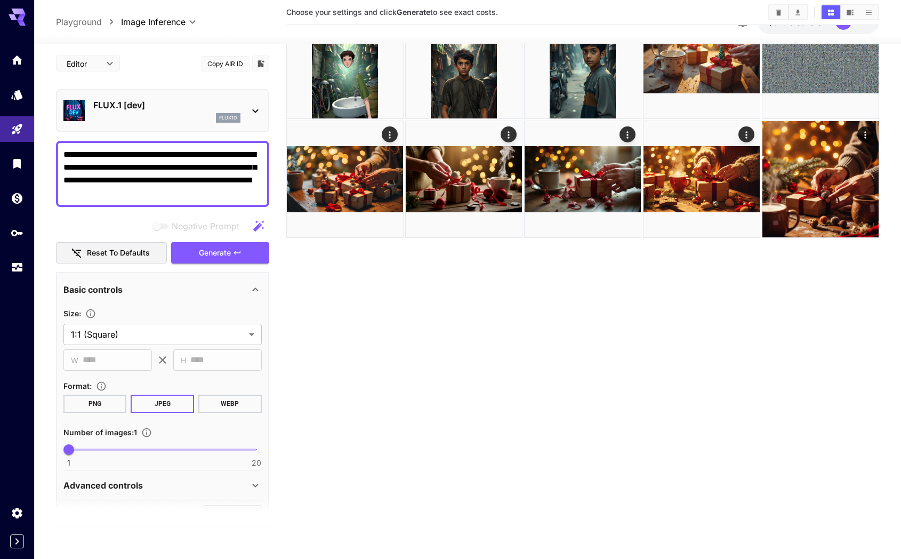
scroll to position [133, 0]
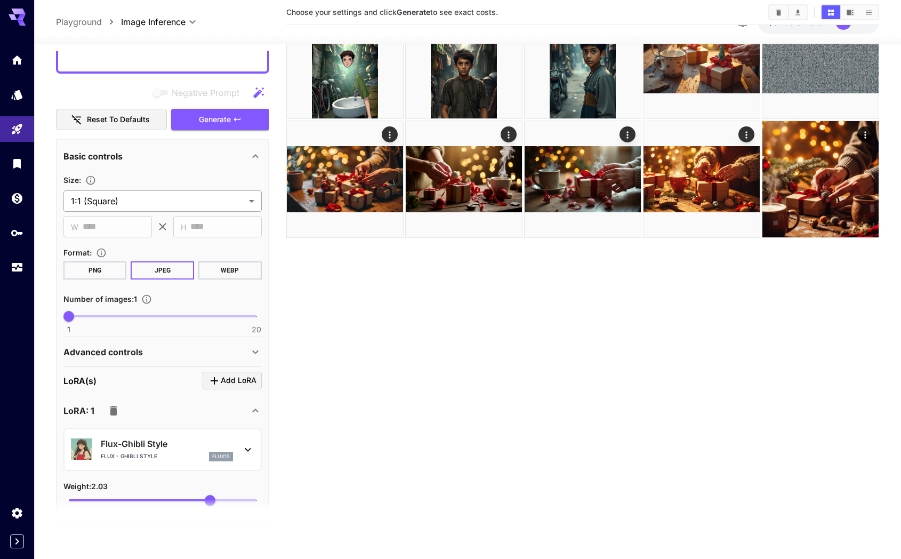
click at [166, 200] on body "**********" at bounding box center [450, 237] width 901 height 643
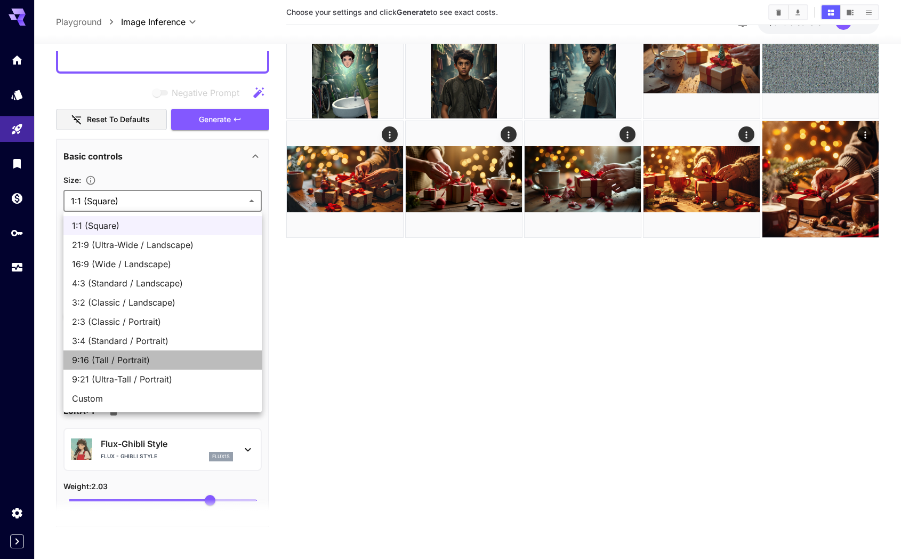
click at [125, 354] on span "9:16 (Tall / Portrait)" at bounding box center [162, 360] width 181 height 13
type input "**********"
type input "***"
type input "****"
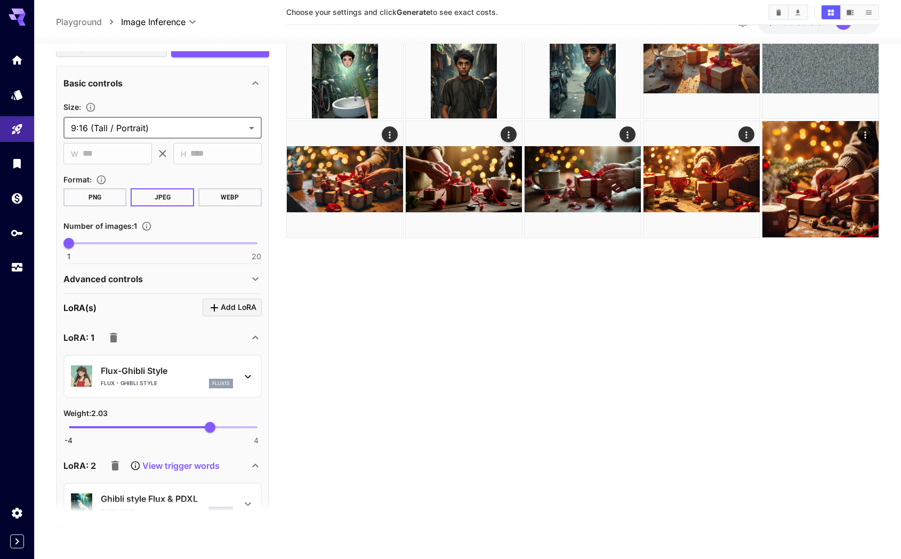
scroll to position [352, 0]
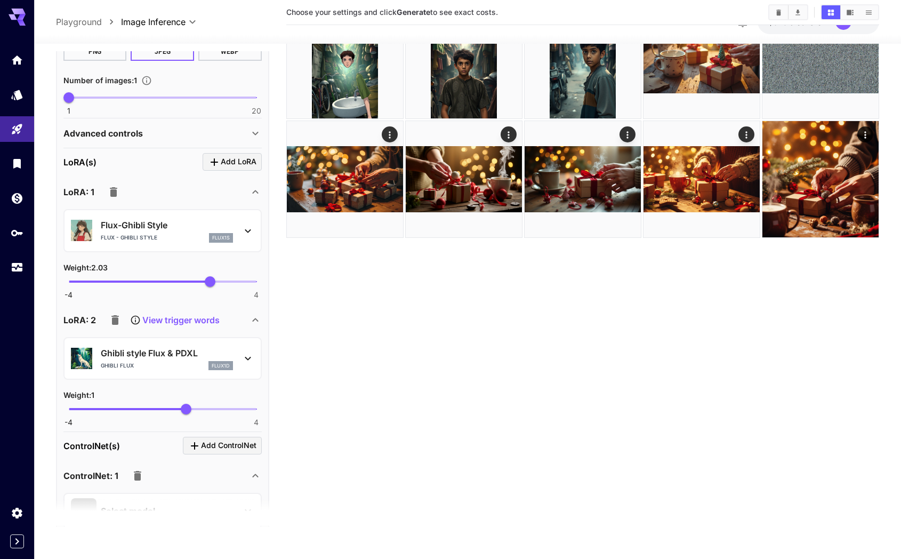
click at [116, 196] on icon "button" at bounding box center [113, 192] width 13 height 13
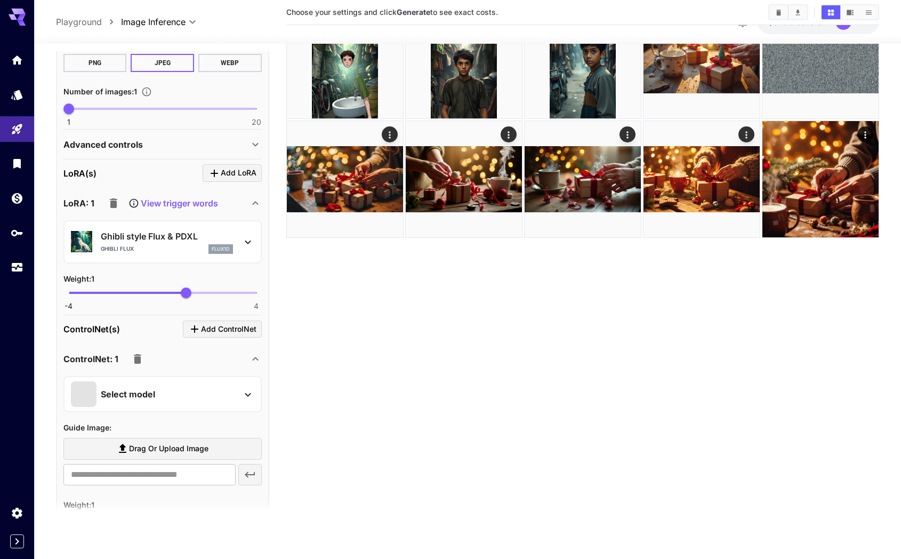
scroll to position [454, 0]
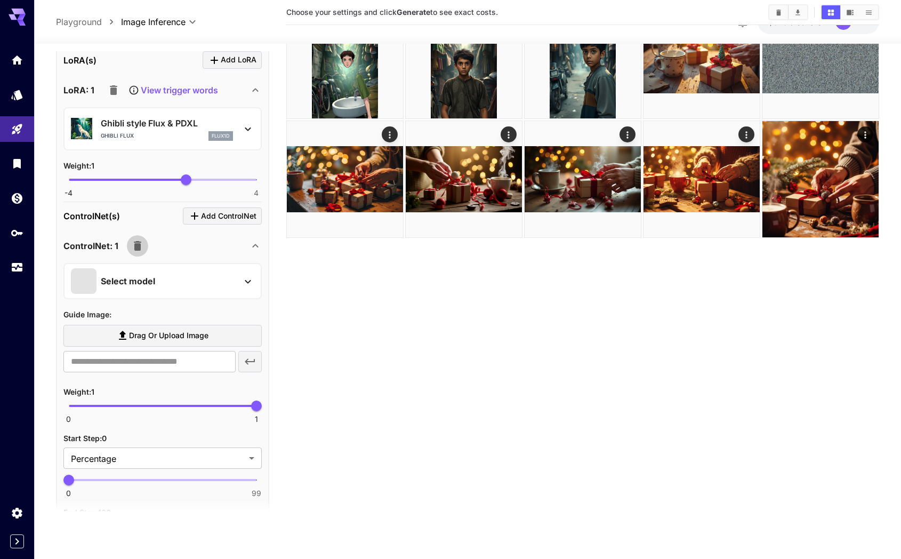
click at [134, 247] on icon "button" at bounding box center [137, 246] width 7 height 10
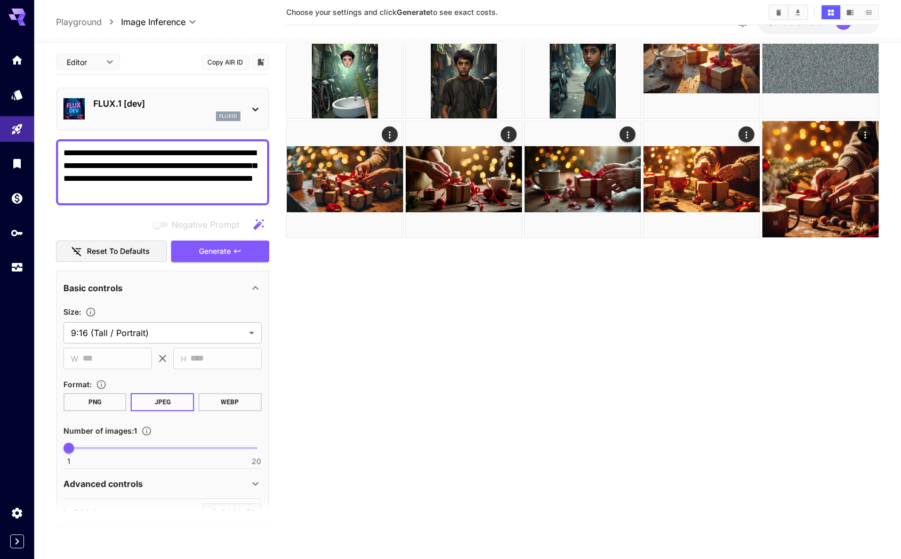
scroll to position [0, 0]
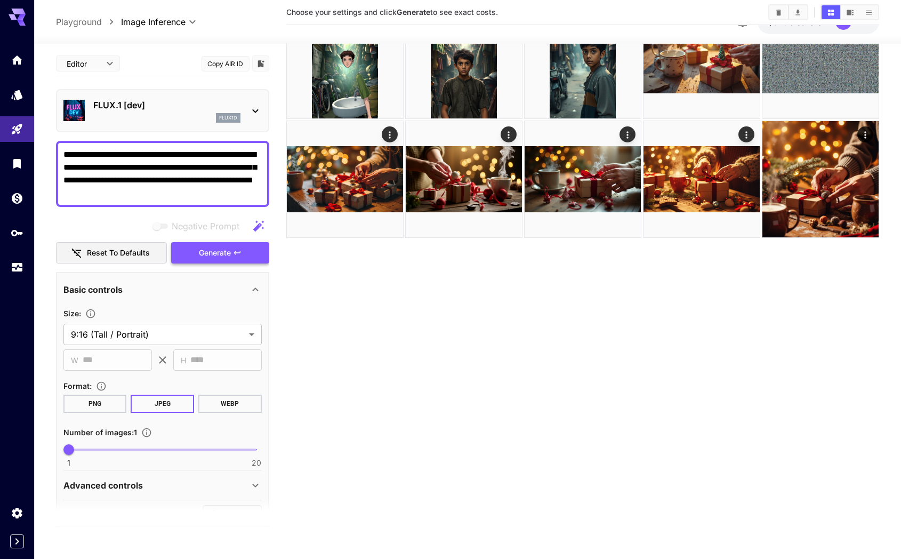
click at [212, 255] on span "Generate" at bounding box center [215, 252] width 32 height 13
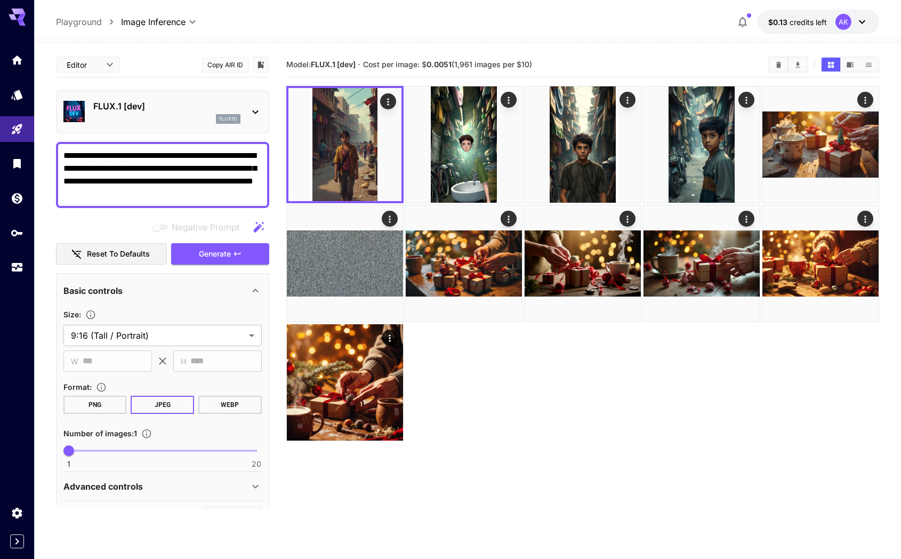
scroll to position [27, 0]
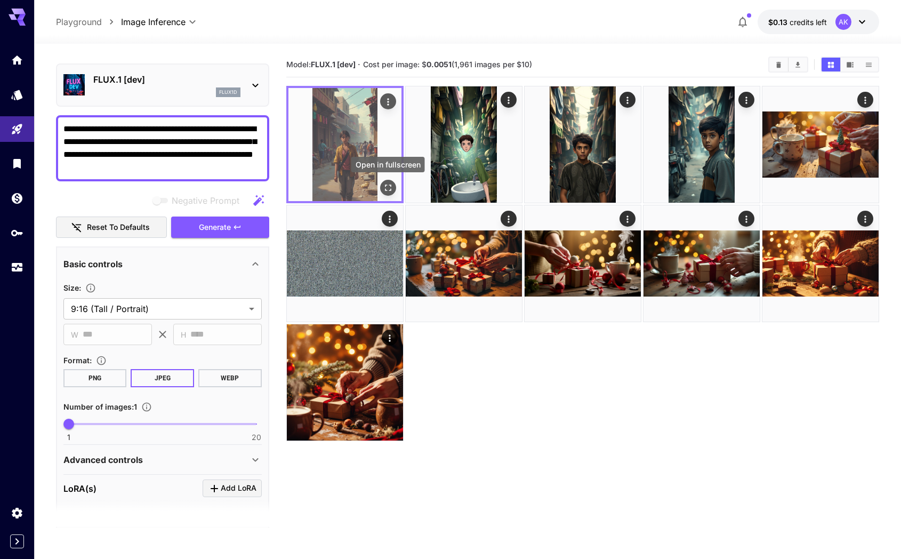
click at [385, 187] on icon "Open in fullscreen" at bounding box center [388, 187] width 11 height 11
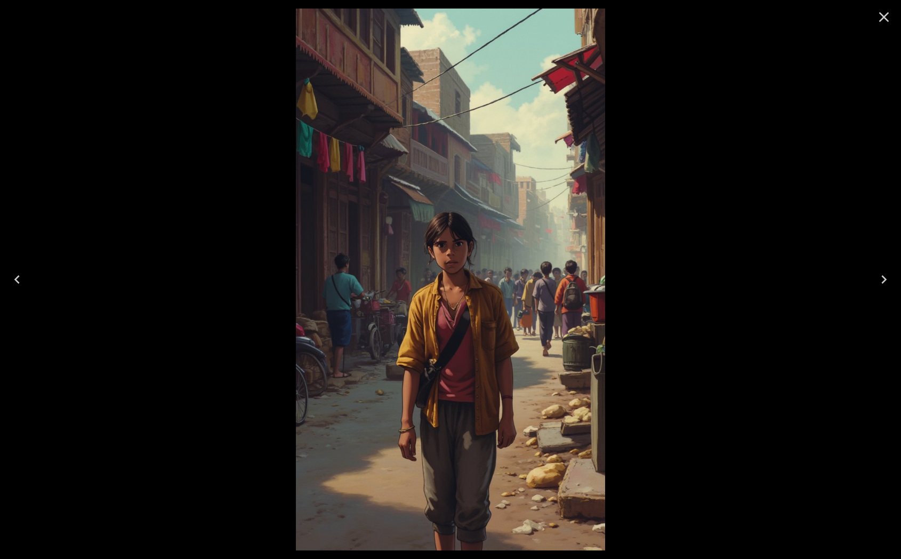
click at [887, 15] on icon "Close" at bounding box center [884, 17] width 17 height 17
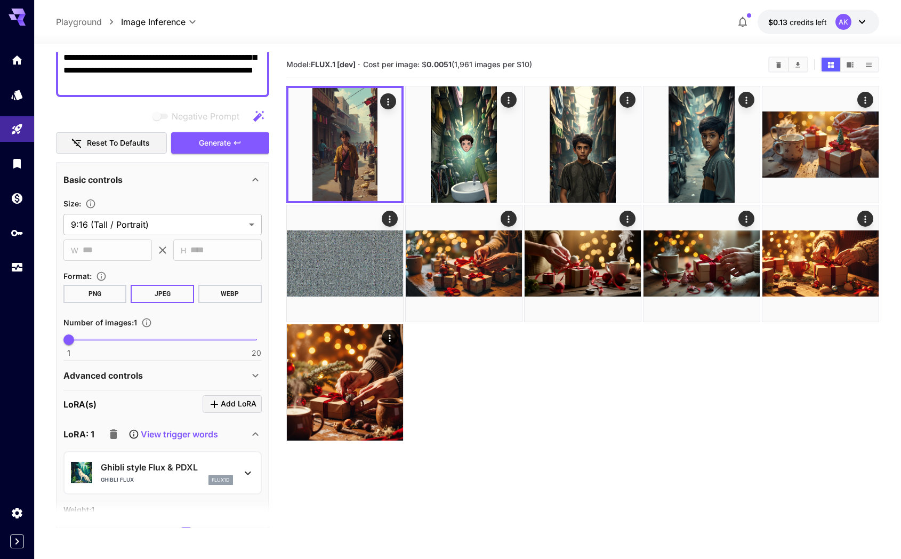
scroll to position [0, 0]
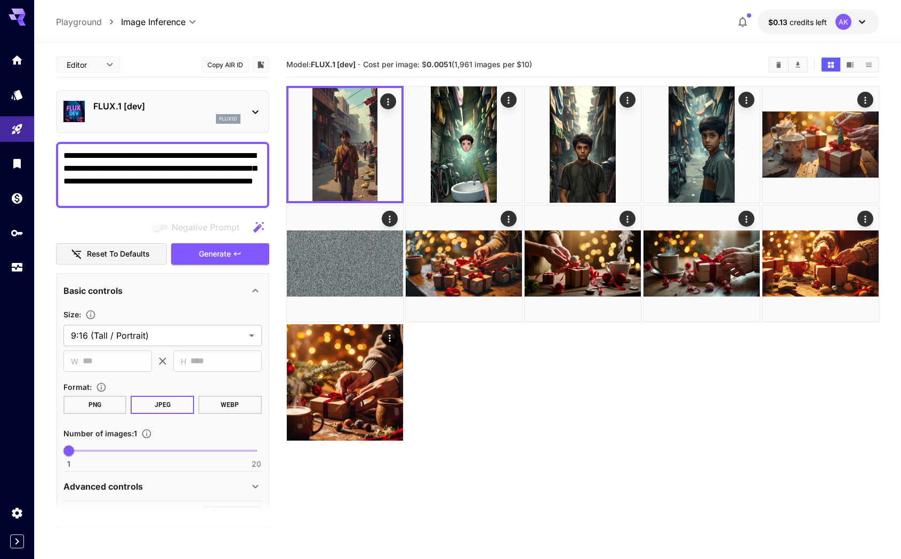
click at [139, 175] on textarea "**********" at bounding box center [162, 174] width 198 height 51
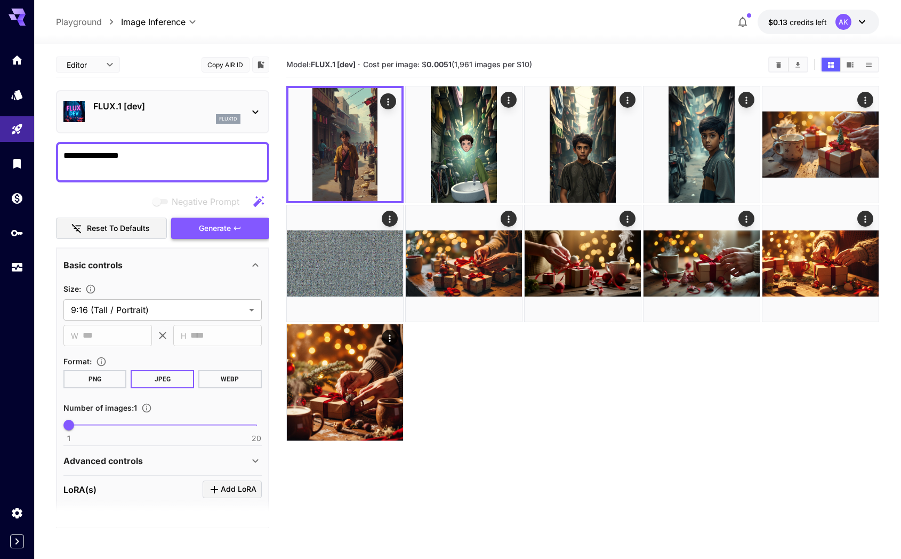
click at [212, 226] on span "Generate" at bounding box center [215, 228] width 32 height 13
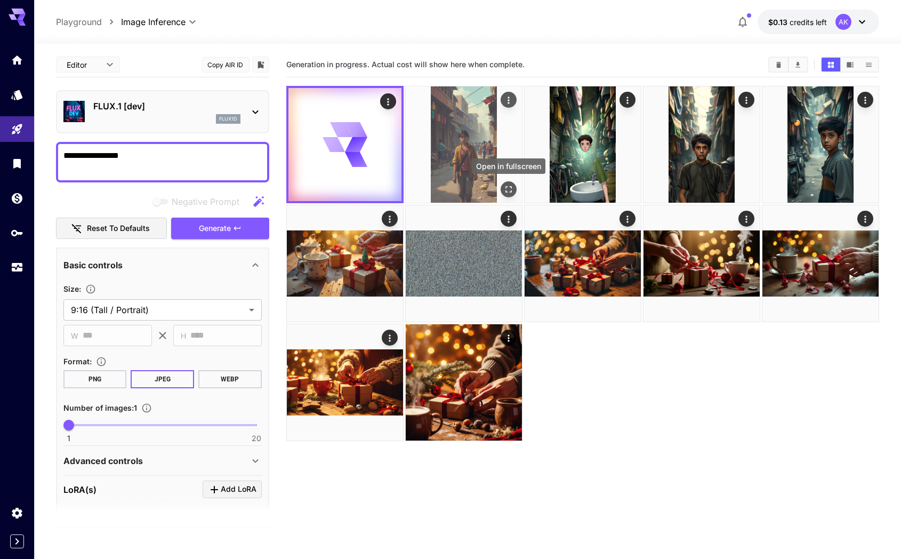
click at [505, 188] on icon "Open in fullscreen" at bounding box center [508, 189] width 6 height 6
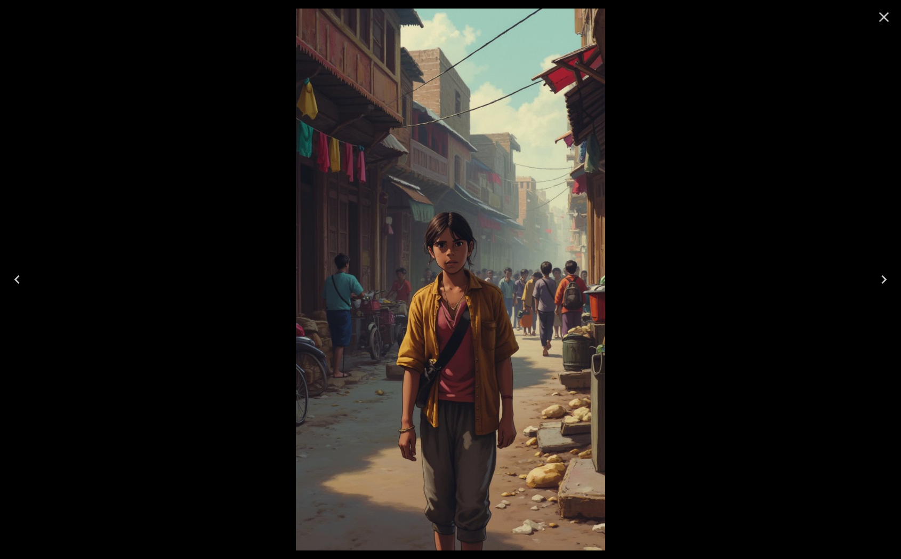
click at [885, 14] on icon "Close" at bounding box center [884, 17] width 17 height 17
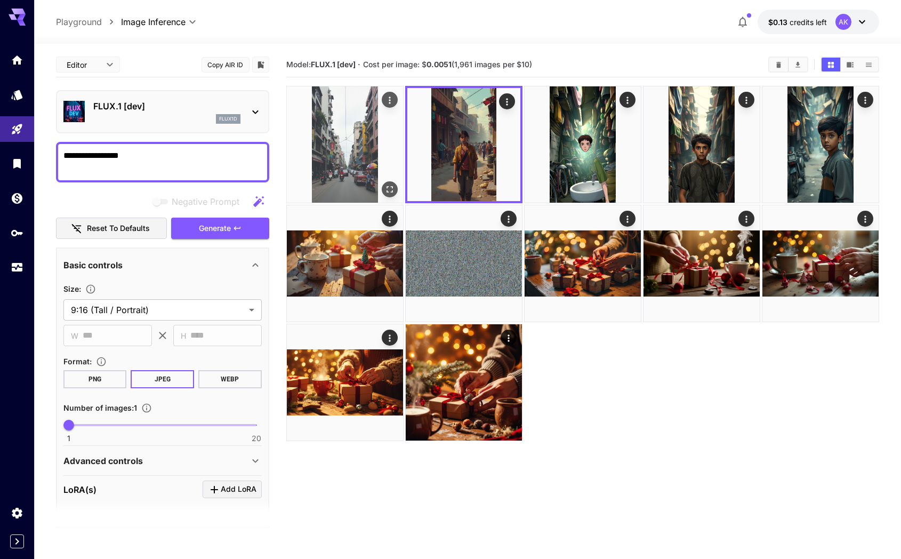
click at [388, 185] on icon "Open in fullscreen" at bounding box center [389, 189] width 11 height 11
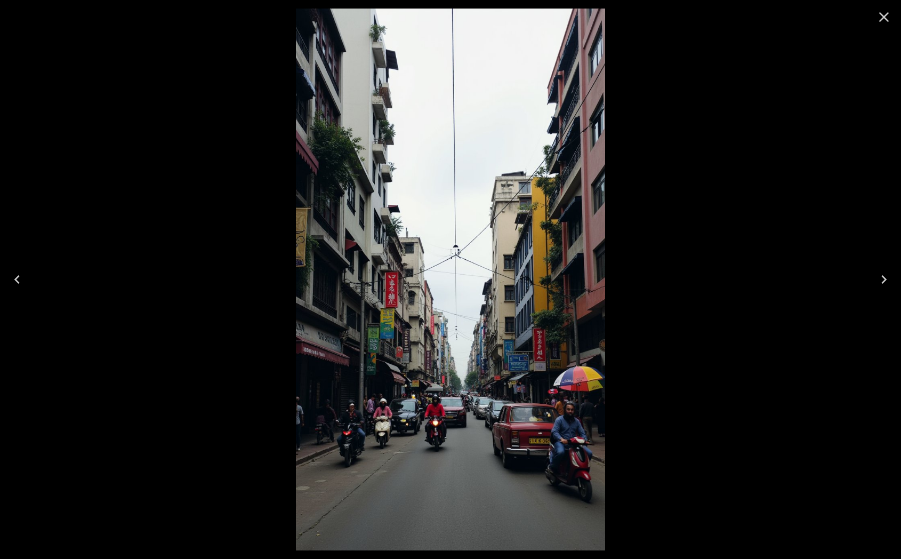
click at [886, 23] on icon "Close" at bounding box center [884, 17] width 17 height 17
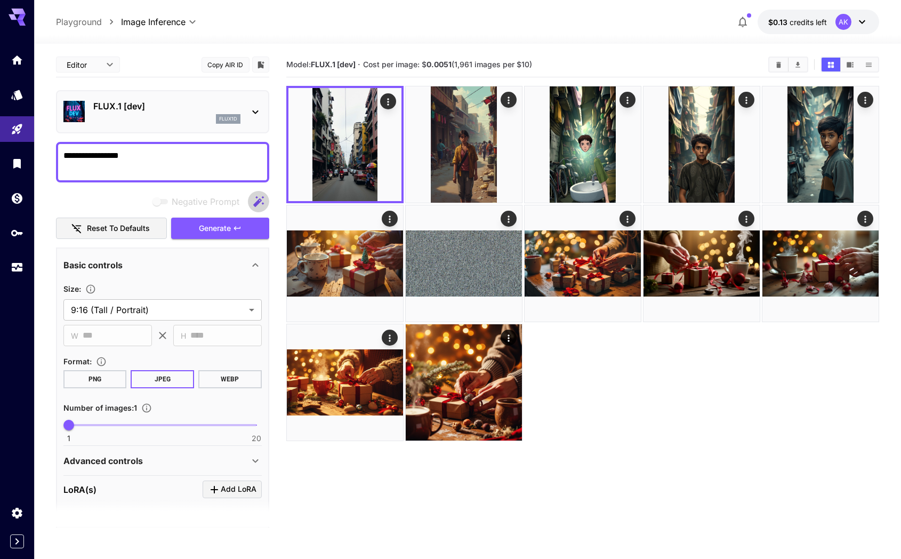
click at [257, 202] on icon "button" at bounding box center [258, 201] width 11 height 11
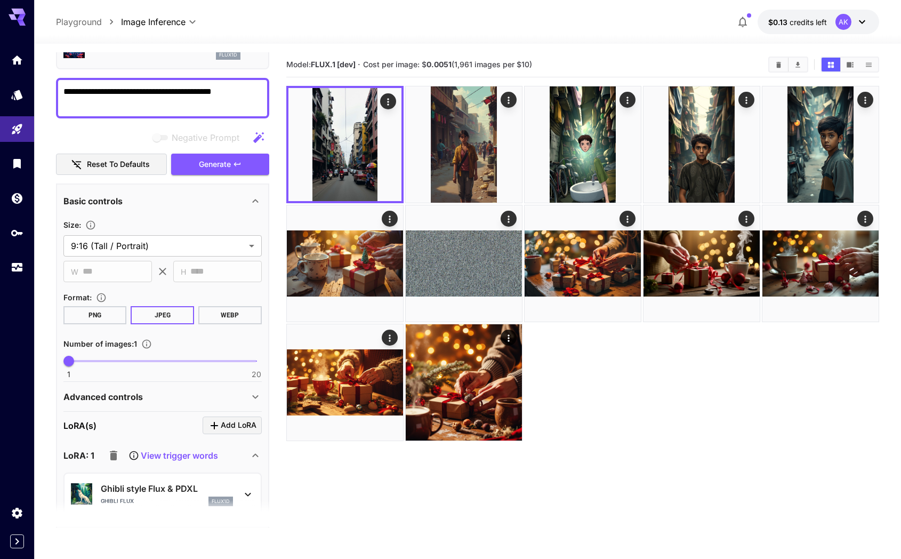
scroll to position [23, 0]
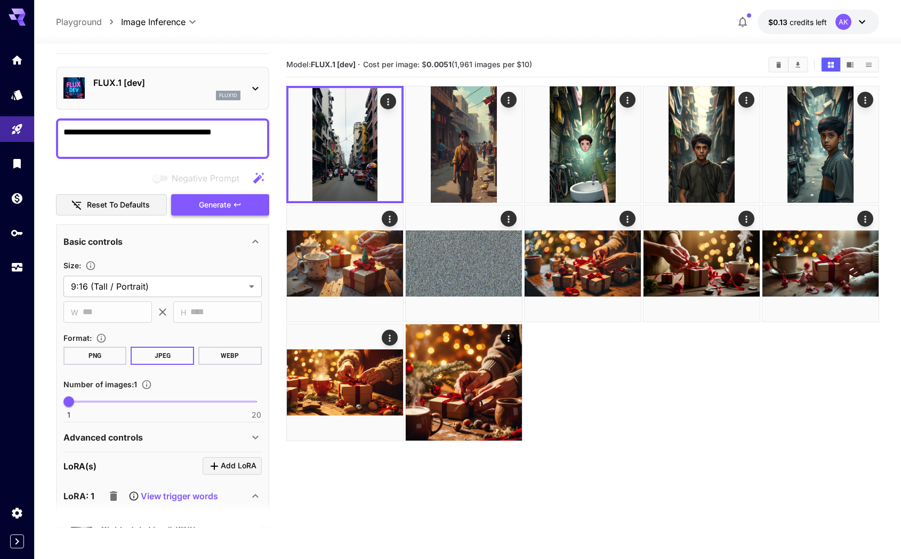
click at [221, 207] on span "Generate" at bounding box center [215, 204] width 32 height 13
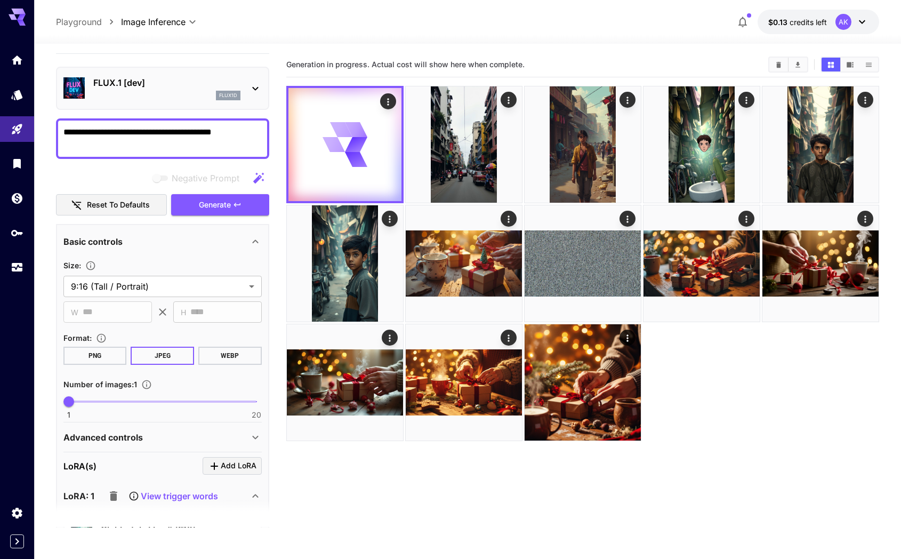
scroll to position [303, 0]
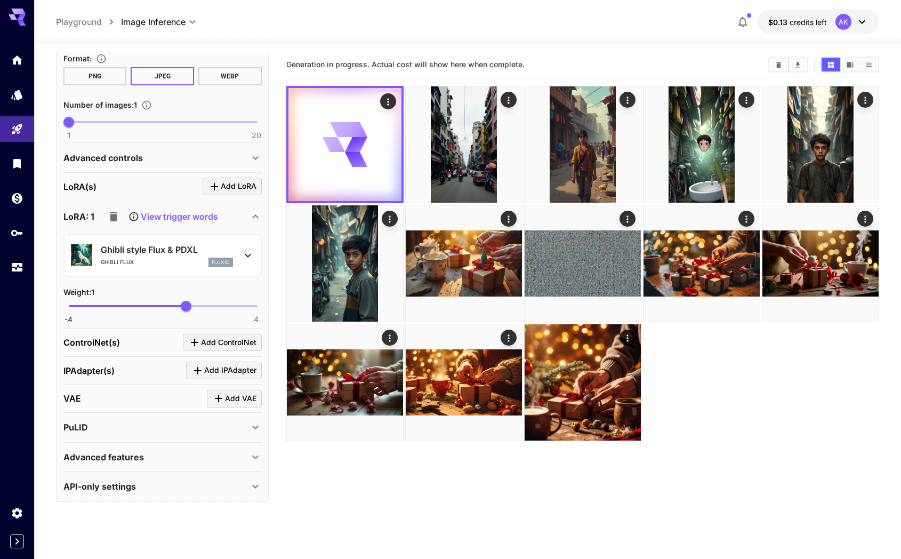
click at [245, 250] on icon at bounding box center [248, 255] width 13 height 13
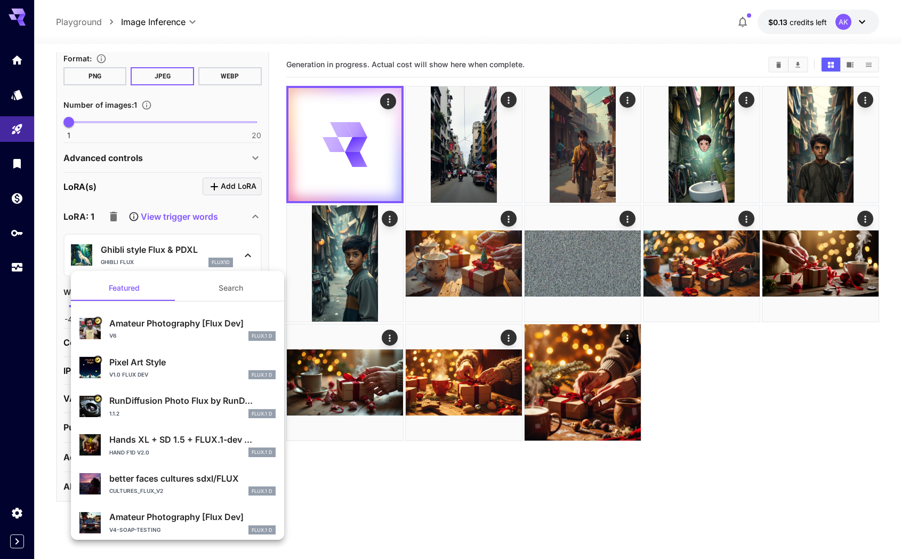
click at [195, 213] on div at bounding box center [450, 279] width 901 height 559
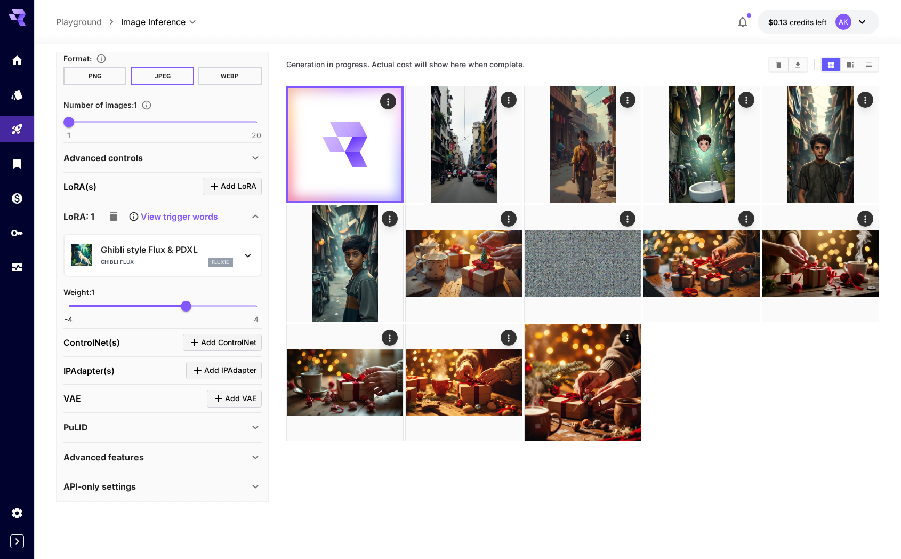
click at [193, 213] on p "View trigger words" at bounding box center [179, 216] width 77 height 13
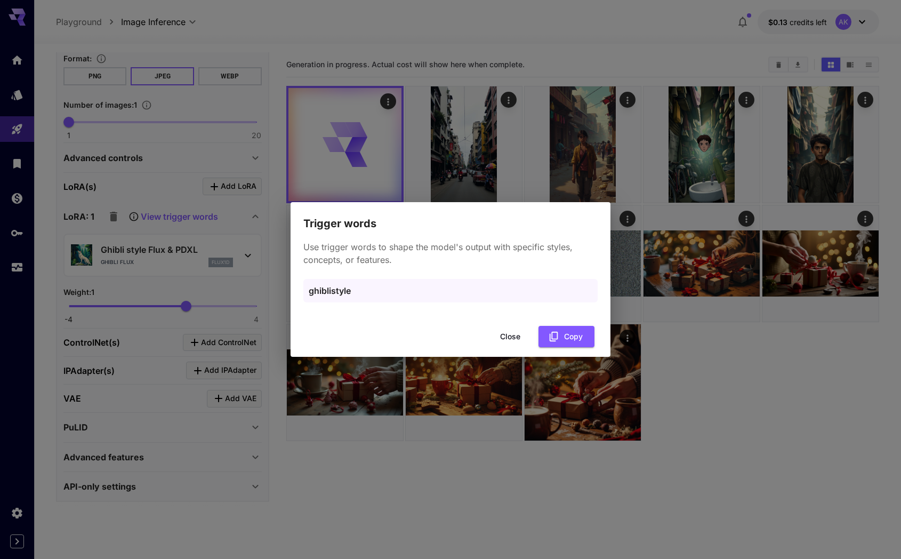
click at [334, 292] on p "ghiblistyle" at bounding box center [451, 290] width 284 height 13
copy p "ghiblistyle"
click at [514, 331] on button "Close" at bounding box center [510, 337] width 48 height 22
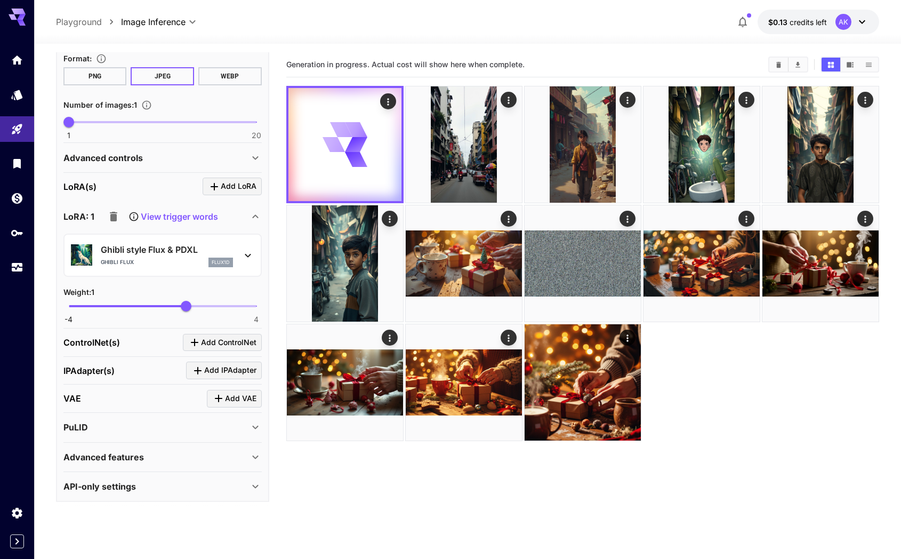
scroll to position [0, 0]
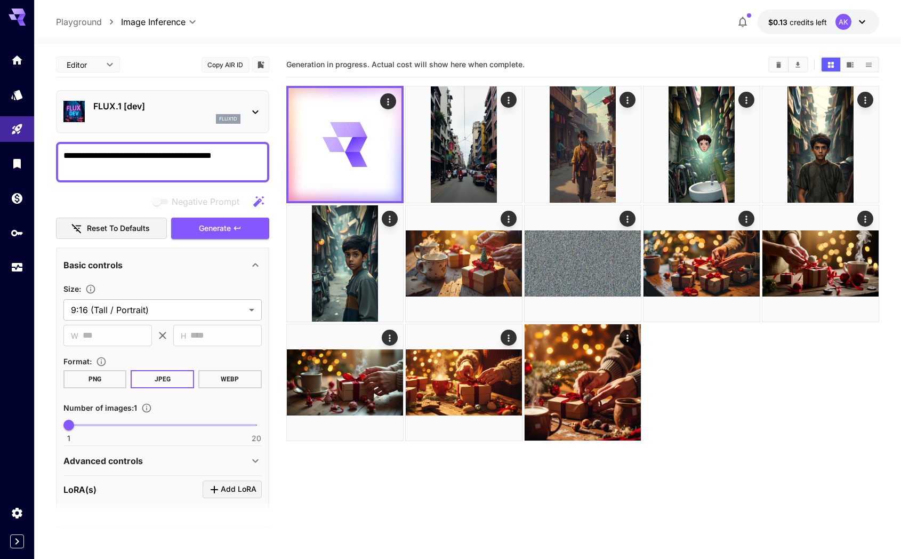
click at [254, 152] on textarea "**********" at bounding box center [162, 162] width 198 height 26
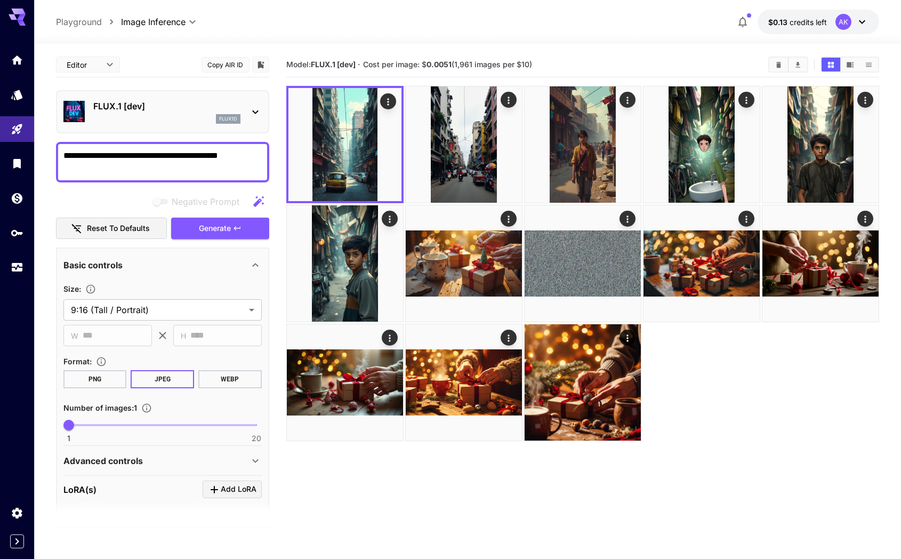
paste textarea "**********"
click at [234, 225] on icon "button" at bounding box center [237, 228] width 9 height 9
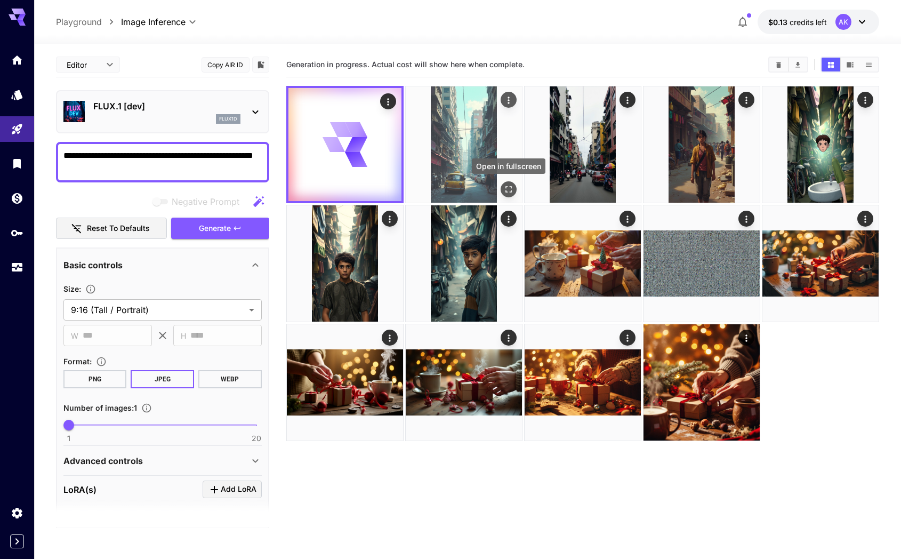
click at [508, 188] on icon "Open in fullscreen" at bounding box center [508, 189] width 11 height 11
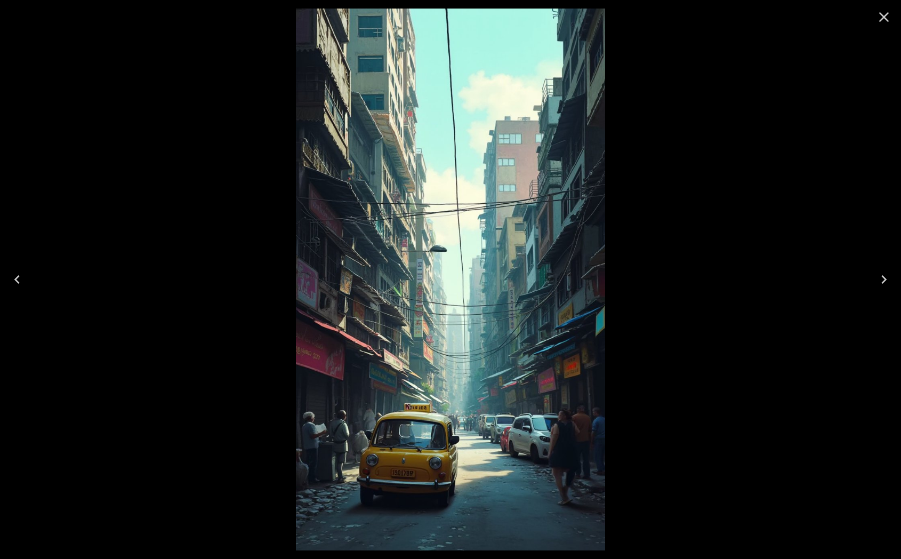
click at [884, 14] on icon "Close" at bounding box center [884, 17] width 17 height 17
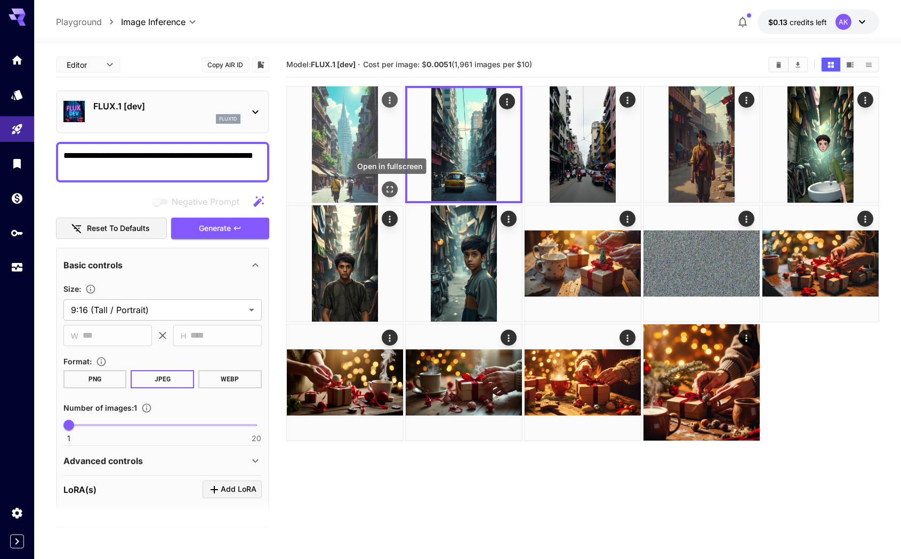
click at [390, 191] on icon "Open in fullscreen" at bounding box center [389, 189] width 11 height 11
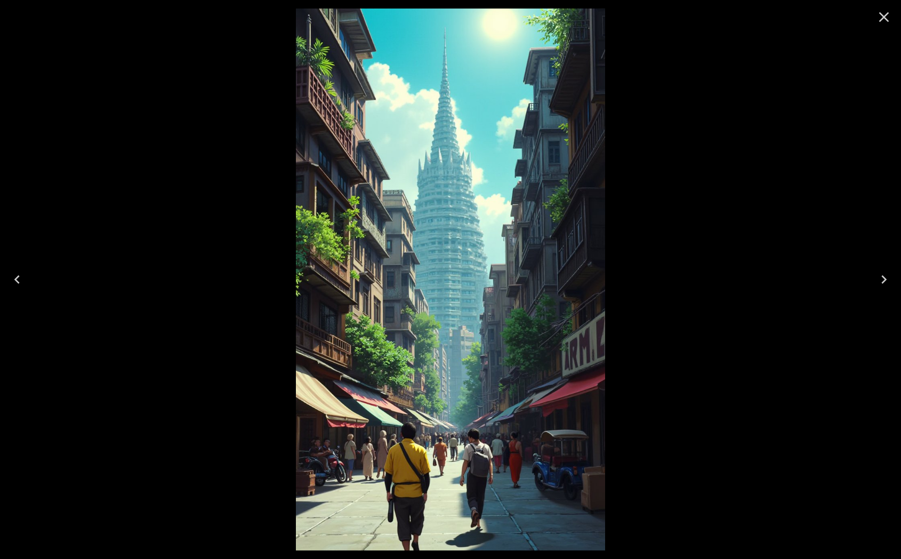
click at [886, 16] on icon "Close" at bounding box center [884, 17] width 17 height 17
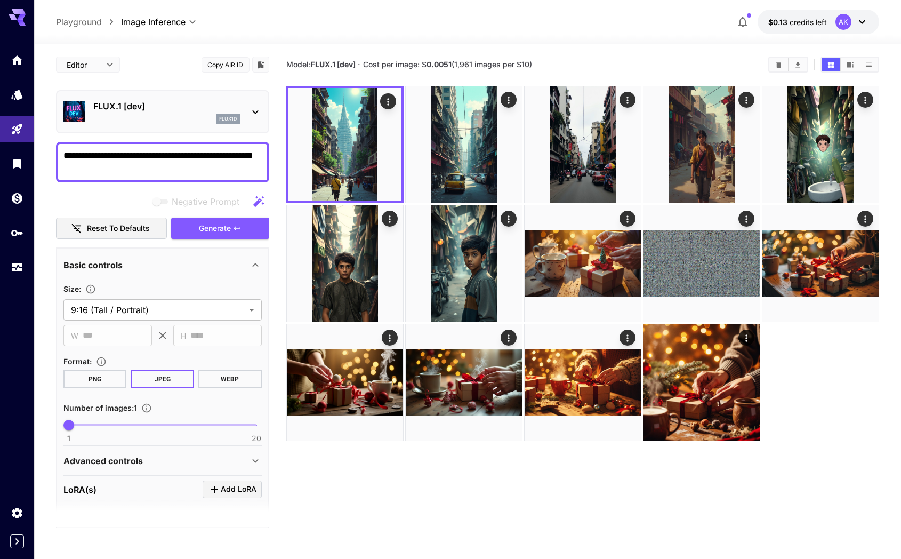
click at [210, 152] on textarea "**********" at bounding box center [162, 162] width 198 height 26
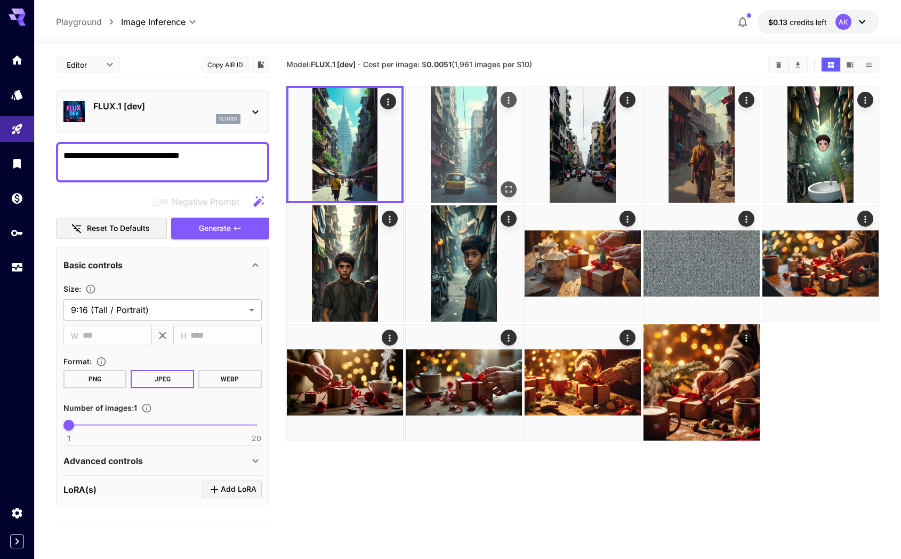
type textarea "**********"
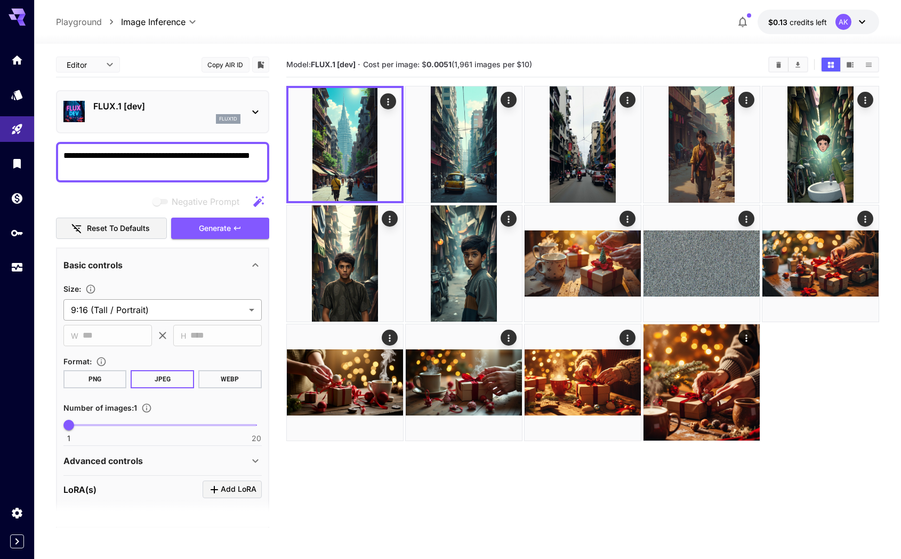
type textarea "**********"
click at [195, 311] on body "**********" at bounding box center [450, 321] width 901 height 643
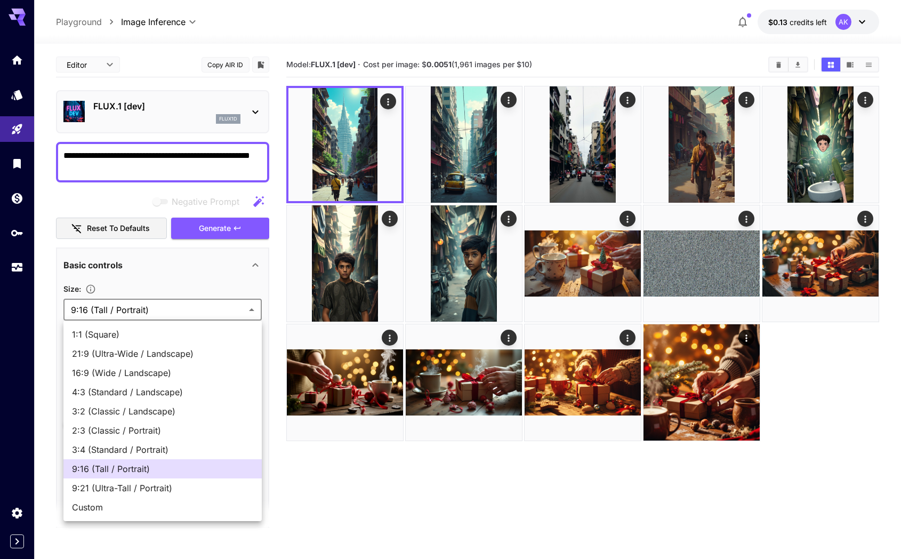
click at [148, 376] on span "16:9 (Wide / Landscape)" at bounding box center [162, 372] width 181 height 13
type input "**********"
type input "****"
type input "***"
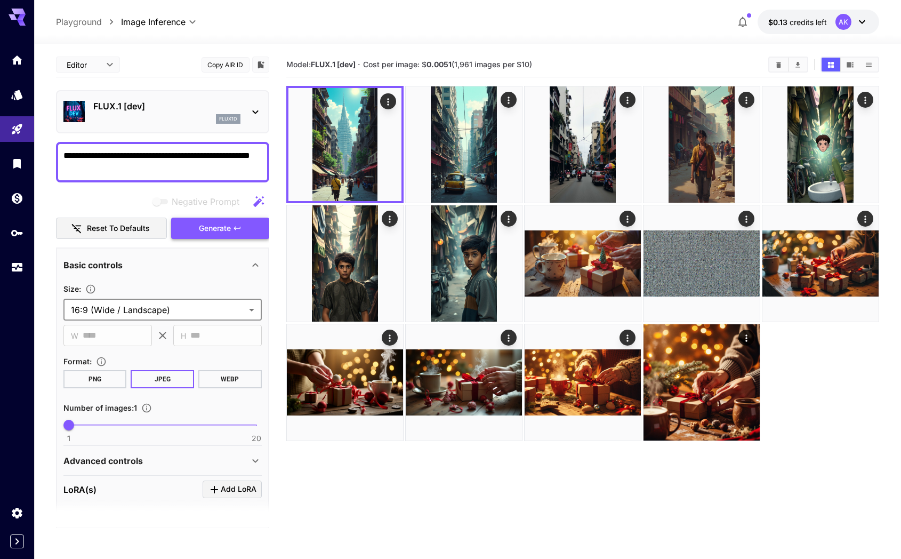
click at [239, 222] on button "Generate" at bounding box center [220, 229] width 98 height 22
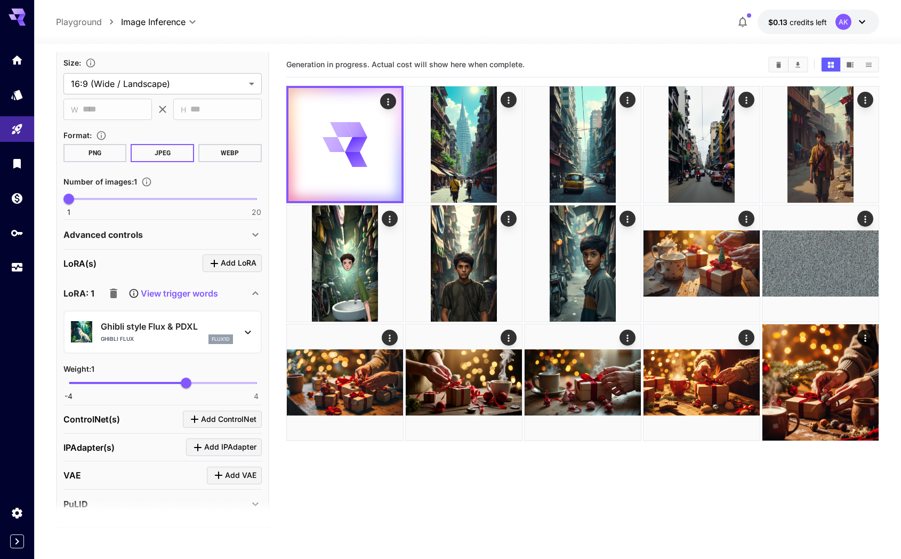
scroll to position [228, 0]
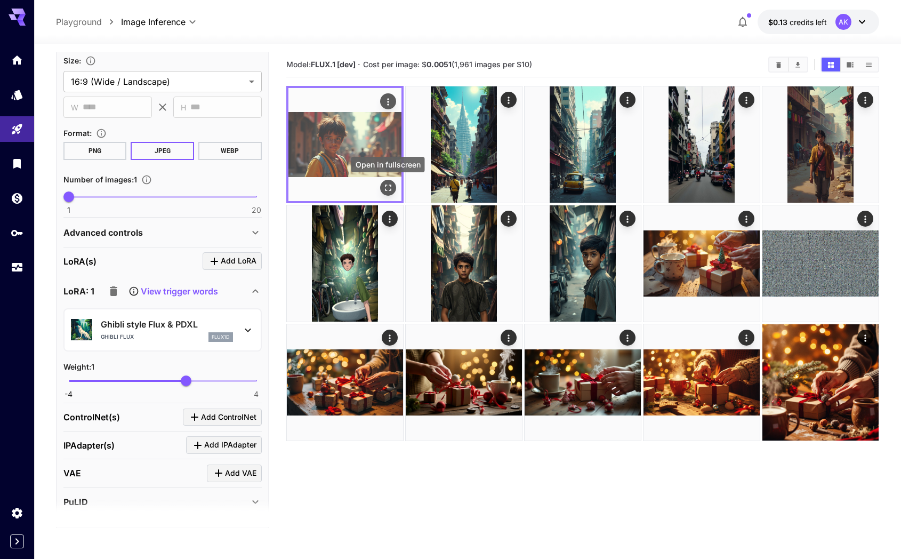
click at [386, 183] on icon "Open in fullscreen" at bounding box center [388, 187] width 11 height 11
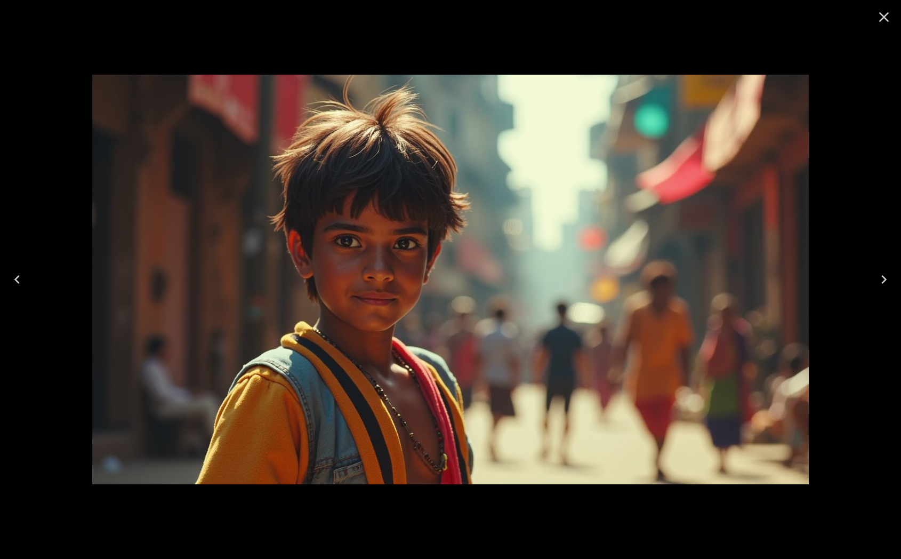
click at [884, 18] on icon "Close" at bounding box center [884, 17] width 17 height 17
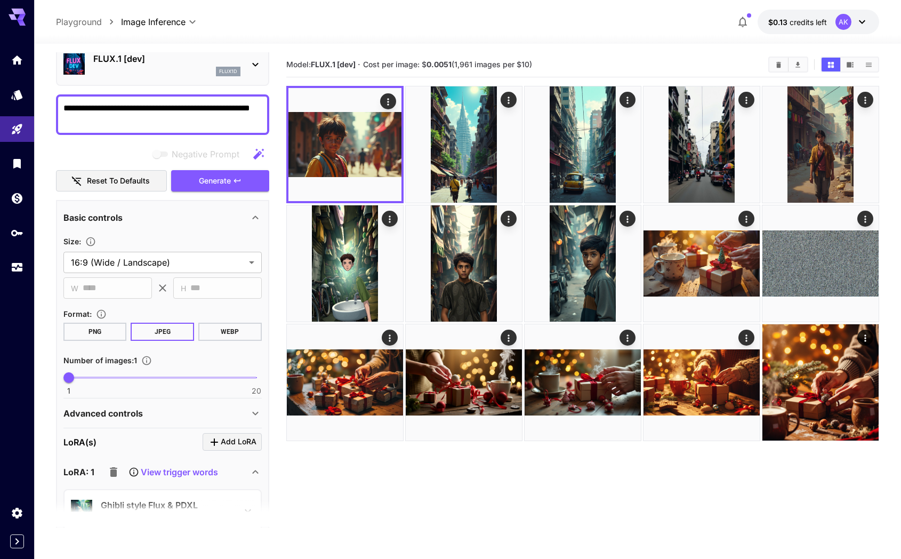
scroll to position [0, 0]
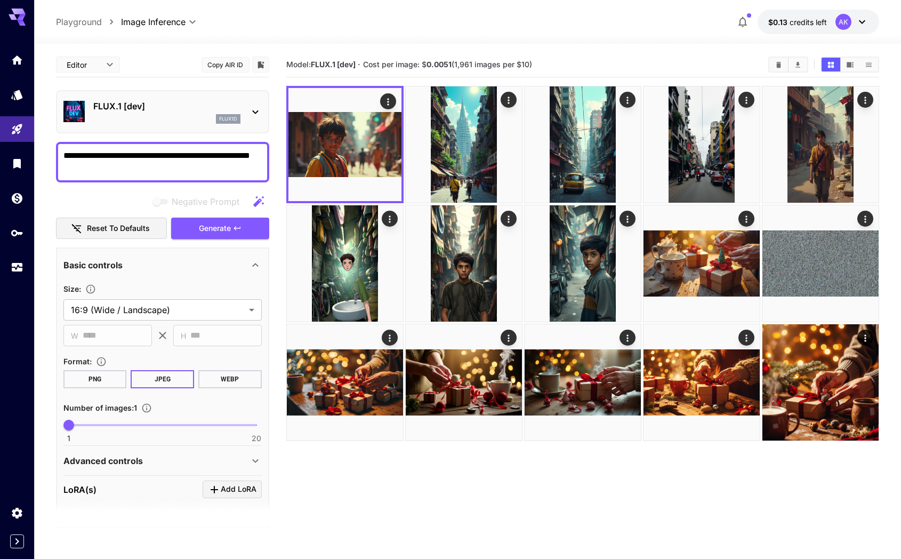
click at [137, 106] on p "FLUX.1 [dev]" at bounding box center [166, 106] width 147 height 13
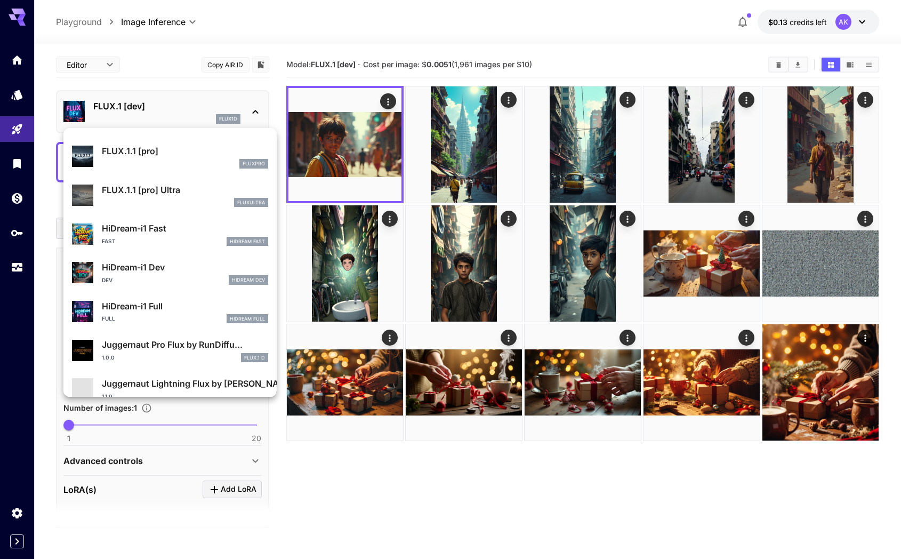
scroll to position [746, 0]
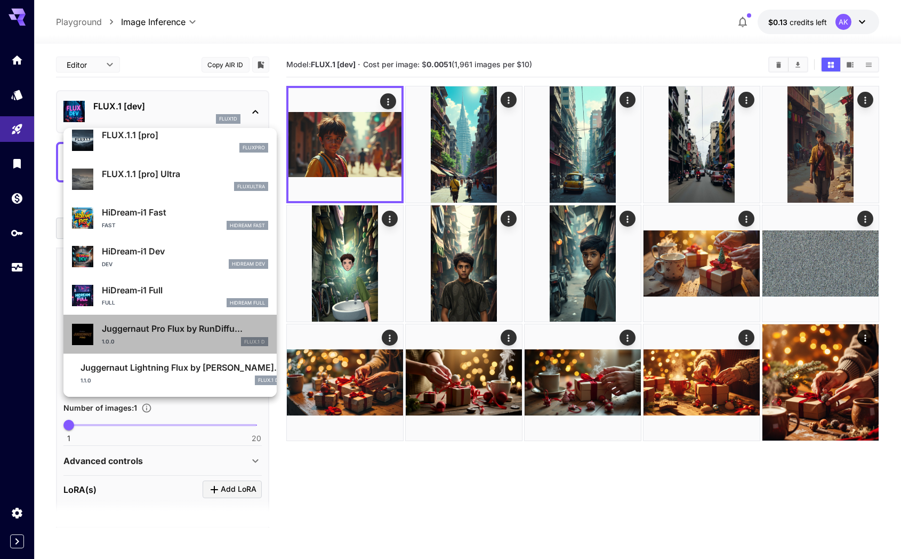
click at [155, 327] on p "Juggernaut Pro Flux by RunDiffu..." at bounding box center [185, 328] width 166 height 13
type input "**"
type input "*"
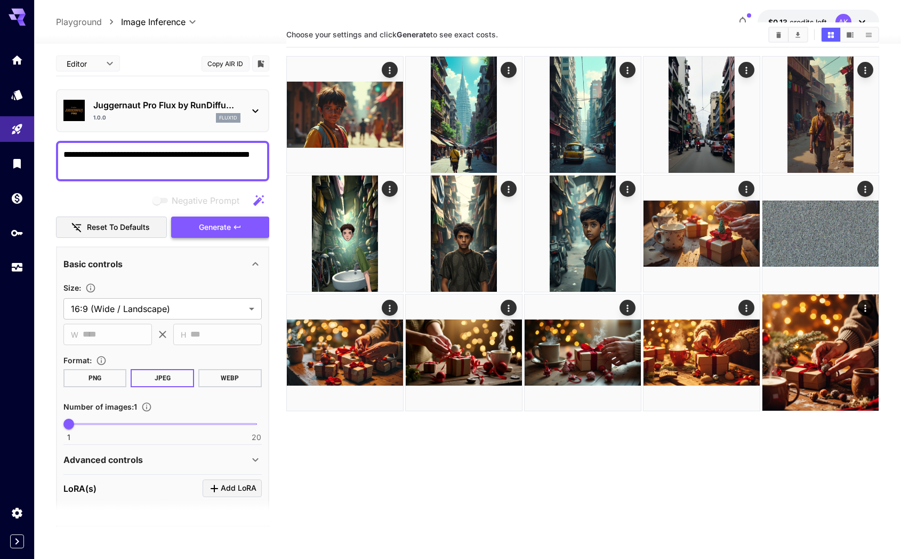
click at [208, 226] on span "Generate" at bounding box center [215, 227] width 32 height 13
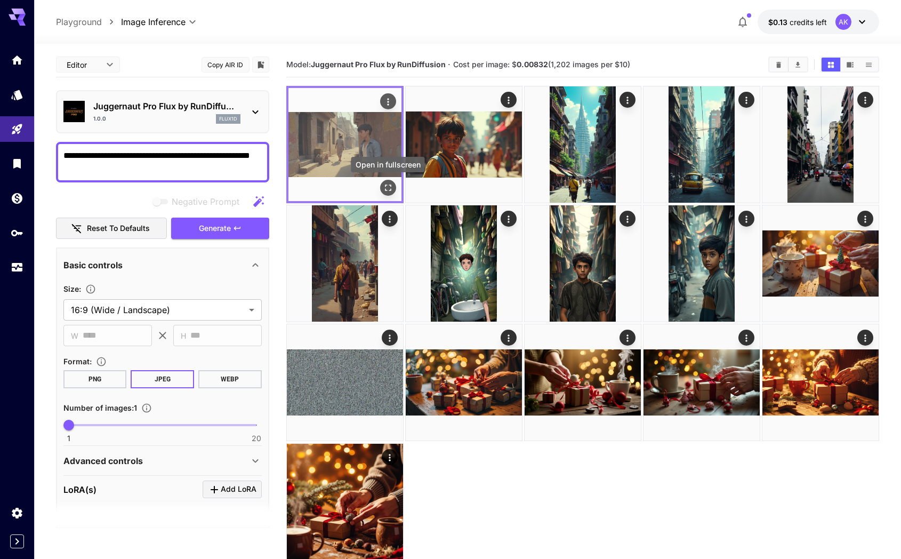
click at [387, 185] on icon "Open in fullscreen" at bounding box center [388, 187] width 6 height 6
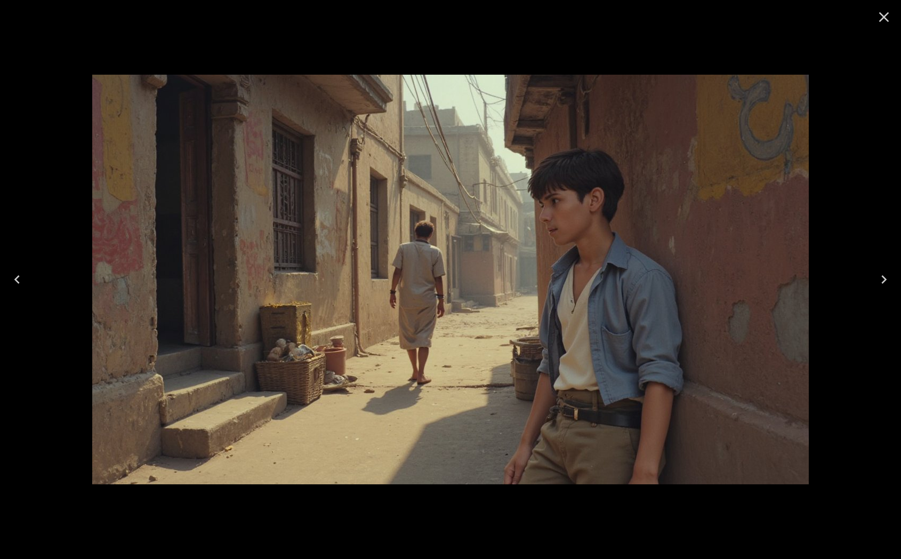
click at [880, 19] on icon "Close" at bounding box center [884, 17] width 17 height 17
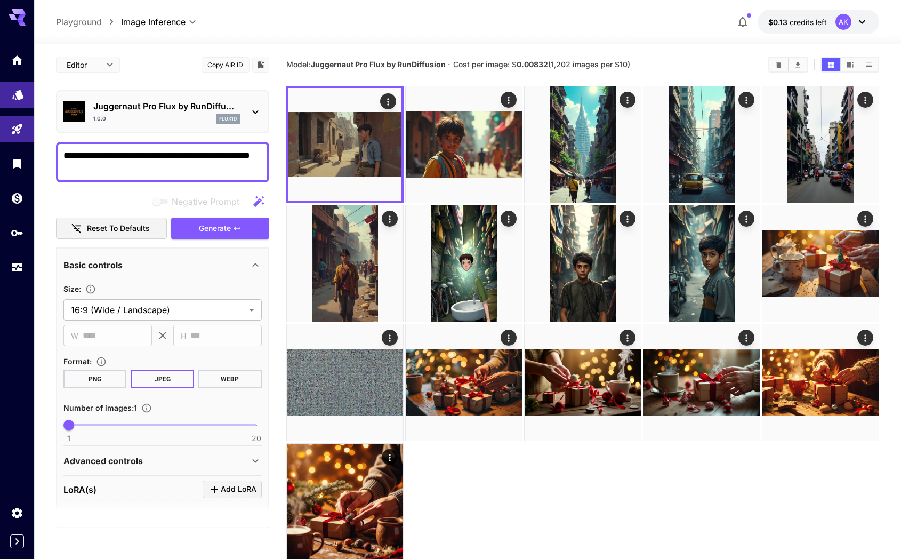
click at [19, 99] on body "**********" at bounding box center [450, 321] width 901 height 643
click at [17, 91] on icon "Models" at bounding box center [17, 91] width 11 height 10
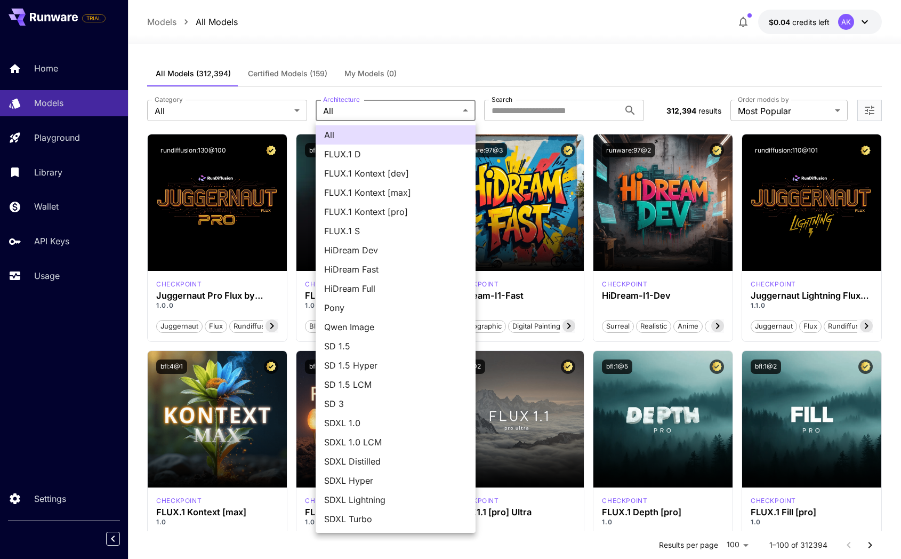
click at [410, 57] on div at bounding box center [450, 279] width 901 height 559
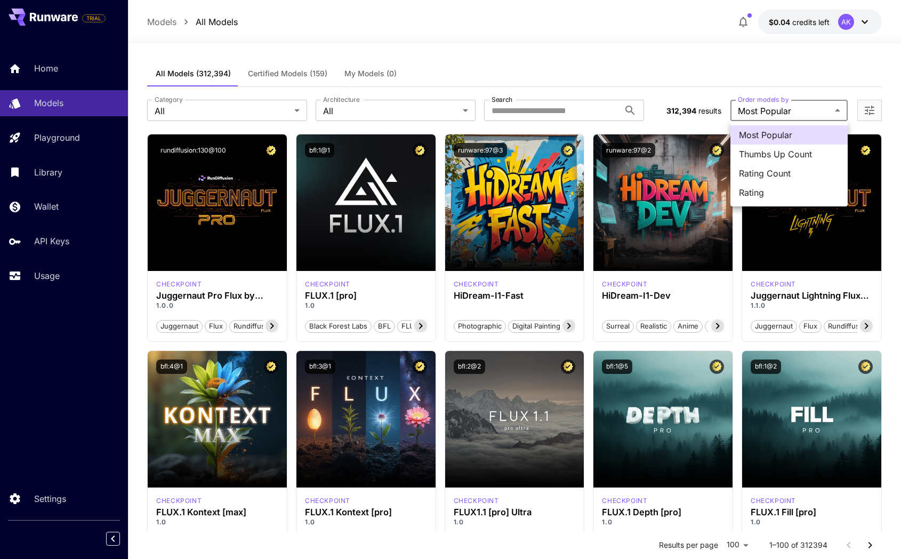
click at [766, 150] on span "Thumbs Up Count" at bounding box center [789, 154] width 100 height 13
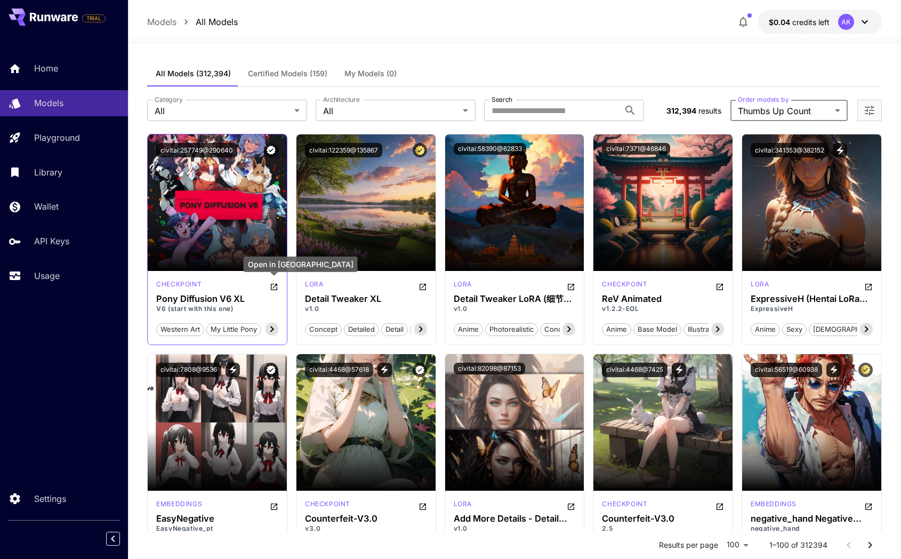
click at [272, 285] on icon "Open in CivitAI" at bounding box center [274, 287] width 9 height 9
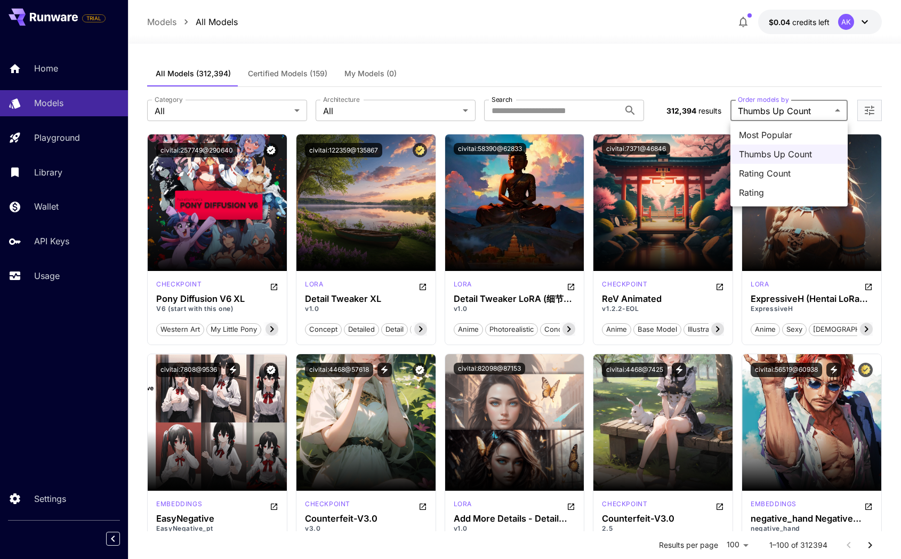
click at [782, 170] on span "Rating Count" at bounding box center [789, 173] width 100 height 13
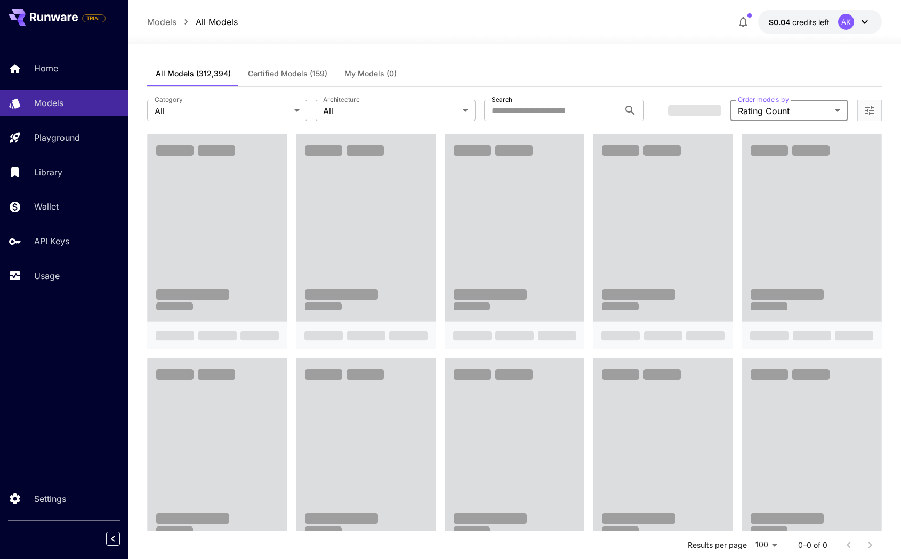
click at [803, 109] on body "**********" at bounding box center [450, 540] width 901 height 1081
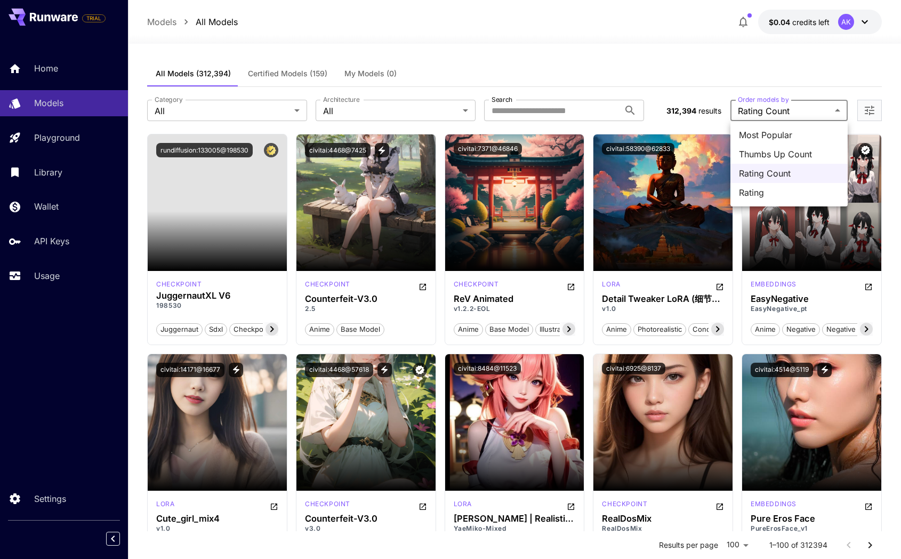
click at [774, 194] on span "Rating" at bounding box center [789, 192] width 100 height 13
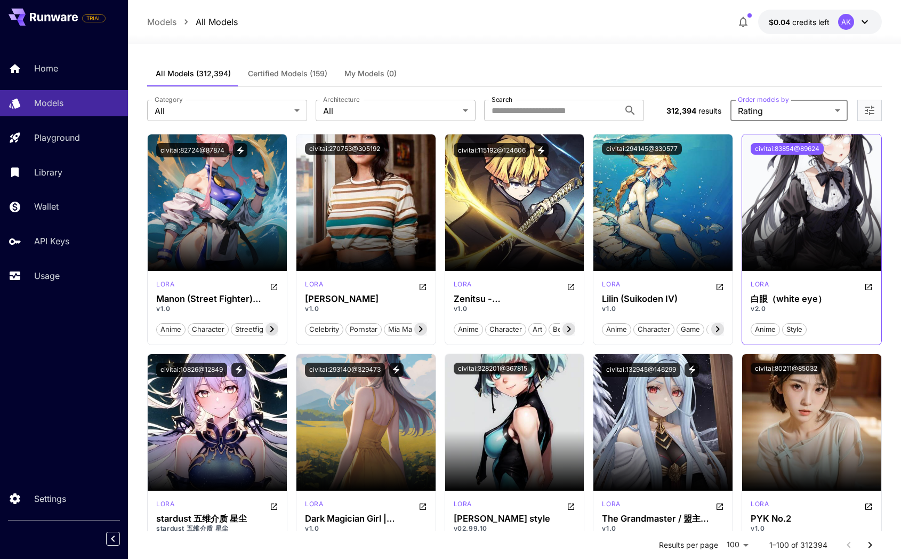
click at [812, 145] on button "civitai:83854@89624" at bounding box center [787, 149] width 73 height 12
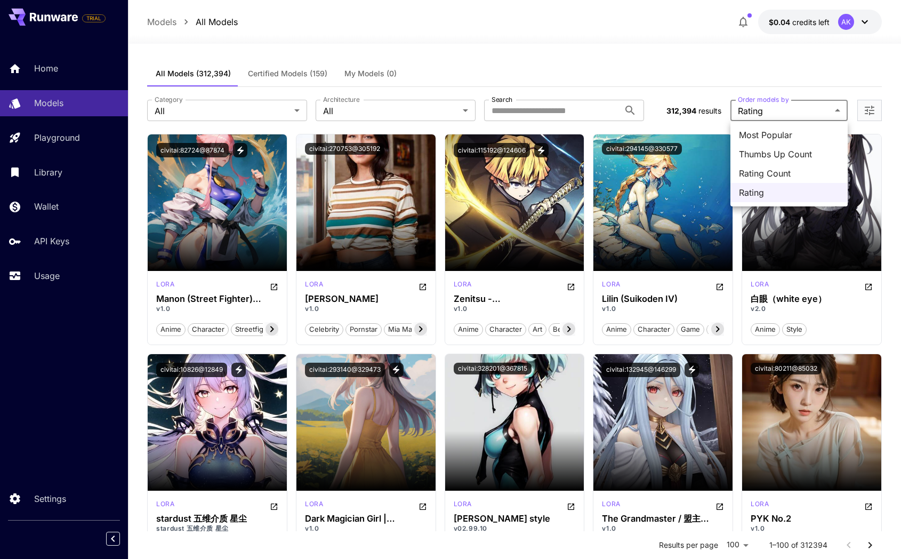
click at [780, 135] on span "Most Popular" at bounding box center [789, 135] width 100 height 13
type input "**********"
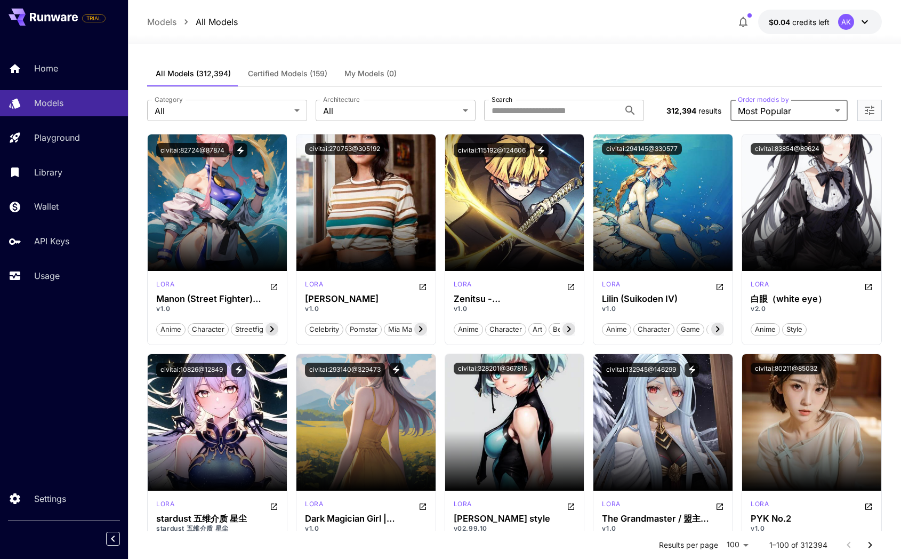
click at [608, 38] on div at bounding box center [514, 37] width 773 height 13
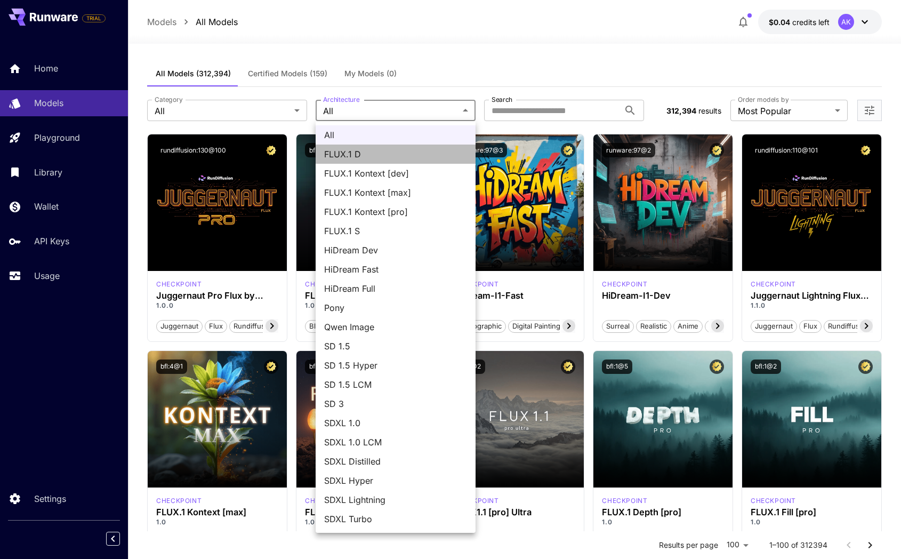
click at [386, 150] on span "FLUX.1 D" at bounding box center [395, 154] width 143 height 13
type input "******"
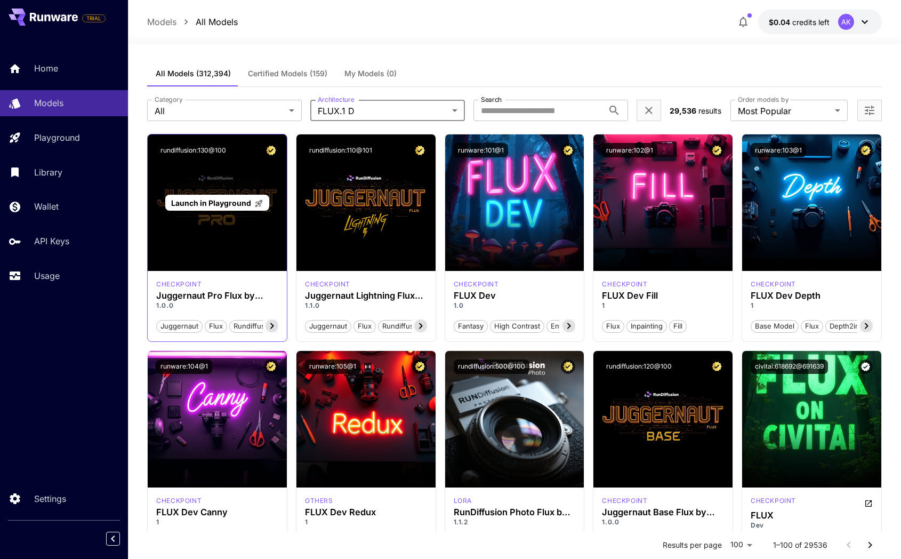
click at [221, 202] on span "Launch in Playground" at bounding box center [211, 202] width 80 height 9
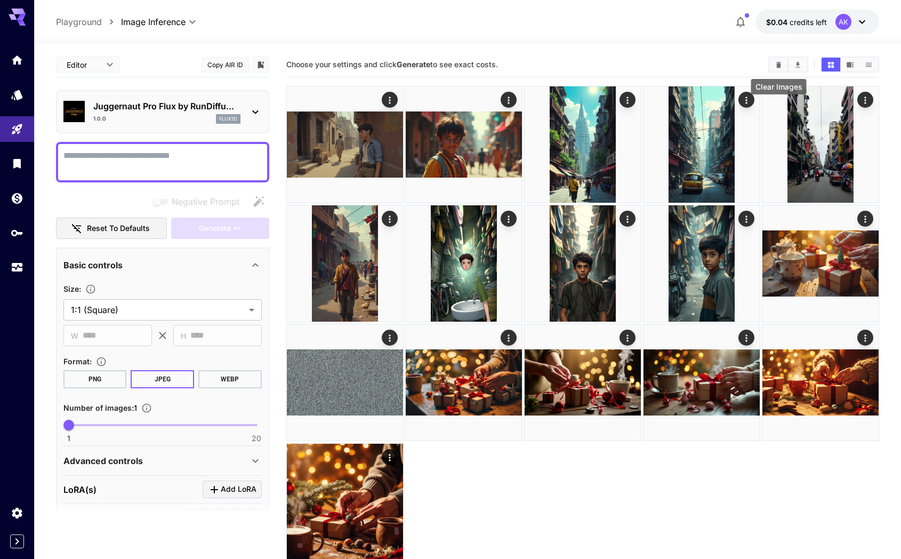
click at [782, 63] on icon "Clear Images" at bounding box center [779, 65] width 8 height 8
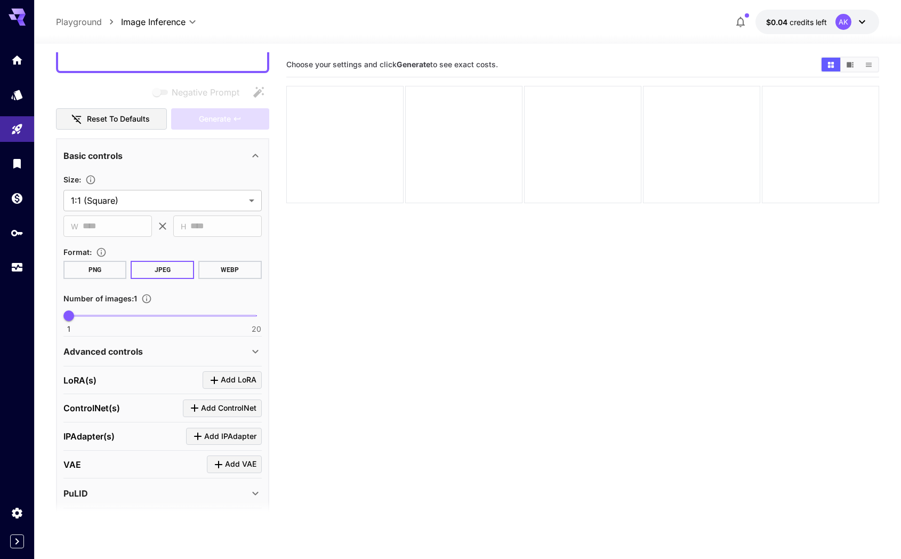
scroll to position [176, 0]
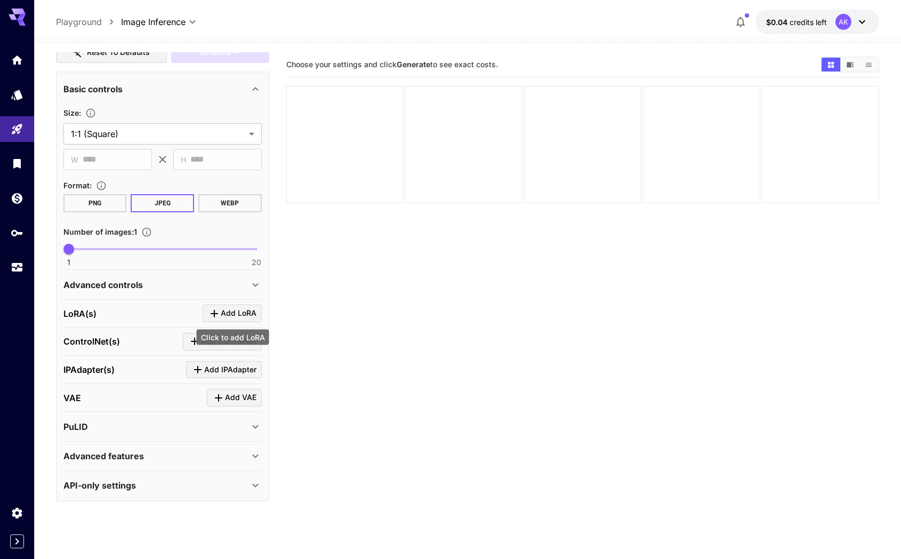
click at [228, 315] on span "Add LoRA" at bounding box center [239, 313] width 36 height 13
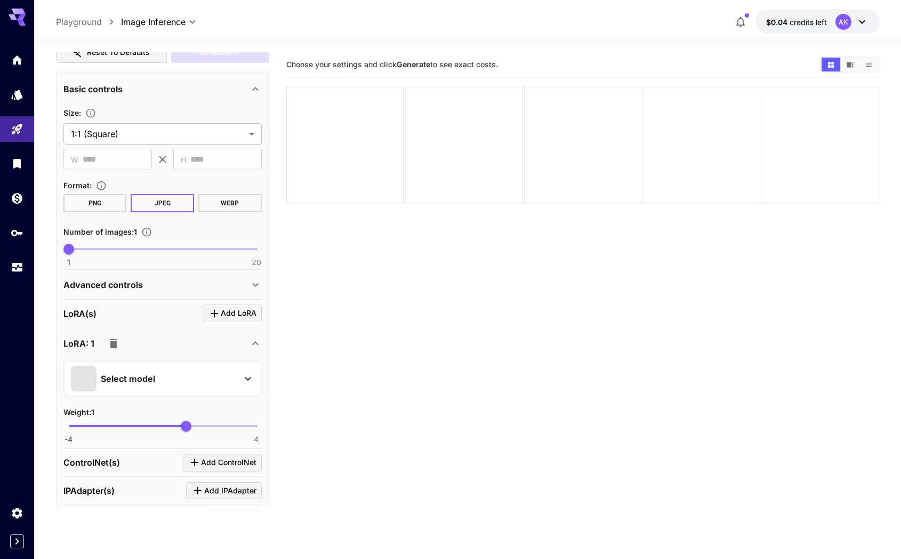
click at [187, 380] on div "Select model" at bounding box center [154, 379] width 166 height 26
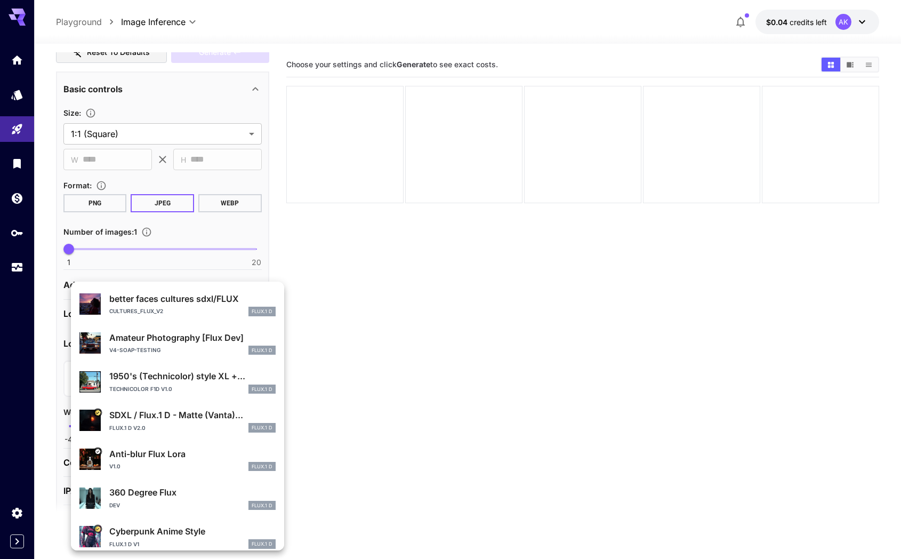
scroll to position [201, 0]
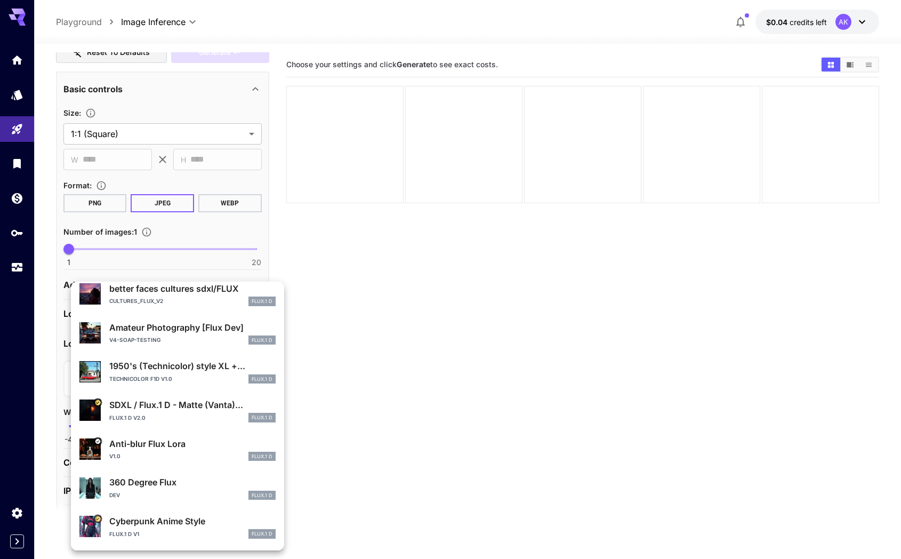
click at [175, 524] on p "Cyberpunk Anime Style" at bounding box center [192, 521] width 166 height 13
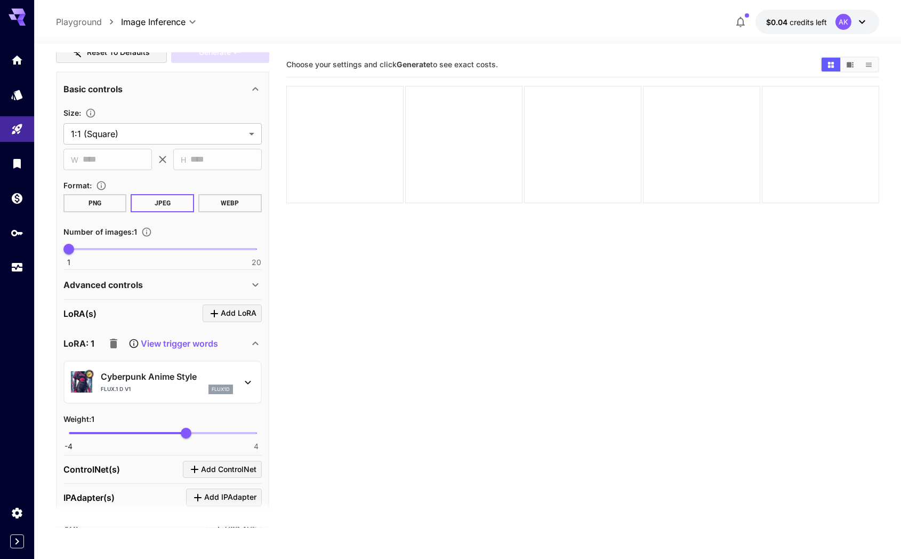
click at [133, 345] on icon at bounding box center [133, 343] width 9 height 9
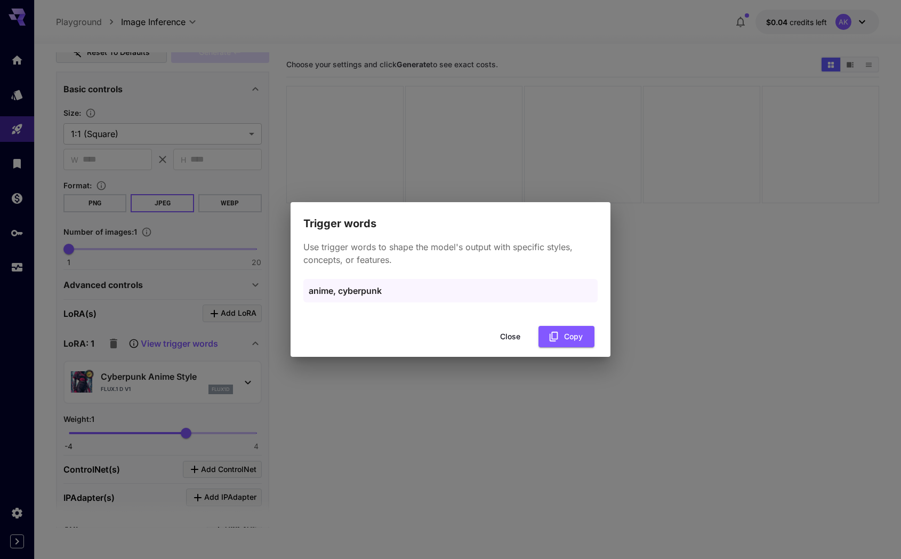
click at [349, 290] on p "anime, cyberpunk" at bounding box center [451, 290] width 284 height 13
copy p "cyberpunk"
click at [510, 335] on button "Close" at bounding box center [510, 337] width 48 height 22
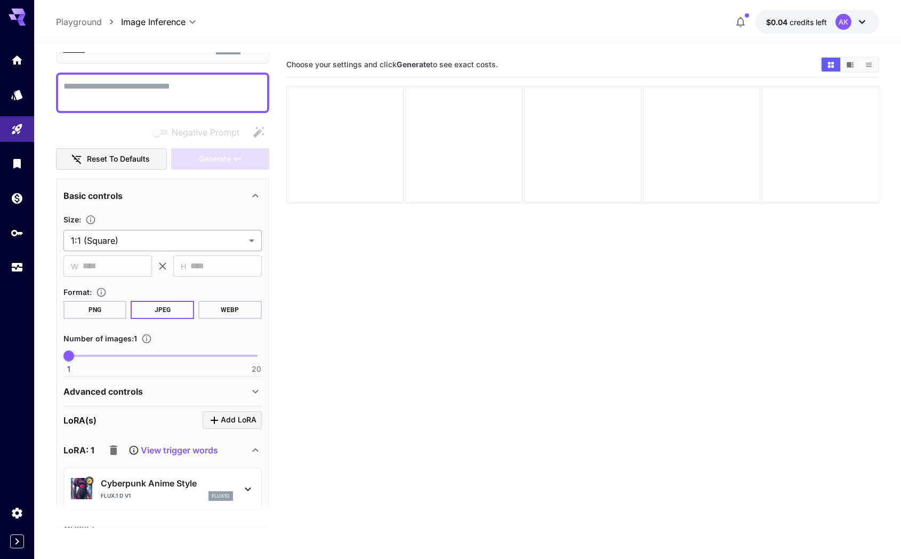
scroll to position [0, 0]
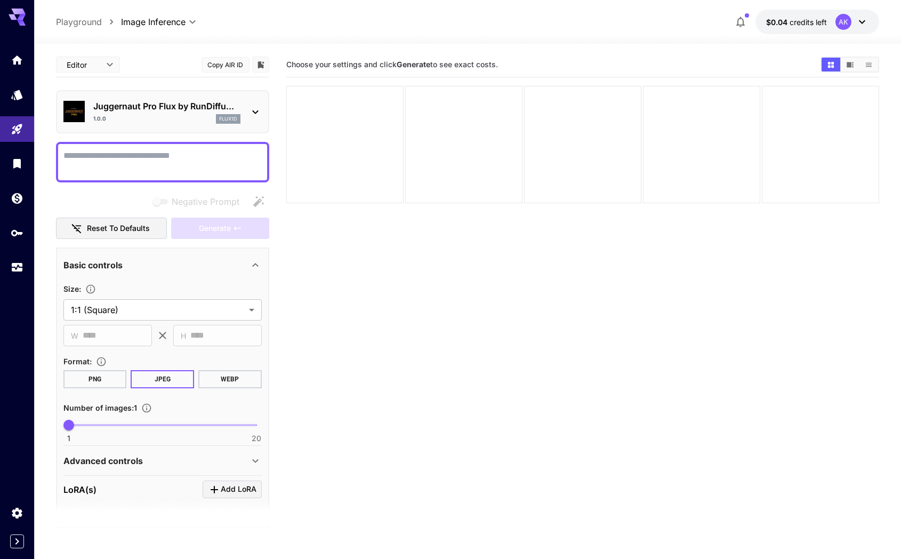
click at [100, 150] on textarea "Negative Prompt" at bounding box center [162, 162] width 198 height 26
paste textarea "*********"
type textarea "**********"
click at [133, 308] on body "**********" at bounding box center [450, 321] width 901 height 643
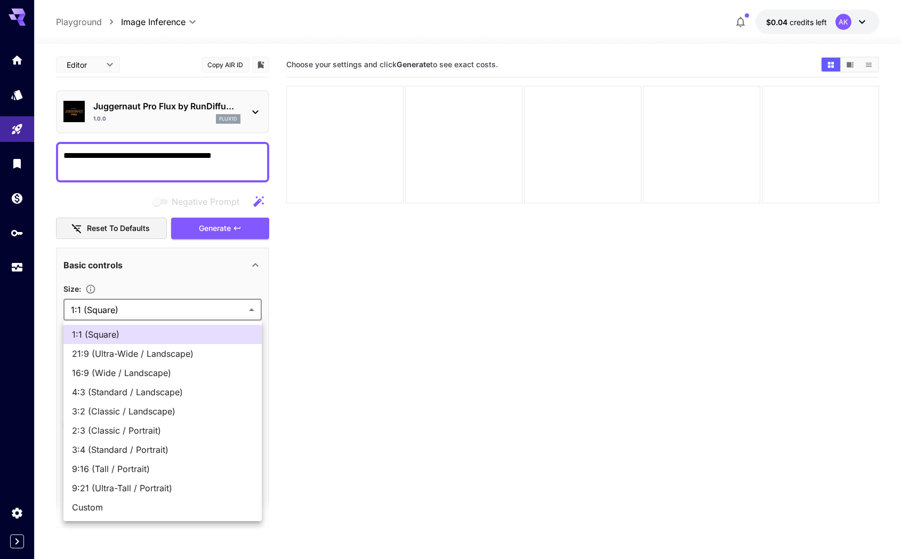
click at [117, 373] on span "16:9 (Wide / Landscape)" at bounding box center [162, 372] width 181 height 13
type input "**********"
type input "****"
type input "***"
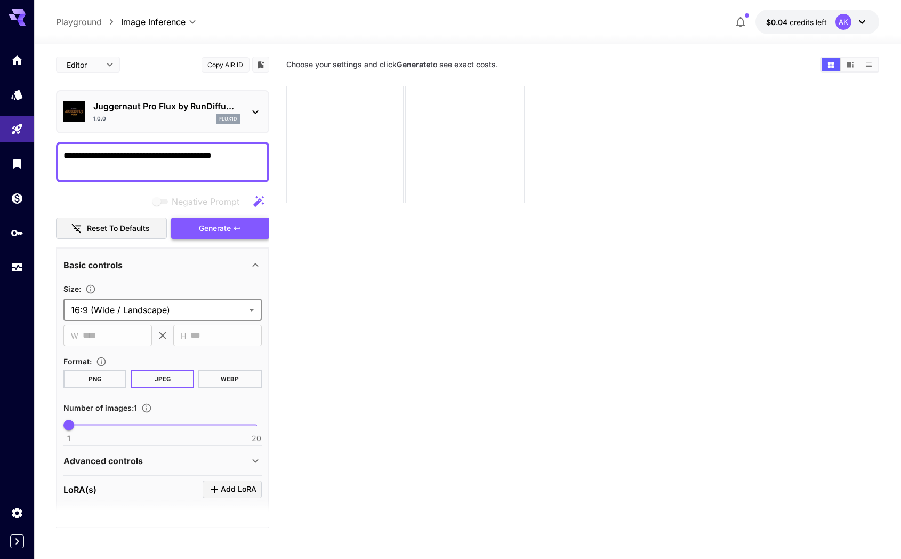
click at [214, 228] on span "Generate" at bounding box center [215, 228] width 32 height 13
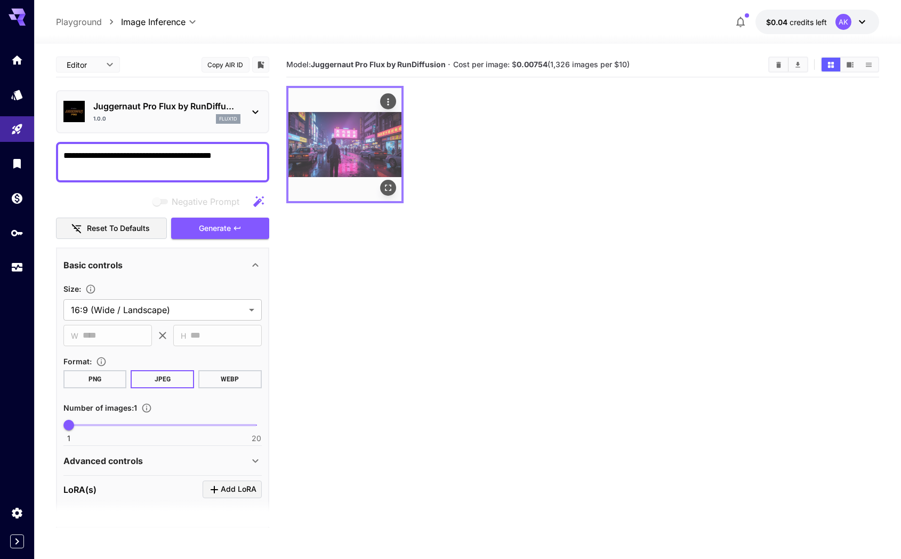
click at [388, 182] on icon "Open in fullscreen" at bounding box center [388, 187] width 11 height 11
